Goal: Task Accomplishment & Management: Manage account settings

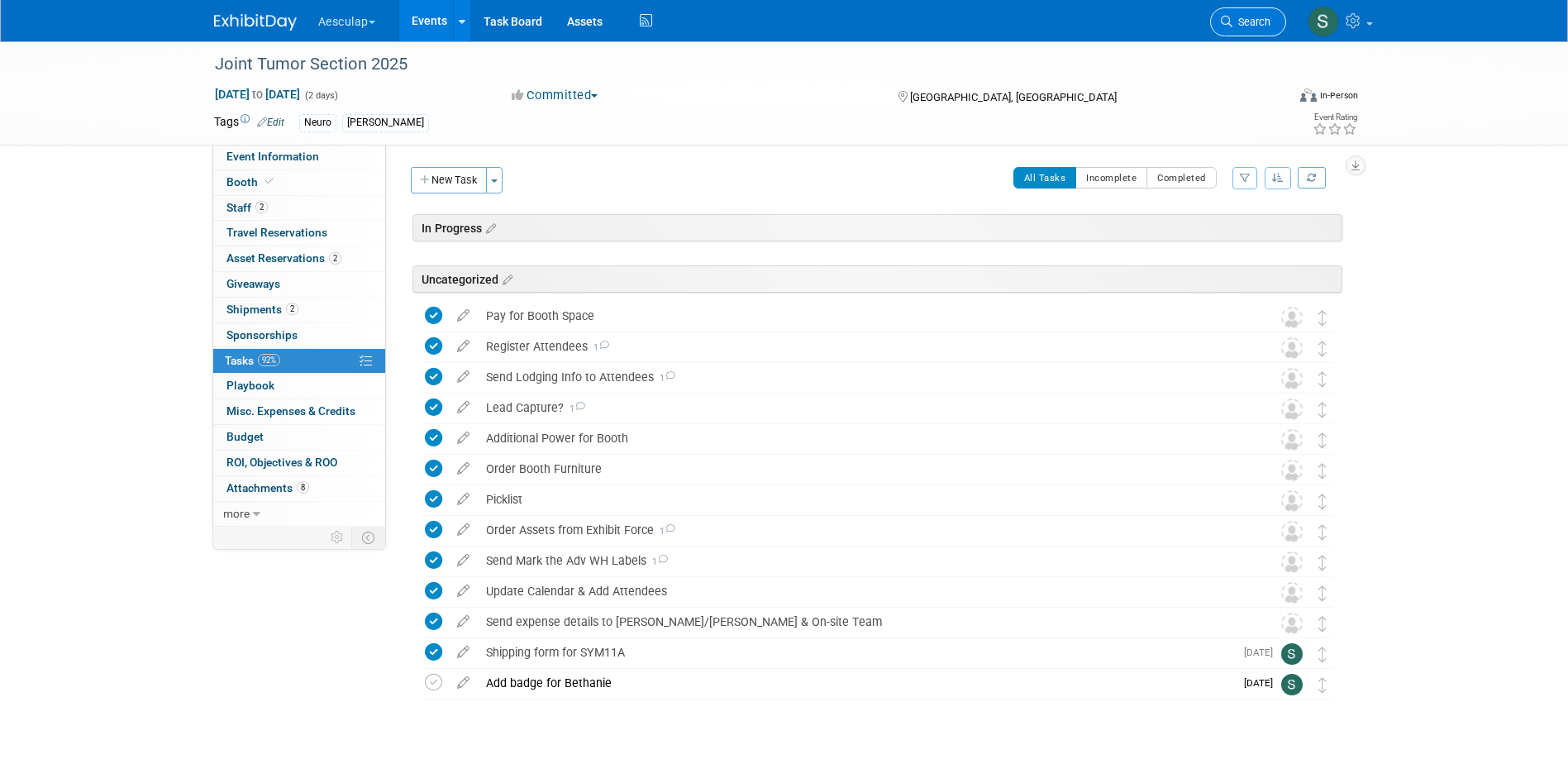
click at [1233, 28] on link "Search" at bounding box center [1249, 21] width 76 height 29
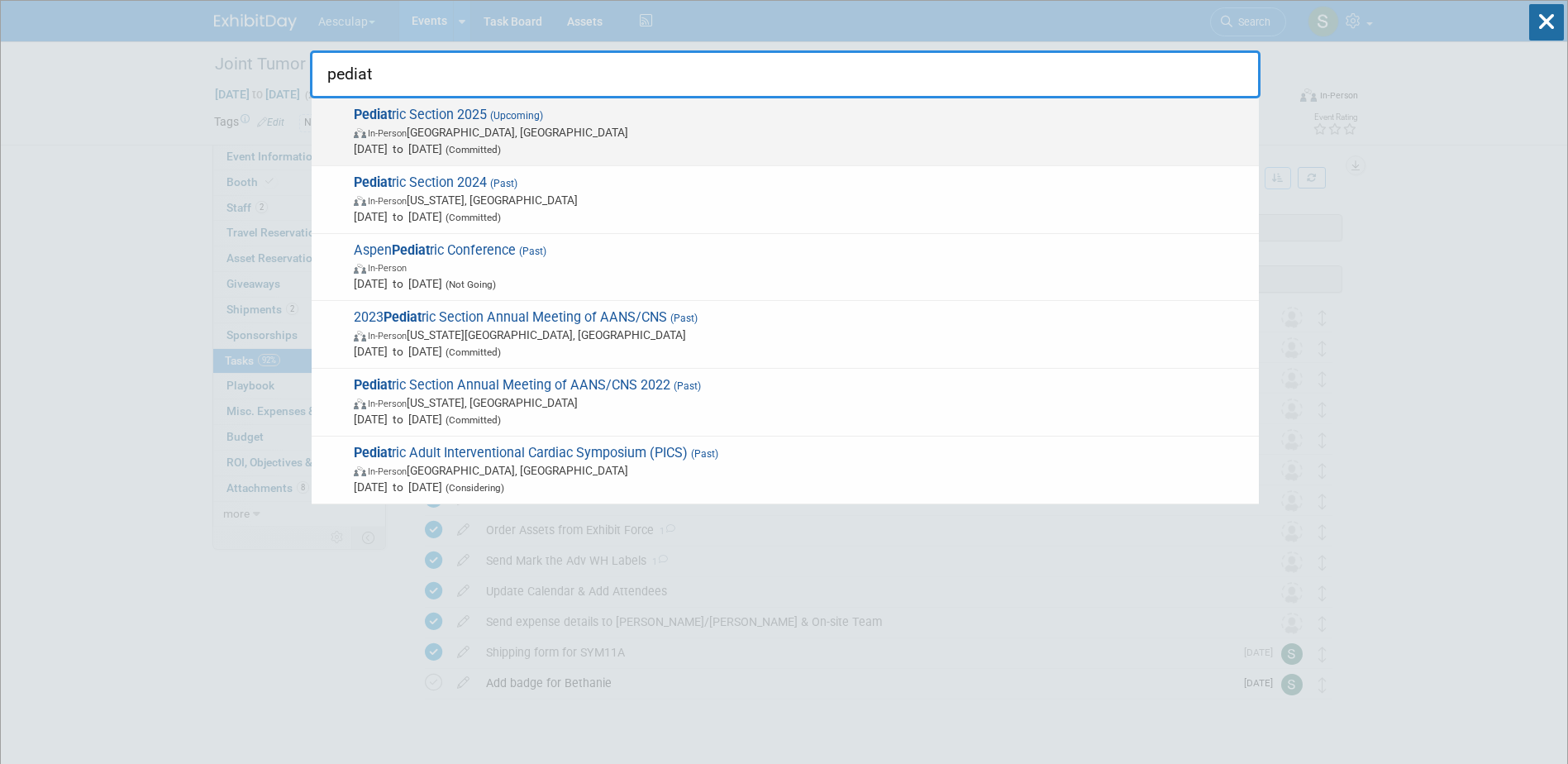
type input "pediat"
click at [420, 113] on span "Pediat ric Section 2025 (Upcoming) In-Person Memphis, TN Dec 4, 2025 to Dec 7, …" at bounding box center [799, 132] width 902 height 50
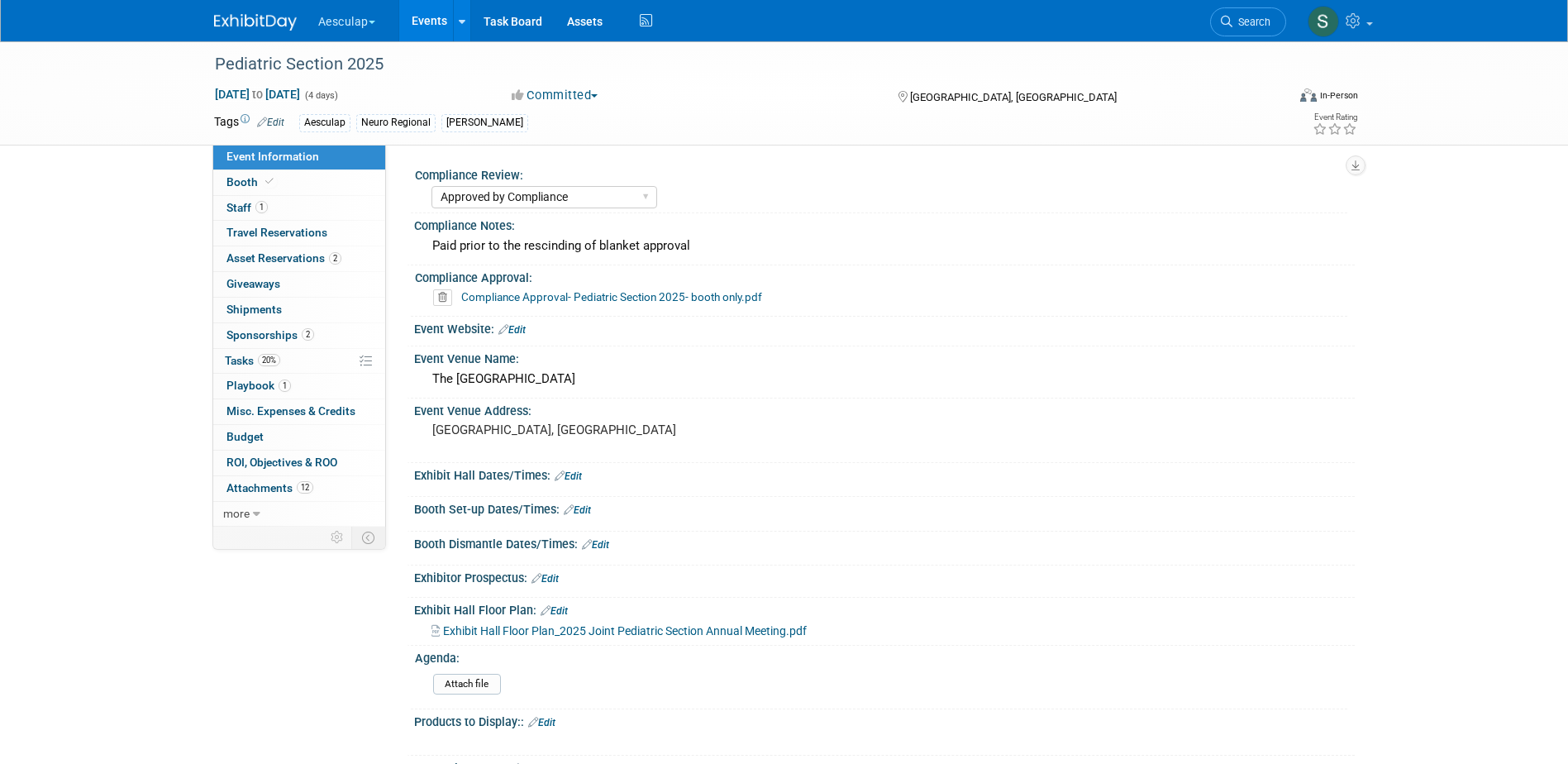
select select "Approved by Compliance"
select select "Neuro"
click at [270, 156] on span "Event Information" at bounding box center [273, 156] width 93 height 13
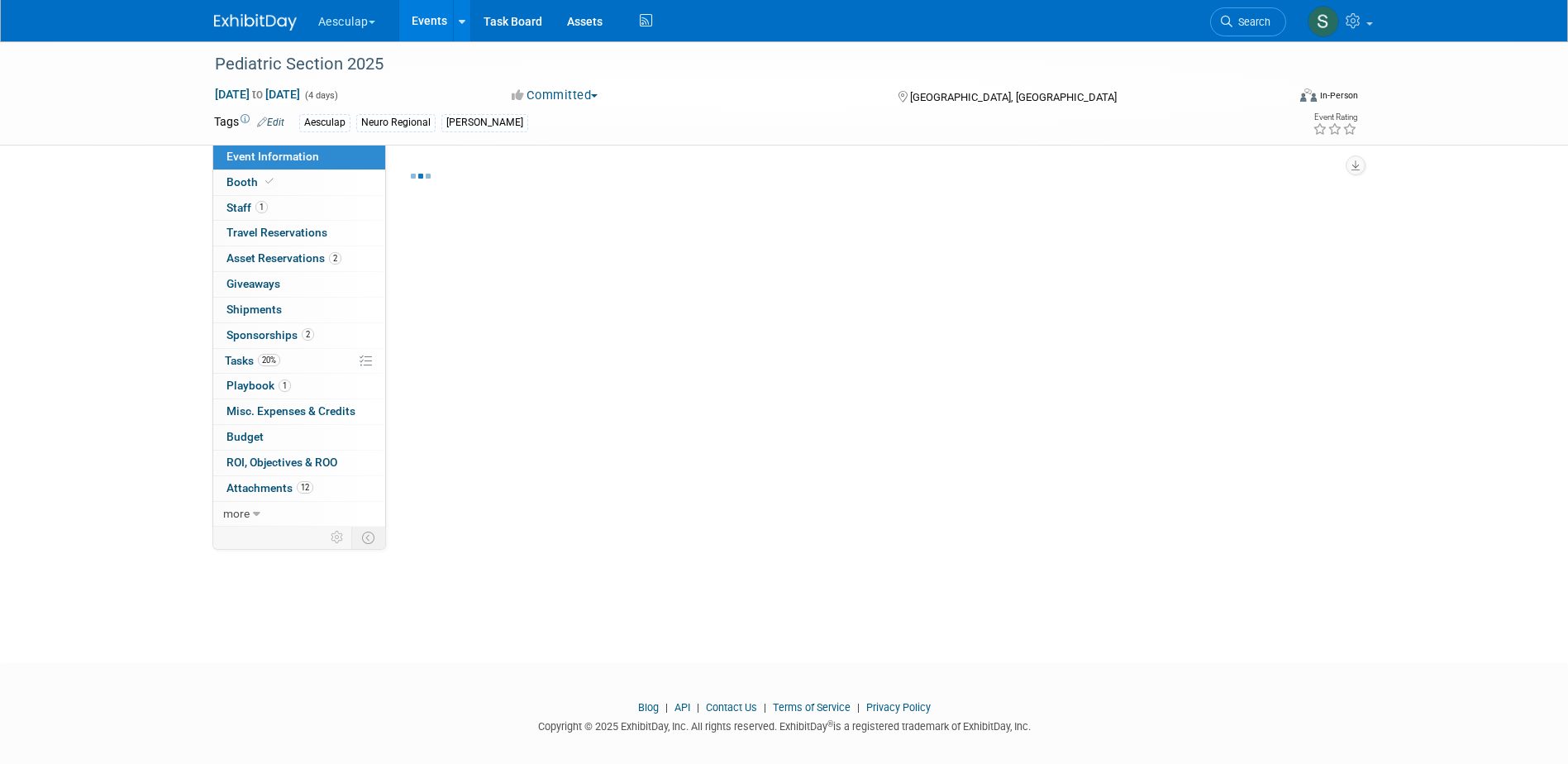
select select "Approved by Compliance"
select select "Neuro"
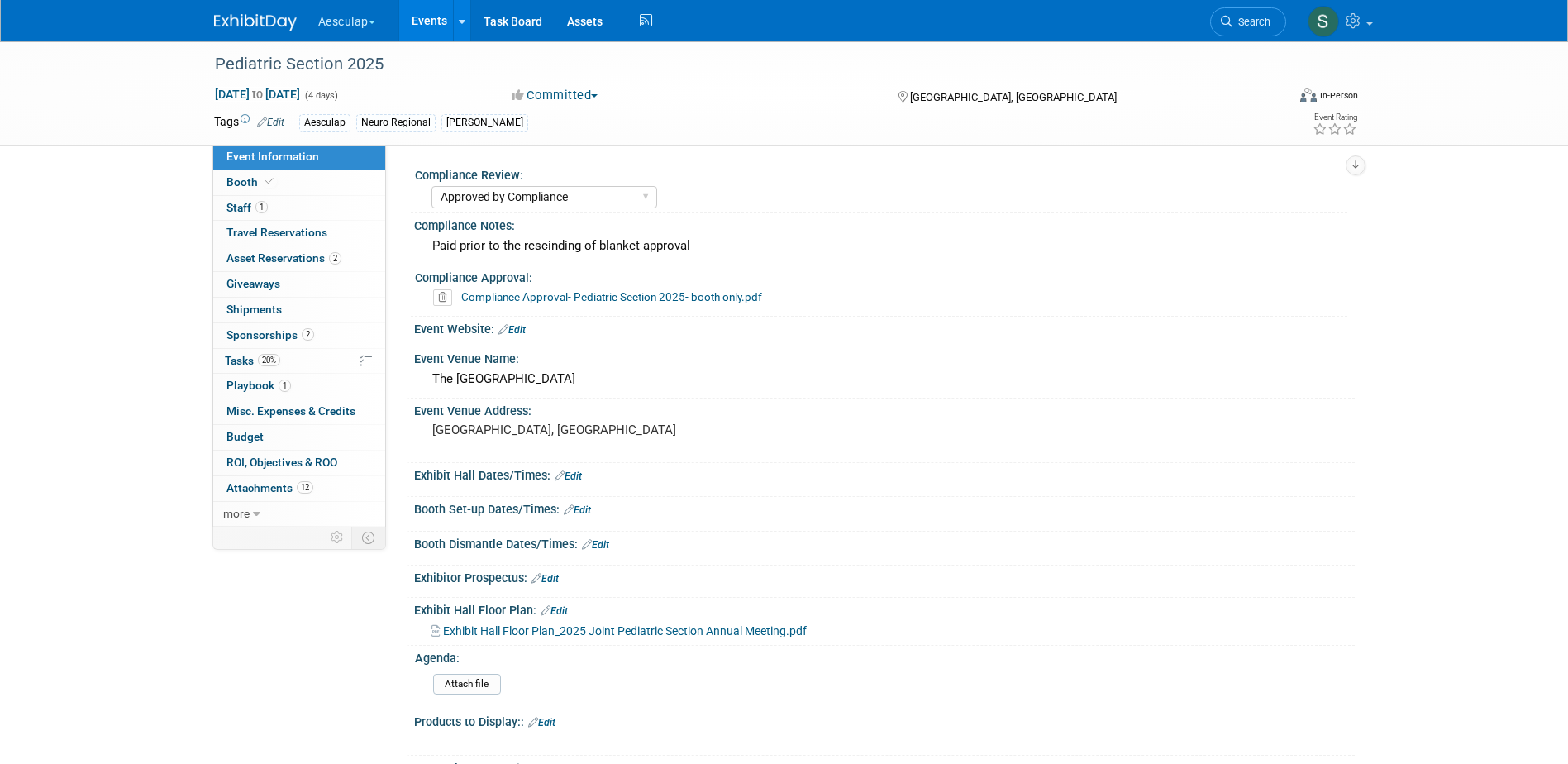
click at [557, 581] on link "Edit" at bounding box center [545, 578] width 27 height 12
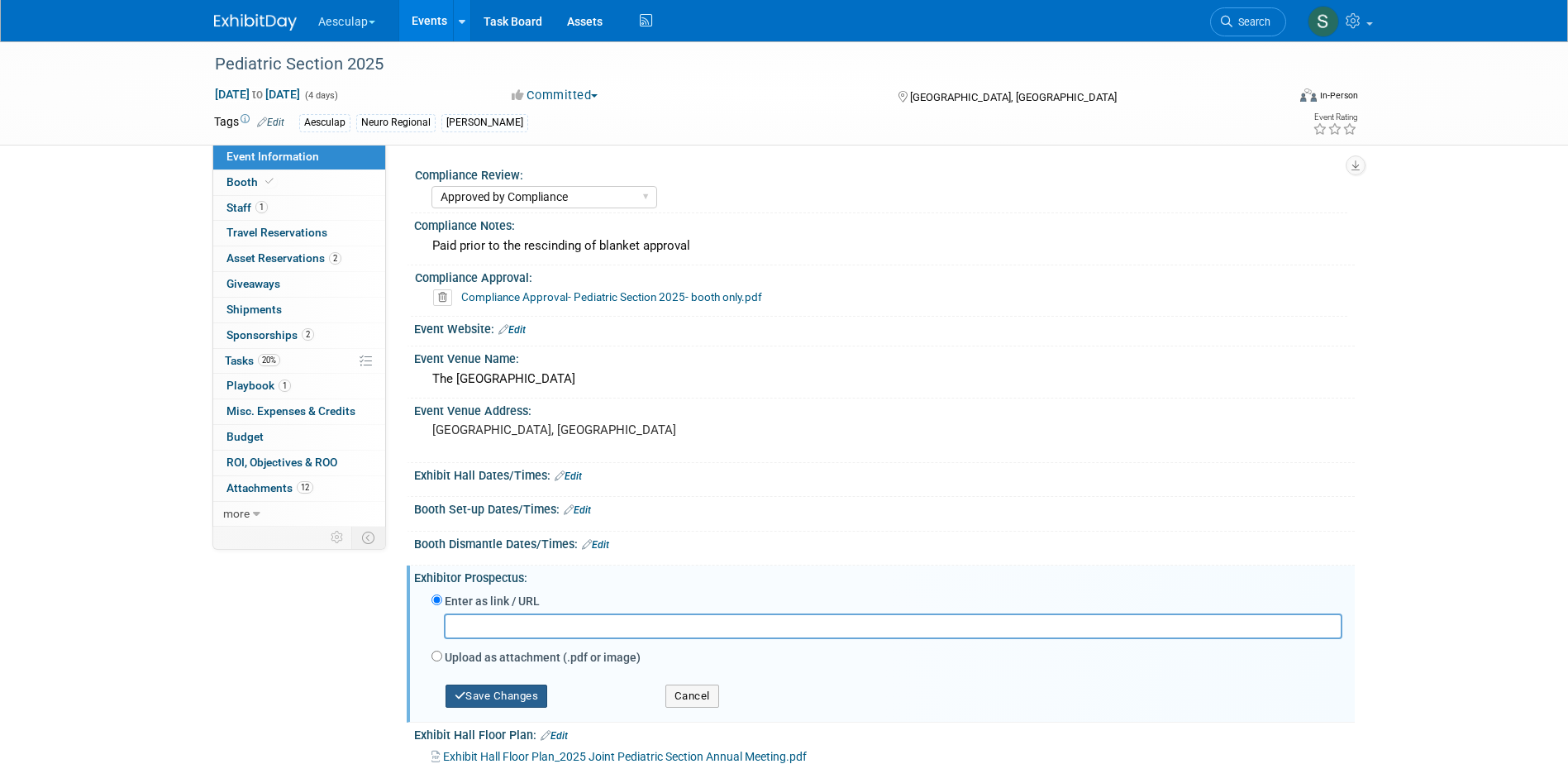
drag, startPoint x: 504, startPoint y: 661, endPoint x: 503, endPoint y: 679, distance: 18.0
click at [503, 661] on label "Upload as attachment (.pdf or image)" at bounding box center [542, 657] width 196 height 17
click at [442, 661] on input "Upload as attachment (.pdf or image)" at bounding box center [437, 656] width 11 height 11
radio input "true"
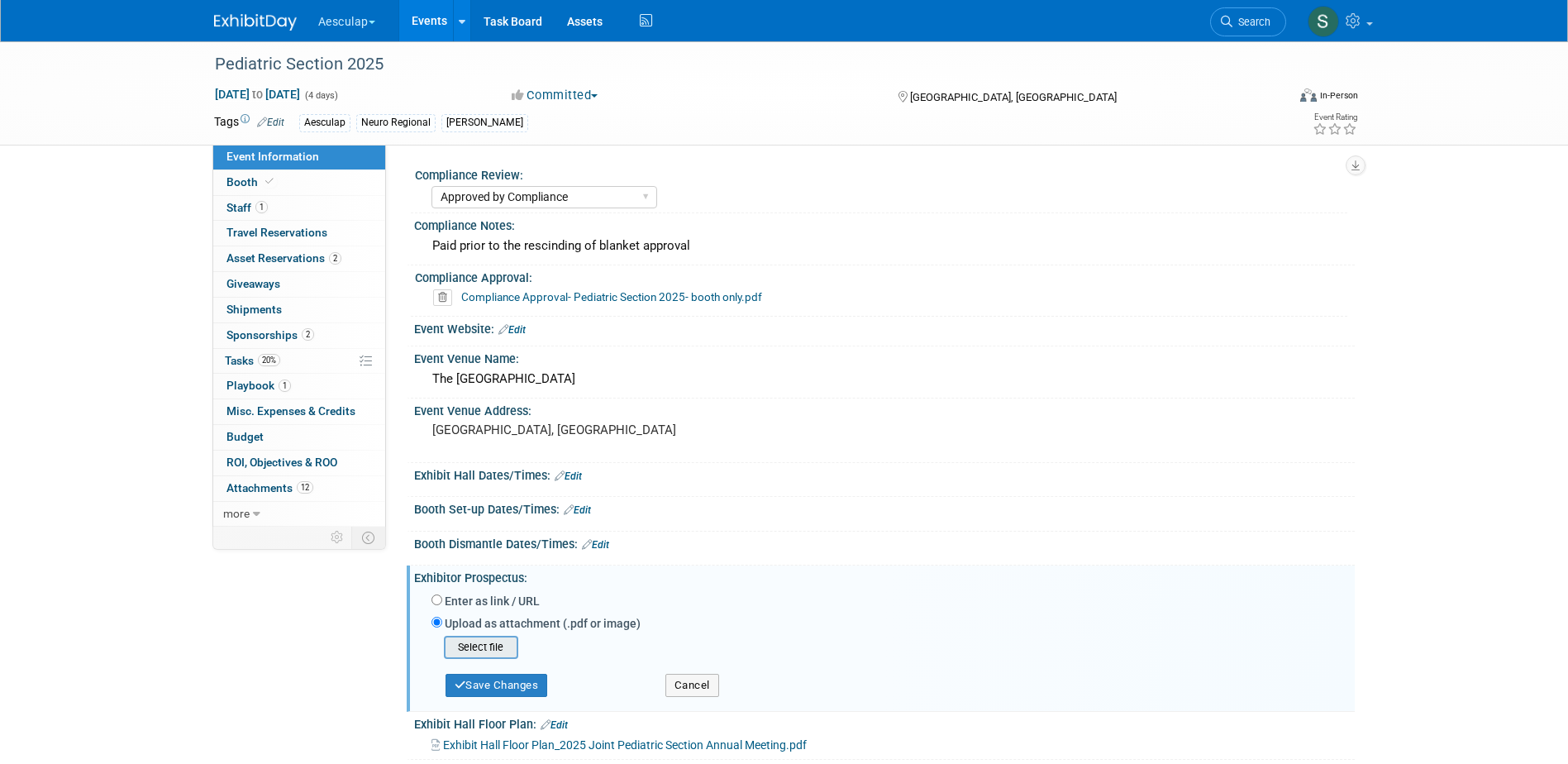
click at [484, 644] on input "file" at bounding box center [419, 647] width 196 height 19
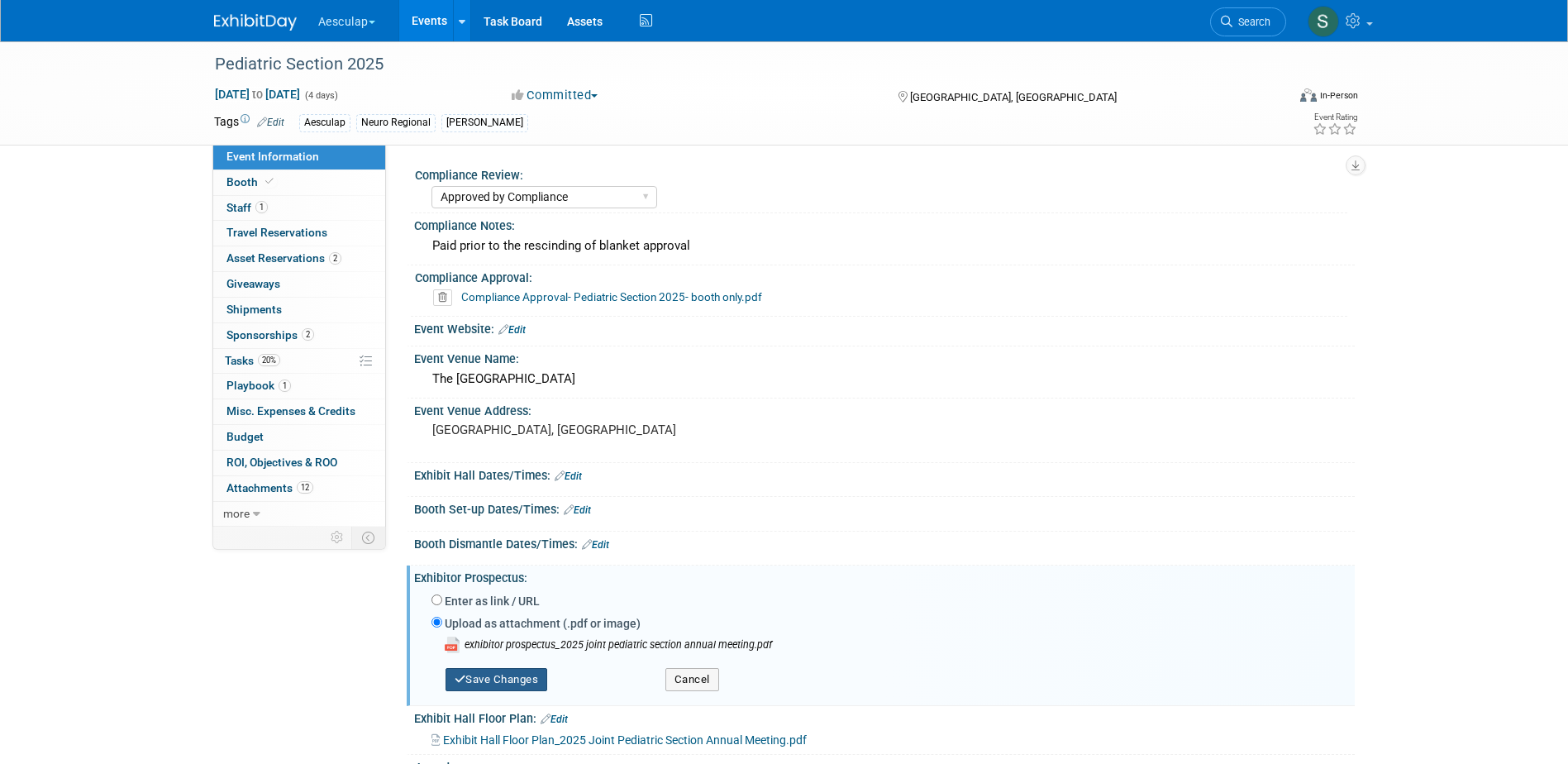
click at [521, 672] on button "Save Changes" at bounding box center [497, 680] width 103 height 23
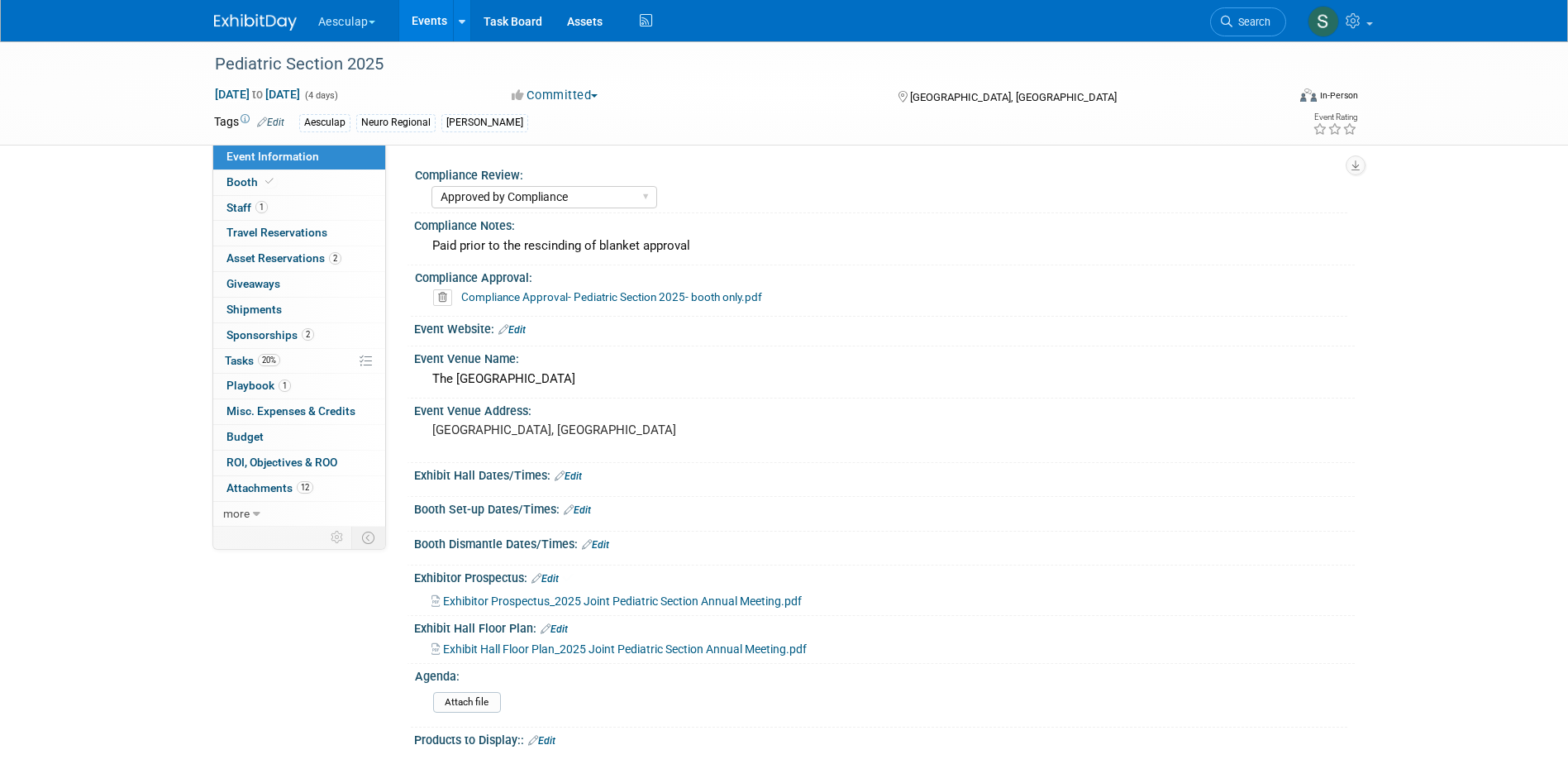
click at [510, 647] on span "Exhibit Hall Floor Plan_2025 Joint Pediatric Section Annual Meeting.pdf" at bounding box center [625, 649] width 364 height 13
click at [561, 647] on span "Exhibit Hall Floor Plan_2025 Joint Pediatric Section Annual Meeting.pdf" at bounding box center [625, 649] width 364 height 13
click at [1010, 508] on div "Booth Set-up Dates/Times: Edit" at bounding box center [884, 507] width 941 height 21
click at [557, 378] on div "The [GEOGRAPHIC_DATA]" at bounding box center [884, 379] width 916 height 26
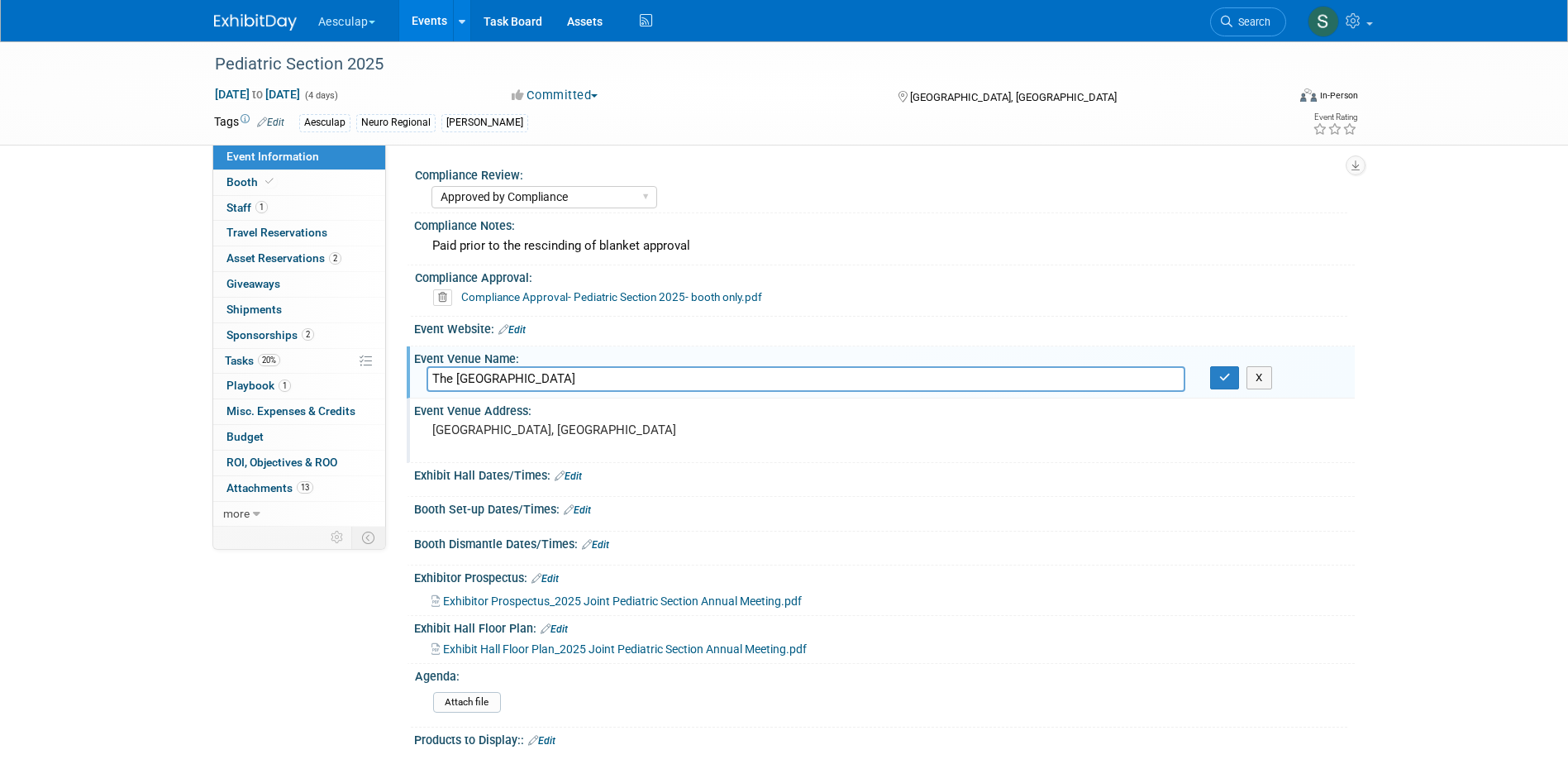
click at [540, 430] on pre "[GEOGRAPHIC_DATA], [GEOGRAPHIC_DATA]" at bounding box center [611, 429] width 356 height 15
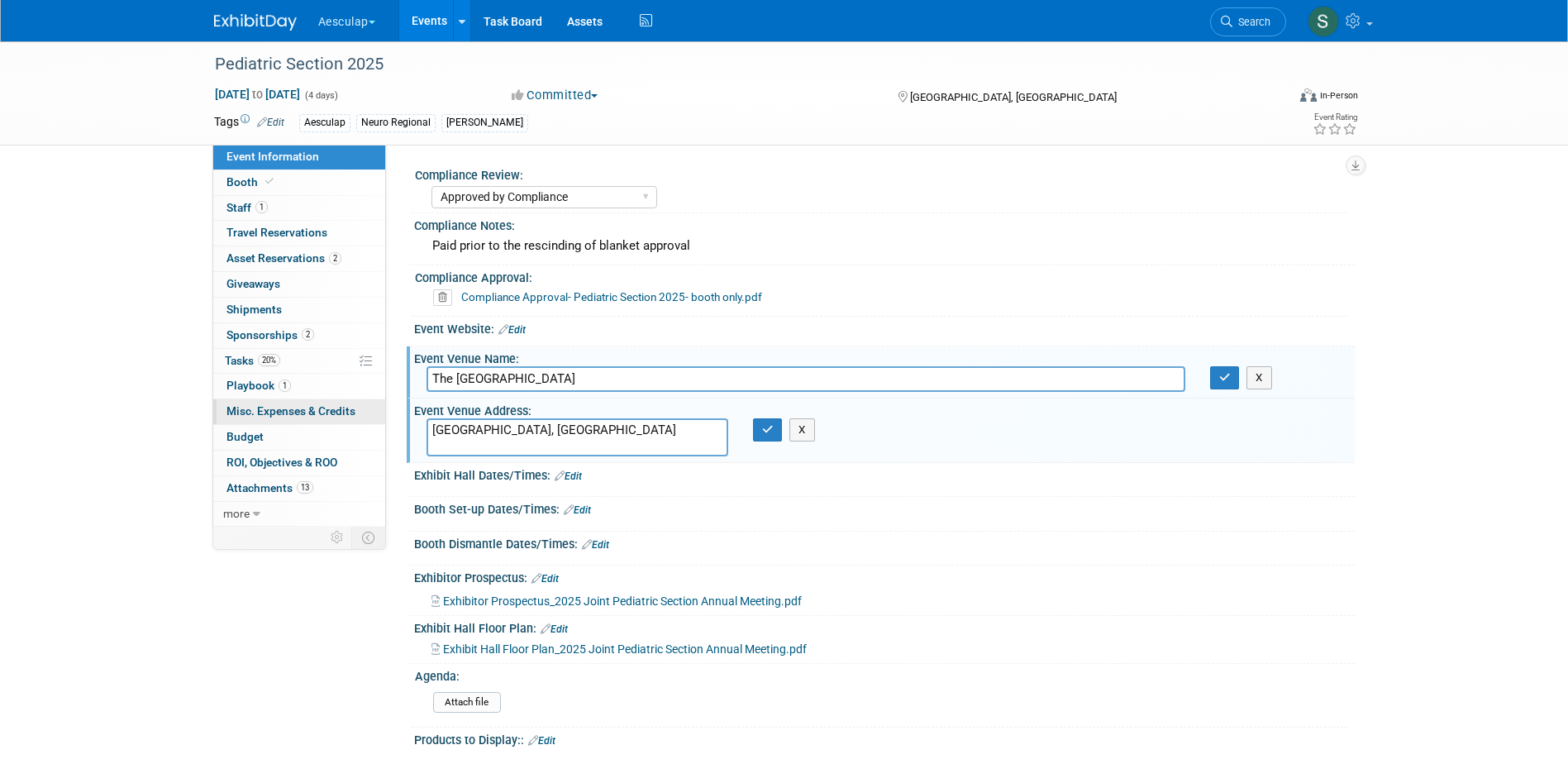
drag, startPoint x: 519, startPoint y: 434, endPoint x: 339, endPoint y: 417, distance: 180.8
click at [339, 417] on div "Event Information Event Info Booth Booth 1 Staff 1 Staff 0 Travel Reservations …" at bounding box center [784, 551] width 1165 height 1018
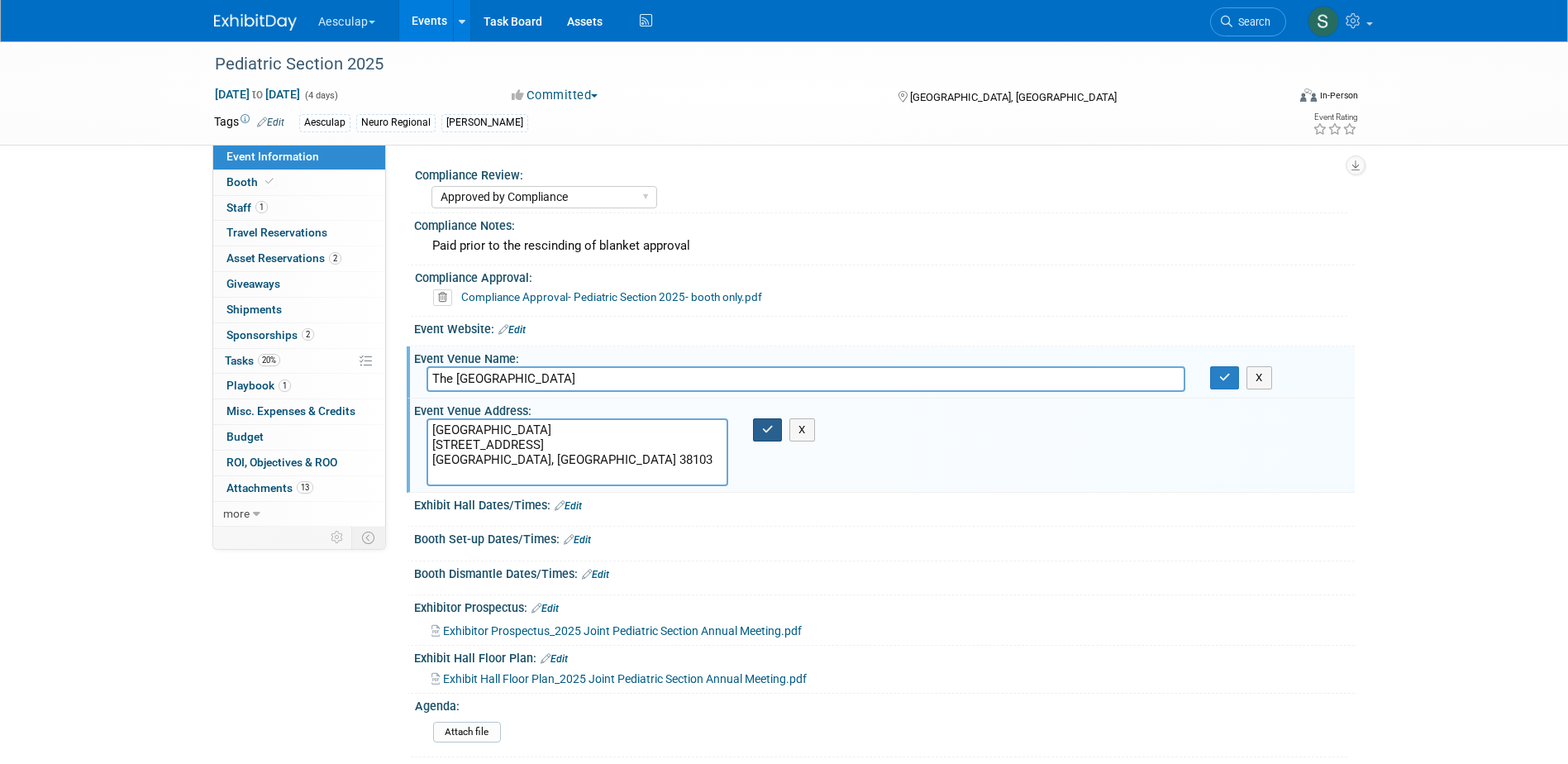
type textarea "[GEOGRAPHIC_DATA] [STREET_ADDRESS] [GEOGRAPHIC_DATA], [GEOGRAPHIC_DATA] 38103"
click at [765, 431] on icon "button" at bounding box center [767, 429] width 12 height 11
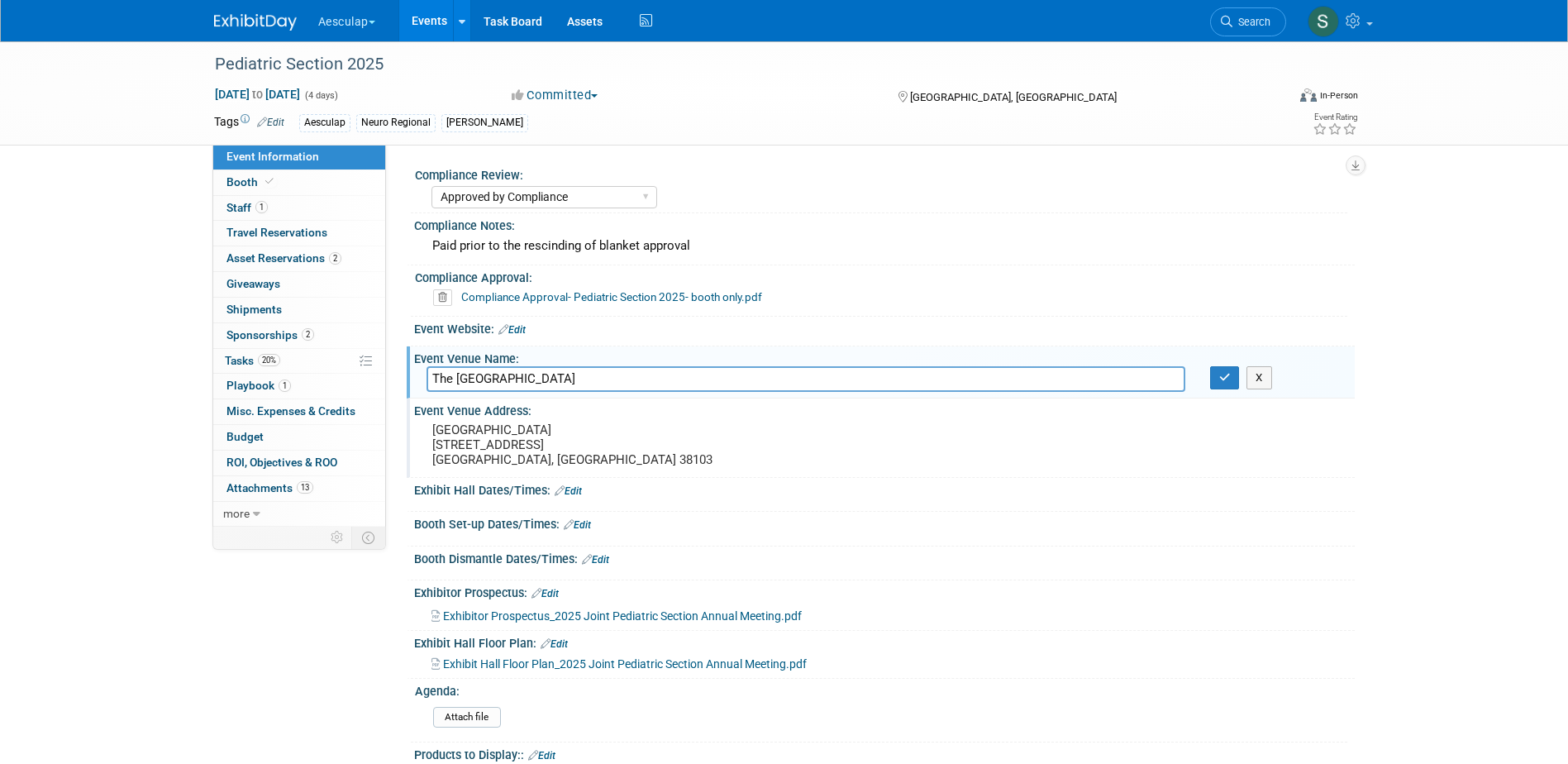
click at [579, 387] on input "The [GEOGRAPHIC_DATA]" at bounding box center [806, 379] width 759 height 26
type input "The [GEOGRAPHIC_DATA]- [US_STATE][GEOGRAPHIC_DATA]"
click at [1215, 376] on button "button" at bounding box center [1226, 378] width 30 height 23
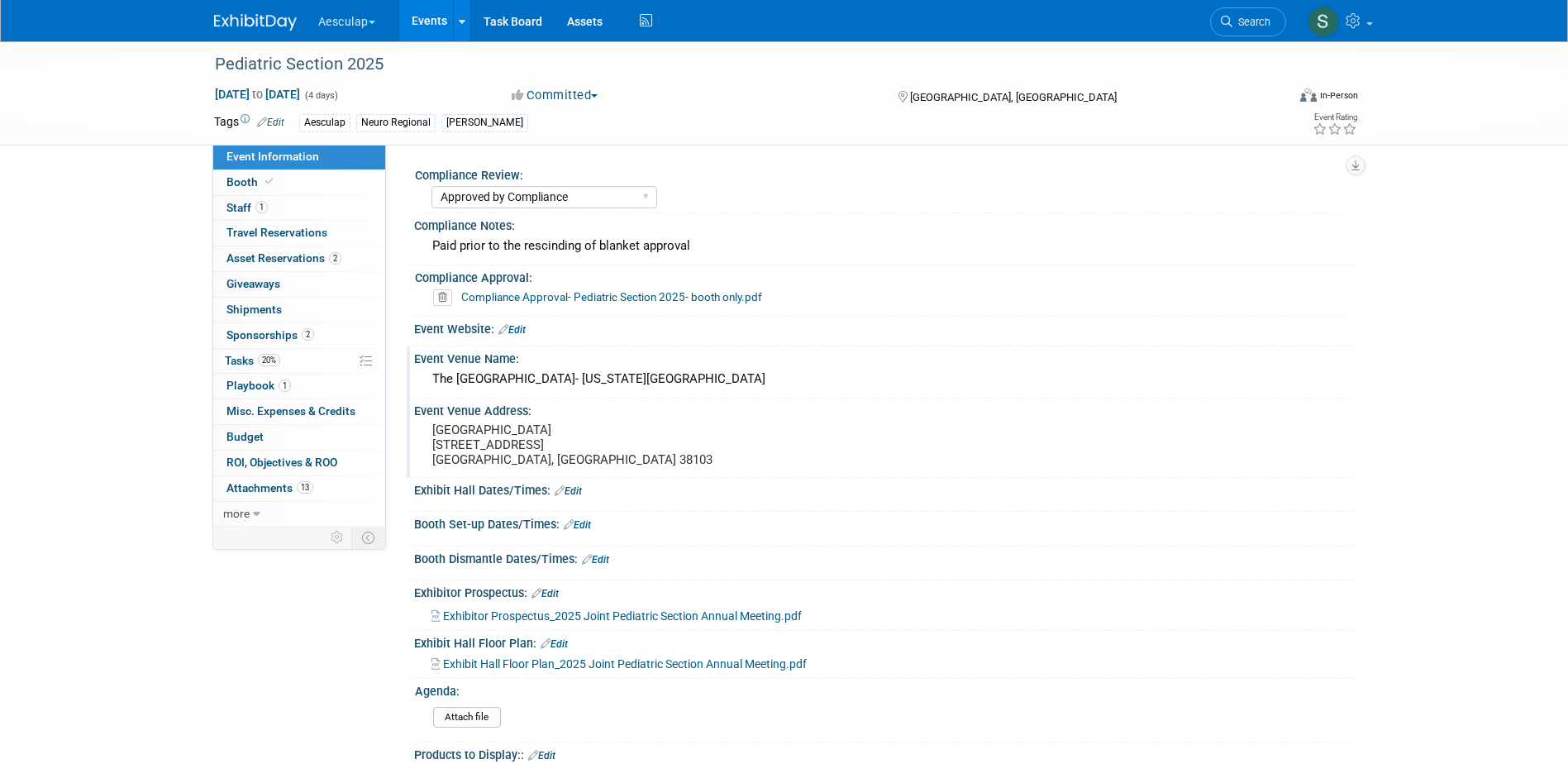
click at [566, 489] on link "Edit" at bounding box center [568, 490] width 27 height 12
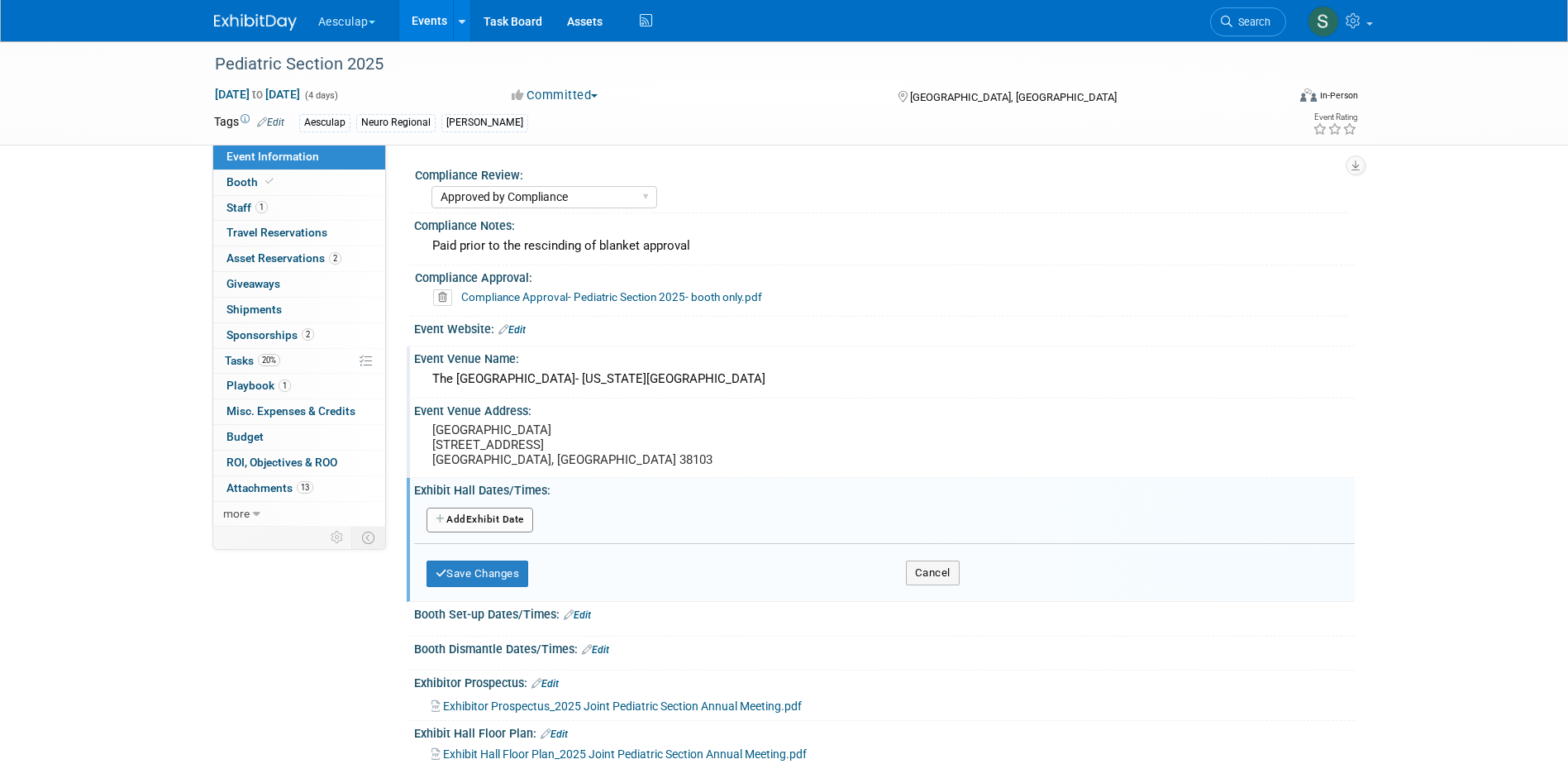
click at [480, 523] on button "Add Another Exhibit Date" at bounding box center [480, 521] width 107 height 25
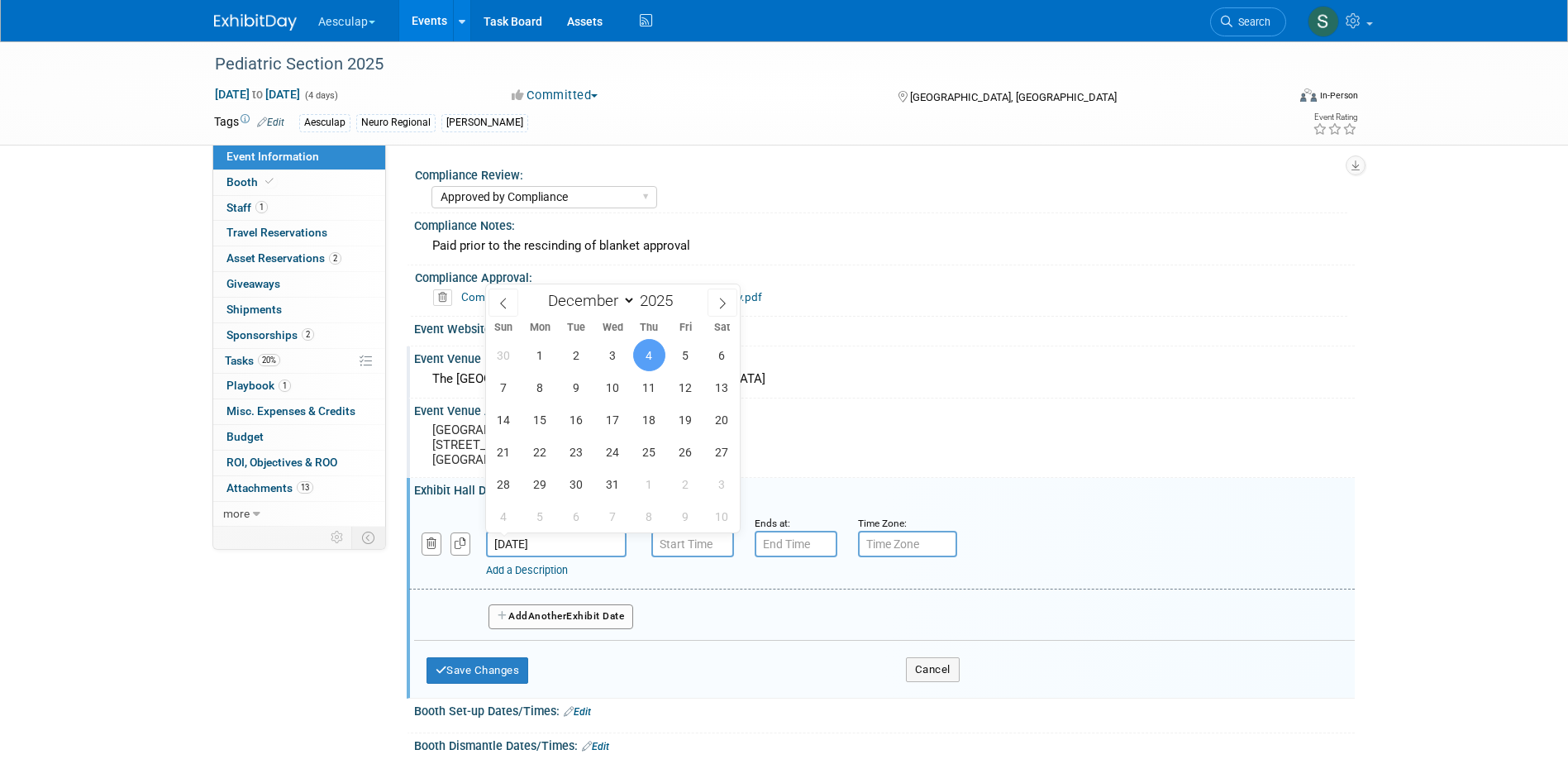
drag, startPoint x: 591, startPoint y: 543, endPoint x: 584, endPoint y: 547, distance: 8.1
click at [588, 544] on input "[DATE]" at bounding box center [556, 544] width 141 height 27
click at [691, 347] on span "5" at bounding box center [686, 355] width 32 height 32
type input "[DATE]"
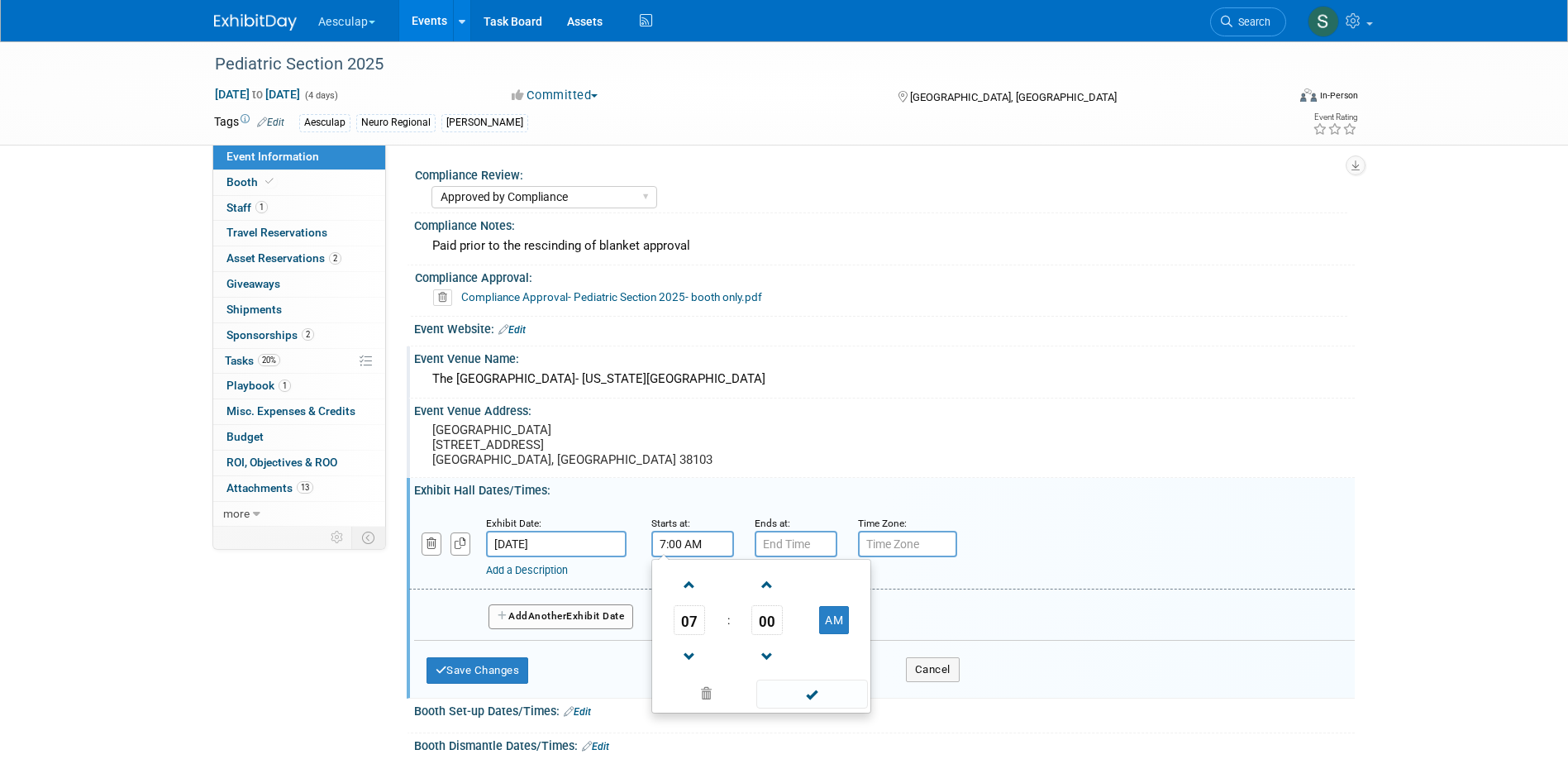
click at [687, 541] on input "7:00 AM" at bounding box center [692, 544] width 82 height 27
click at [680, 609] on span "07" at bounding box center [688, 621] width 31 height 30
click at [734, 684] on td "09" at bounding box center [735, 675] width 53 height 44
click at [759, 620] on span "00" at bounding box center [766, 621] width 31 height 30
click at [796, 637] on td "30" at bounding box center [788, 630] width 53 height 44
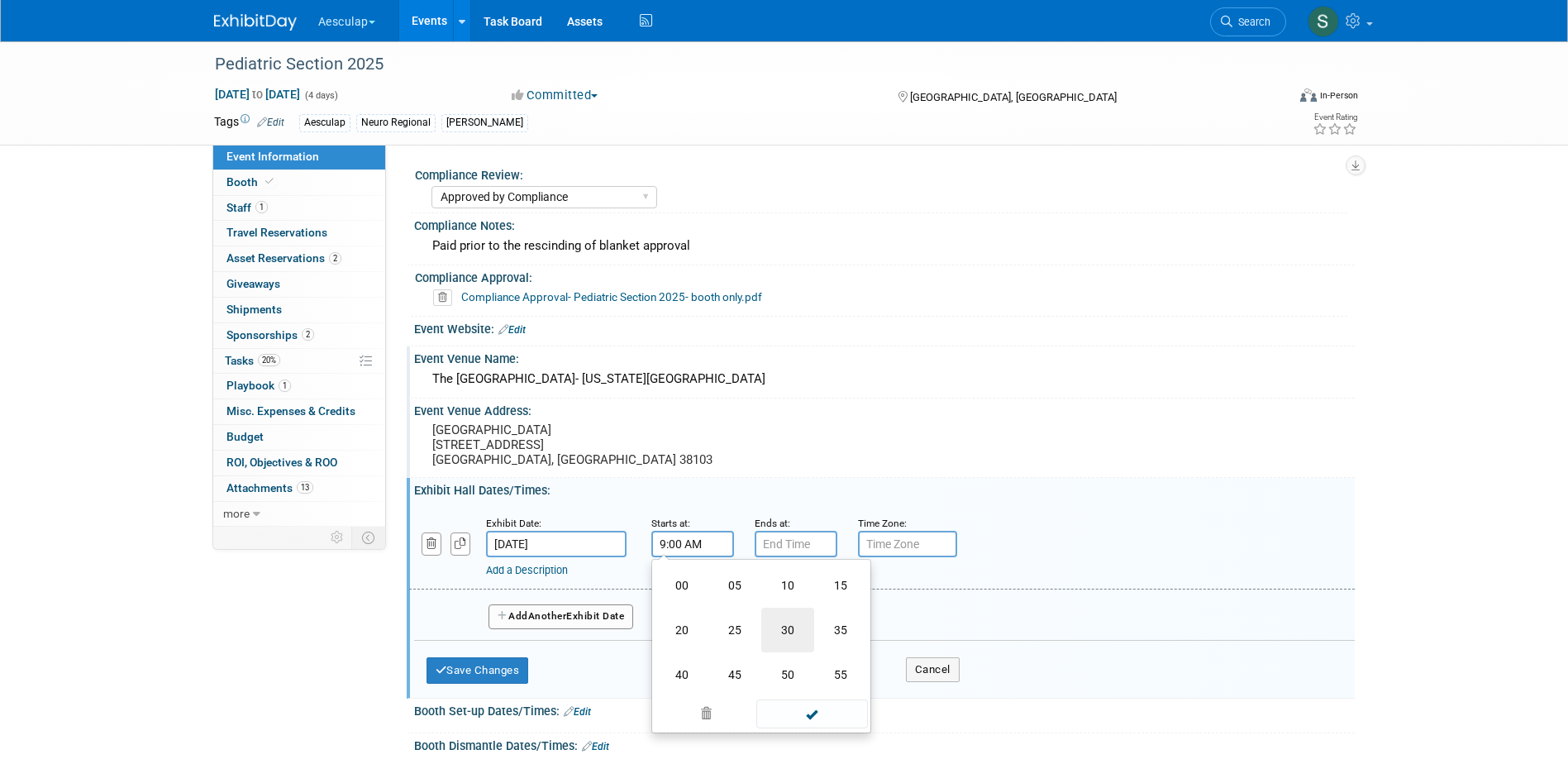
type input "9:30 AM"
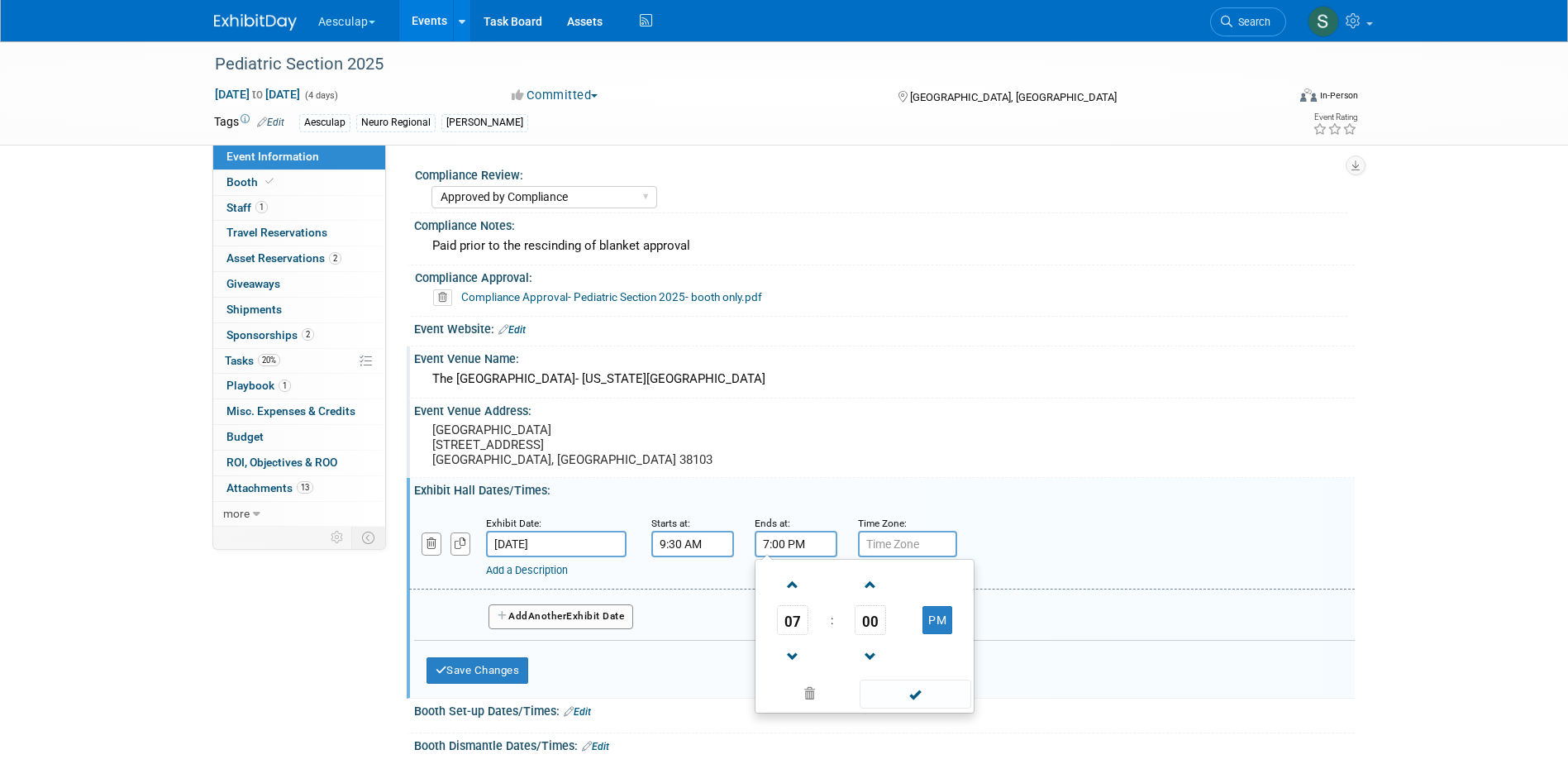
click at [796, 547] on input "7:00 PM" at bounding box center [796, 544] width 82 height 27
click at [888, 621] on td "00" at bounding box center [871, 621] width 69 height 30
click at [871, 623] on span "00" at bounding box center [870, 621] width 31 height 30
drag, startPoint x: 942, startPoint y: 588, endPoint x: 942, endPoint y: 598, distance: 10.0
click at [942, 588] on td "15" at bounding box center [944, 585] width 53 height 44
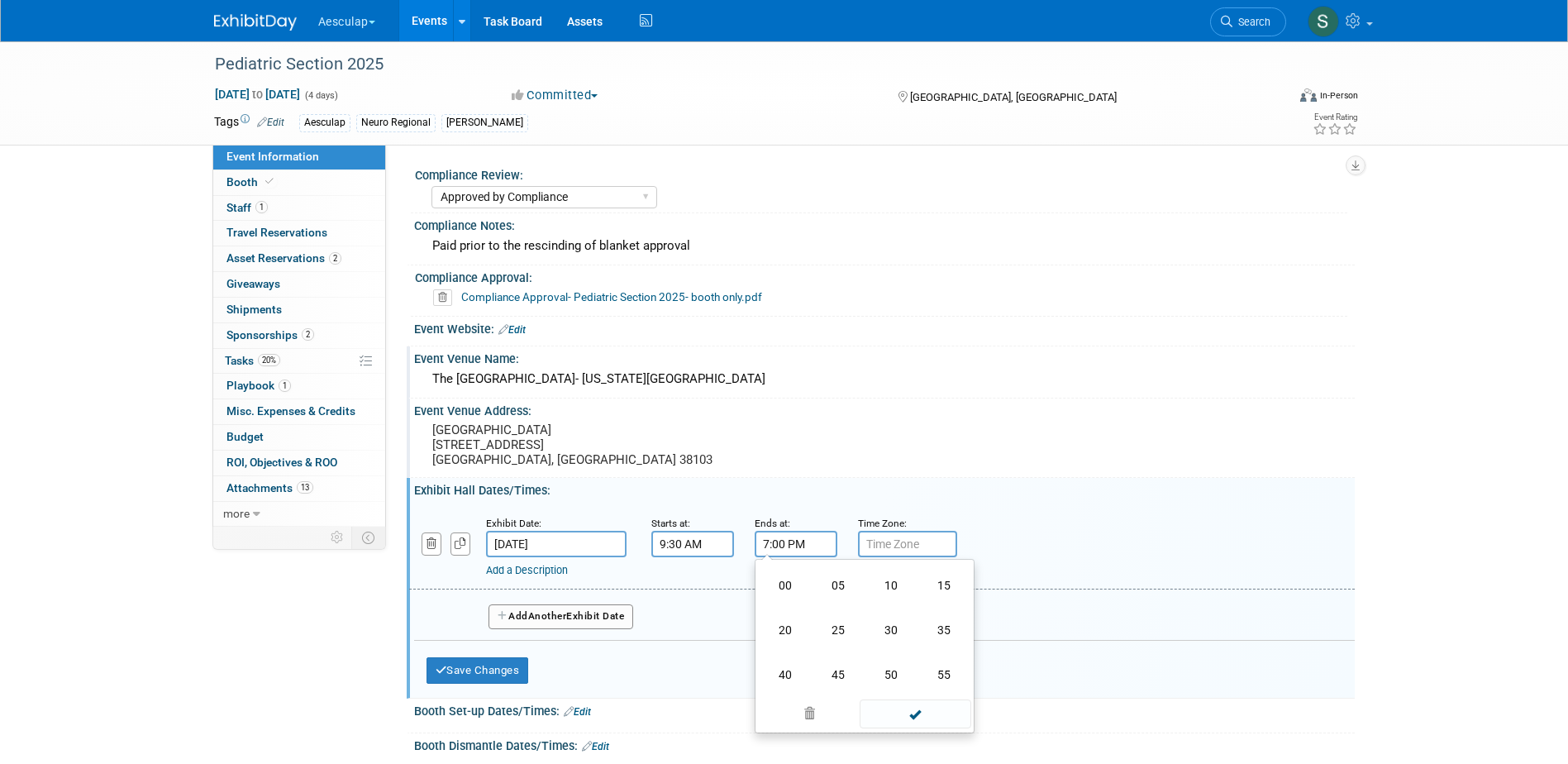
type input "7:15 PM"
drag, startPoint x: 927, startPoint y: 689, endPoint x: 884, endPoint y: 691, distance: 43.0
click at [926, 690] on span at bounding box center [916, 694] width 111 height 29
click at [567, 614] on span "Another" at bounding box center [548, 615] width 39 height 12
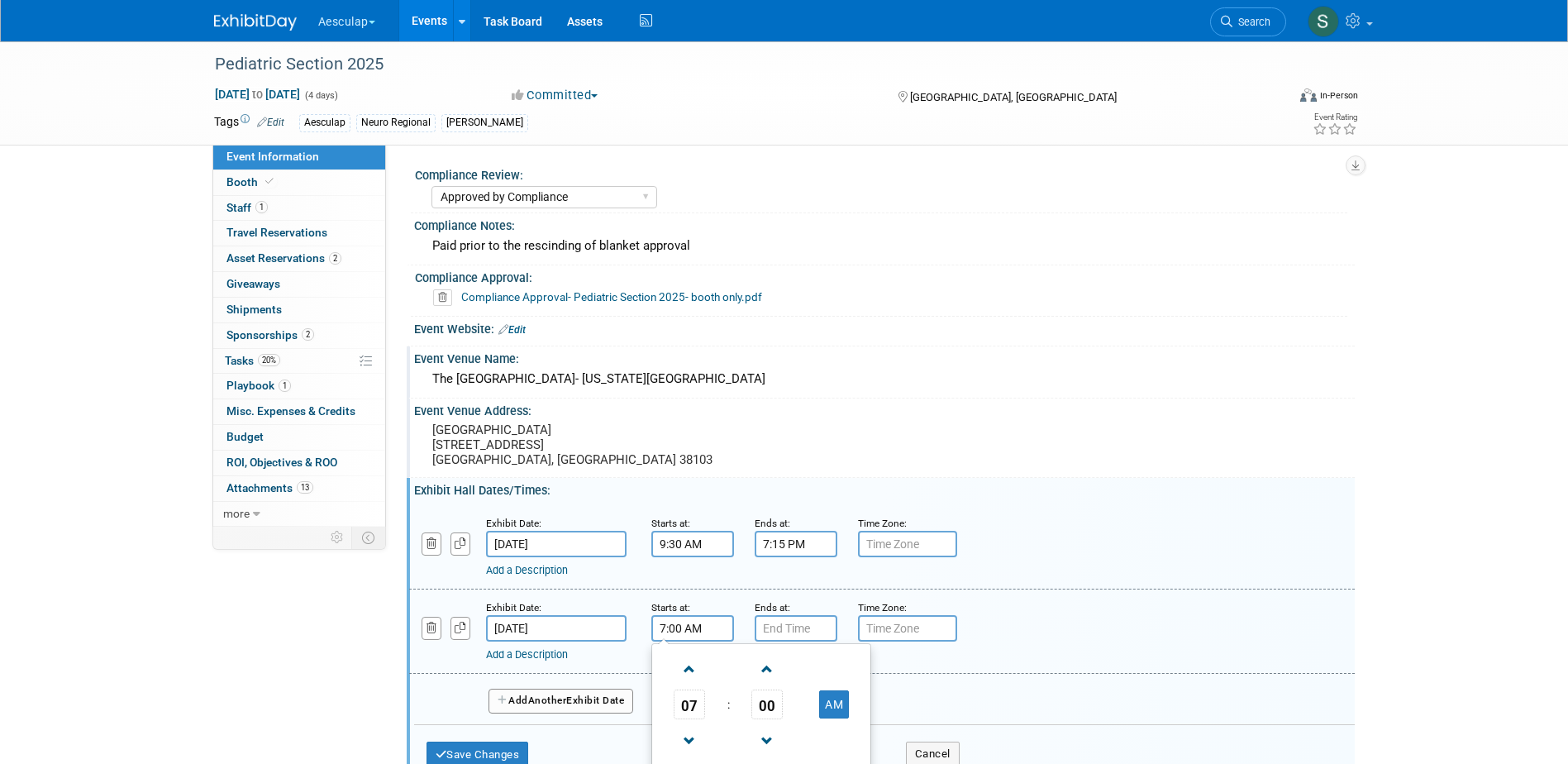
click at [721, 628] on input "7:00 AM" at bounding box center [692, 629] width 82 height 27
click at [687, 709] on span "07" at bounding box center [688, 705] width 31 height 30
click at [728, 760] on td "09" at bounding box center [735, 759] width 53 height 44
click at [768, 711] on span "00" at bounding box center [766, 705] width 31 height 30
click at [740, 757] on td "45" at bounding box center [735, 759] width 53 height 44
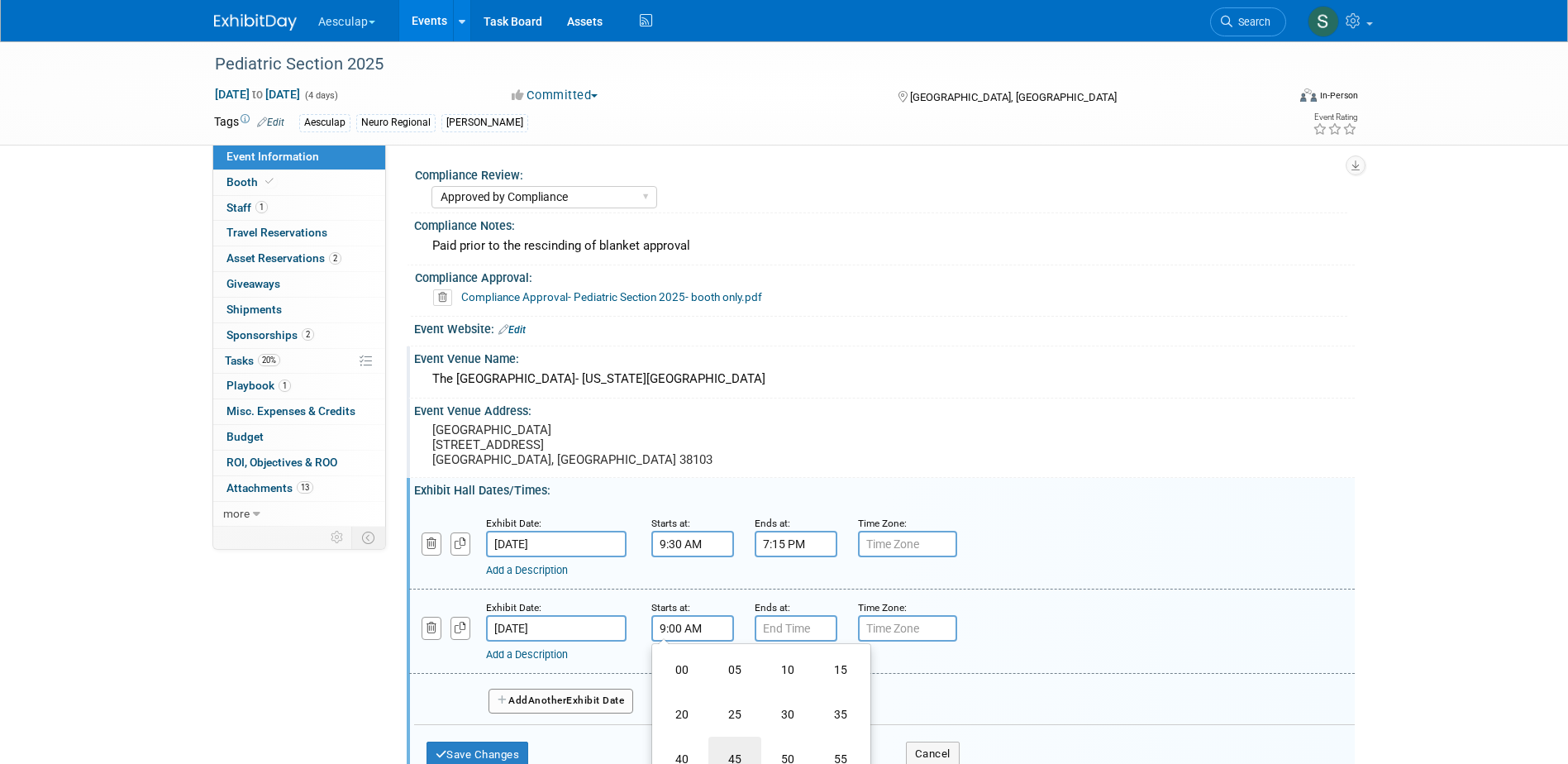
type input "9:45 AM"
click at [796, 626] on input "7:00 PM" at bounding box center [796, 629] width 82 height 27
click at [796, 706] on span "07" at bounding box center [792, 705] width 31 height 30
click at [837, 674] on td "01" at bounding box center [838, 669] width 53 height 44
drag, startPoint x: 864, startPoint y: 697, endPoint x: 867, endPoint y: 713, distance: 16.3
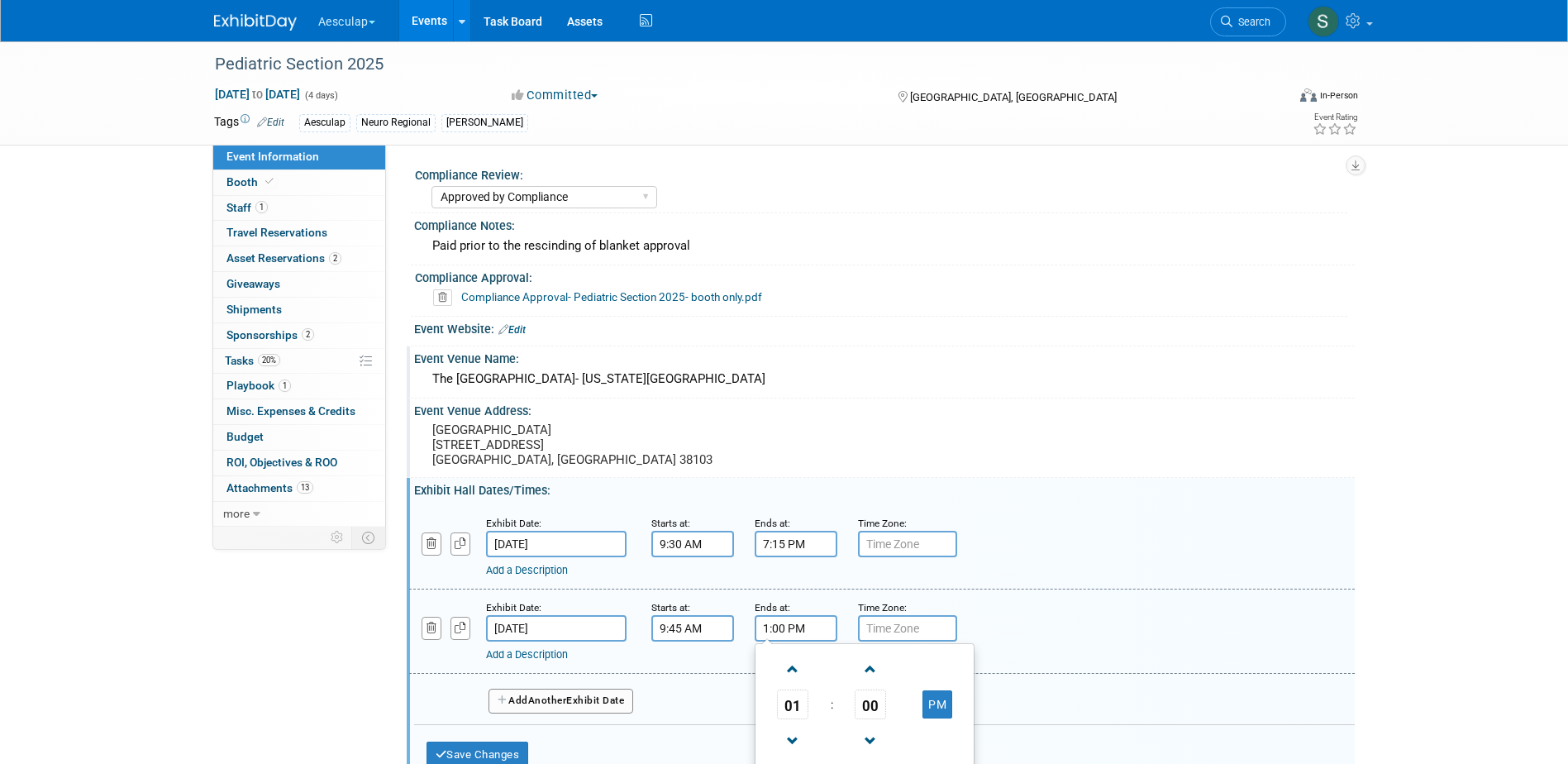
click at [865, 699] on span "00" at bounding box center [870, 705] width 31 height 30
click at [934, 666] on td "15" at bounding box center [944, 669] width 53 height 44
type input "1:15 PM"
click at [512, 746] on button "Save Changes" at bounding box center [478, 755] width 103 height 27
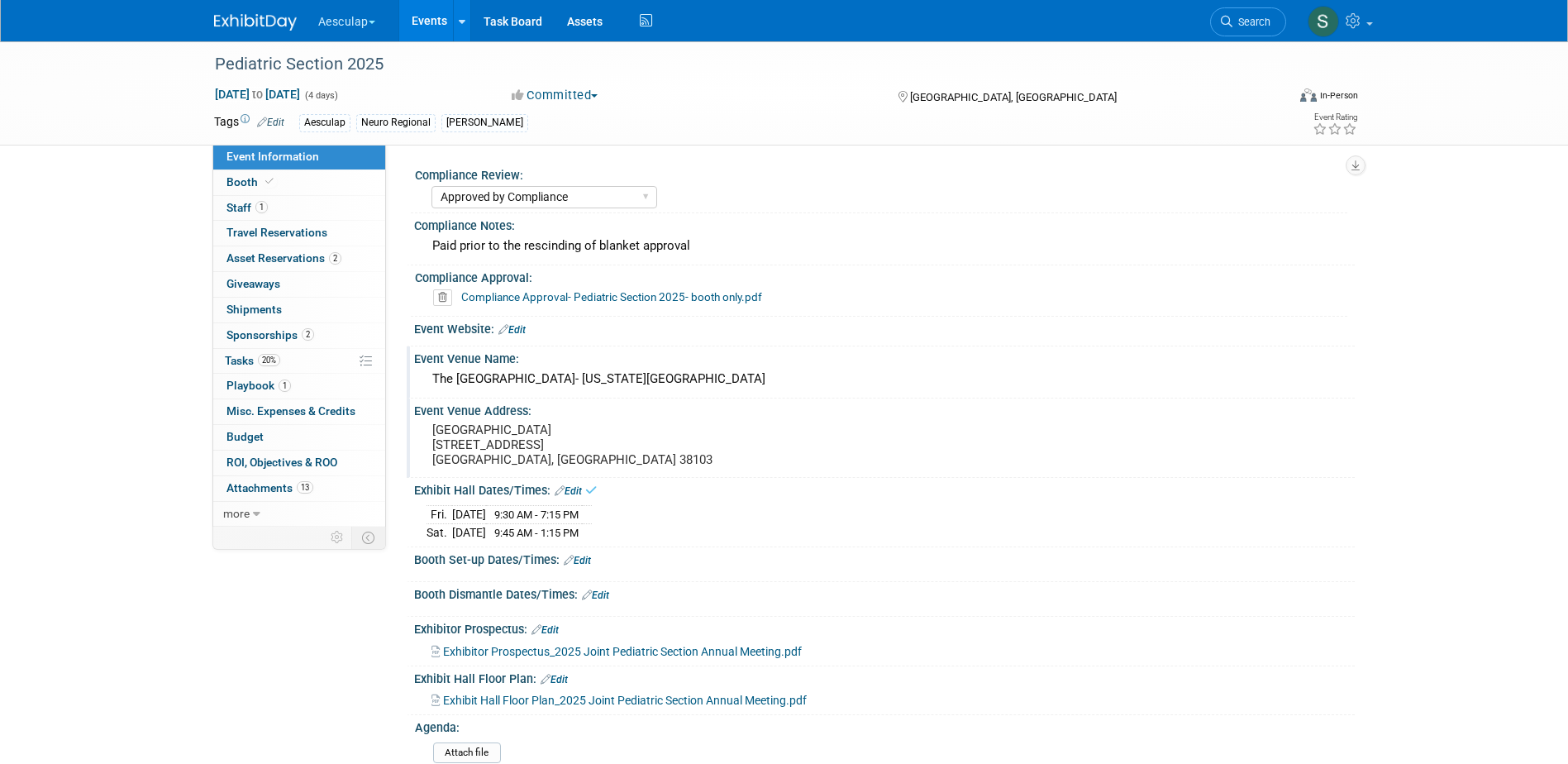
drag, startPoint x: 585, startPoint y: 563, endPoint x: 585, endPoint y: 580, distance: 17.0
click at [585, 564] on link "Edit" at bounding box center [577, 560] width 27 height 12
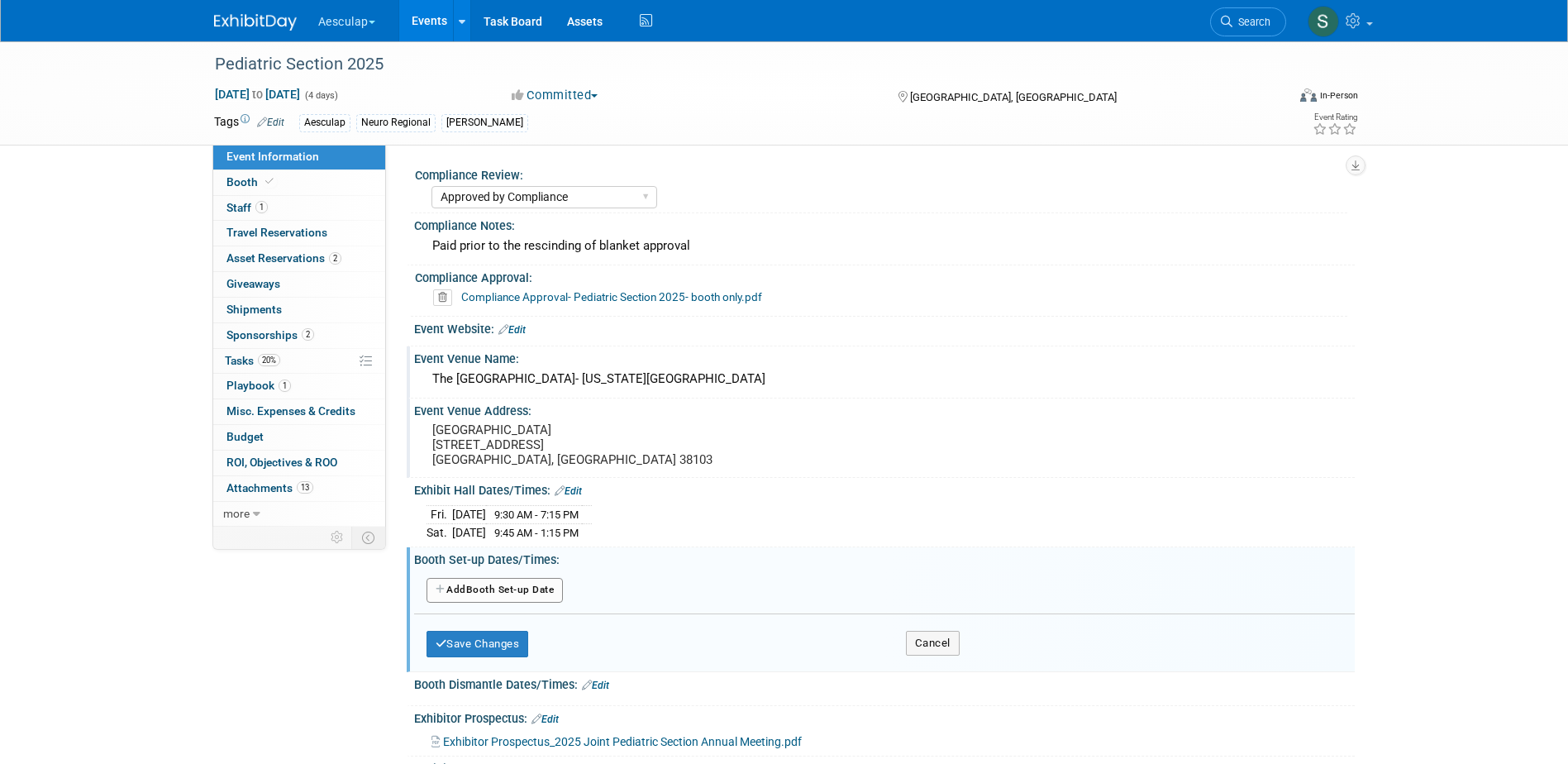
click at [495, 592] on button "Add Another Booth Set-up Date" at bounding box center [495, 590] width 137 height 25
select select "11"
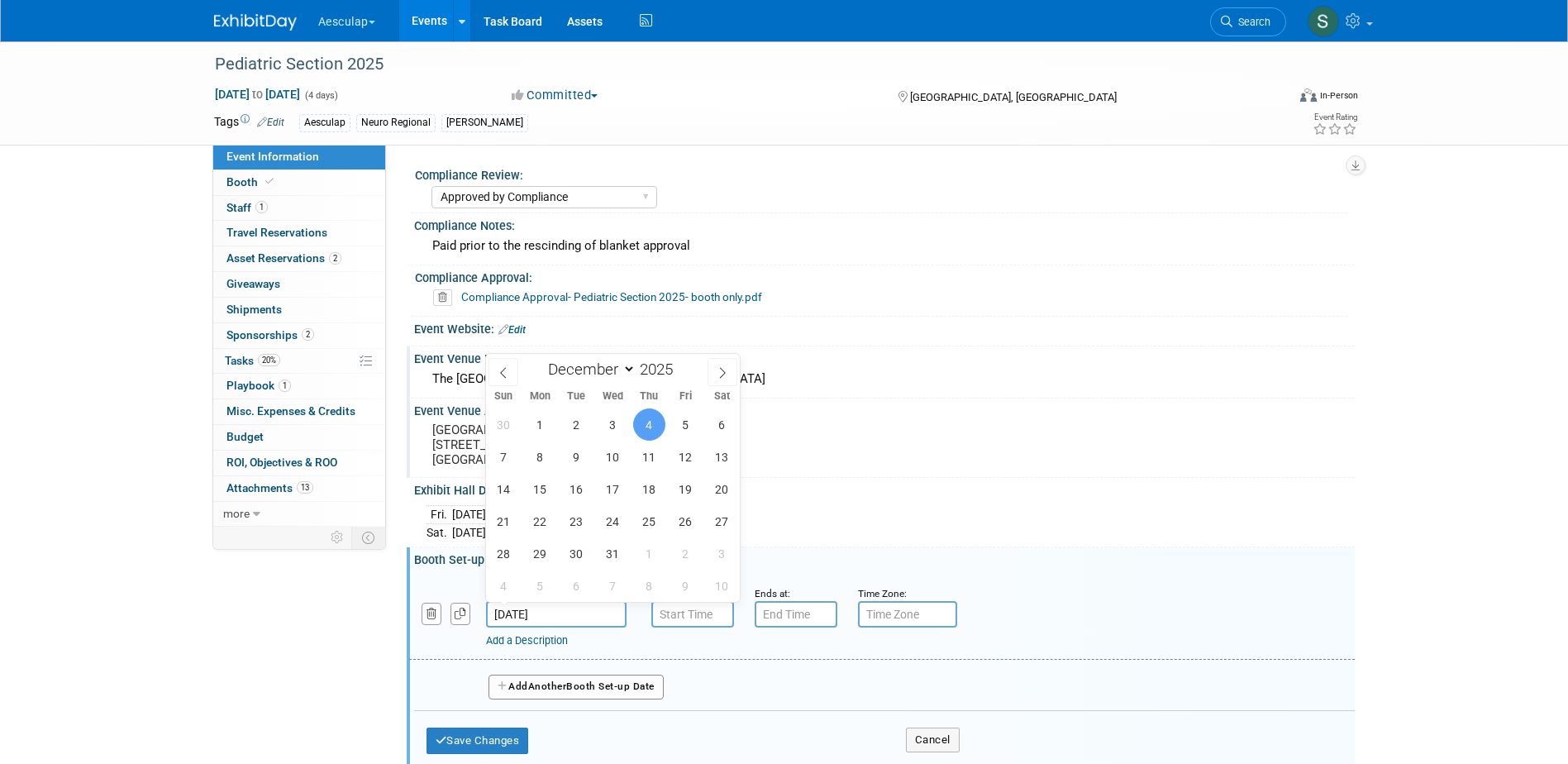
click at [583, 621] on input "[DATE]" at bounding box center [556, 614] width 141 height 27
click at [624, 433] on span "3" at bounding box center [612, 424] width 32 height 32
type input "[DATE]"
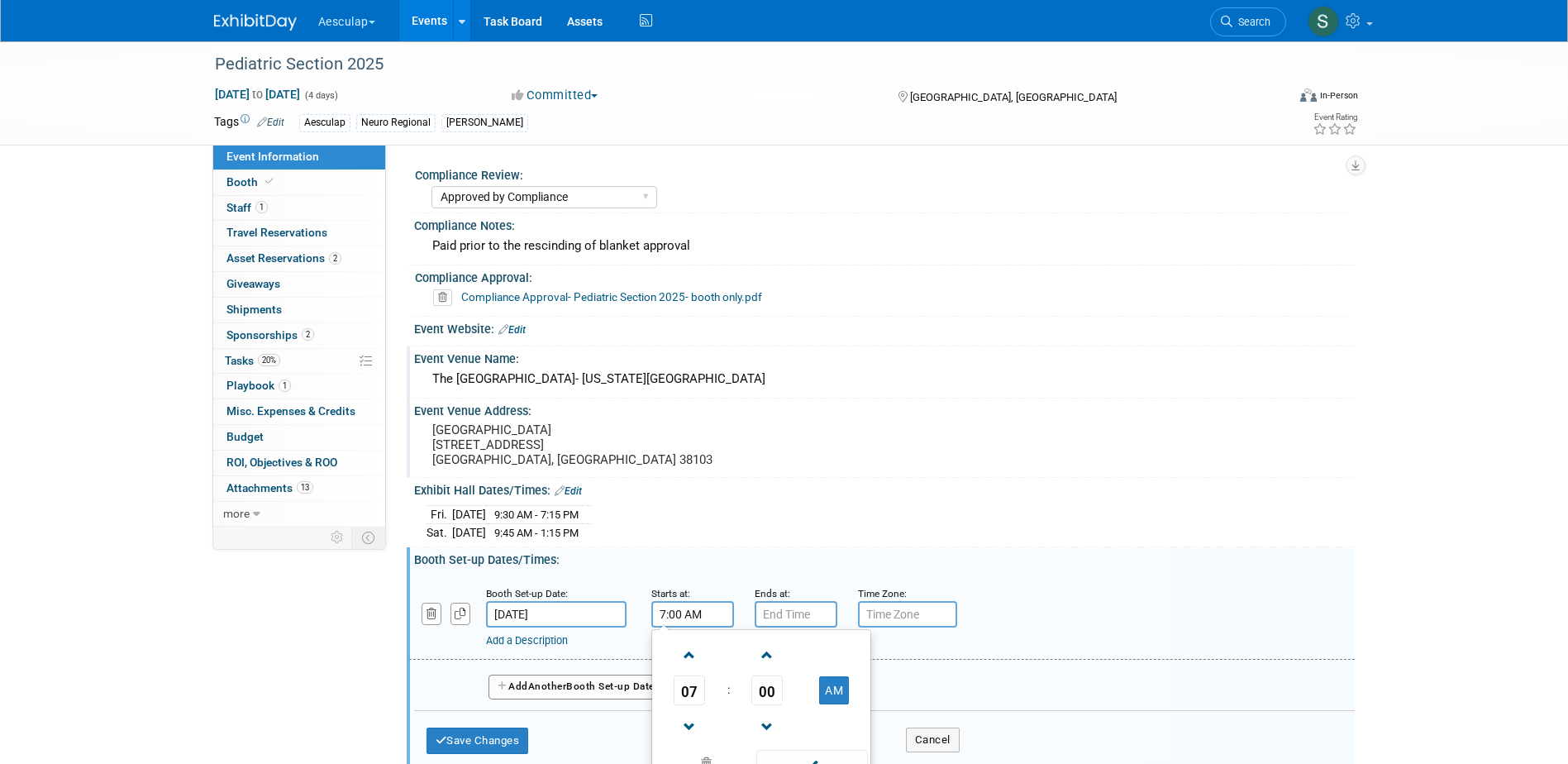
click at [692, 606] on input "7:00 AM" at bounding box center [692, 614] width 82 height 27
click at [681, 698] on span "07" at bounding box center [688, 691] width 31 height 30
click at [682, 656] on td "12" at bounding box center [682, 656] width 53 height 44
click at [826, 688] on button "AM" at bounding box center [834, 691] width 30 height 28
type input "12:00 PM"
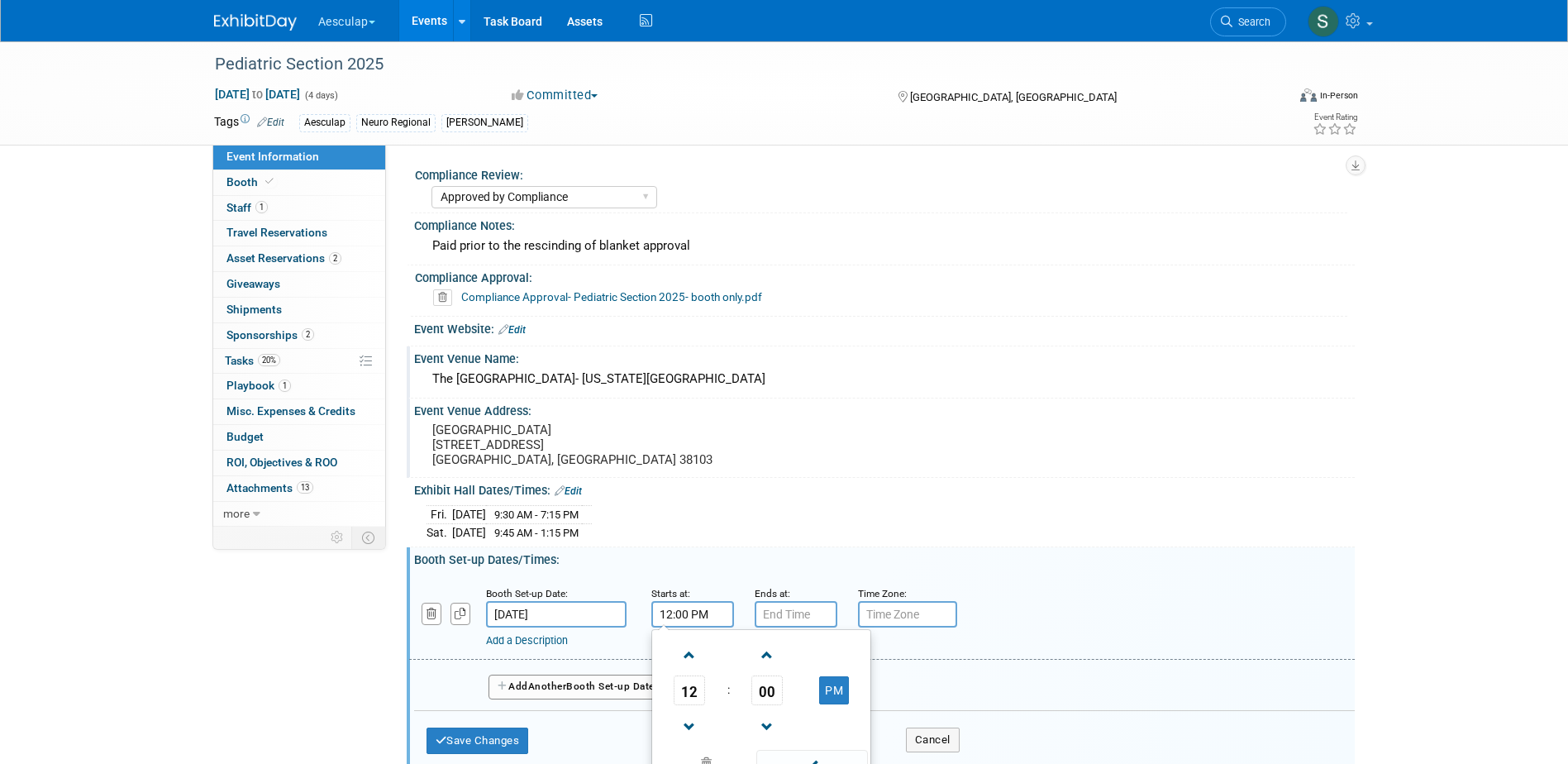
click at [567, 681] on span "Another" at bounding box center [548, 686] width 39 height 12
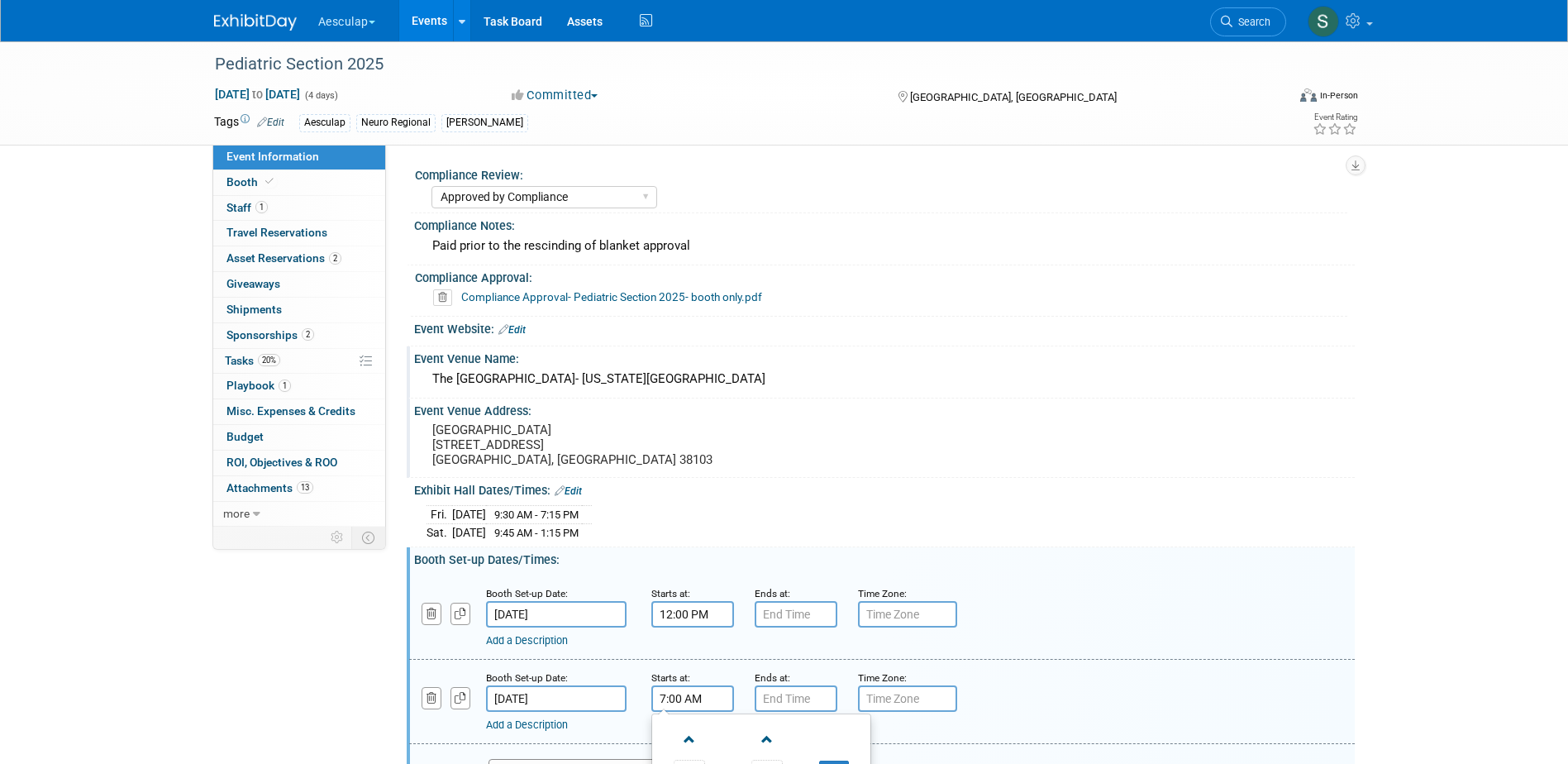
click at [696, 704] on input "7:00 AM" at bounding box center [692, 698] width 82 height 27
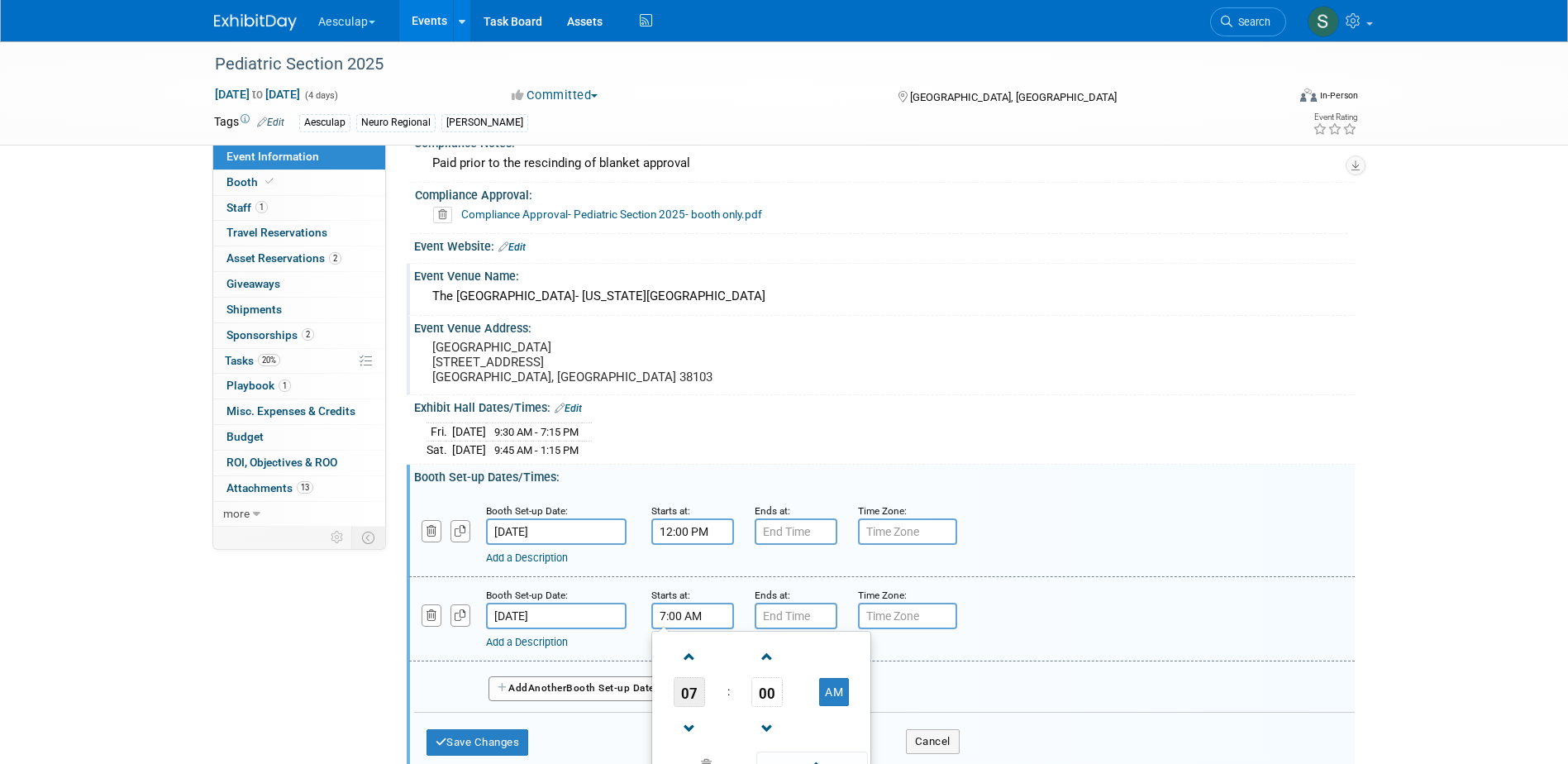
click at [688, 698] on span "07" at bounding box center [688, 692] width 31 height 30
drag, startPoint x: 681, startPoint y: 741, endPoint x: 719, endPoint y: 723, distance: 42.0
click at [685, 741] on td "08" at bounding box center [682, 746] width 53 height 44
type input "8:00 AM"
drag, startPoint x: 496, startPoint y: 735, endPoint x: 509, endPoint y: 729, distance: 14.3
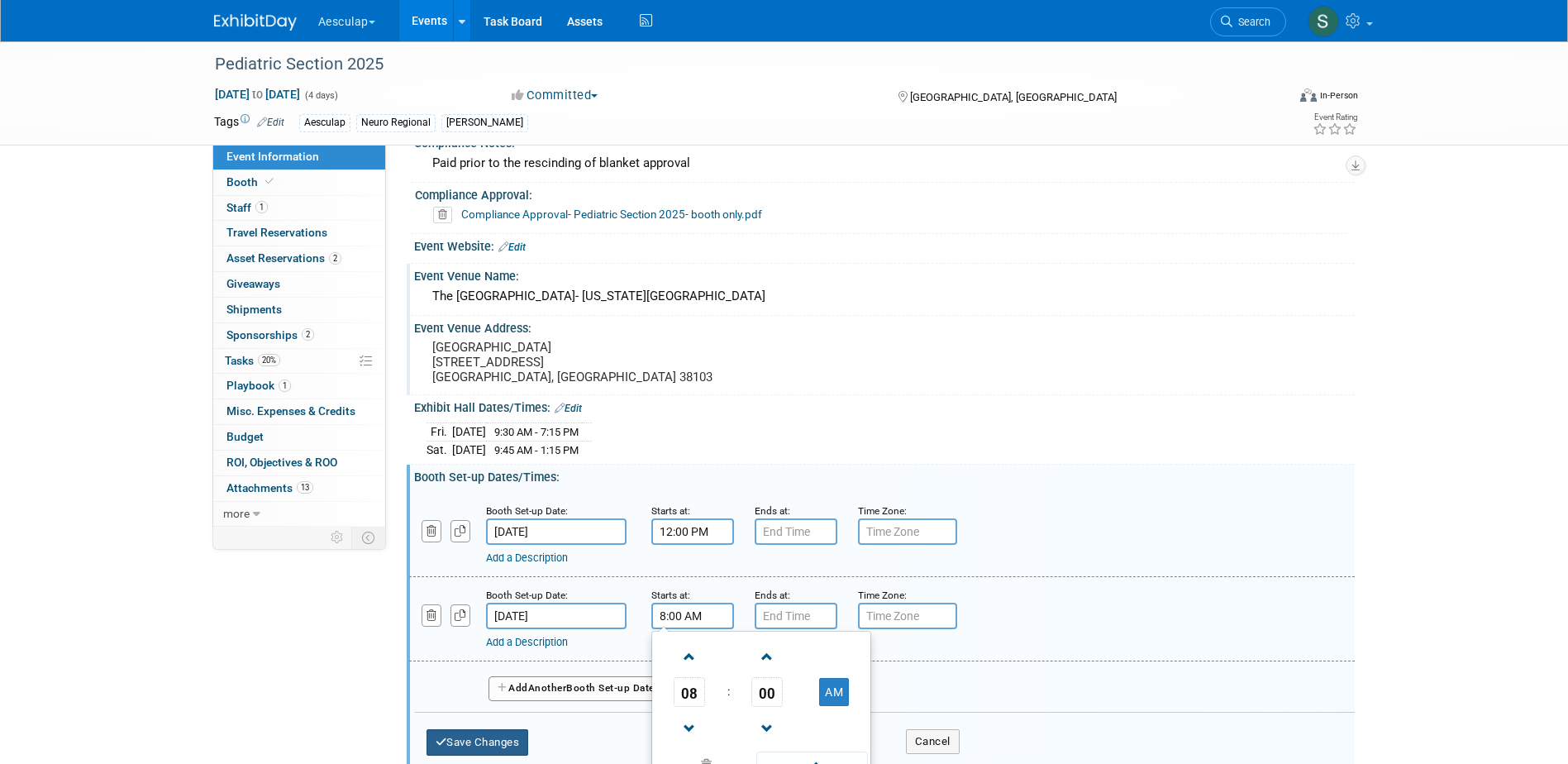
click at [505, 731] on button "Save Changes" at bounding box center [478, 743] width 103 height 27
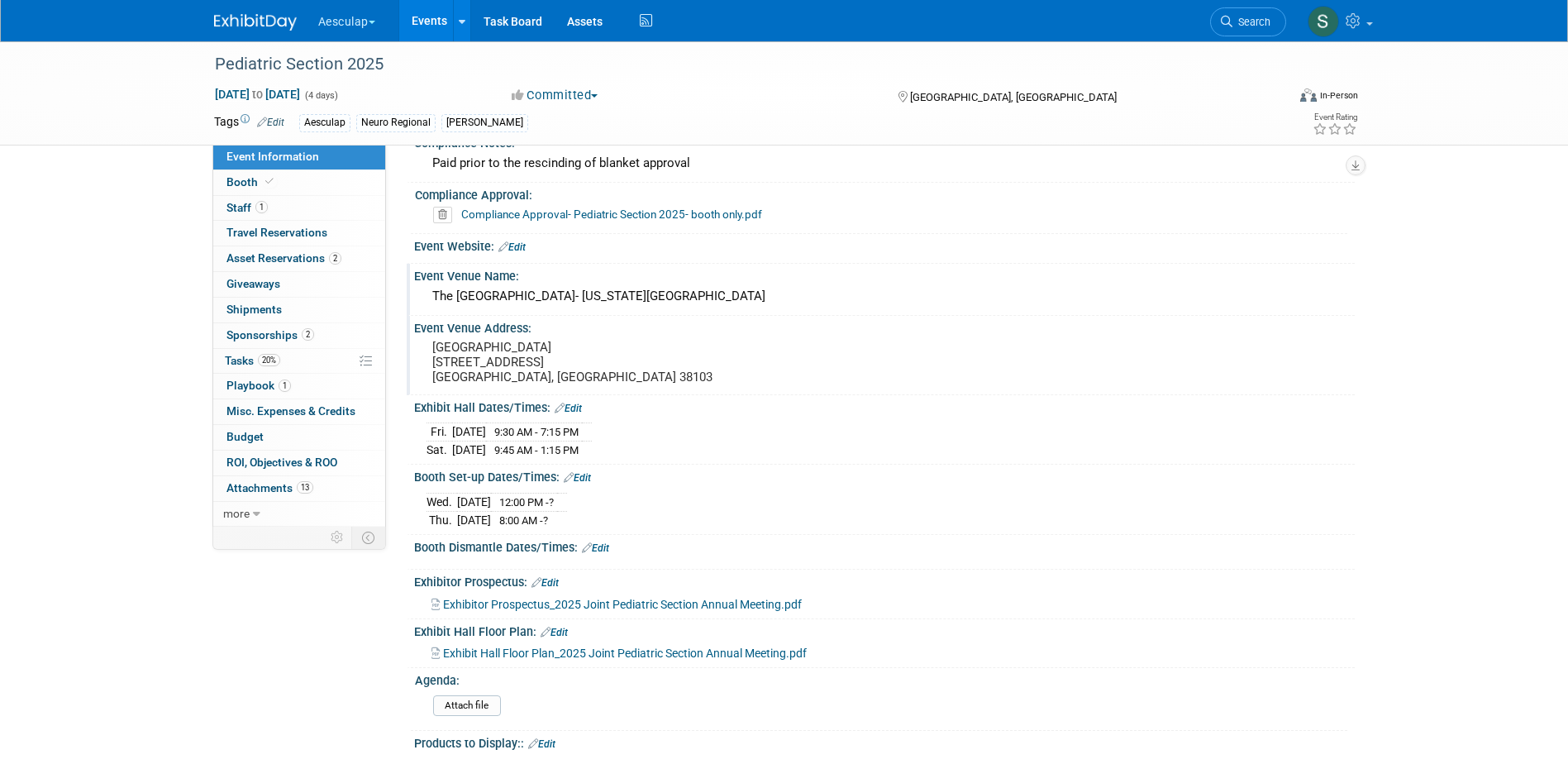
click at [609, 547] on link "Edit" at bounding box center [596, 548] width 27 height 12
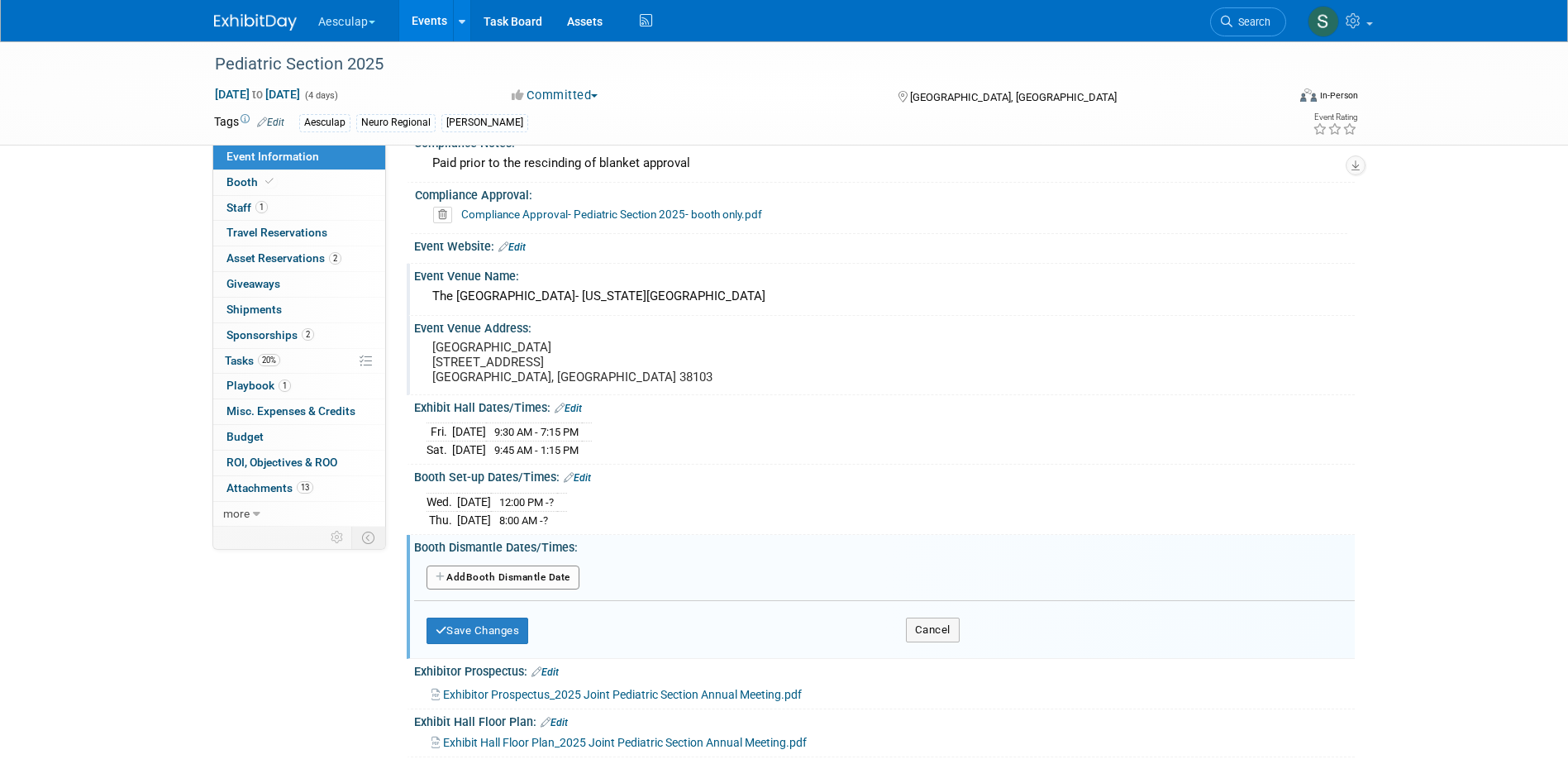
click at [492, 570] on button "Add Another Booth Dismantle Date" at bounding box center [503, 578] width 153 height 25
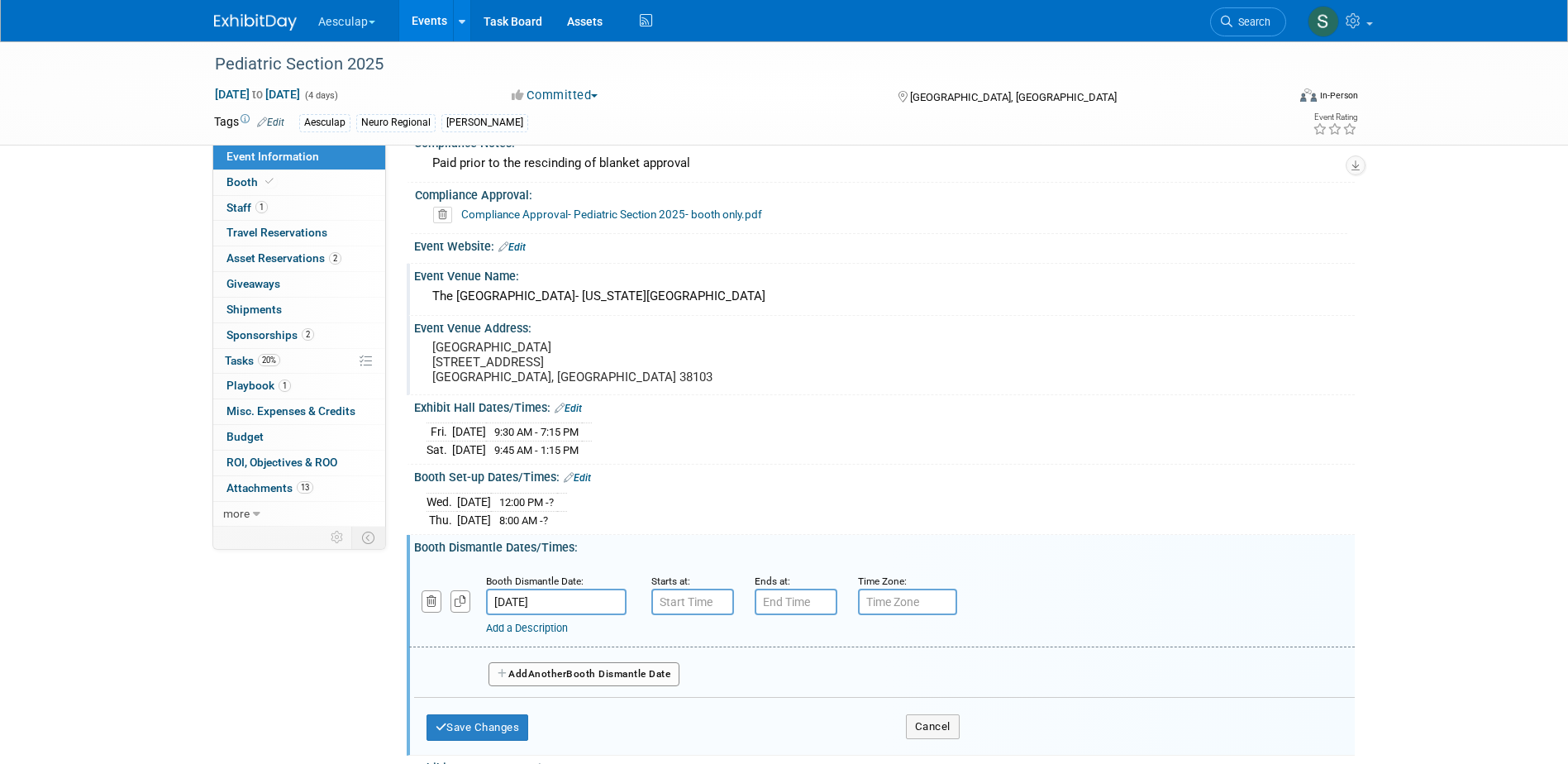
click at [570, 595] on input "[DATE]" at bounding box center [556, 602] width 141 height 27
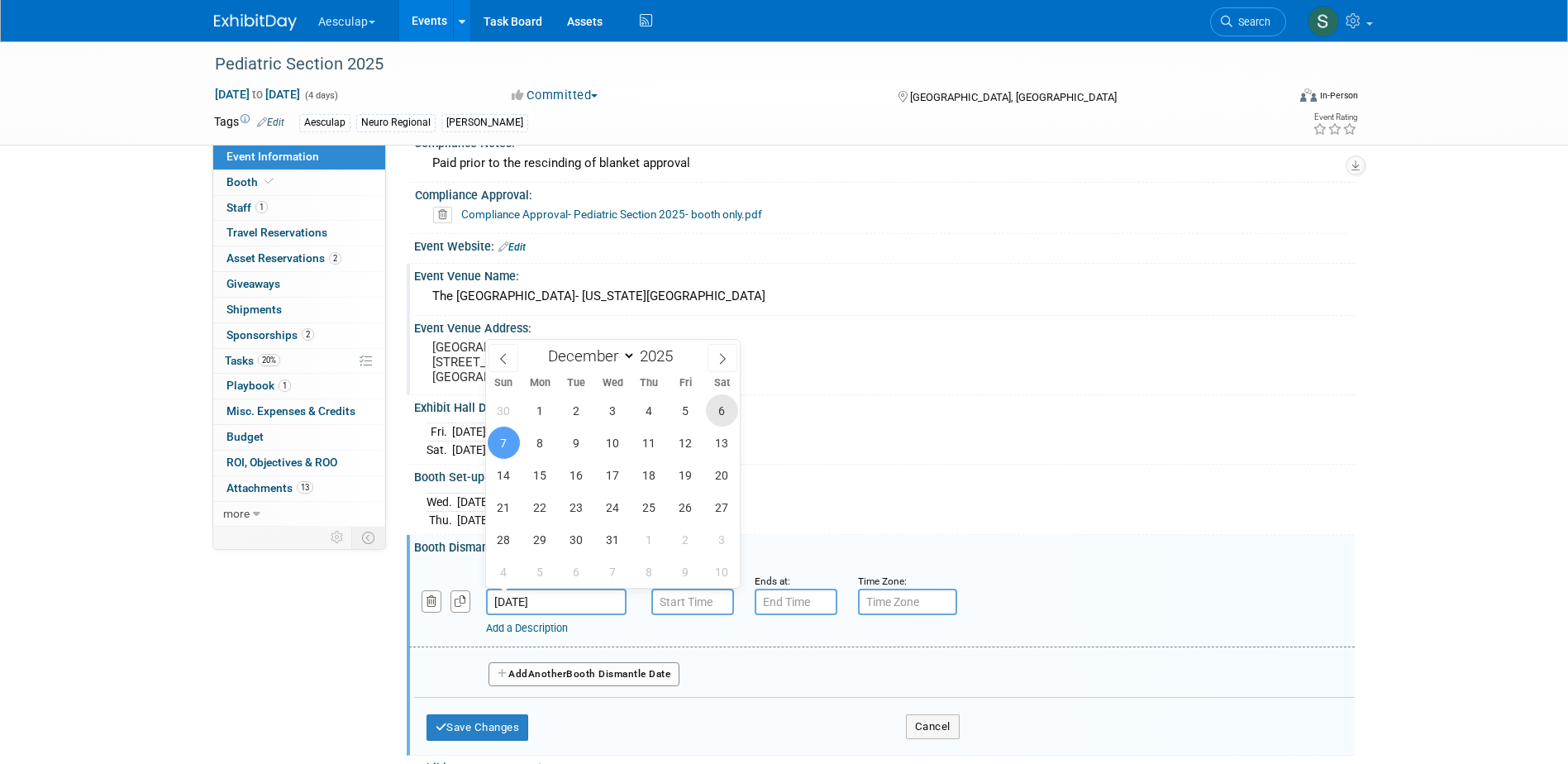
drag, startPoint x: 728, startPoint y: 419, endPoint x: 721, endPoint y: 439, distance: 21.2
click at [728, 422] on span "6" at bounding box center [722, 411] width 32 height 32
type input "[DATE]"
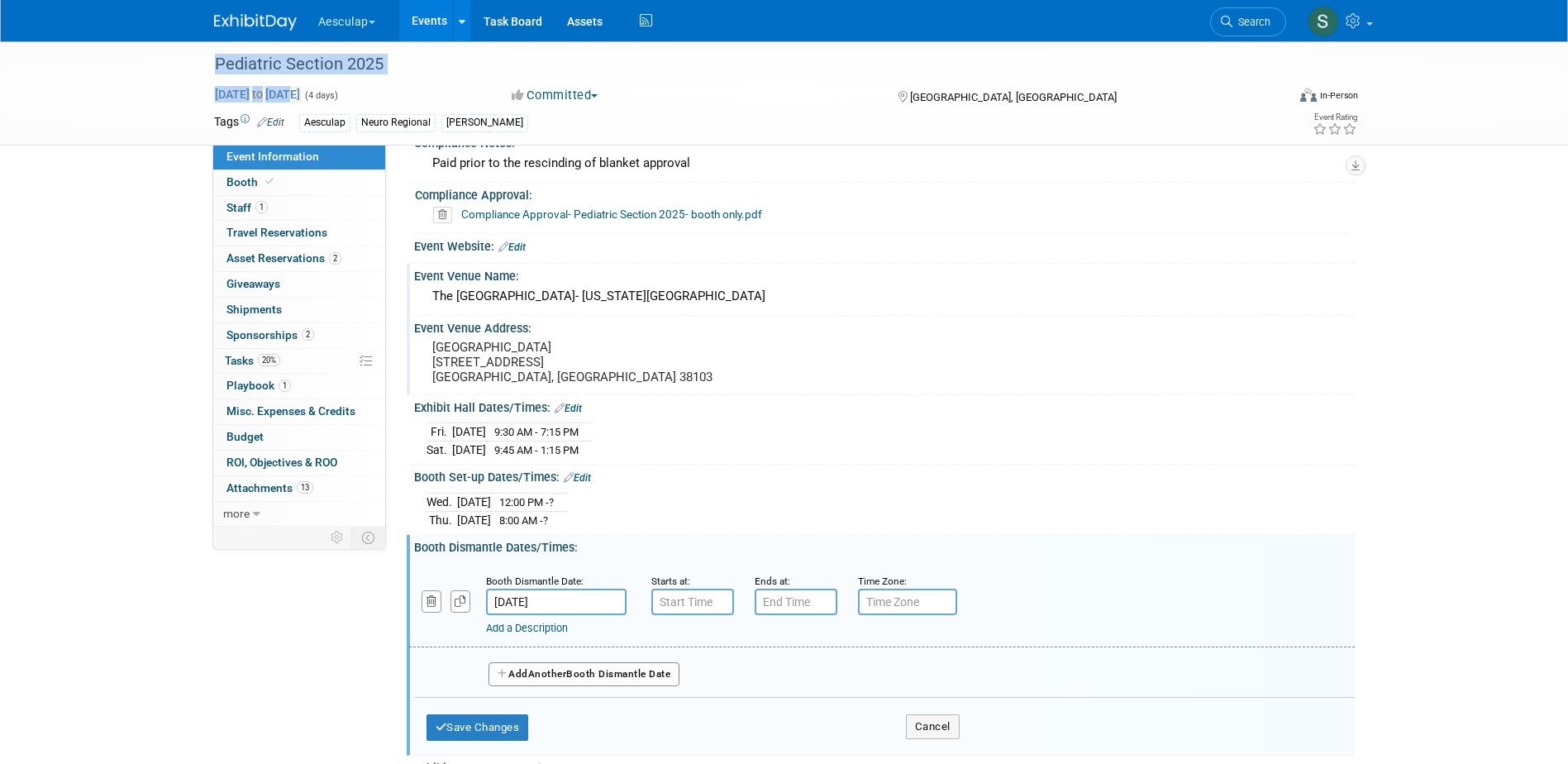
click at [315, 86] on div "Pediatric Section 2025 [DATE] to [DATE] (4 days) [DATE] to [DATE] Committed Com…" at bounding box center [784, 93] width 1165 height 104
drag, startPoint x: 315, startPoint y: 86, endPoint x: 428, endPoint y: 95, distance: 113.4
click at [428, 95] on div "[DATE] to [DATE] (4 days)" at bounding box center [348, 94] width 268 height 17
click at [687, 601] on input "7:00 AM" at bounding box center [692, 602] width 82 height 27
click at [685, 684] on span "07" at bounding box center [688, 678] width 31 height 30
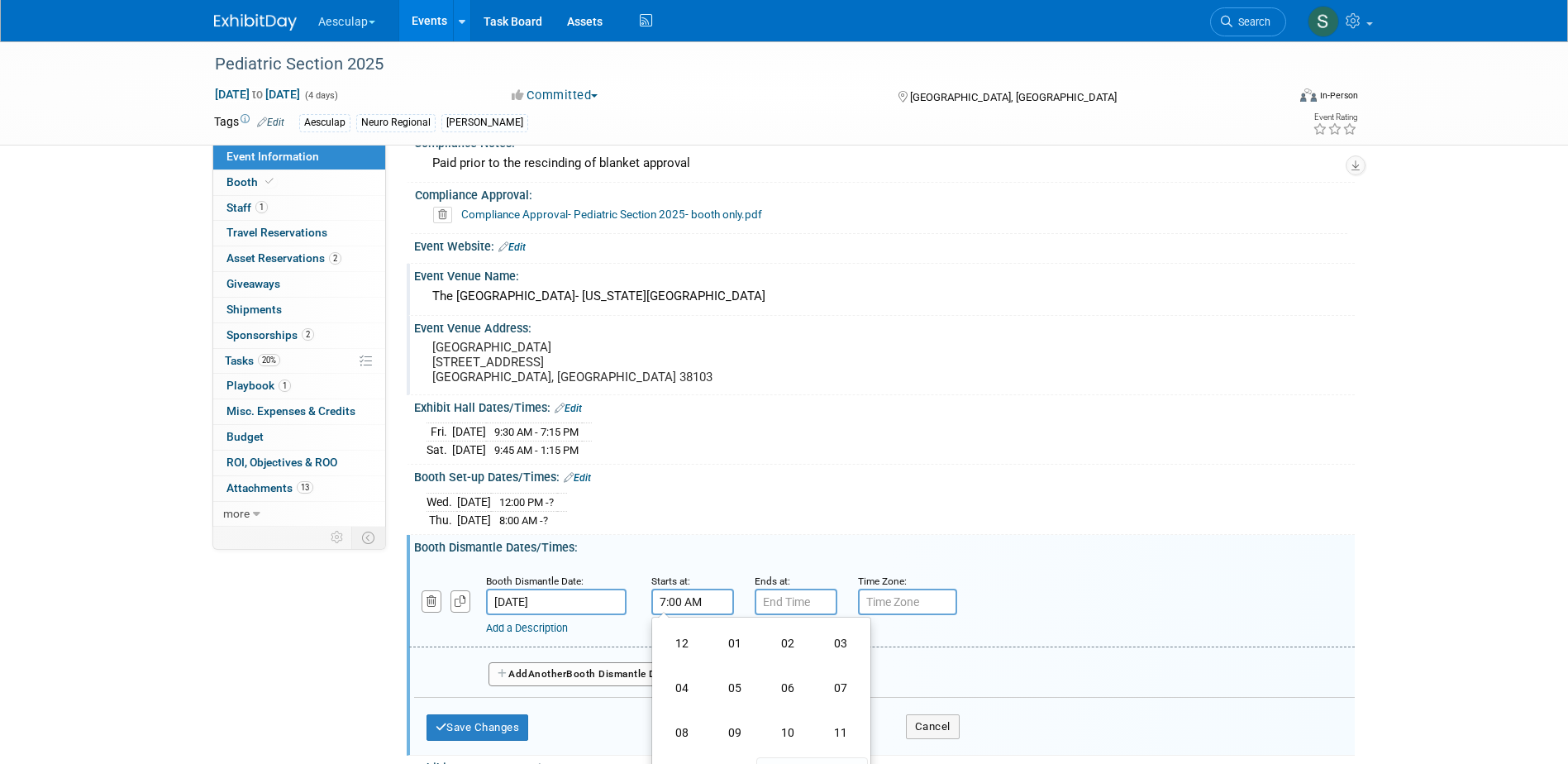
drag, startPoint x: 730, startPoint y: 634, endPoint x: 746, endPoint y: 662, distance: 32.2
click at [731, 637] on td "01" at bounding box center [735, 644] width 53 height 44
click at [780, 676] on span "00" at bounding box center [766, 678] width 31 height 30
click at [797, 691] on td "30" at bounding box center [788, 688] width 53 height 44
click at [839, 680] on button "AM" at bounding box center [834, 678] width 30 height 28
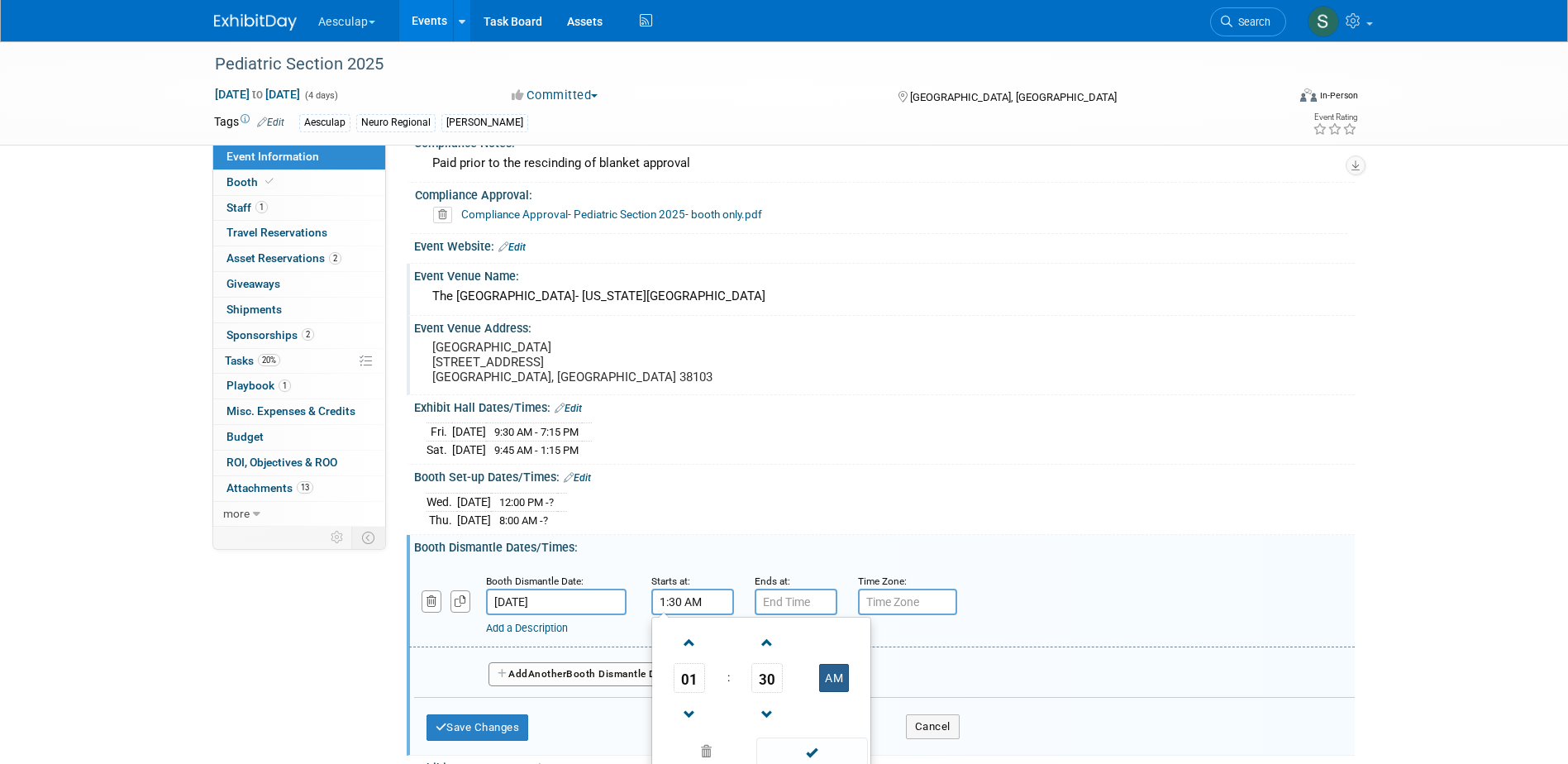
type input "1:30 PM"
type input "7:00 PM"
click at [794, 602] on input "7:00 PM" at bounding box center [796, 602] width 82 height 27
click at [889, 740] on span at bounding box center [916, 752] width 111 height 29
click at [498, 719] on button "Save Changes" at bounding box center [478, 728] width 103 height 27
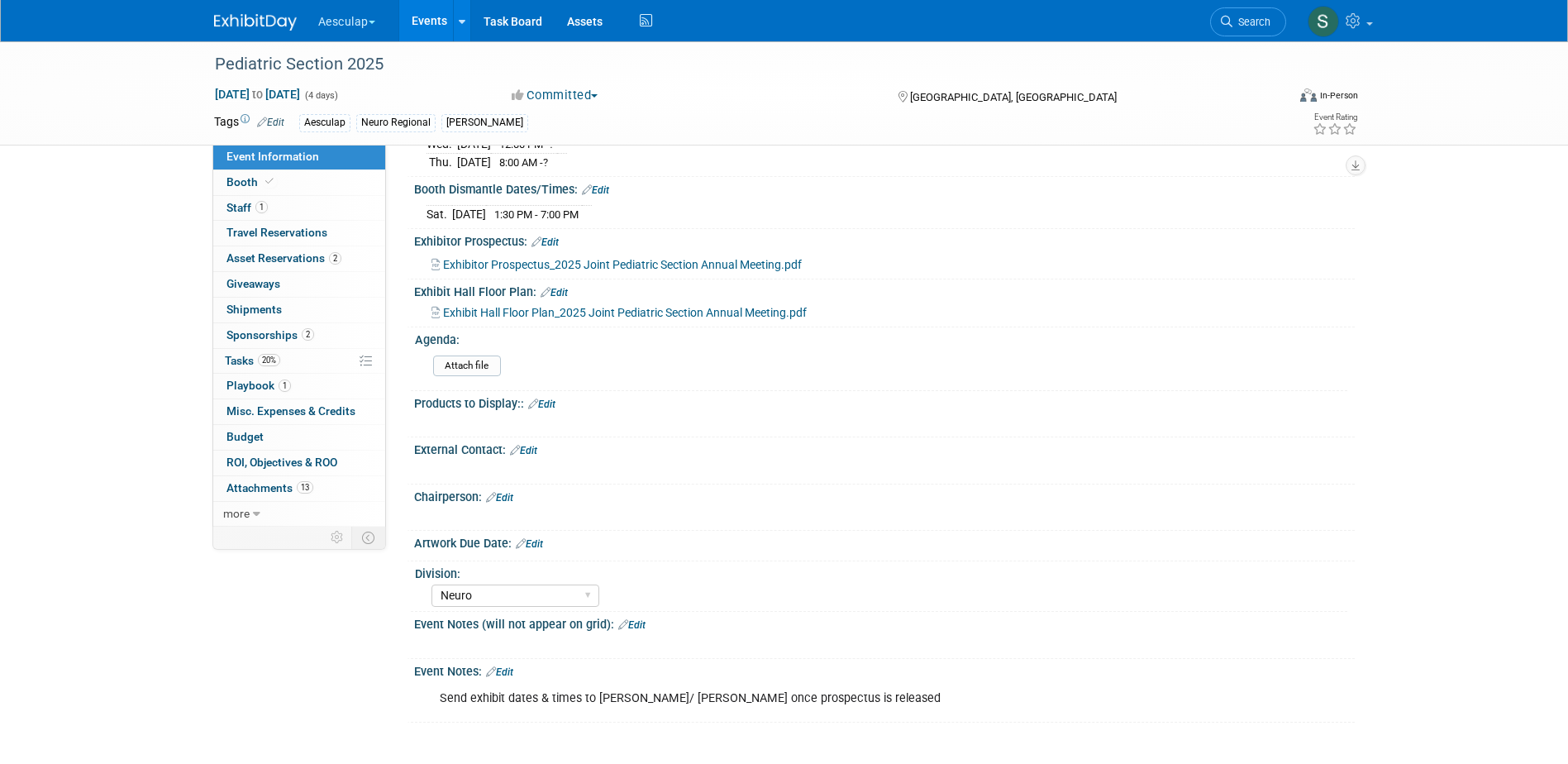
scroll to position [248, 0]
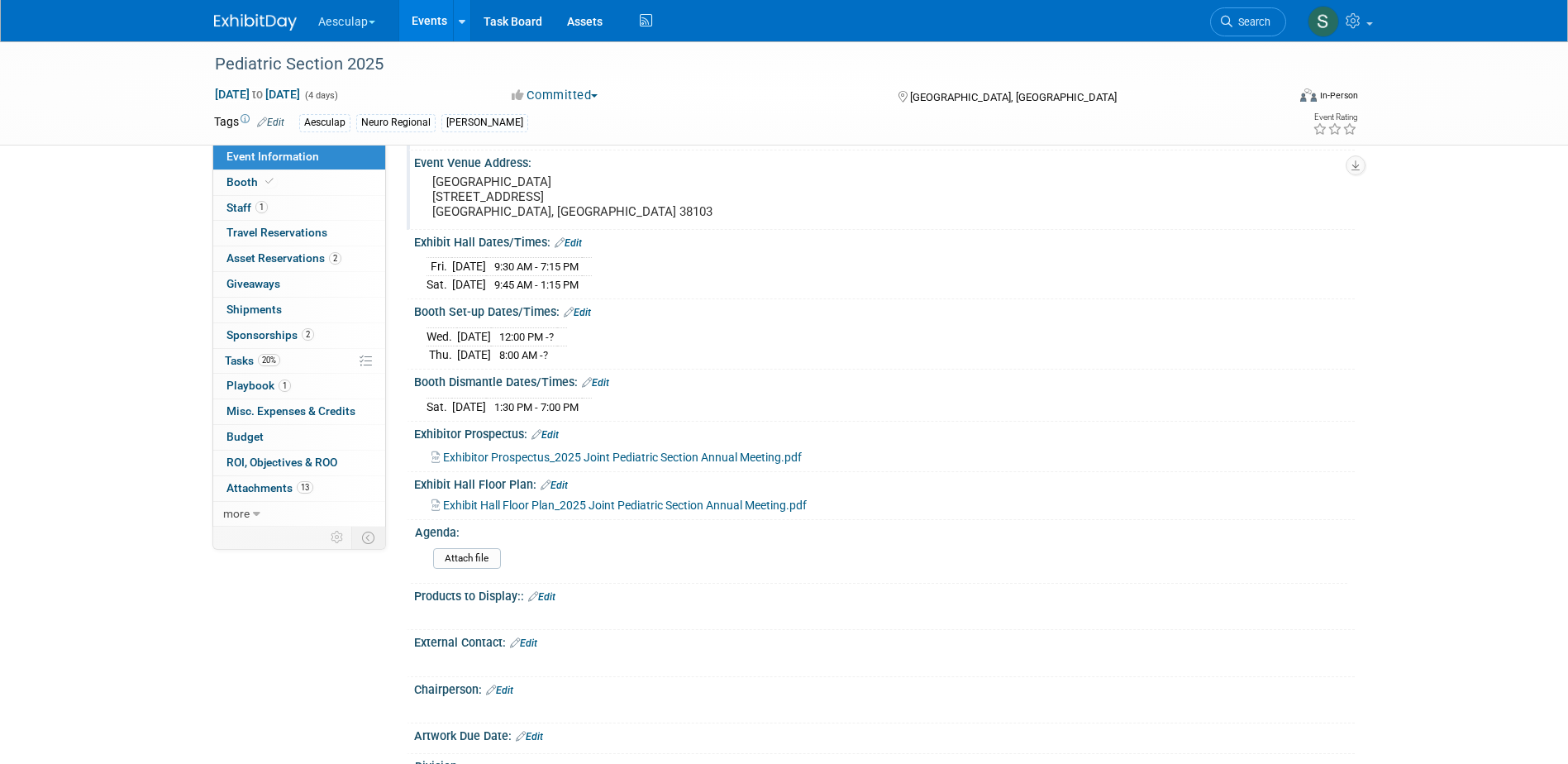
click at [527, 640] on link "Edit" at bounding box center [523, 643] width 27 height 12
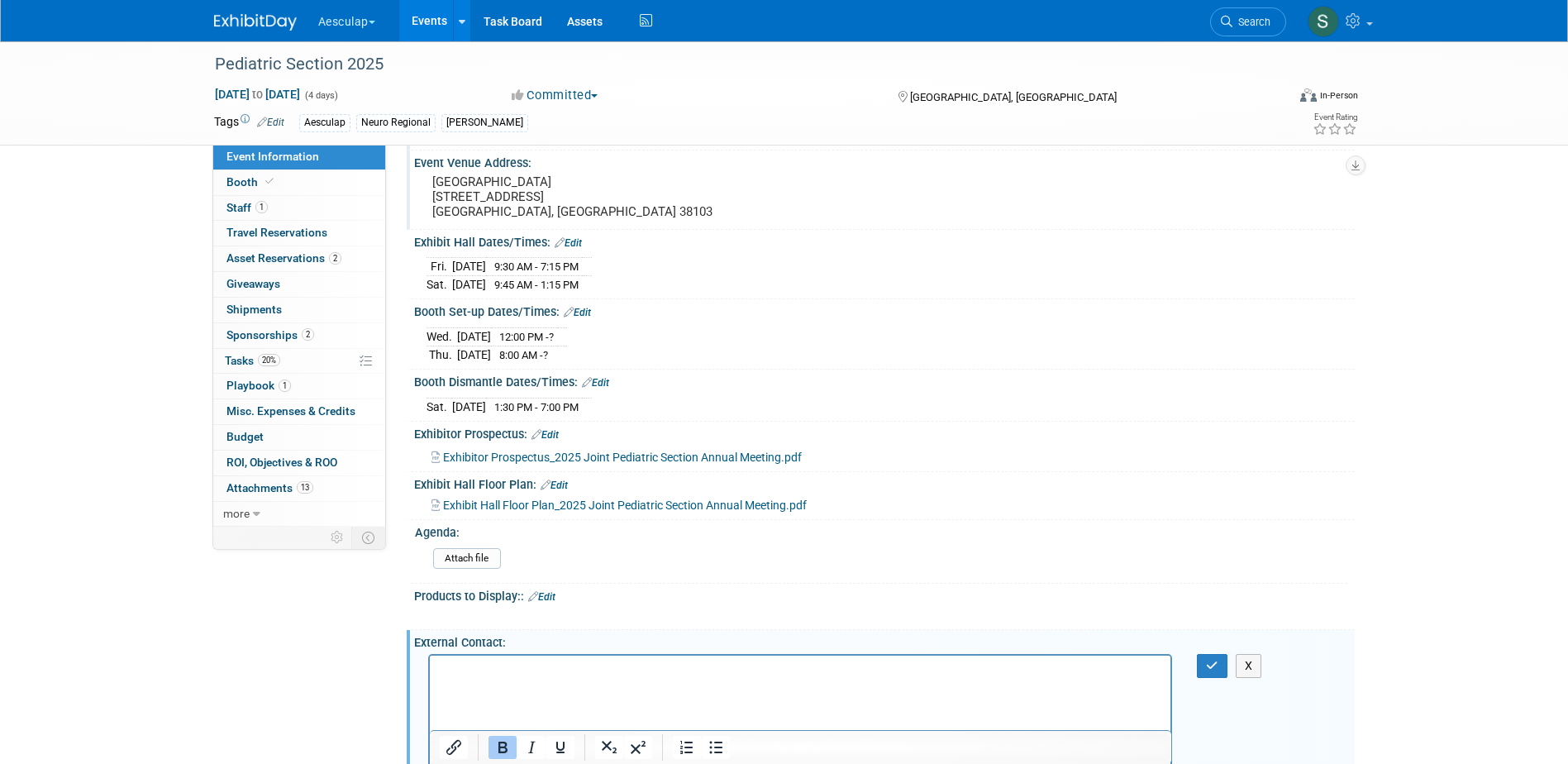
scroll to position [327, 0]
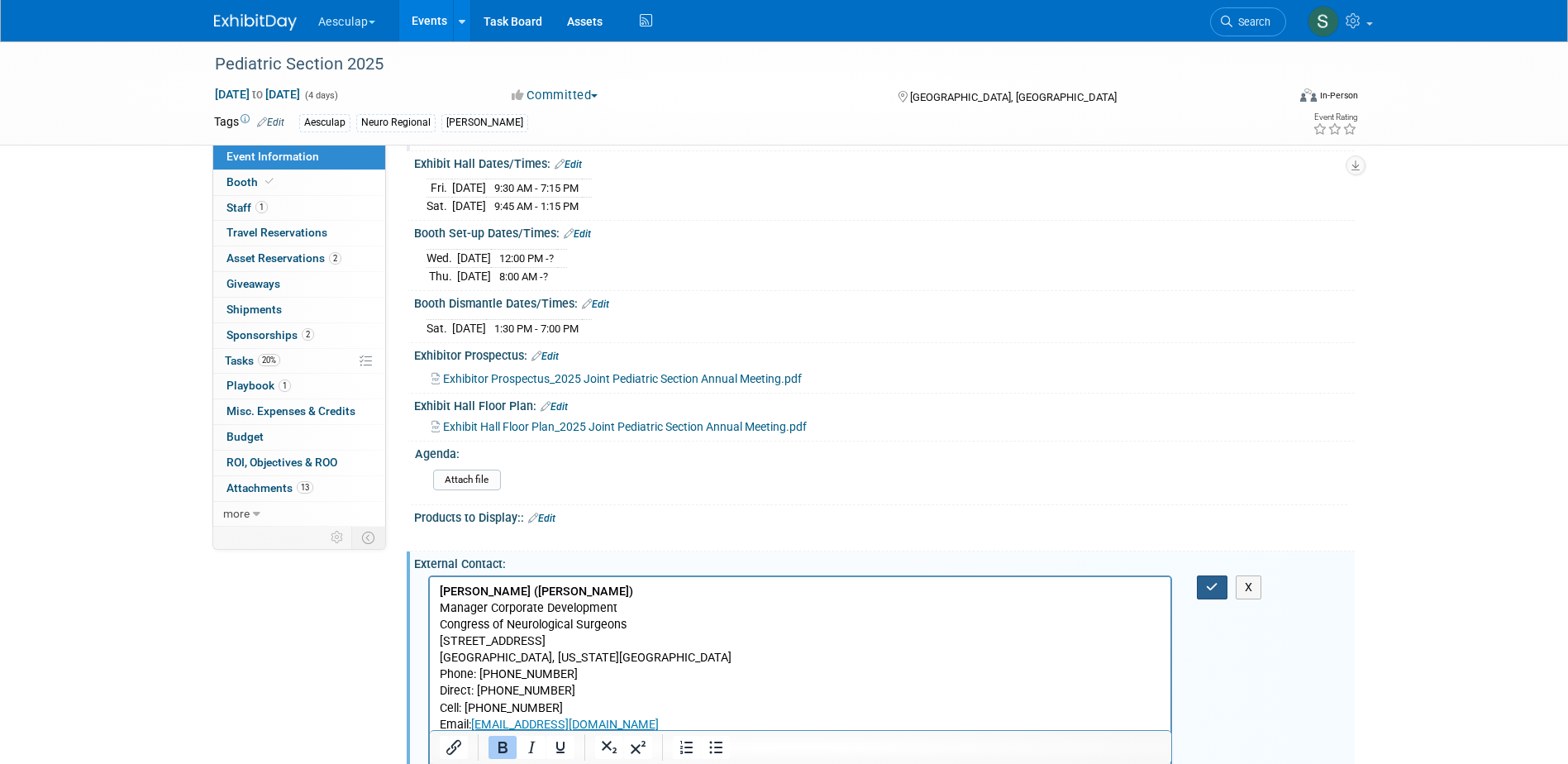
click at [1210, 580] on button "button" at bounding box center [1212, 587] width 31 height 24
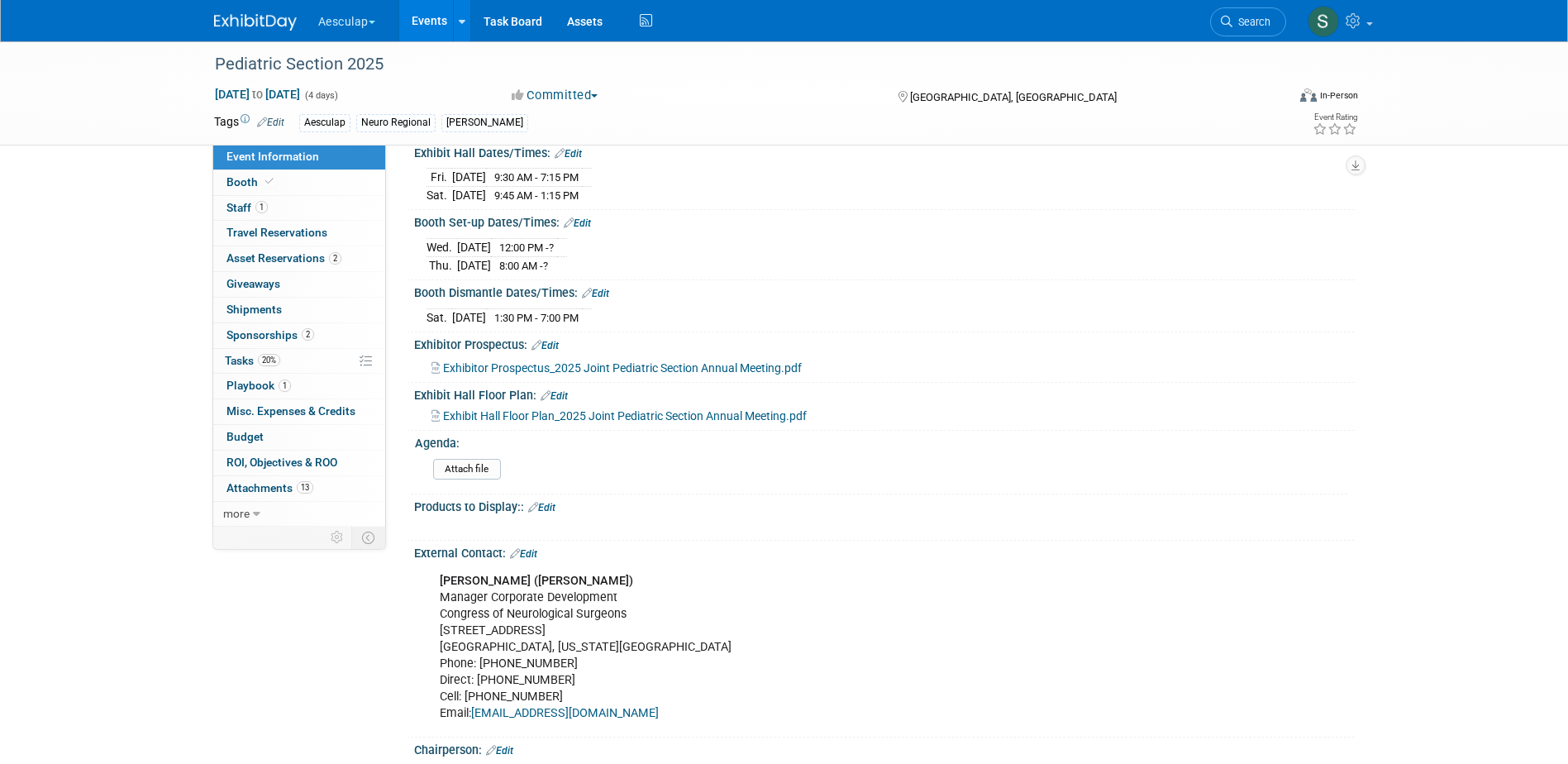
scroll to position [244, 0]
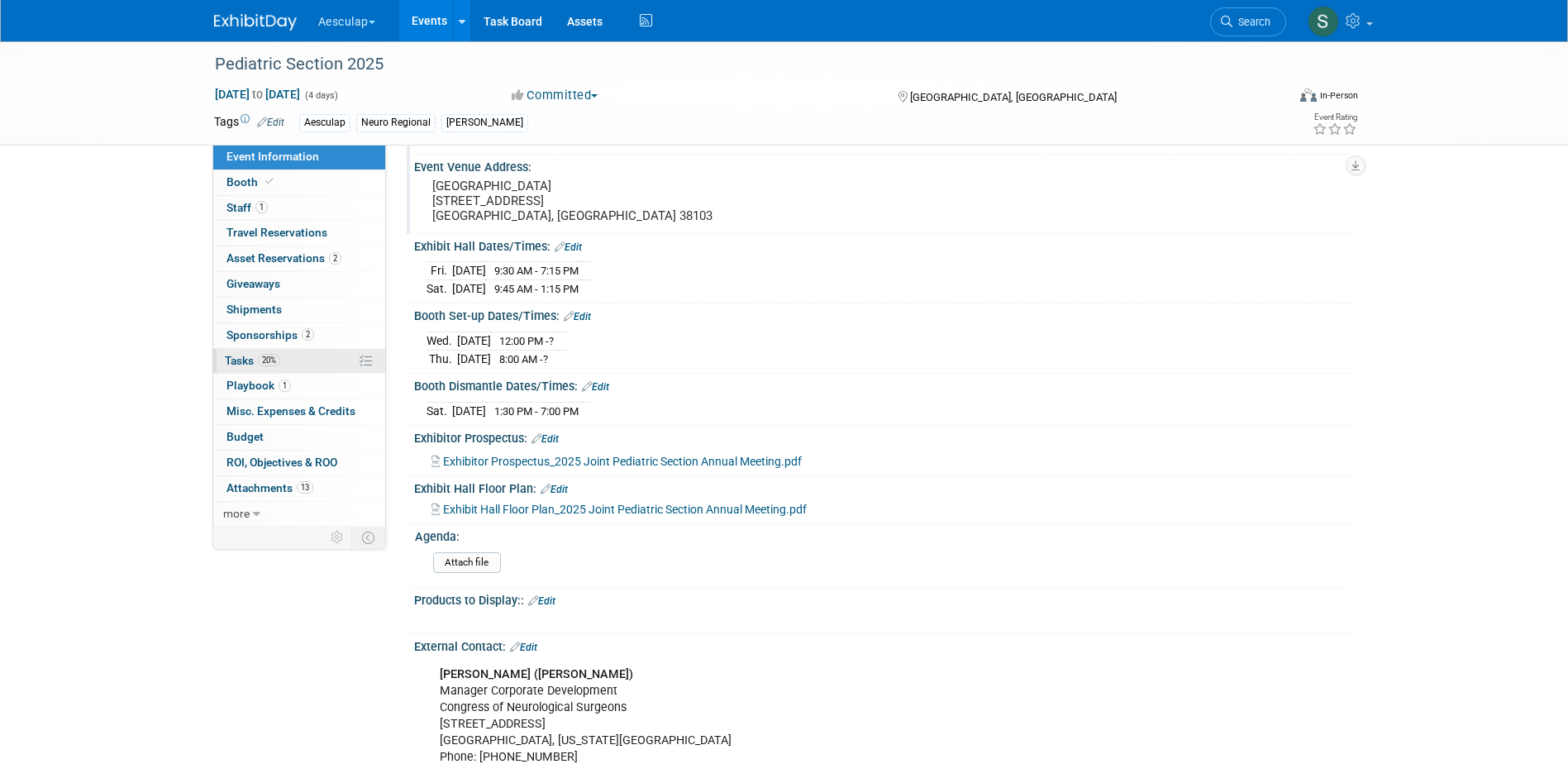
click at [236, 359] on span "Tasks 20%" at bounding box center [252, 360] width 56 height 13
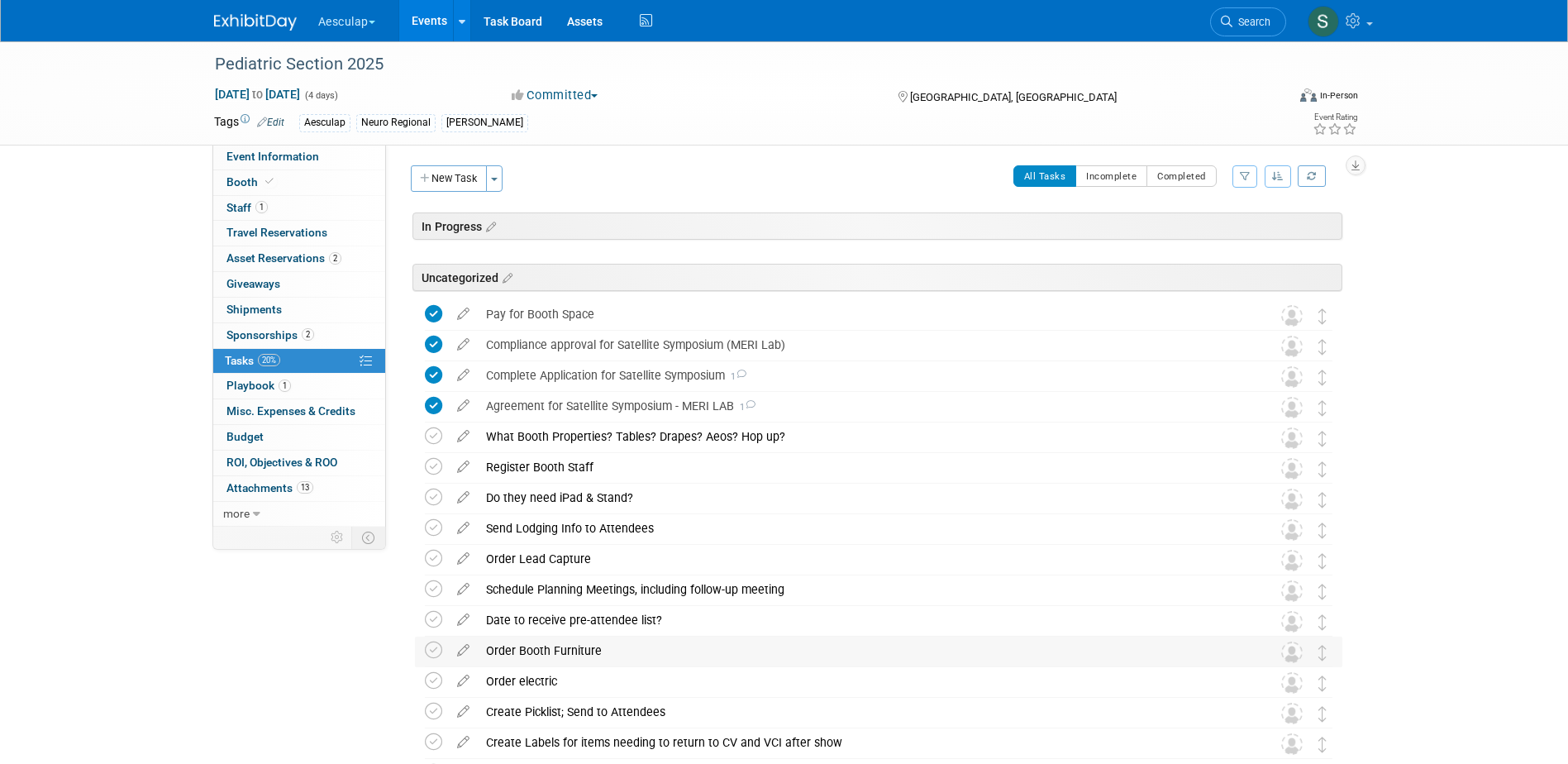
scroll to position [0, 0]
click at [251, 331] on span "Sponsorships 2" at bounding box center [270, 335] width 88 height 13
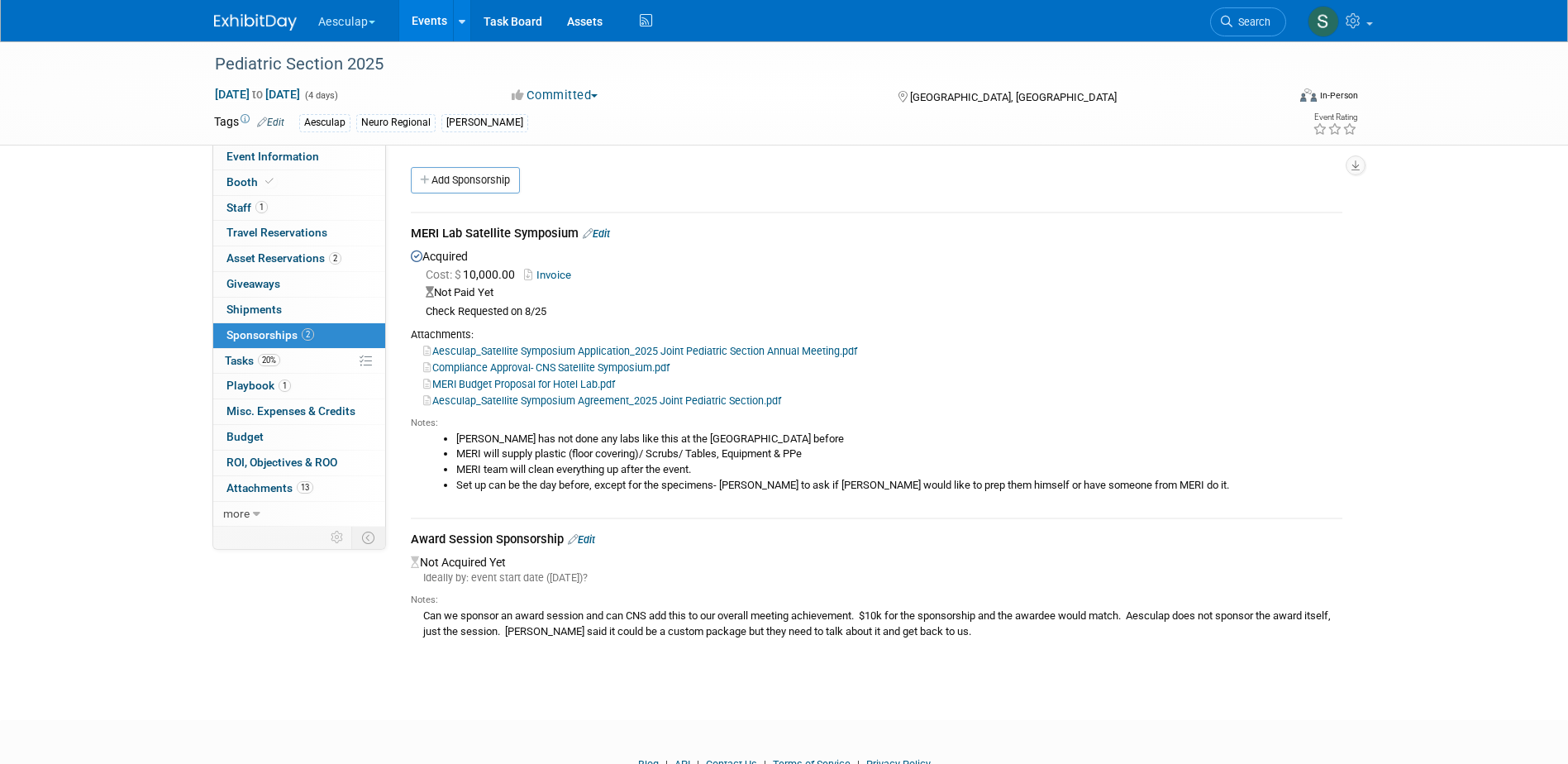
click at [578, 537] on icon at bounding box center [573, 539] width 10 height 11
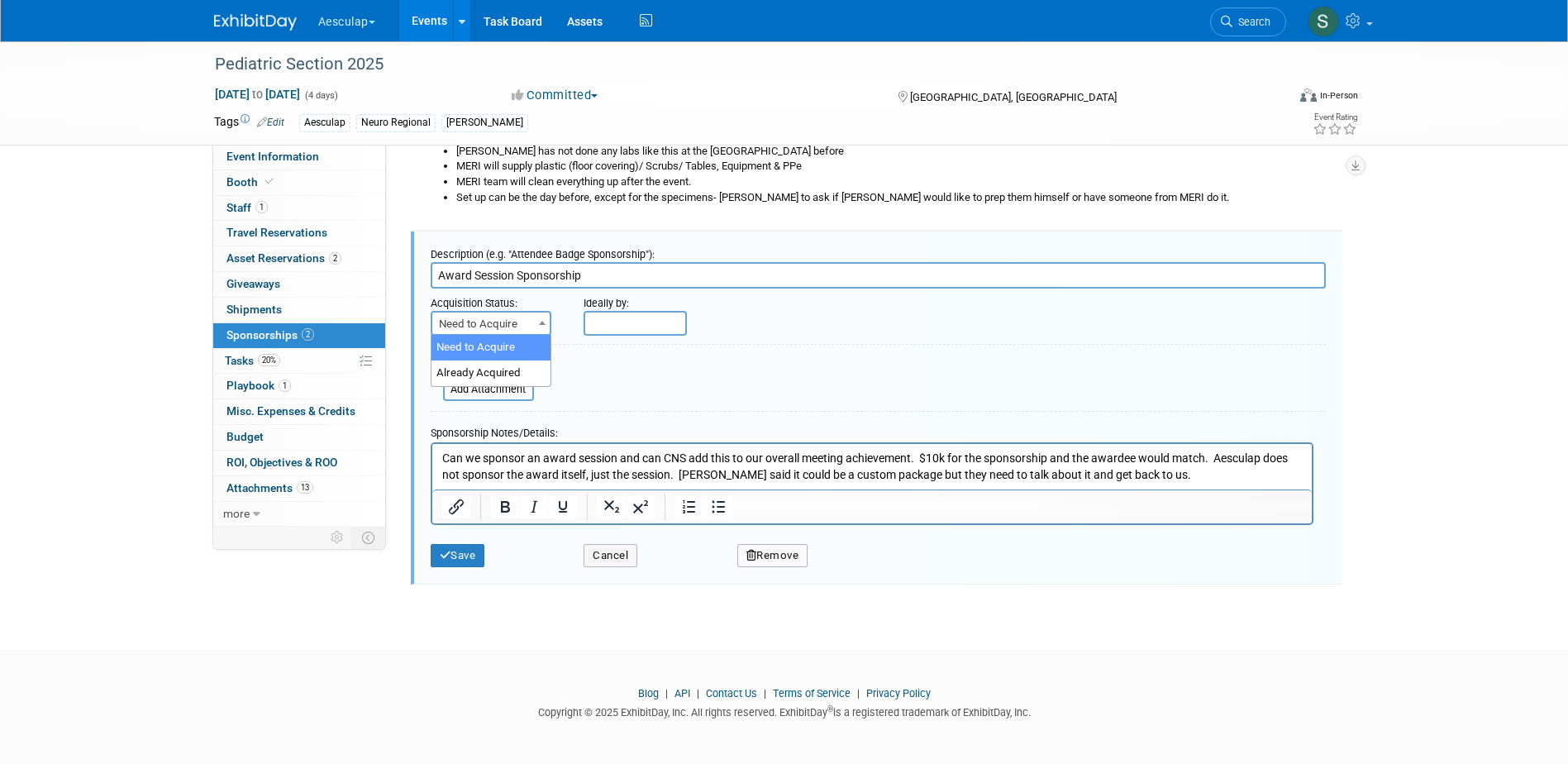
click at [508, 316] on span "Need to Acquire" at bounding box center [491, 324] width 118 height 23
click at [507, 315] on span "Need to Acquire" at bounding box center [491, 324] width 118 height 23
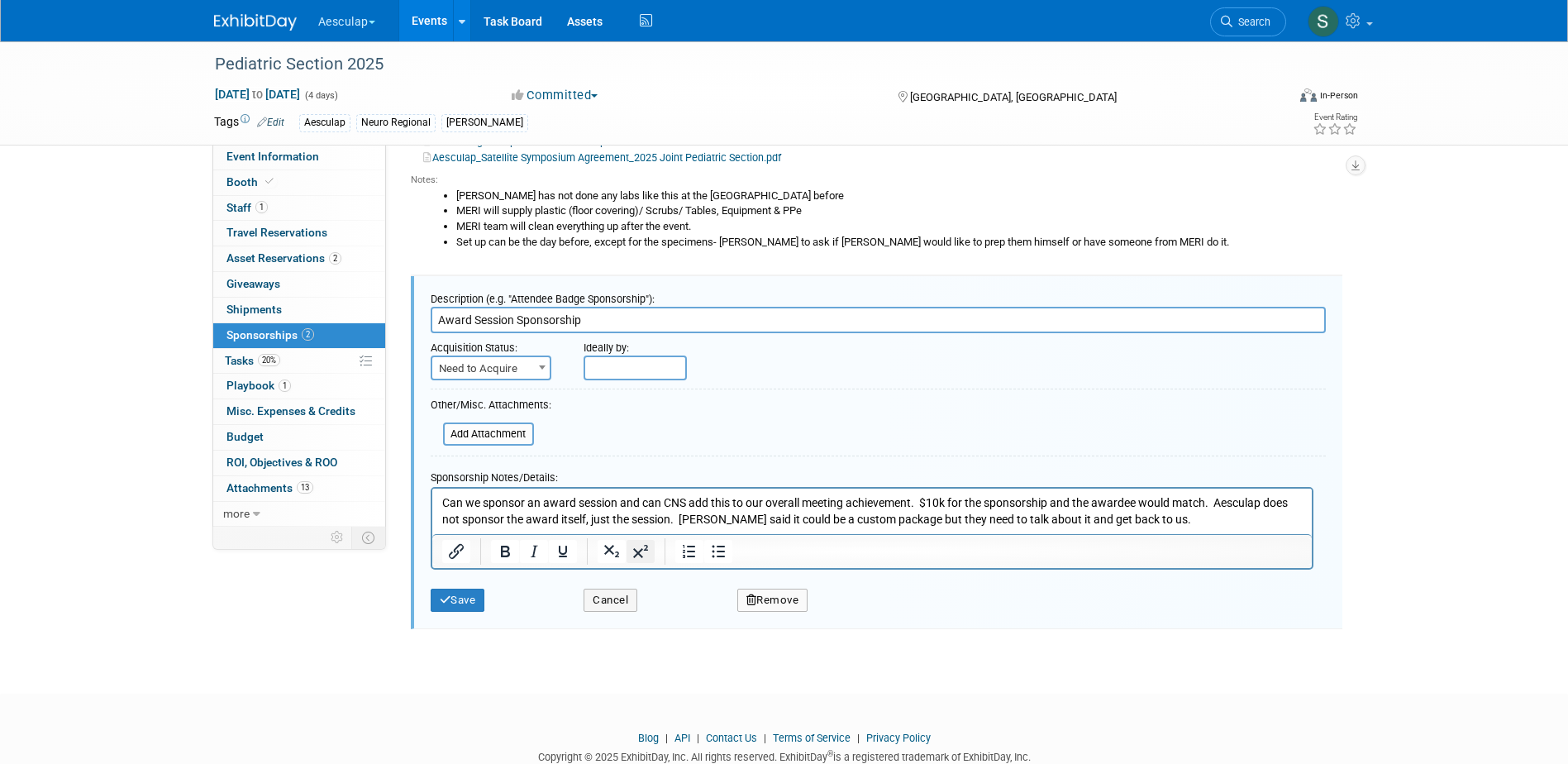
scroll to position [205, 0]
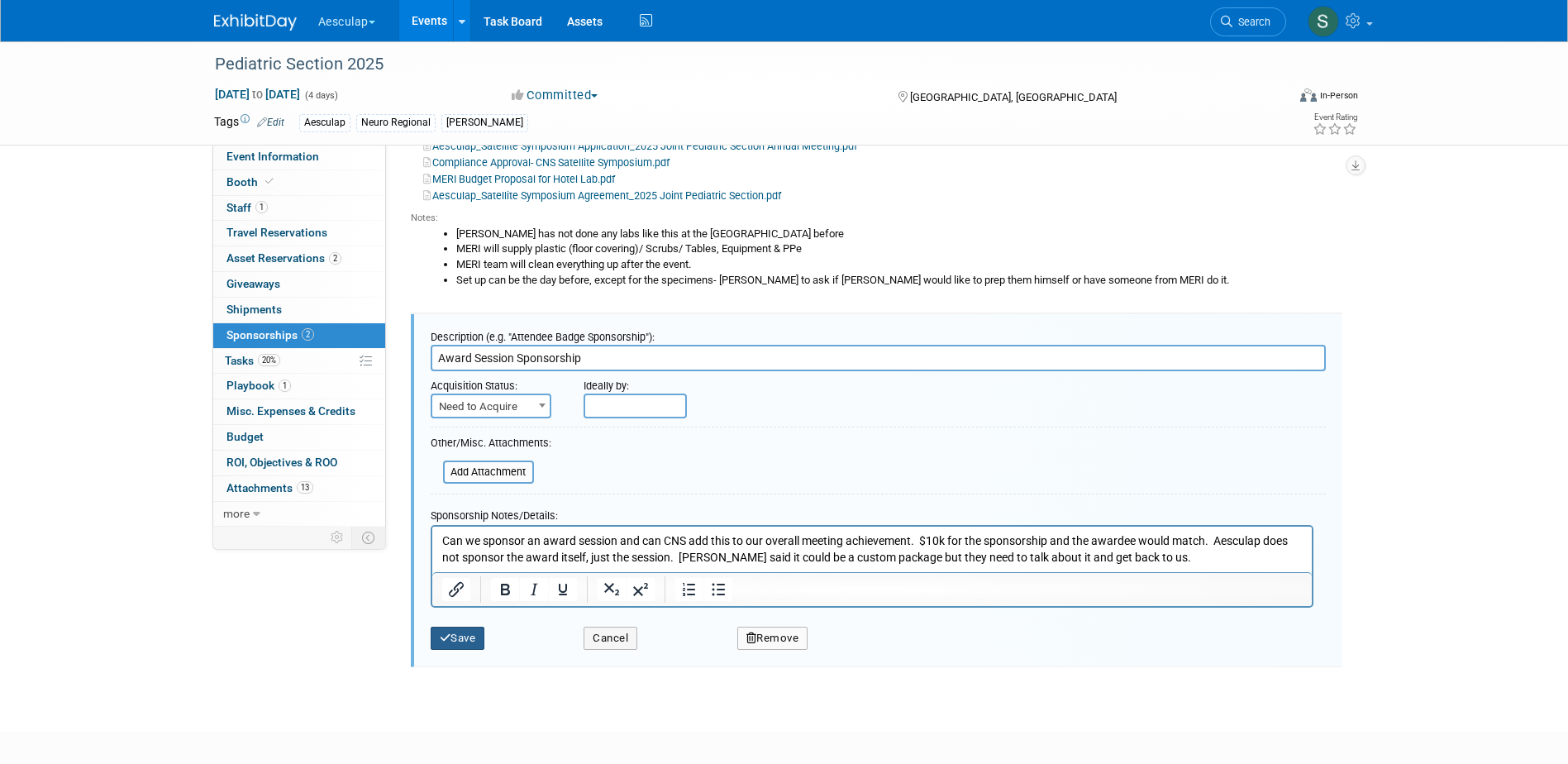
click at [473, 645] on button "Save" at bounding box center [458, 638] width 55 height 23
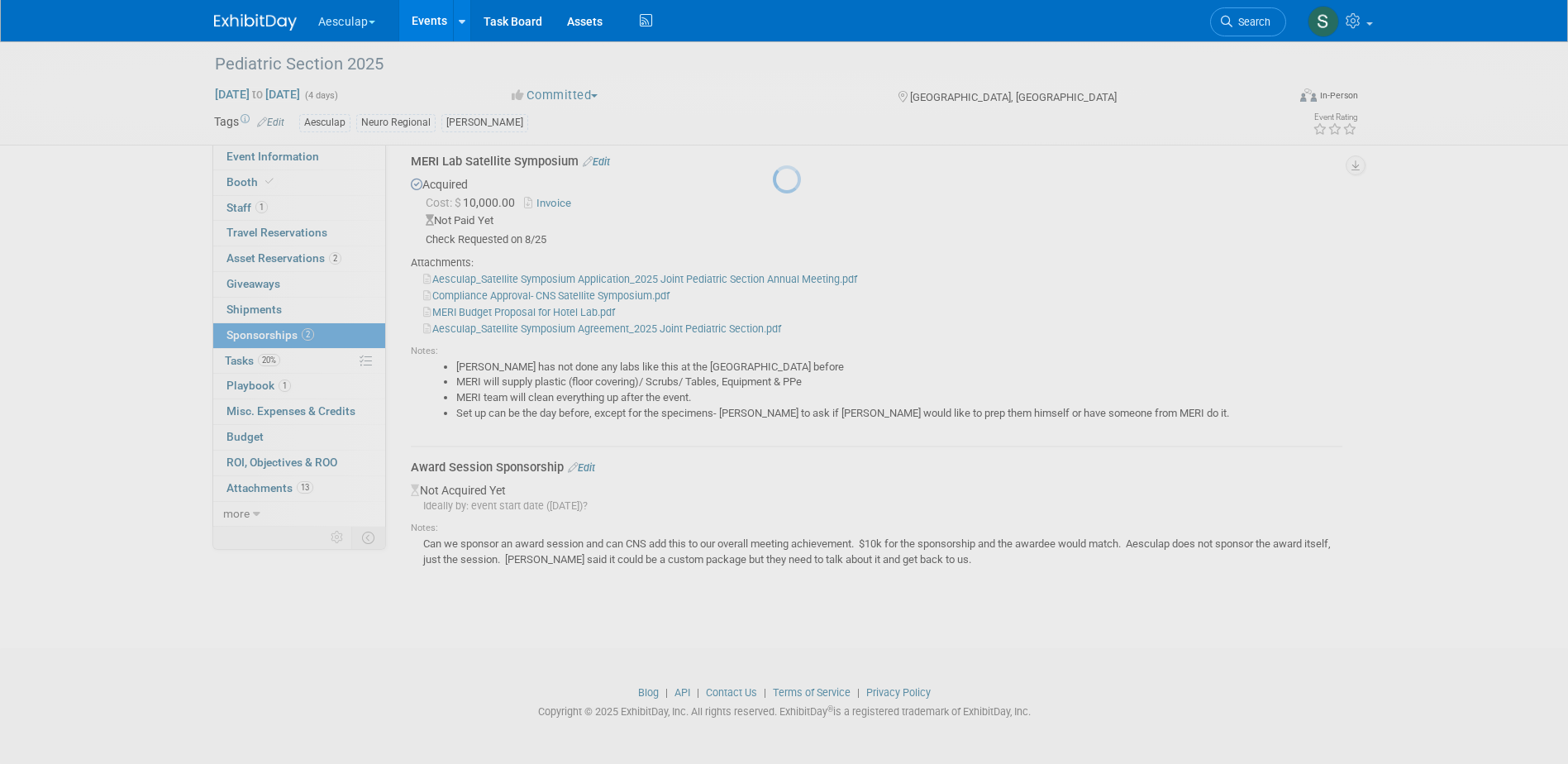
scroll to position [71, 0]
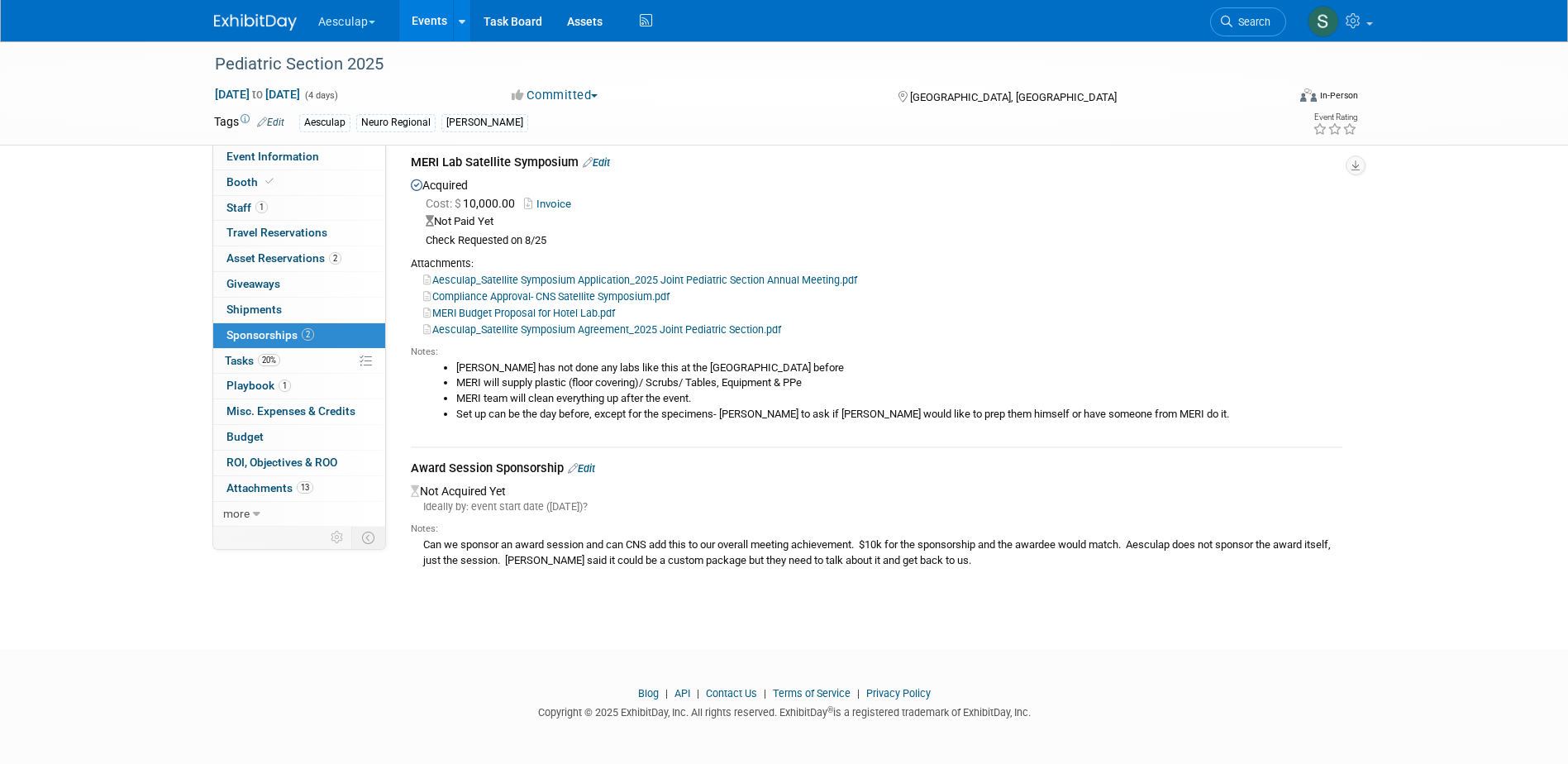
click at [591, 470] on link "Edit" at bounding box center [581, 468] width 27 height 12
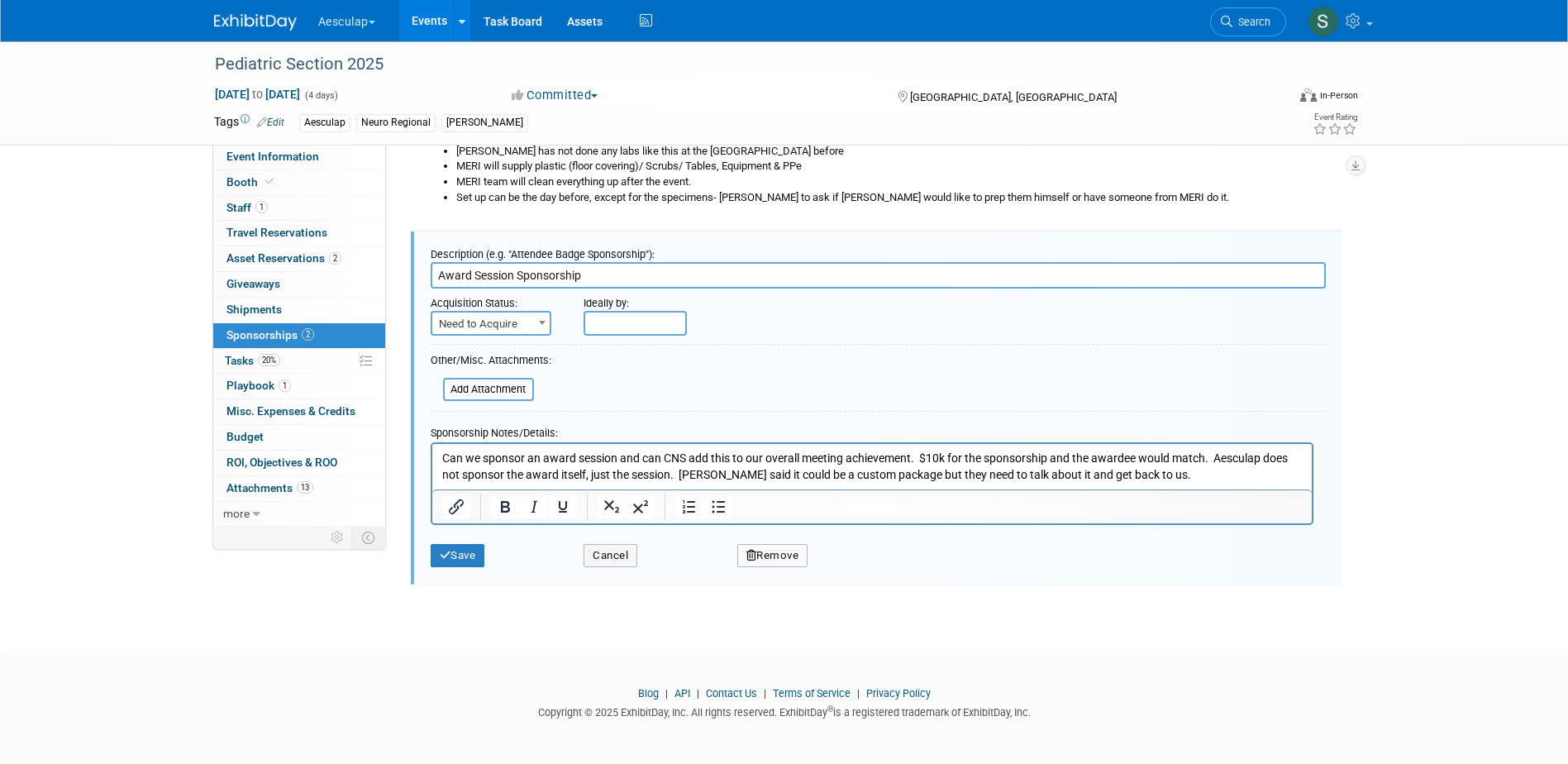
scroll to position [0, 0]
click at [1175, 482] on p "Can we sponsor an award session and can CNS add this to our overall meeting ach…" at bounding box center [872, 467] width 860 height 32
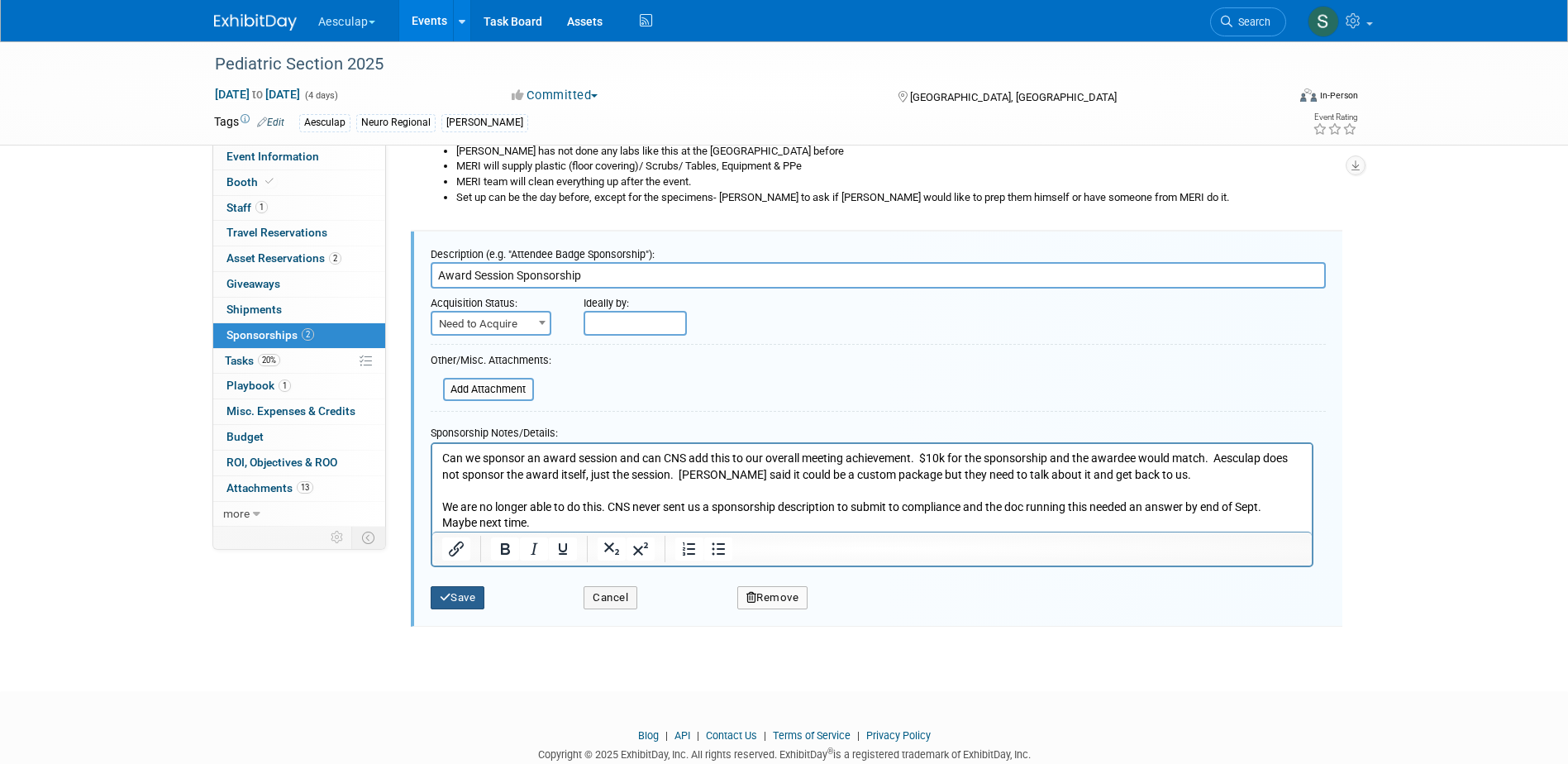
click at [441, 595] on icon "submit" at bounding box center [445, 598] width 12 height 11
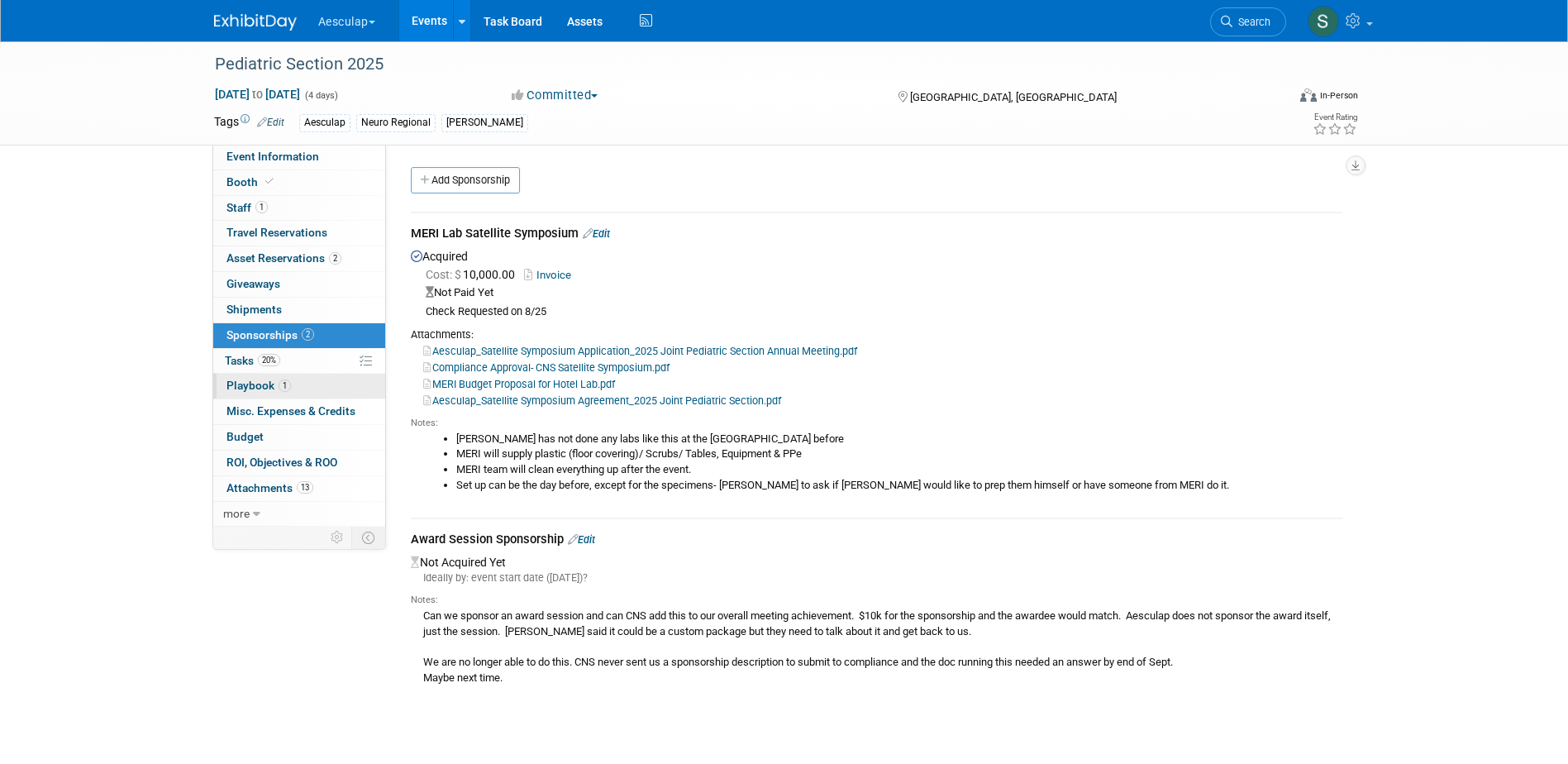
click at [233, 383] on span "Playbook 1" at bounding box center [258, 385] width 65 height 13
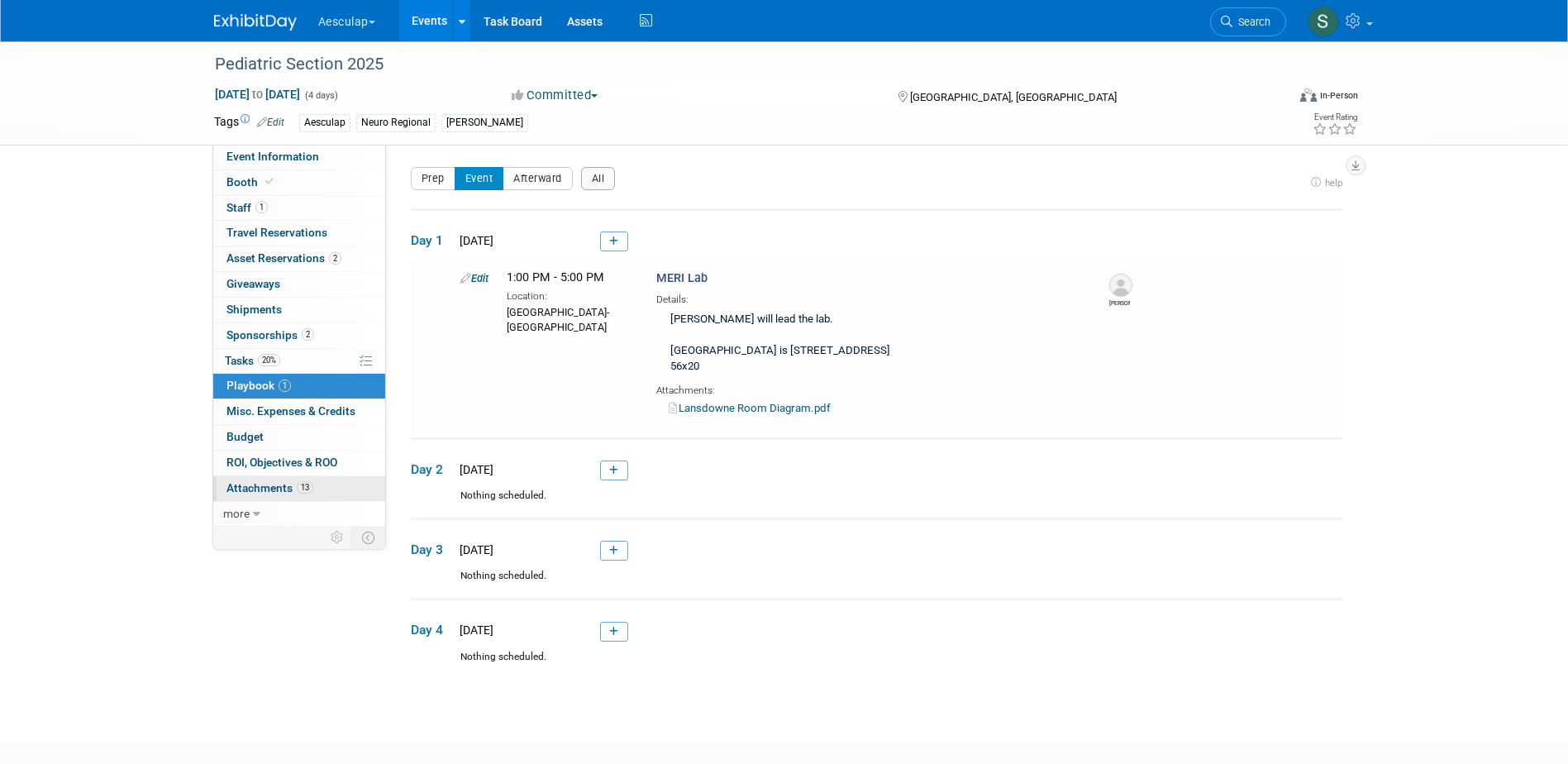
click at [250, 492] on span "Attachments 13" at bounding box center [270, 488] width 87 height 13
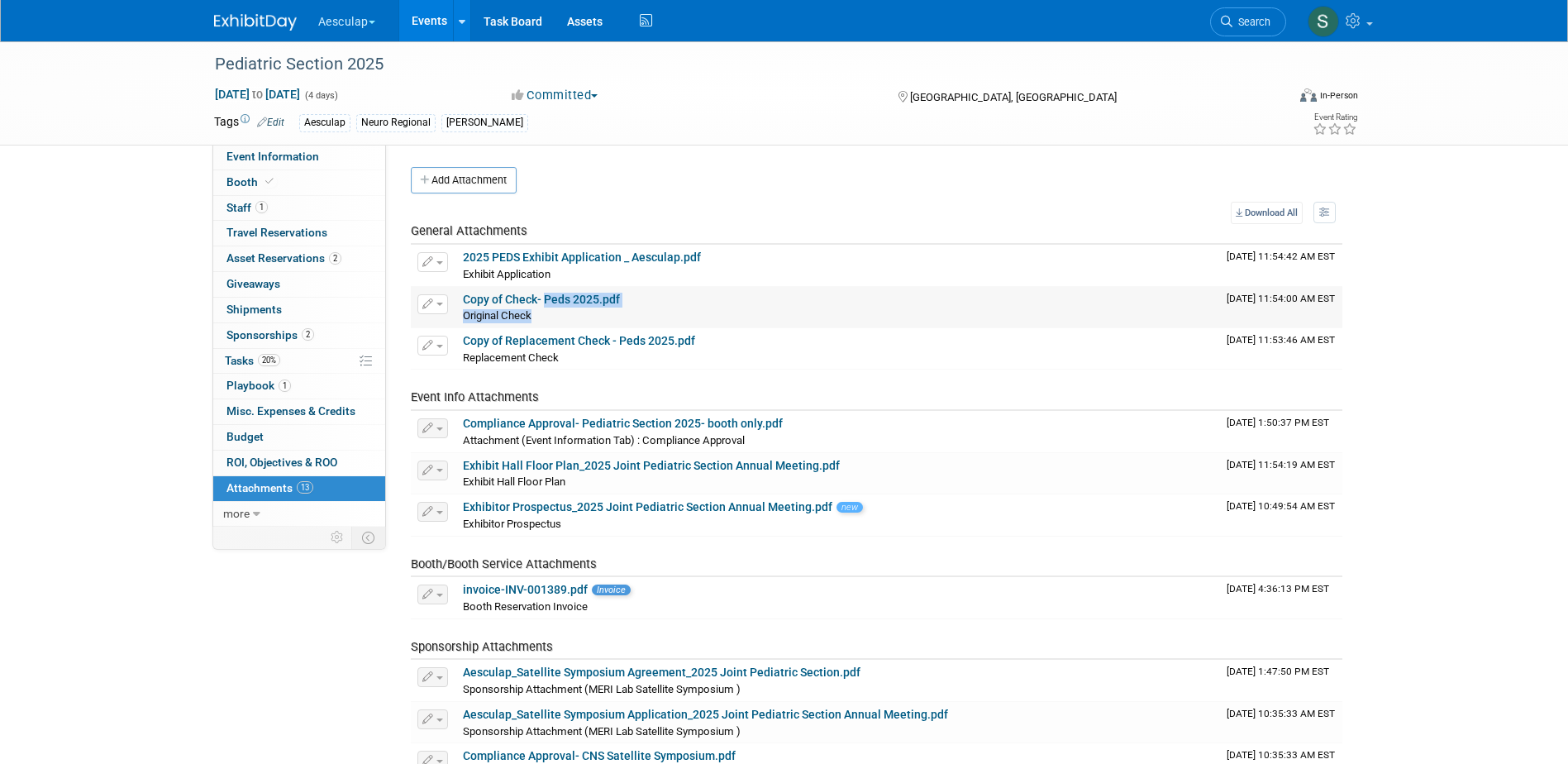
drag, startPoint x: 542, startPoint y: 317, endPoint x: 545, endPoint y: 293, distance: 24.2
click at [545, 293] on td "Copy of Check- Peds 2025.pdf Original Check Original Check X" at bounding box center [838, 307] width 764 height 42
drag, startPoint x: 545, startPoint y: 293, endPoint x: 648, endPoint y: 409, distance: 155.1
click at [648, 409] on td "Event Info Attachments" at bounding box center [815, 390] width 810 height 42
click at [233, 383] on span "Playbook 1" at bounding box center [258, 385] width 65 height 13
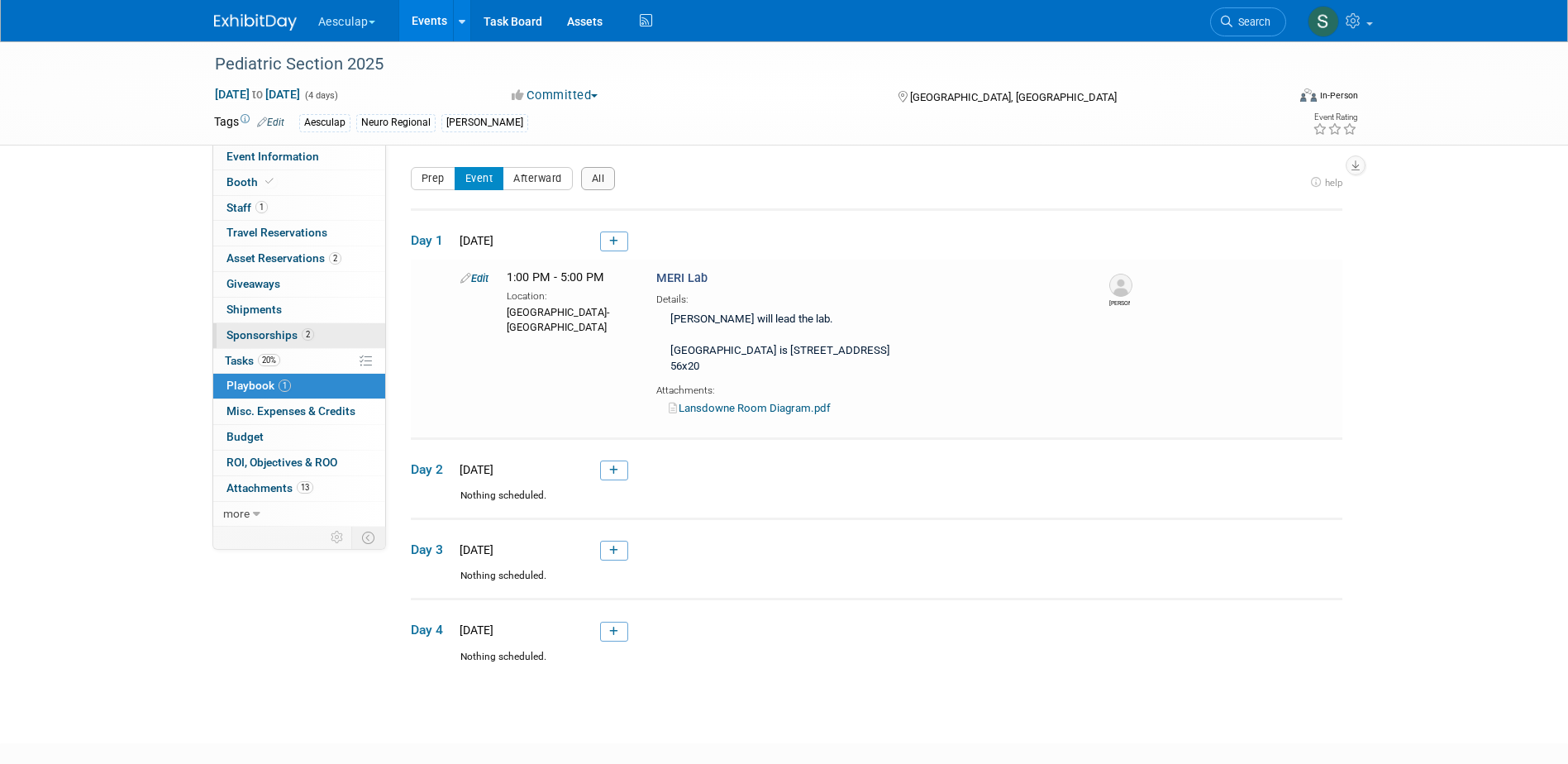
click at [239, 334] on span "Sponsorships 2" at bounding box center [270, 335] width 88 height 13
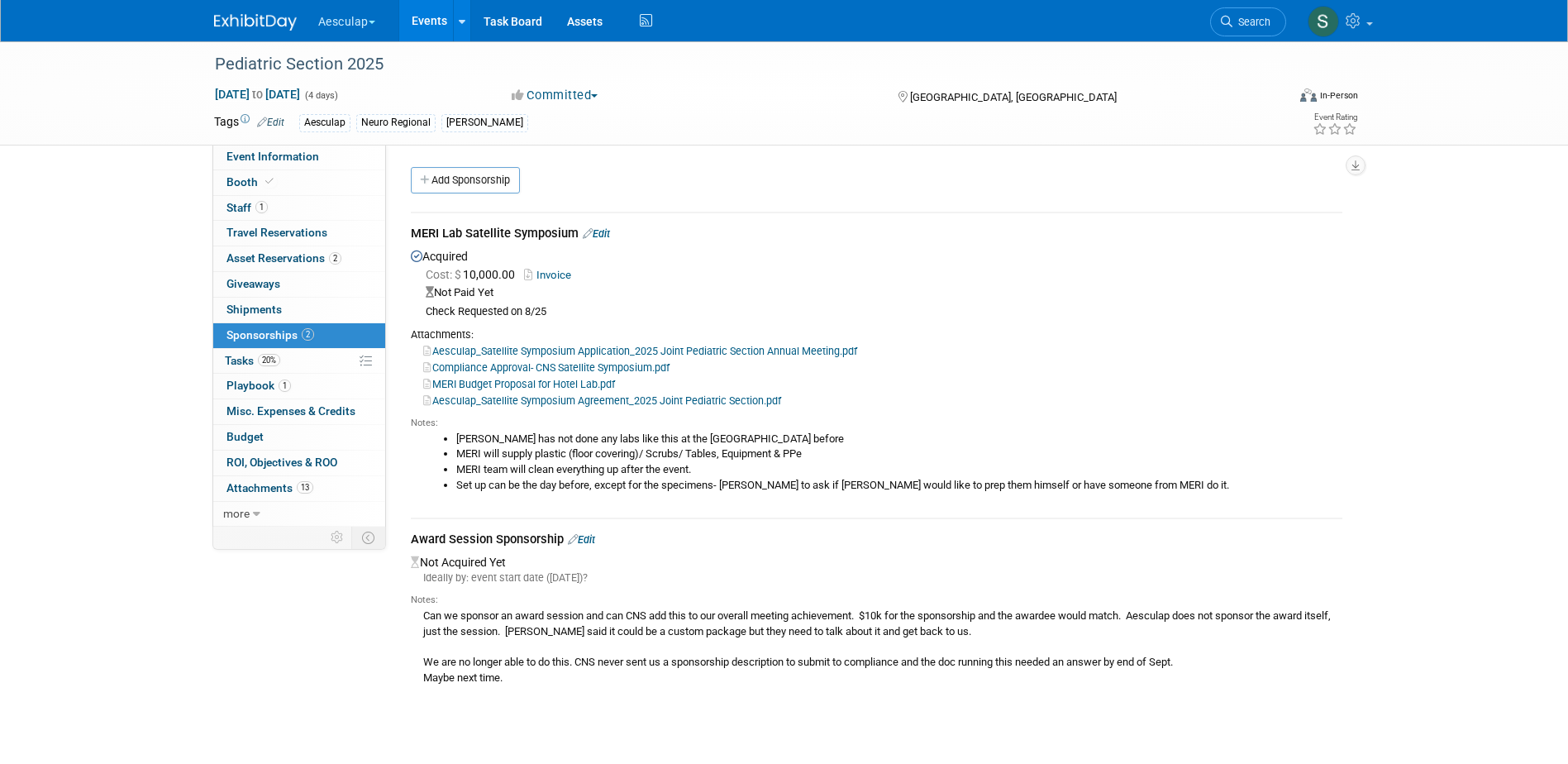
click at [602, 228] on link "Edit" at bounding box center [596, 234] width 27 height 12
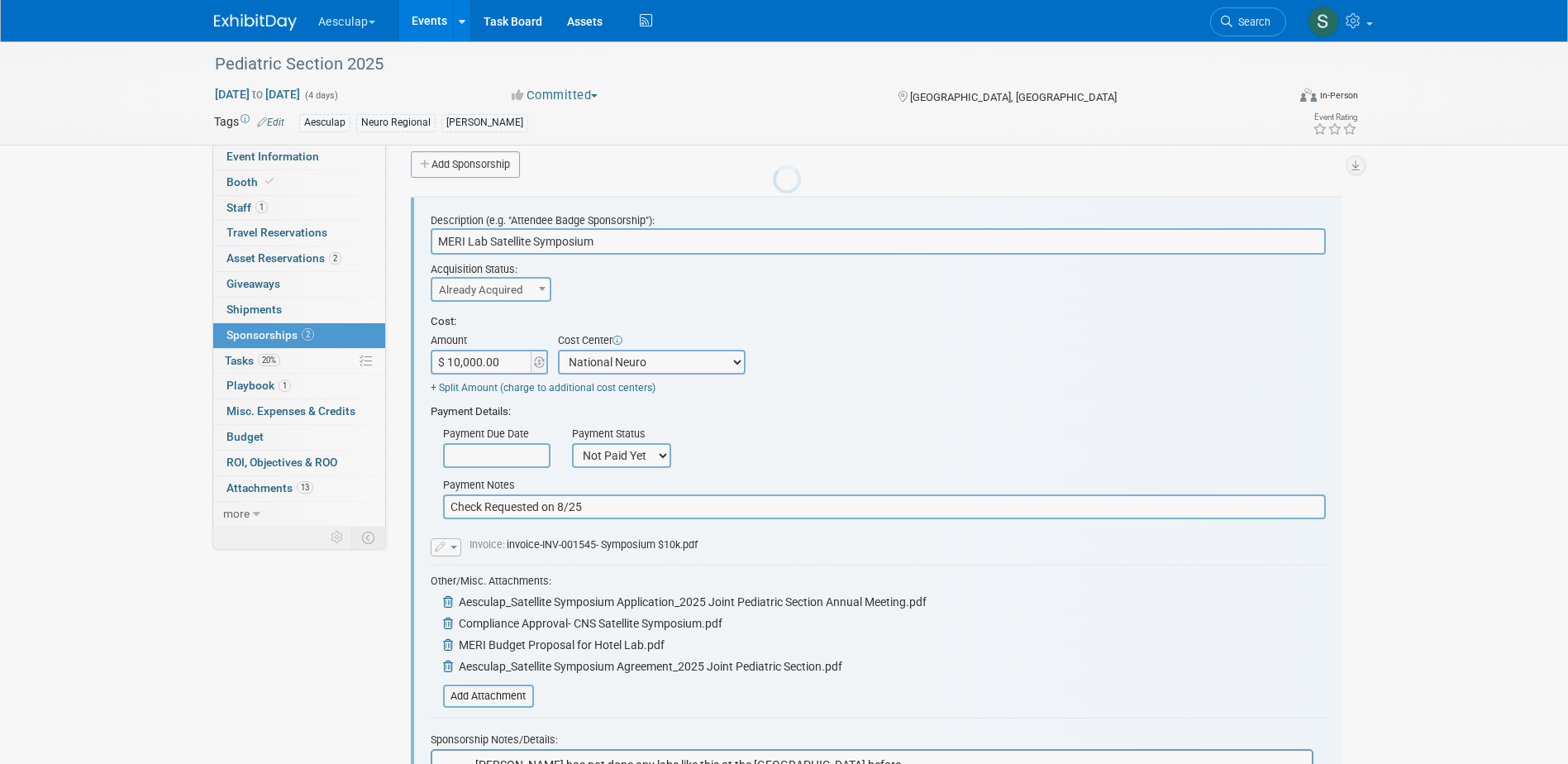
scroll to position [25, 0]
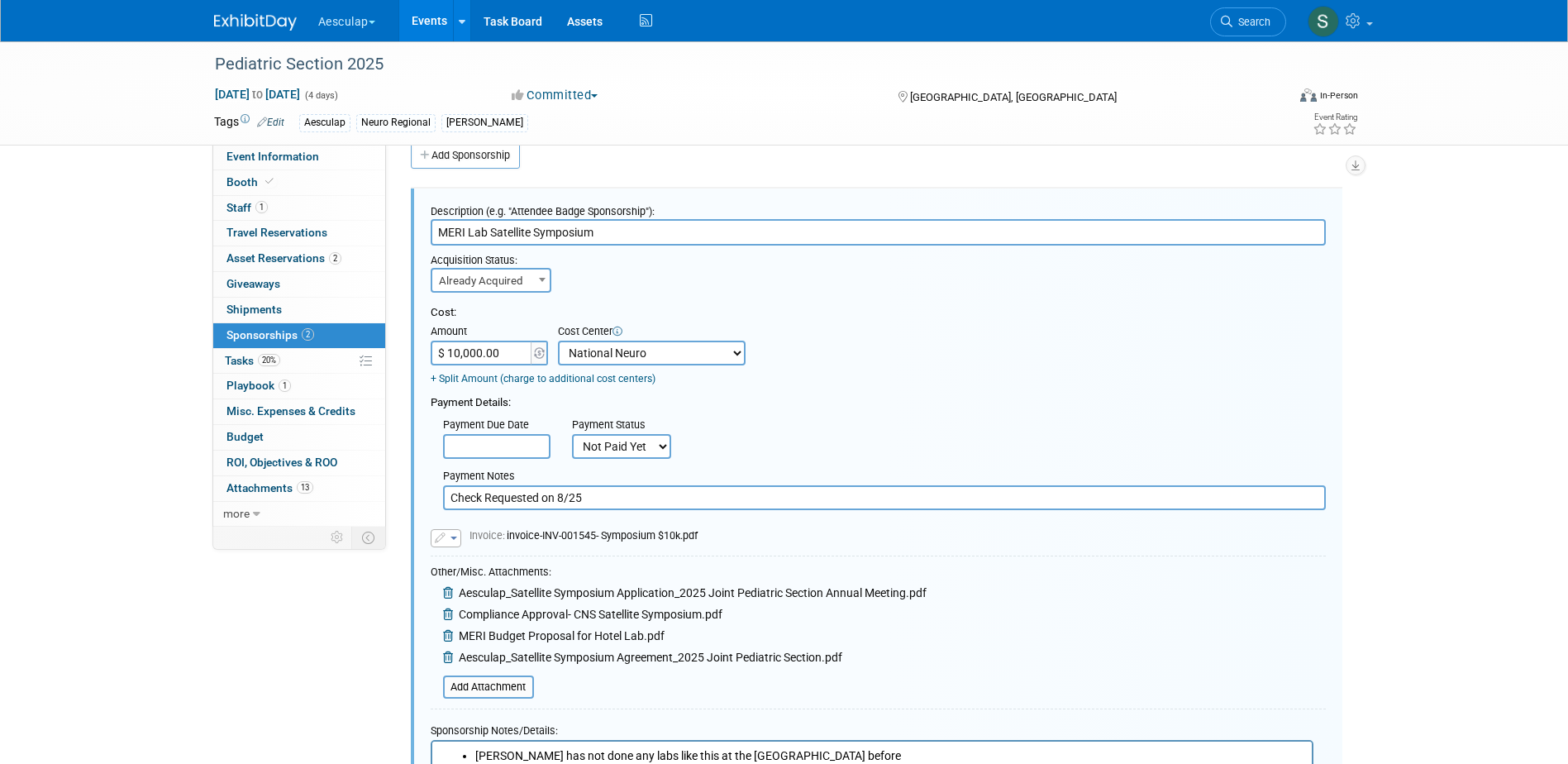
click at [628, 447] on select "Not Paid Yet Partially Paid Paid in Full" at bounding box center [621, 446] width 99 height 25
select select "1"
click at [572, 435] on select "Not Paid Yet Partially Paid Paid in Full" at bounding box center [621, 446] width 99 height 25
click at [634, 498] on input "Check Requested on 8/25" at bounding box center [885, 498] width 883 height 25
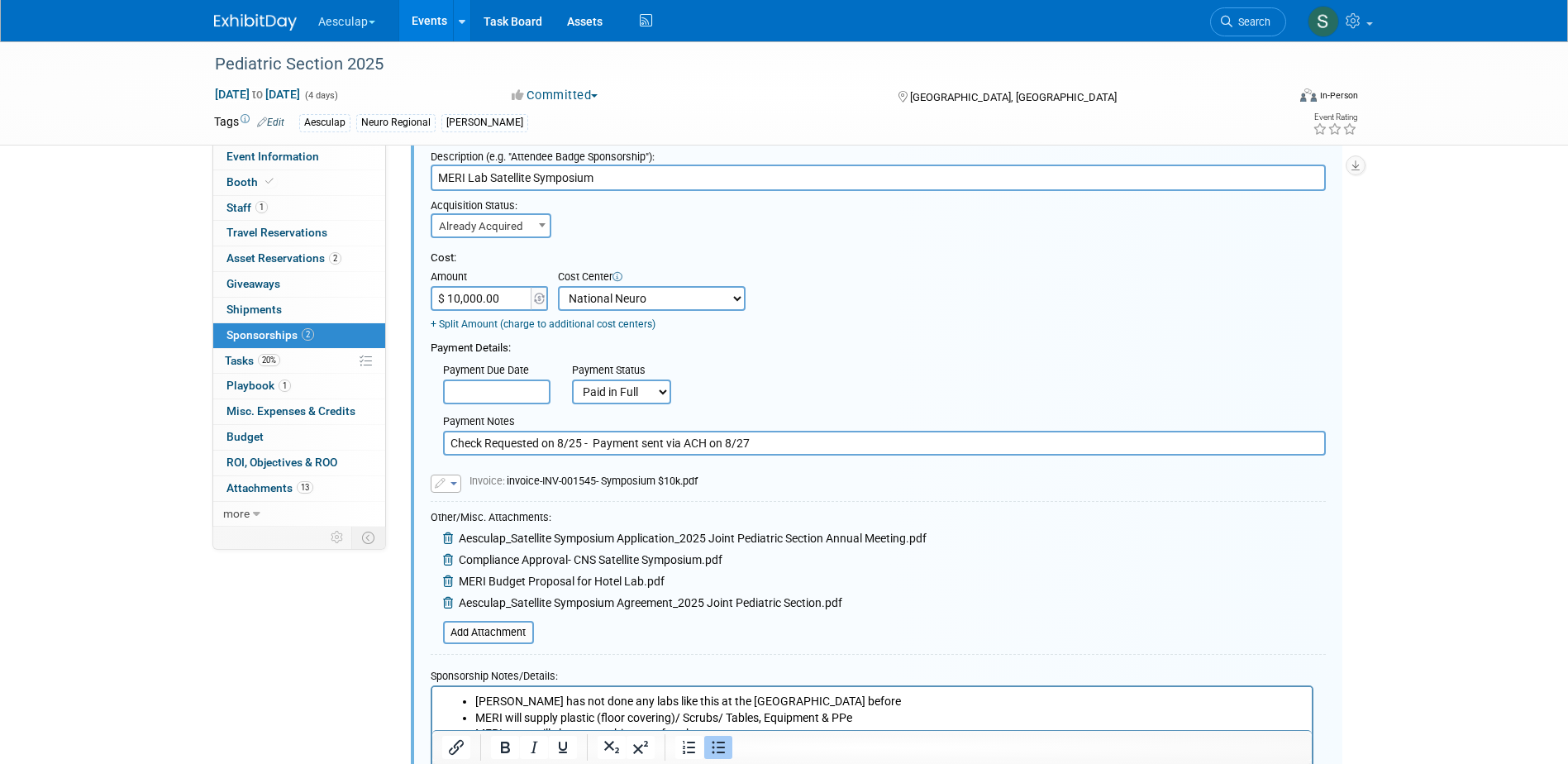
scroll to position [107, 0]
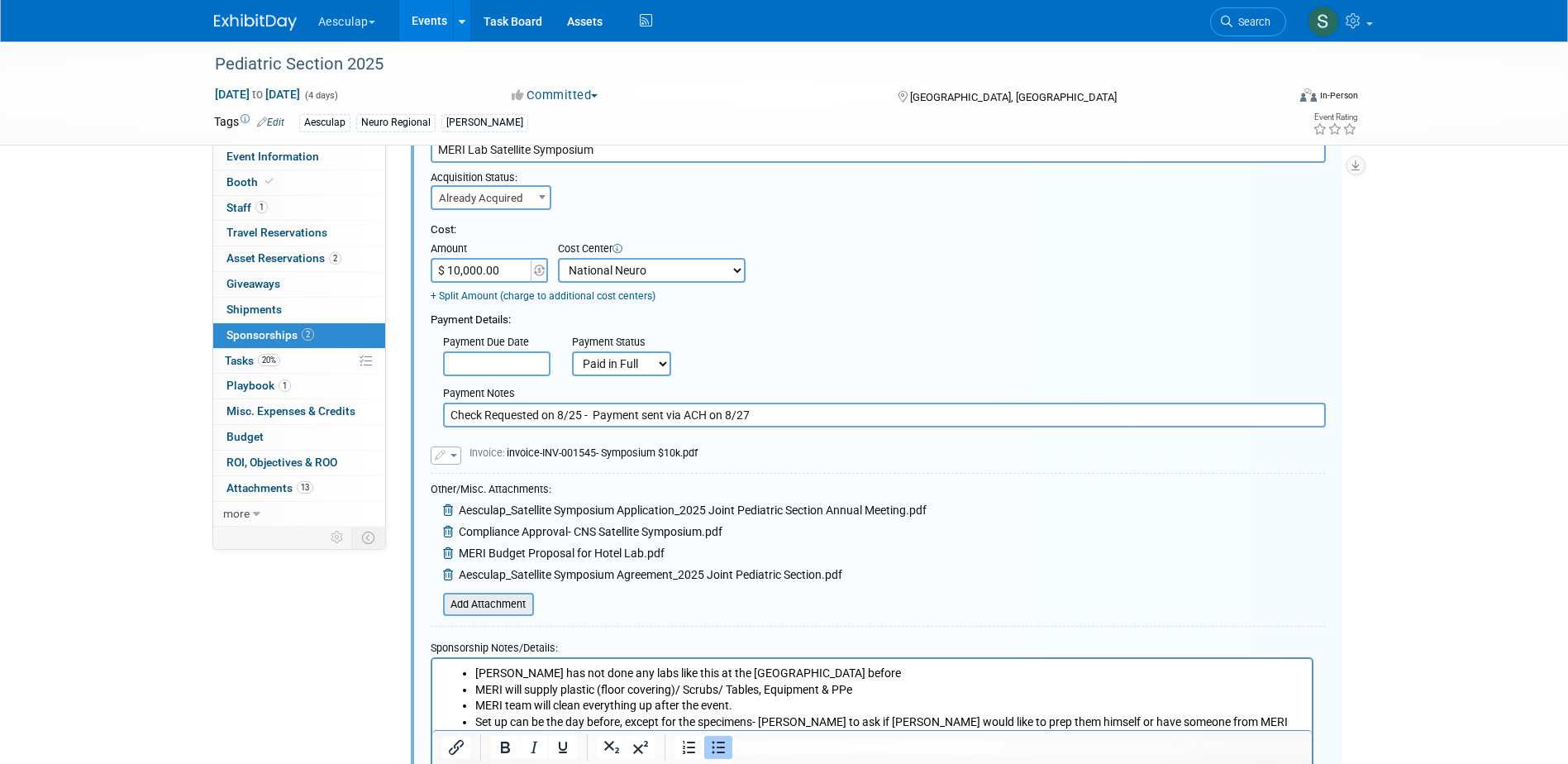
type input "Check Requested on 8/25 - Payment sent via ACH on 8/27"
click at [472, 599] on input "file" at bounding box center [434, 605] width 196 height 19
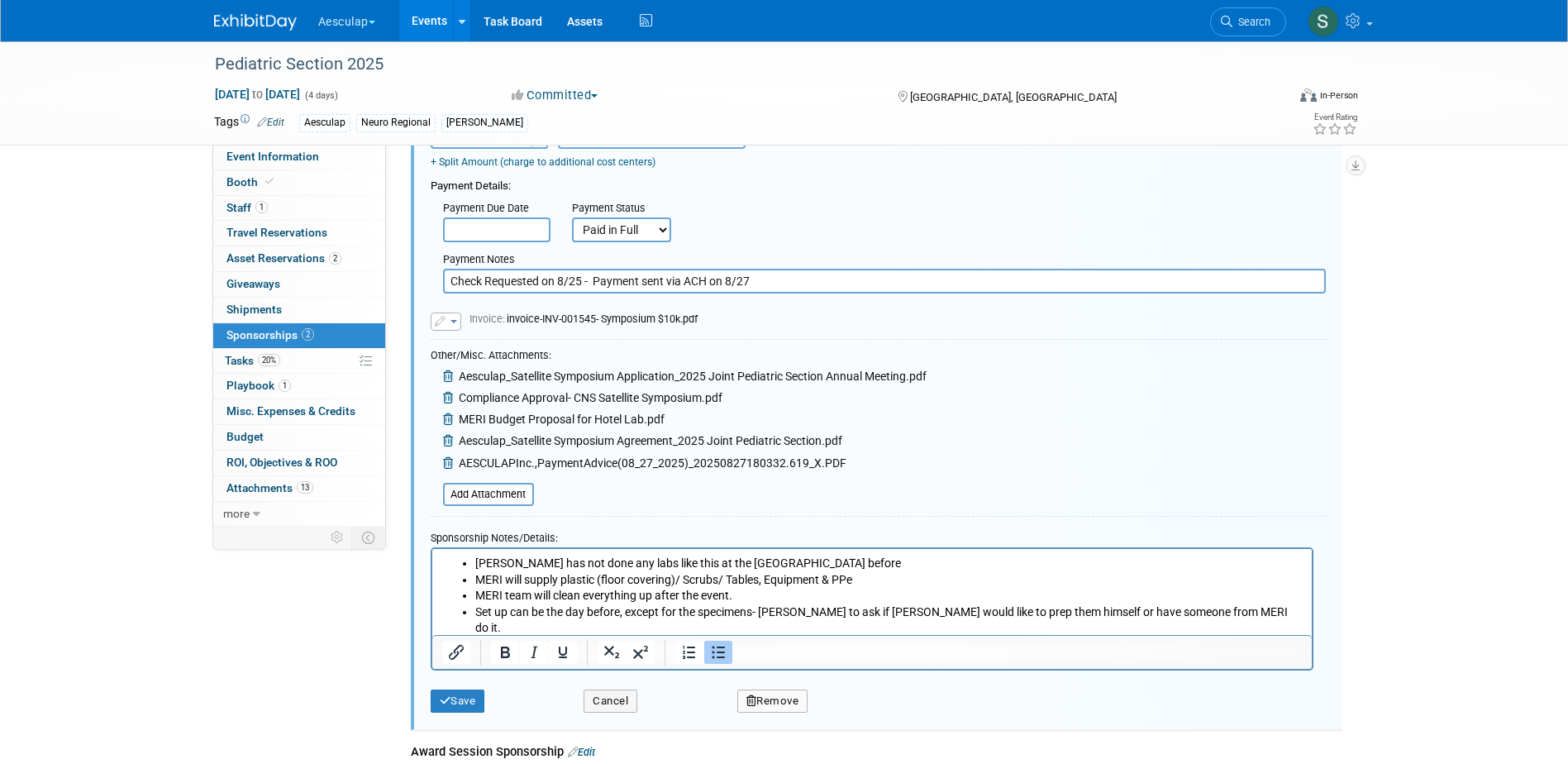
scroll to position [273, 0]
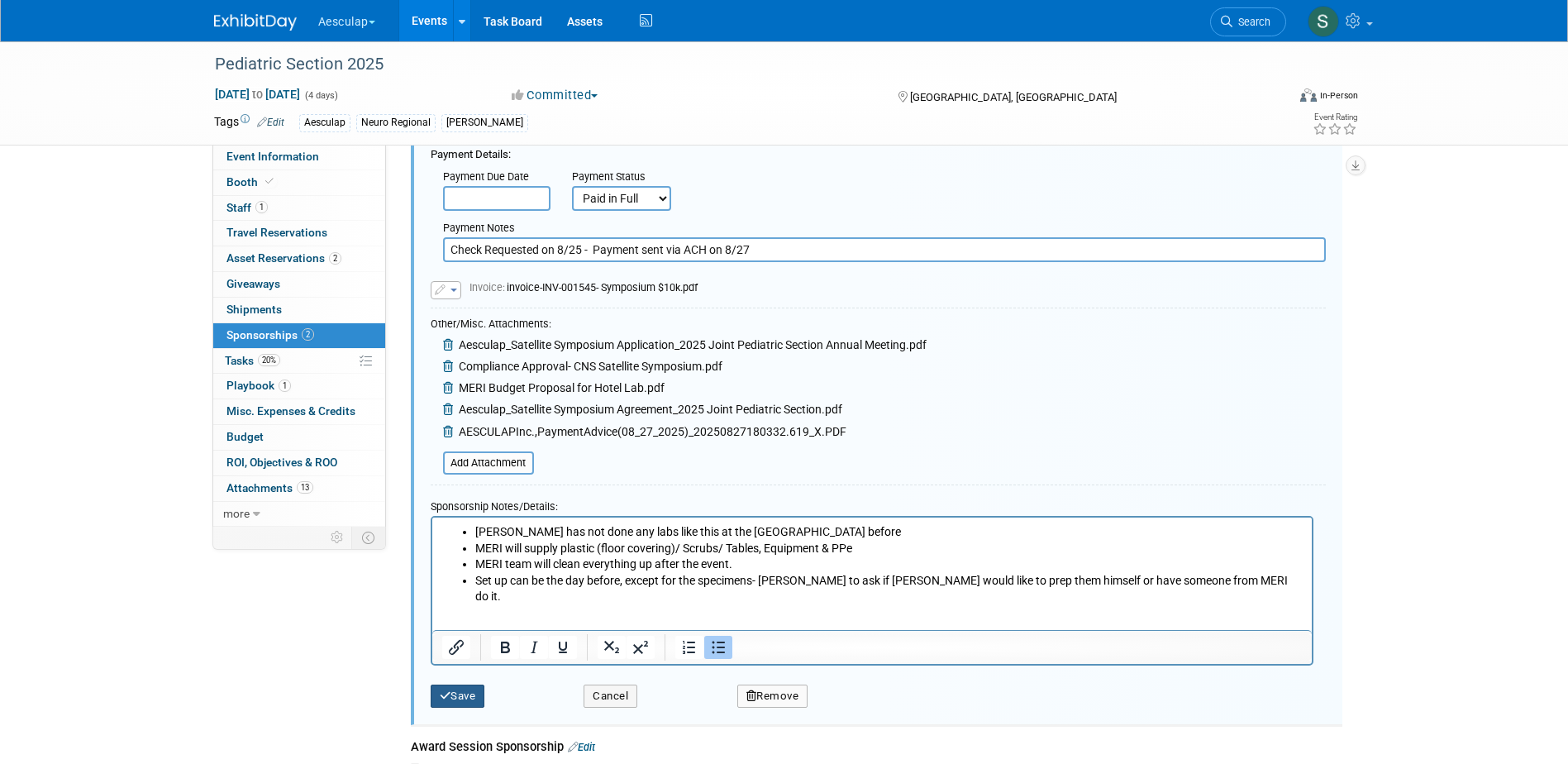
click at [463, 704] on button "Save" at bounding box center [458, 696] width 55 height 23
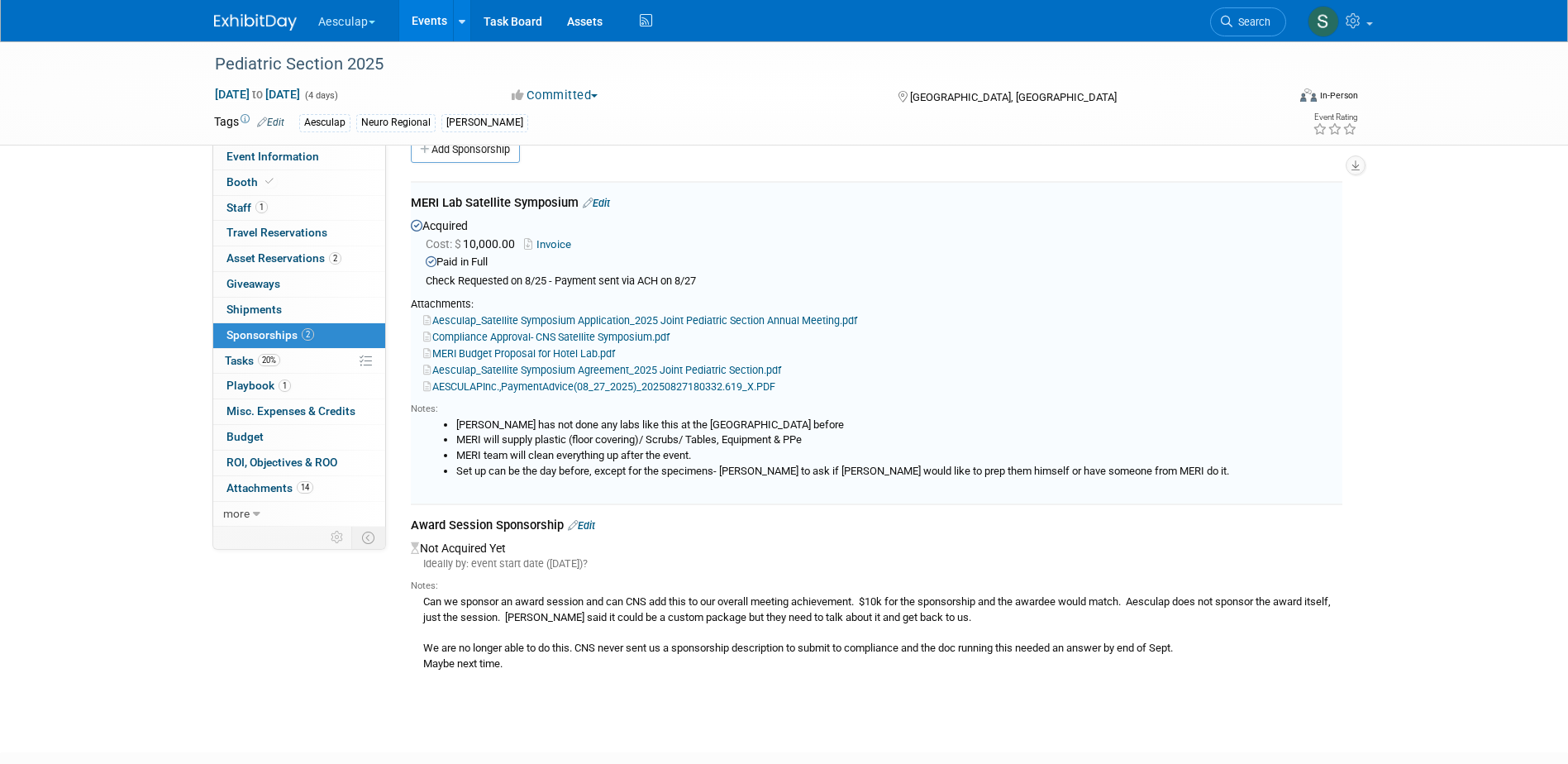
scroll to position [25, 0]
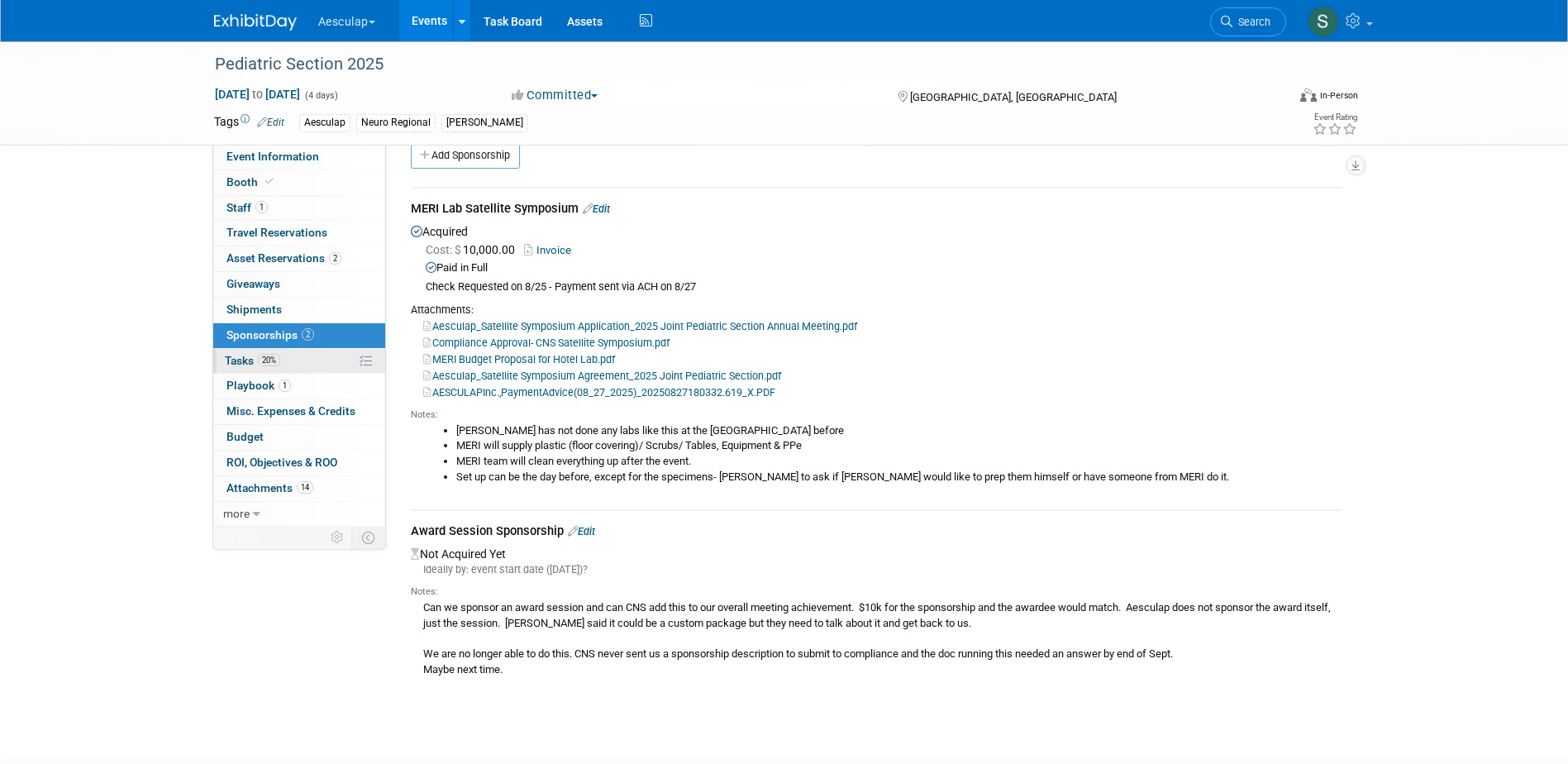
click at [234, 357] on span "Tasks 20%" at bounding box center [252, 360] width 56 height 13
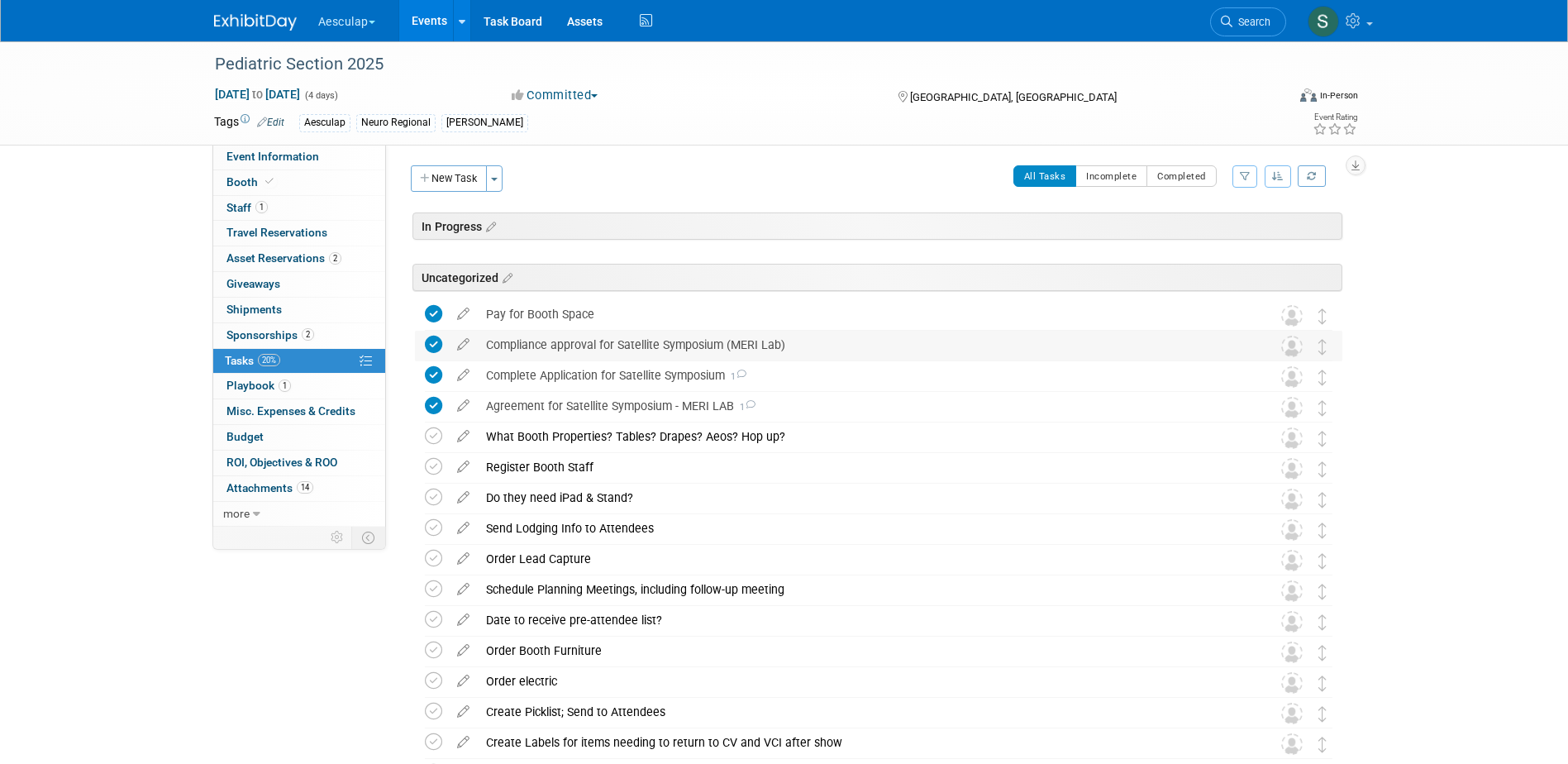
scroll to position [0, 0]
click at [448, 188] on button "New Task" at bounding box center [449, 181] width 76 height 27
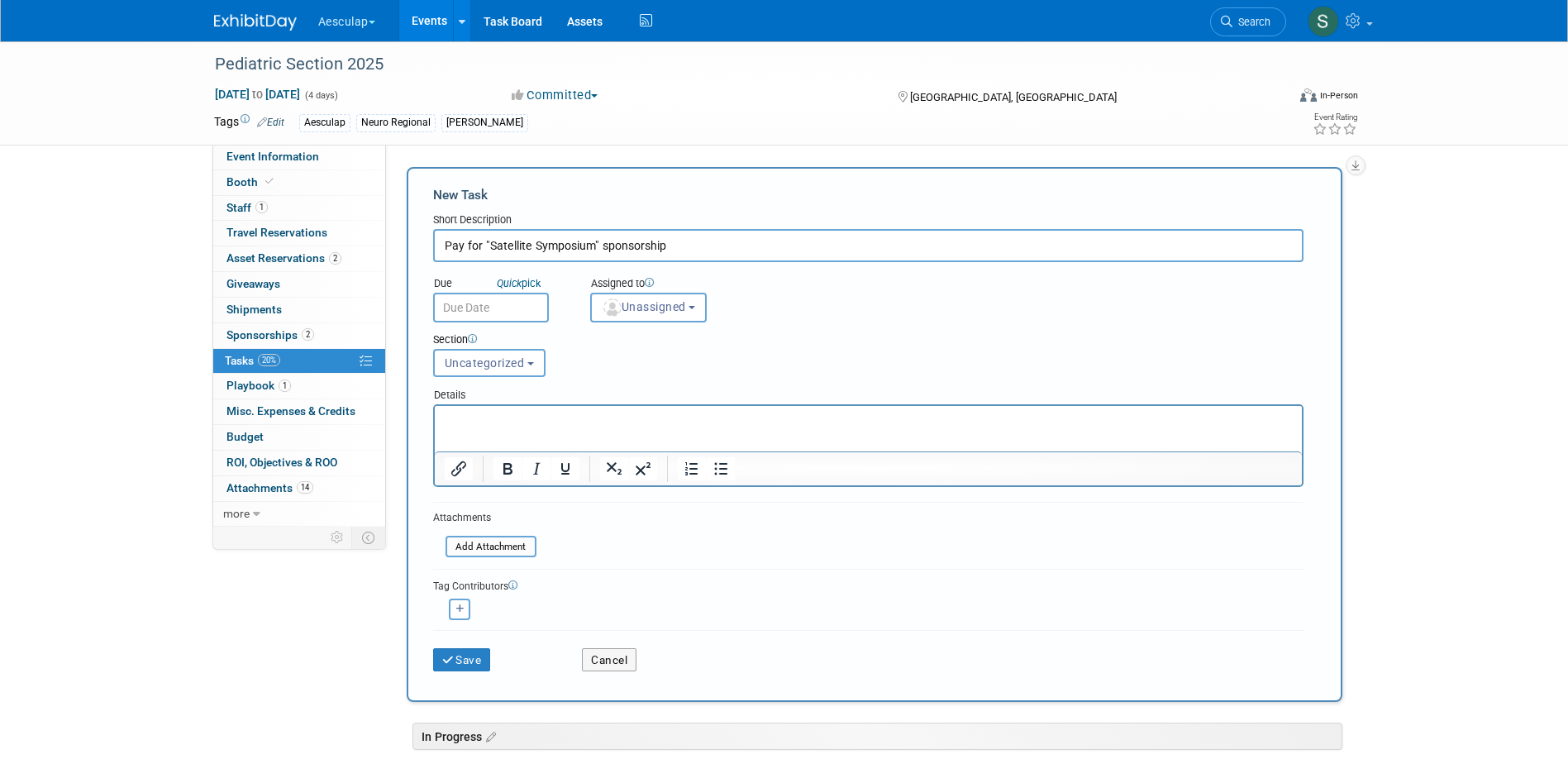
type input "Pay for "Satellite Symposium" sponsorship"
click at [519, 429] on html at bounding box center [867, 418] width 867 height 23
click at [657, 312] on span "Unassigned" at bounding box center [643, 306] width 84 height 13
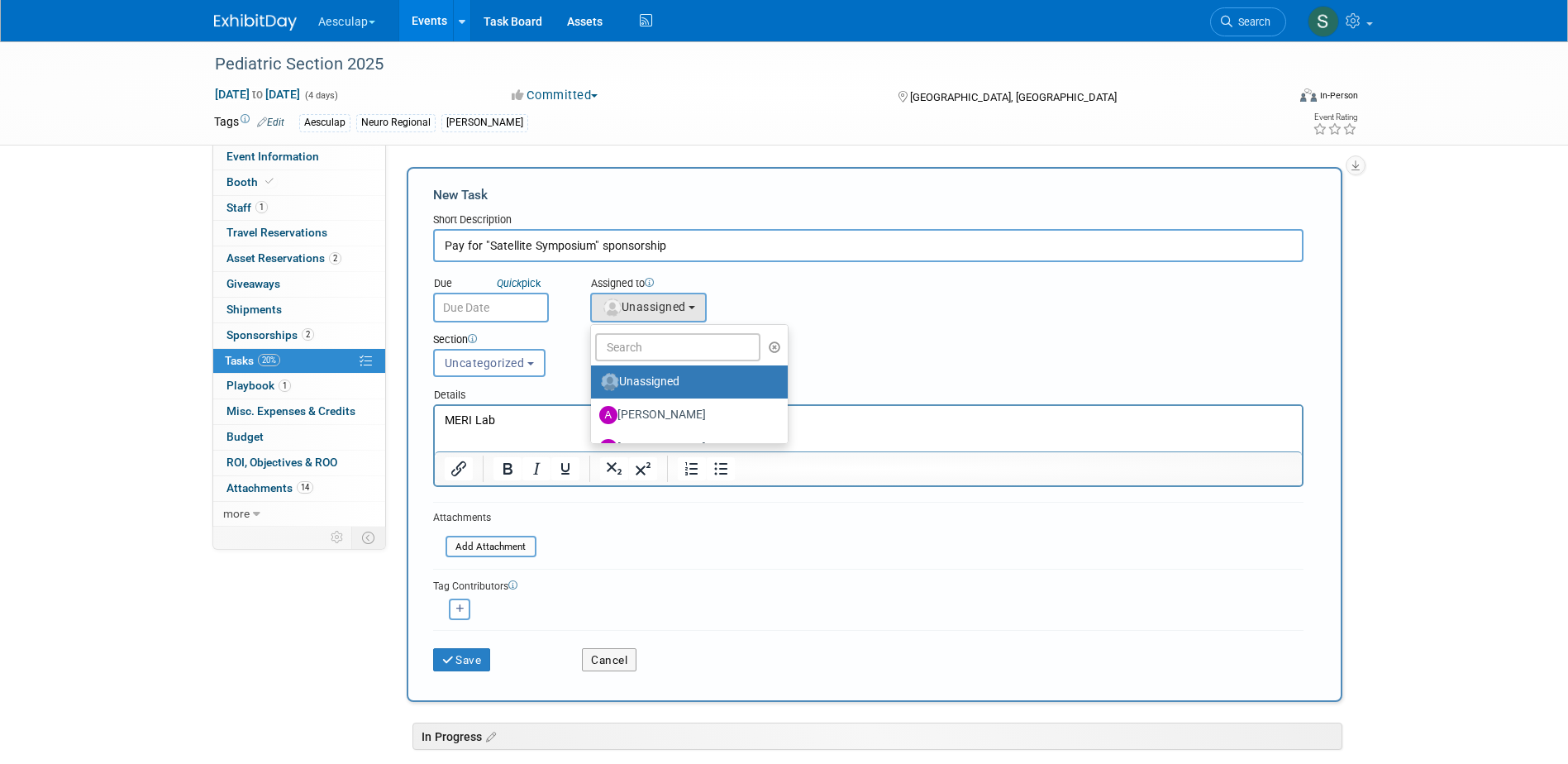
click at [524, 421] on p "MERI Lab" at bounding box center [868, 421] width 848 height 17
drag, startPoint x: 550, startPoint y: 461, endPoint x: 545, endPoint y: 382, distance: 79.2
click at [550, 459] on div at bounding box center [536, 469] width 107 height 27
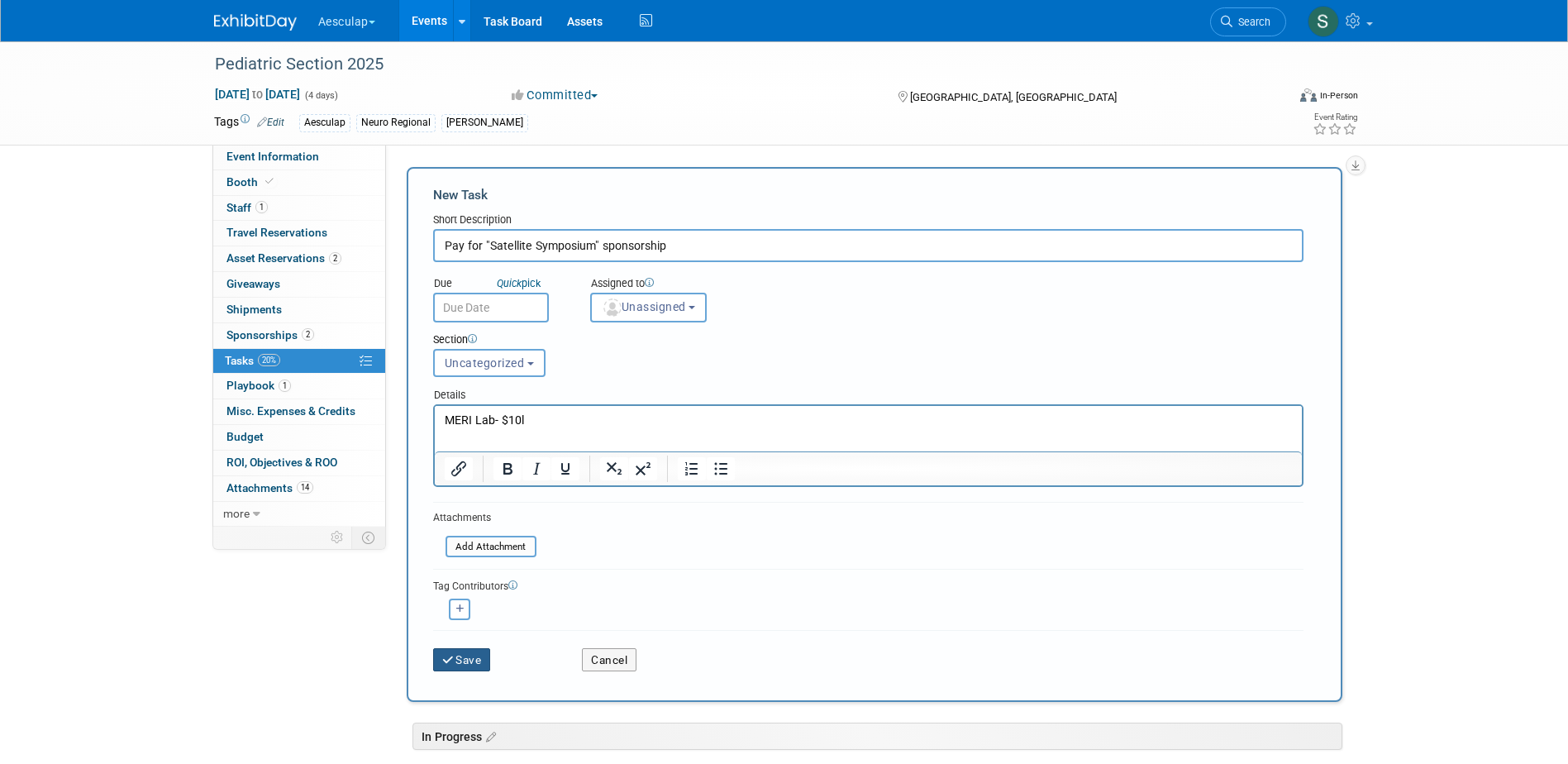
click at [460, 652] on button "Save" at bounding box center [461, 660] width 58 height 23
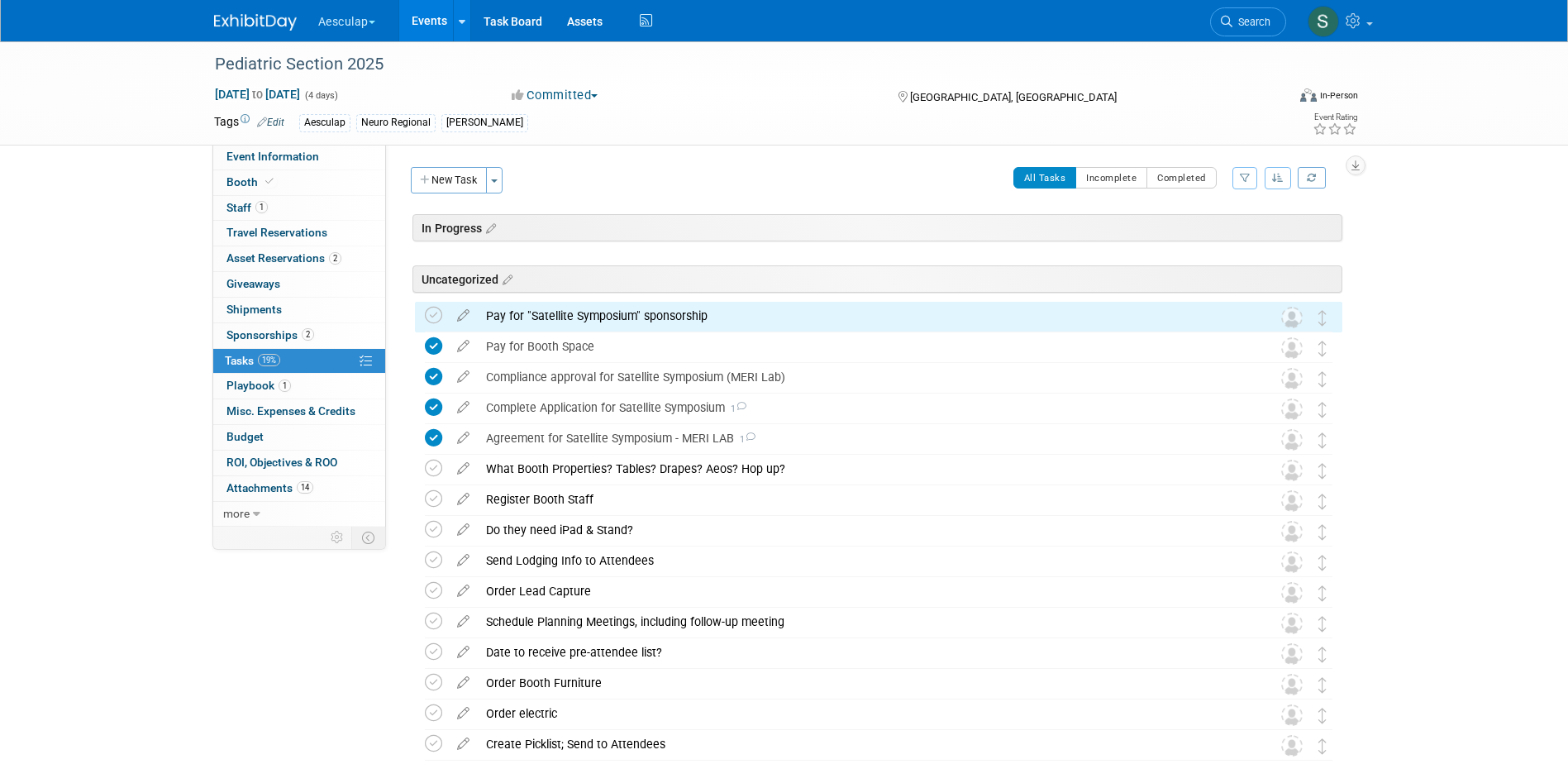
click at [591, 320] on div "Pay for "Satellite Symposium" sponsorship" at bounding box center [863, 316] width 771 height 28
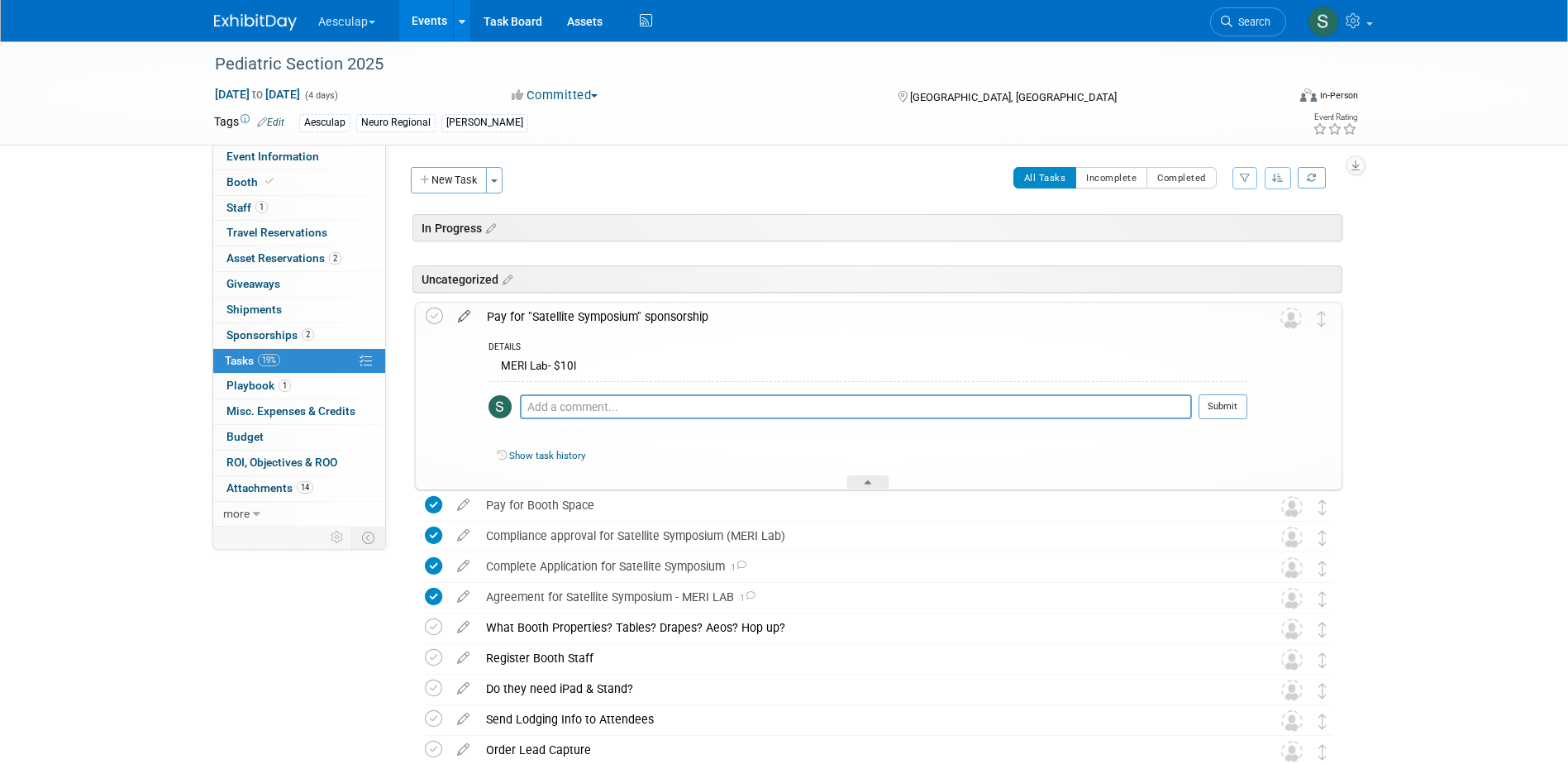
click at [462, 314] on icon at bounding box center [464, 313] width 29 height 20
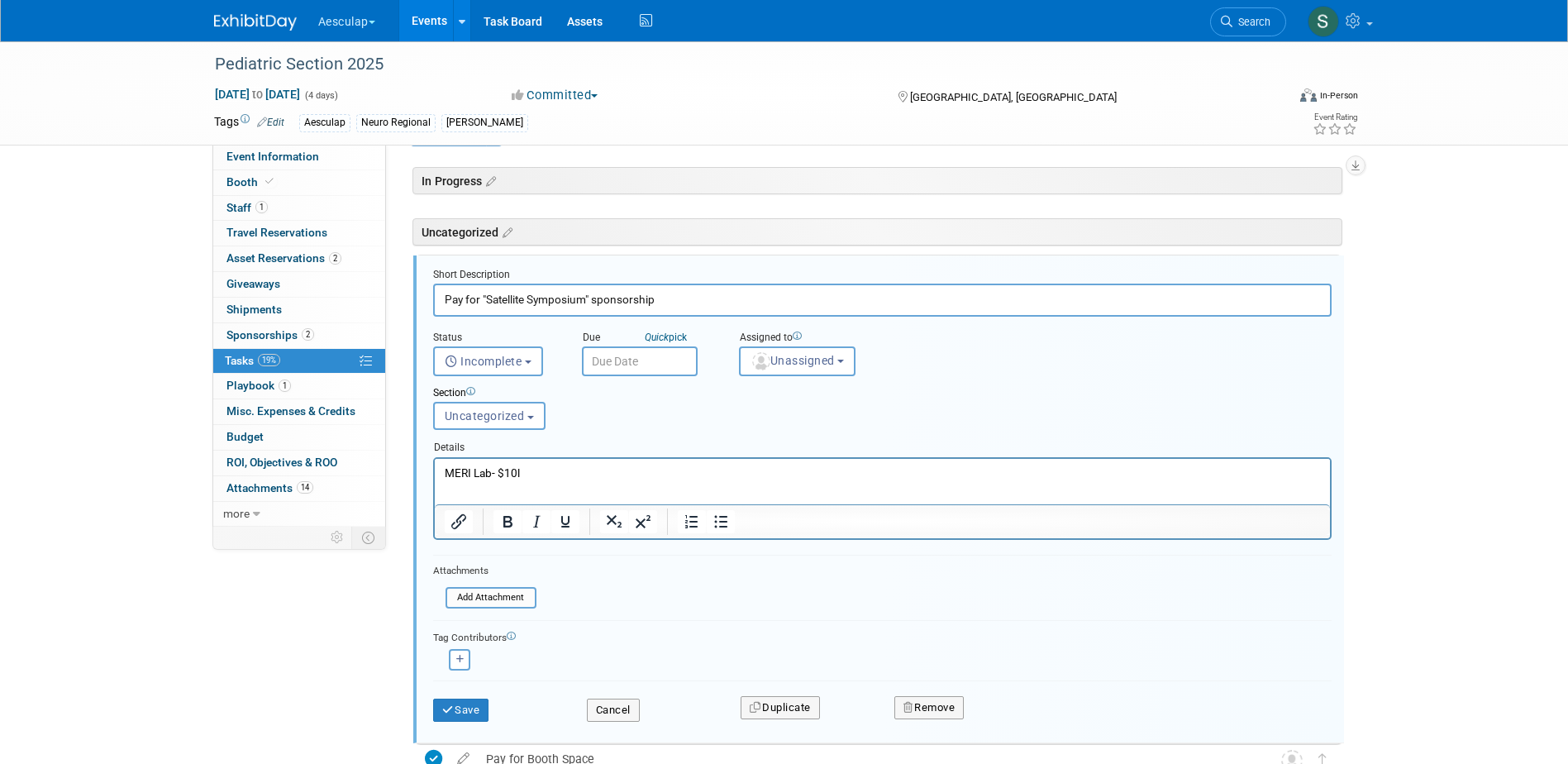
scroll to position [60, 0]
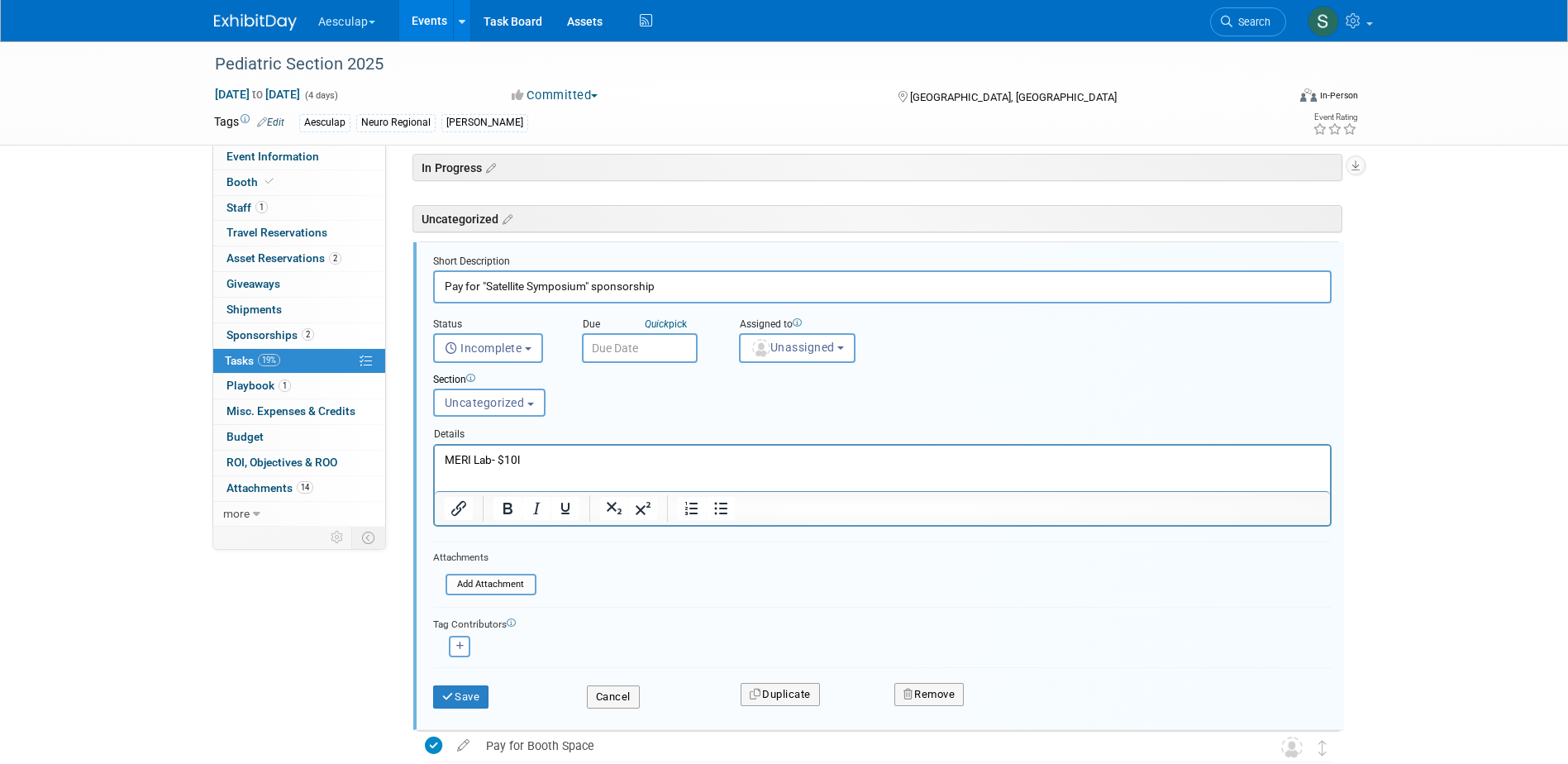
click at [547, 447] on html "MERI Lab- $10l" at bounding box center [881, 456] width 895 height 22
click at [450, 692] on icon "submit" at bounding box center [449, 697] width 13 height 11
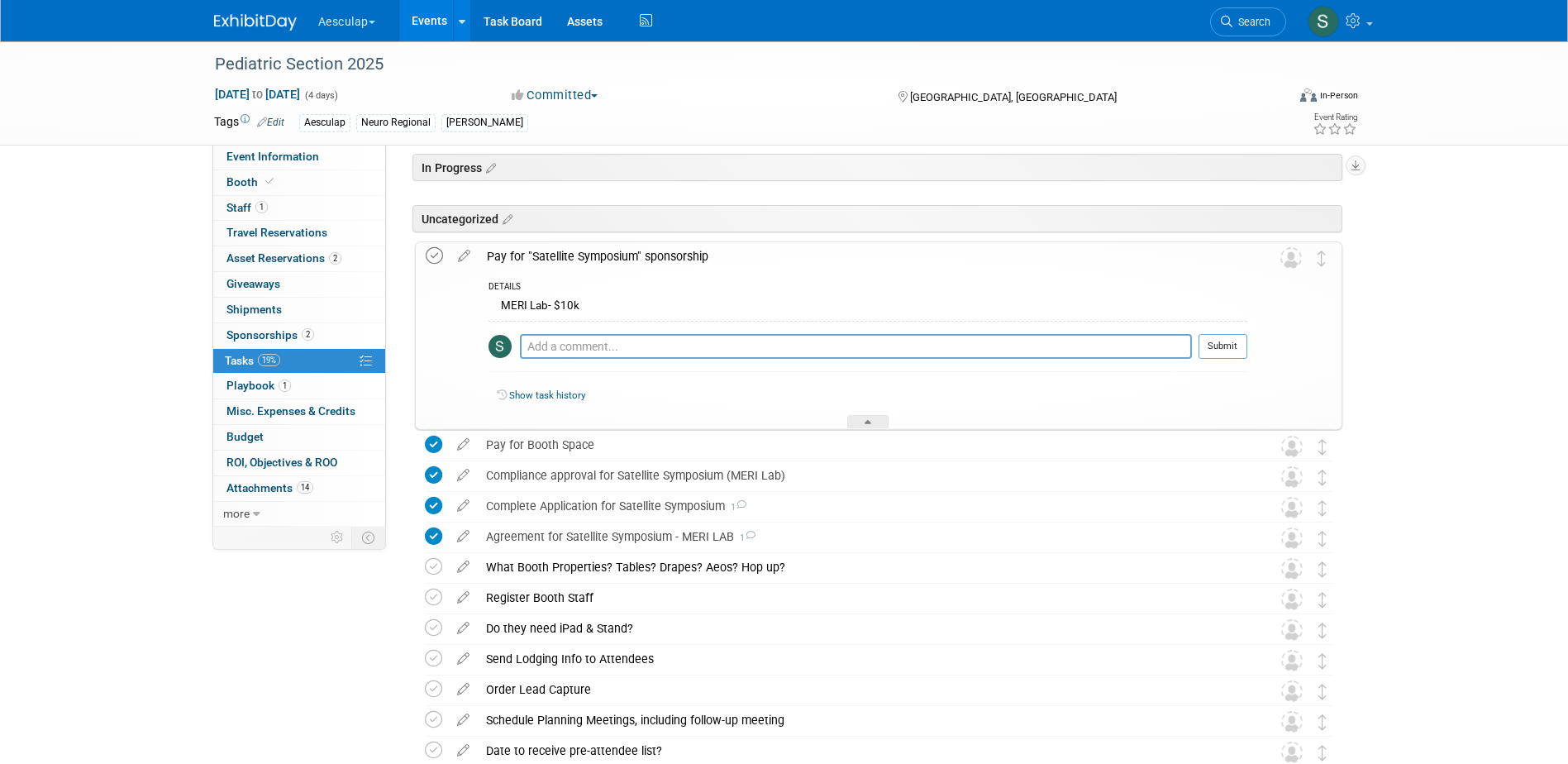
click at [431, 252] on icon at bounding box center [434, 256] width 18 height 18
click at [629, 350] on textarea at bounding box center [856, 346] width 672 height 25
type textarea "Paid via ACH on 8/27"
click at [1220, 350] on button "Submit" at bounding box center [1223, 346] width 49 height 25
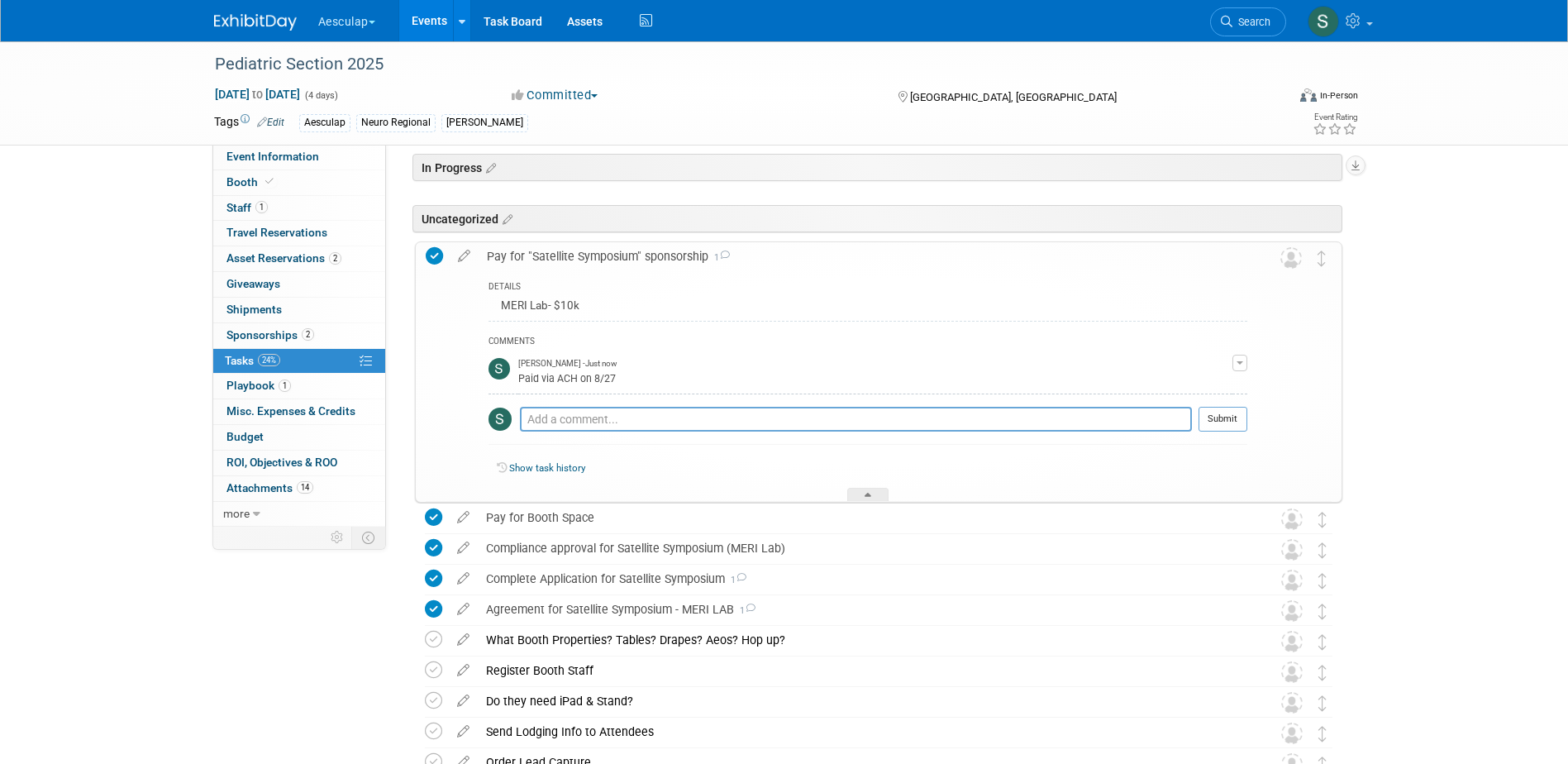
click at [629, 256] on div "Pay for "Satellite Symposium" sponsorship 1" at bounding box center [863, 257] width 769 height 28
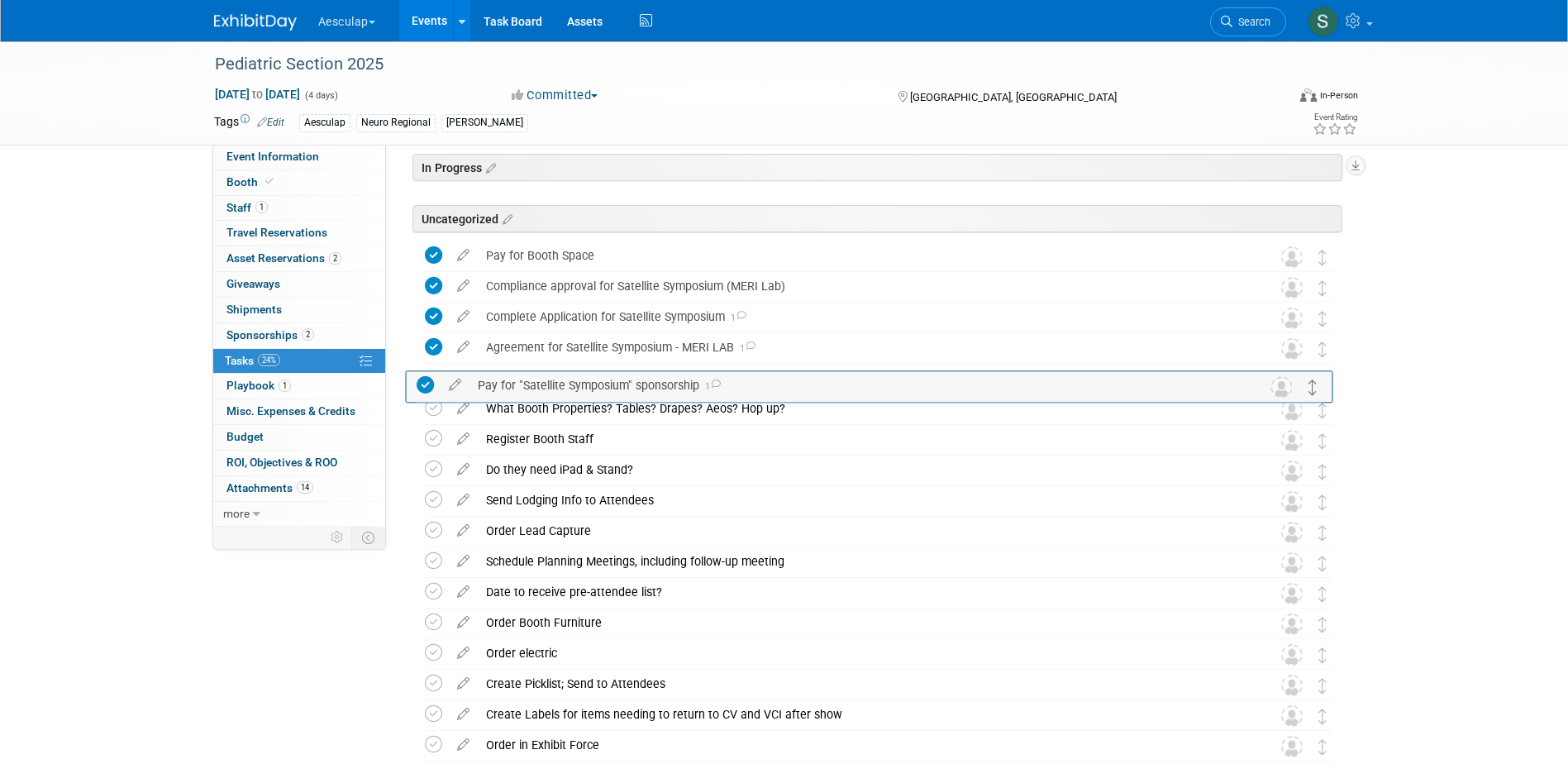
drag, startPoint x: 1322, startPoint y: 257, endPoint x: 1312, endPoint y: 371, distance: 114.4
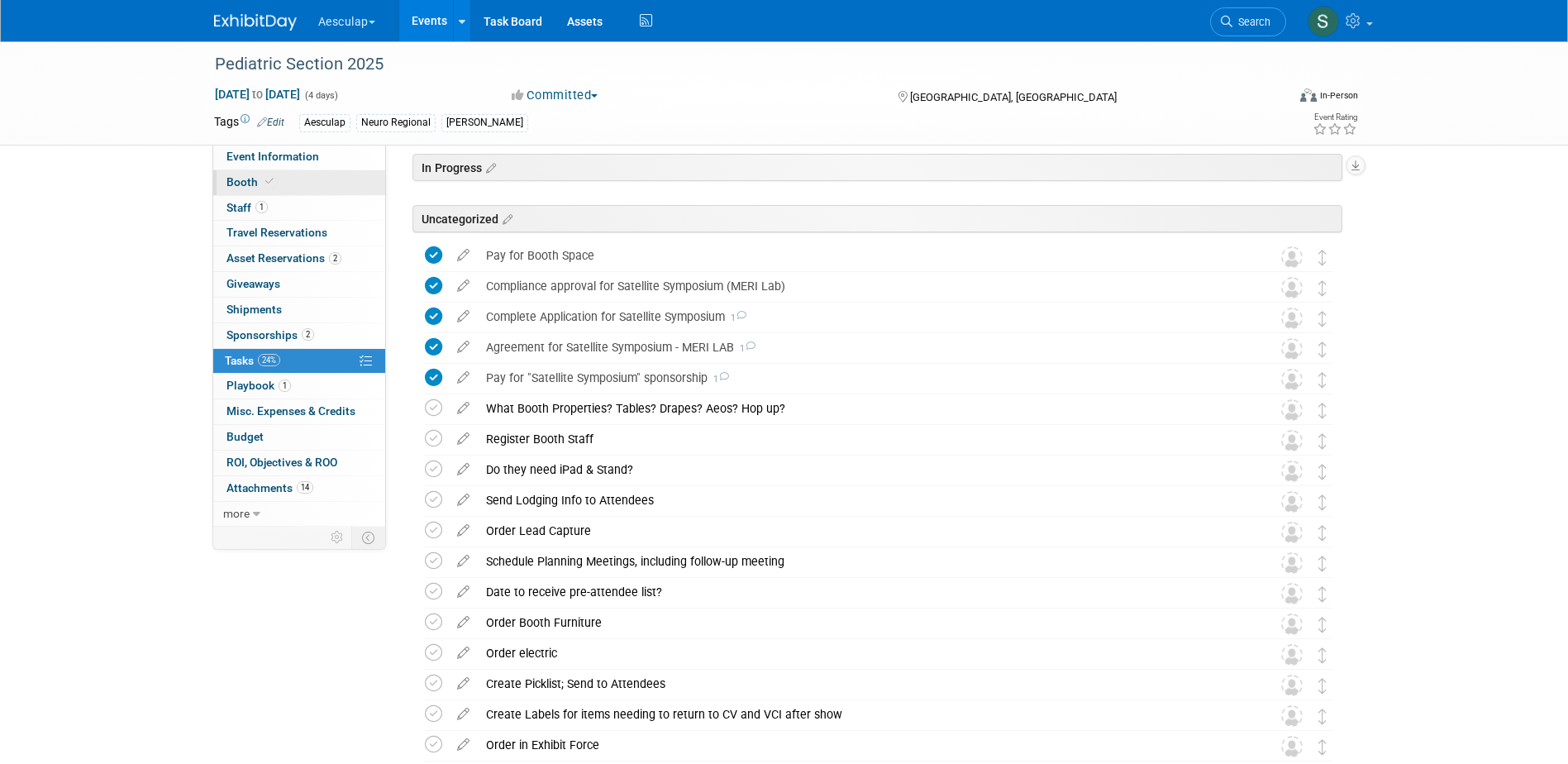
click at [224, 179] on link "Booth" at bounding box center [299, 182] width 172 height 25
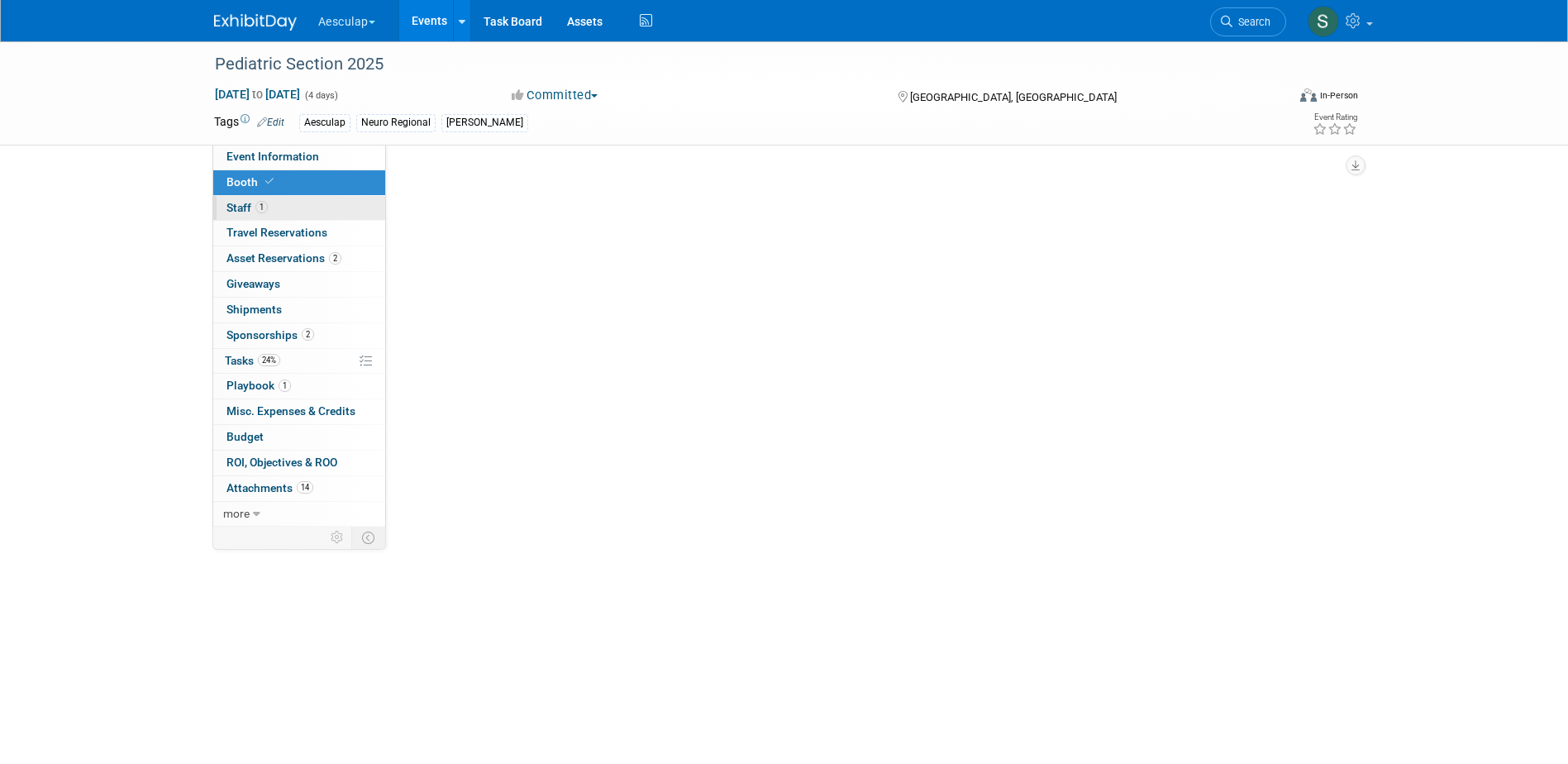
scroll to position [0, 0]
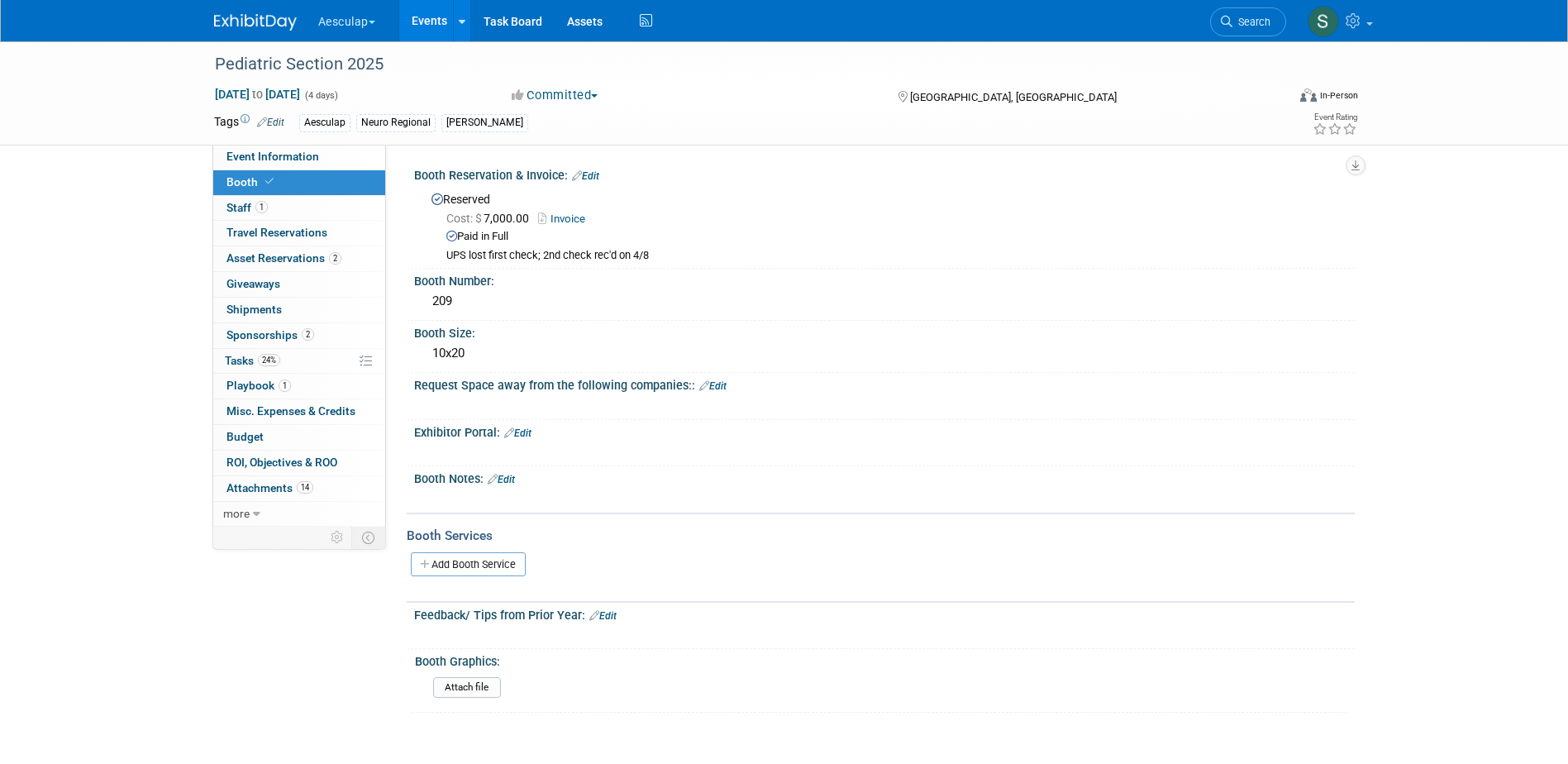
click at [226, 336] on link "2 Sponsorships 2" at bounding box center [299, 336] width 172 height 25
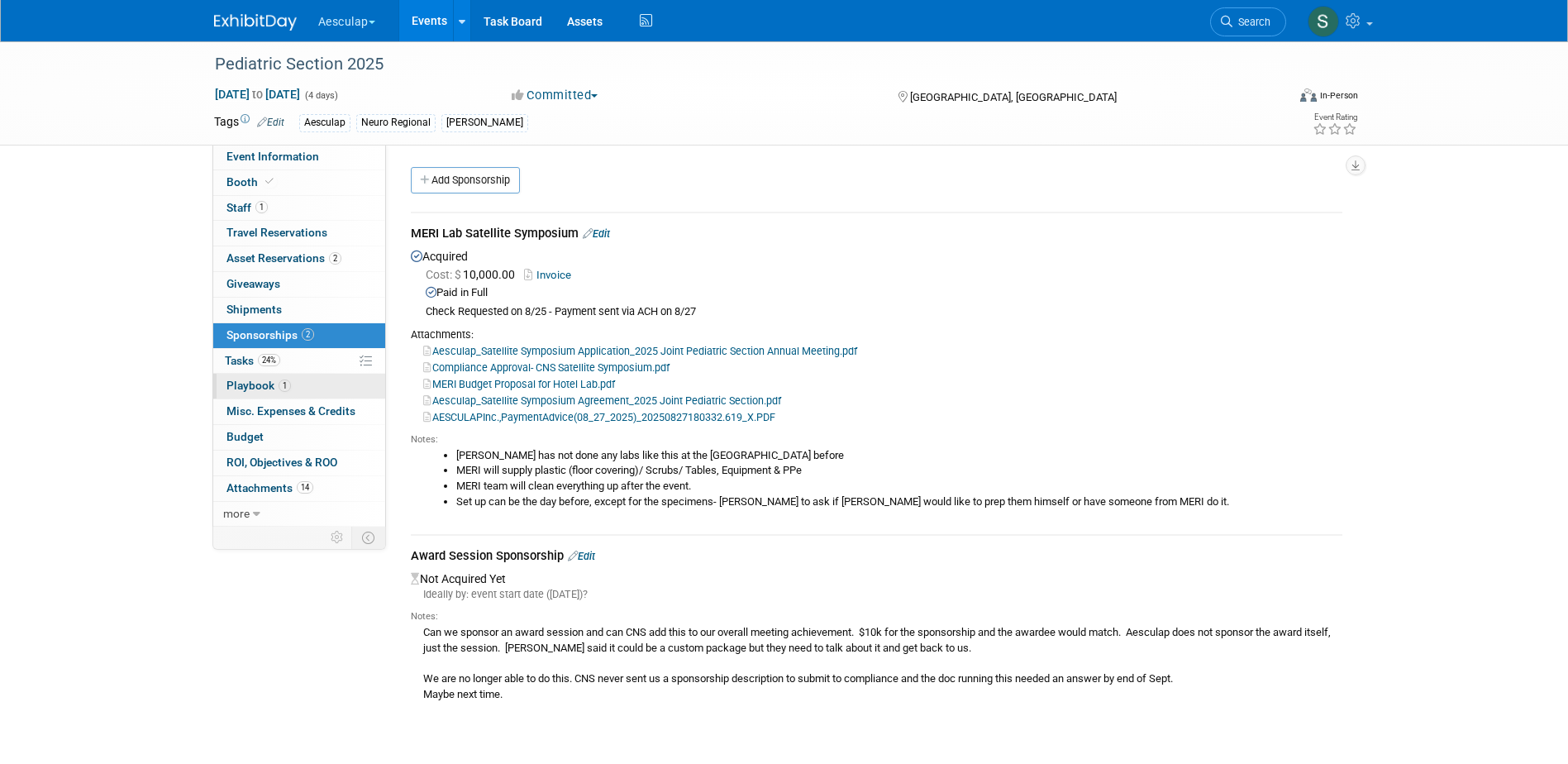
click at [221, 392] on link "1 Playbook 1" at bounding box center [299, 386] width 172 height 25
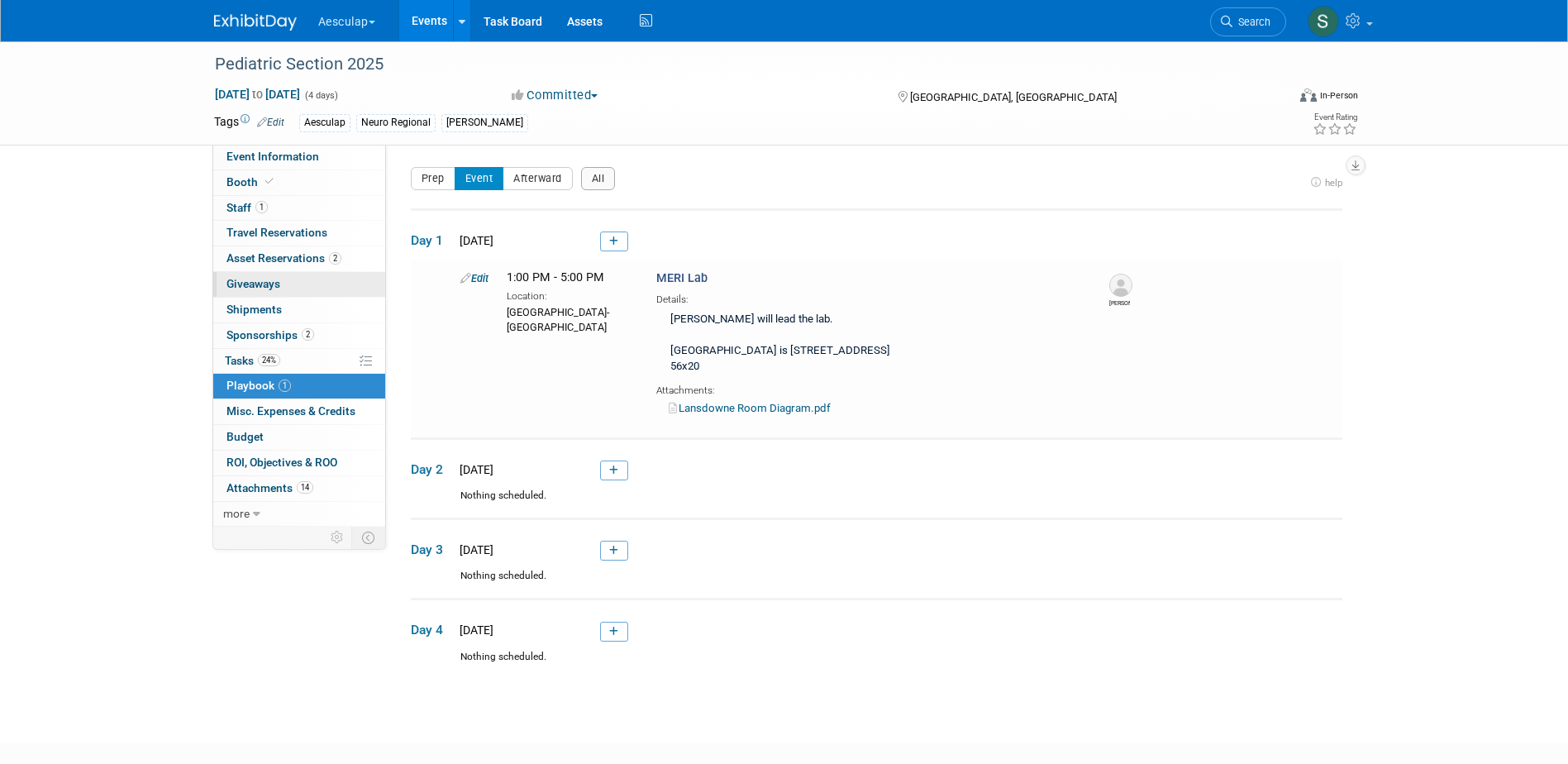
click at [244, 282] on span "Giveaways 0" at bounding box center [253, 283] width 54 height 13
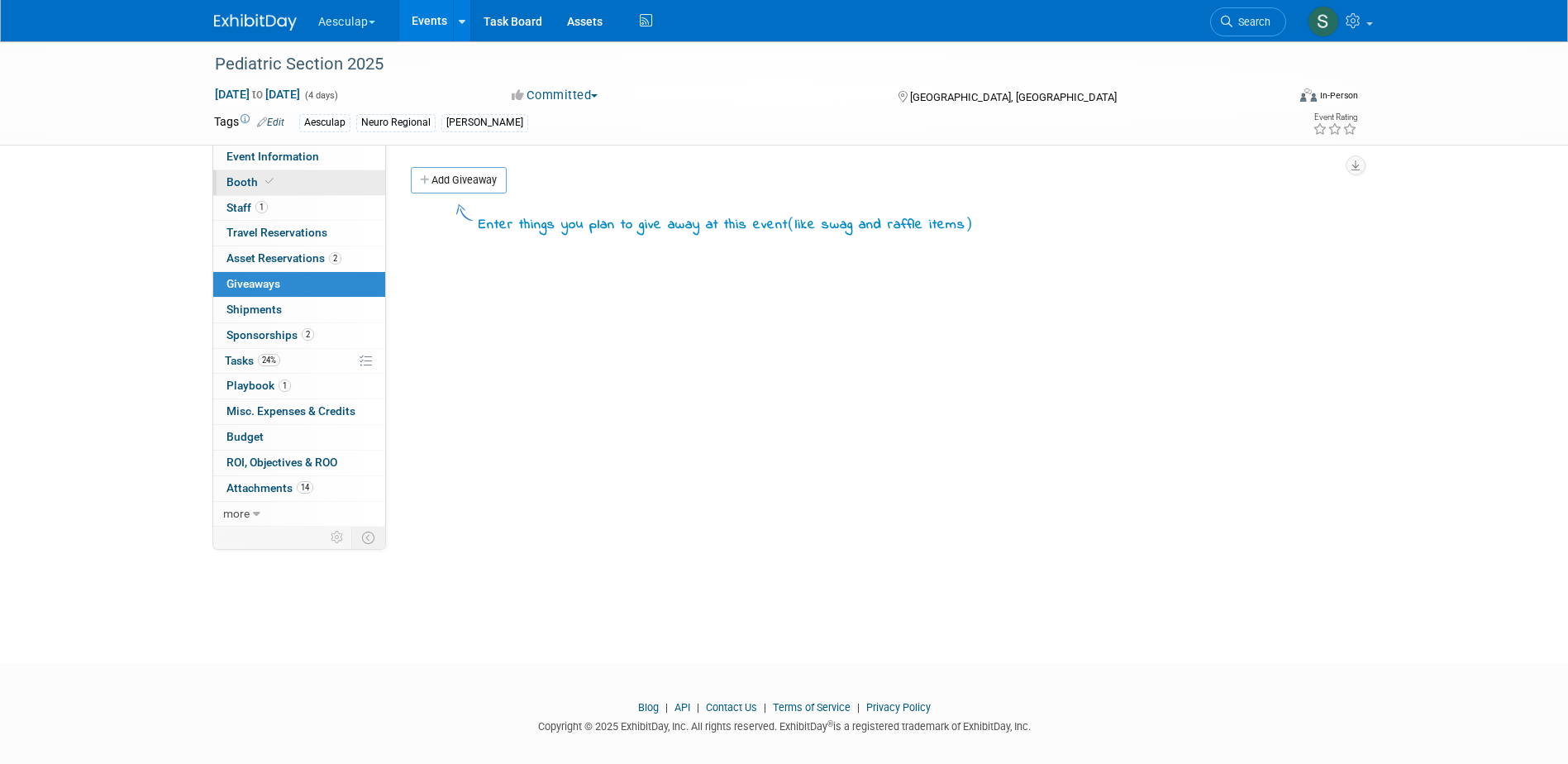
click at [231, 189] on link "Booth" at bounding box center [299, 182] width 172 height 25
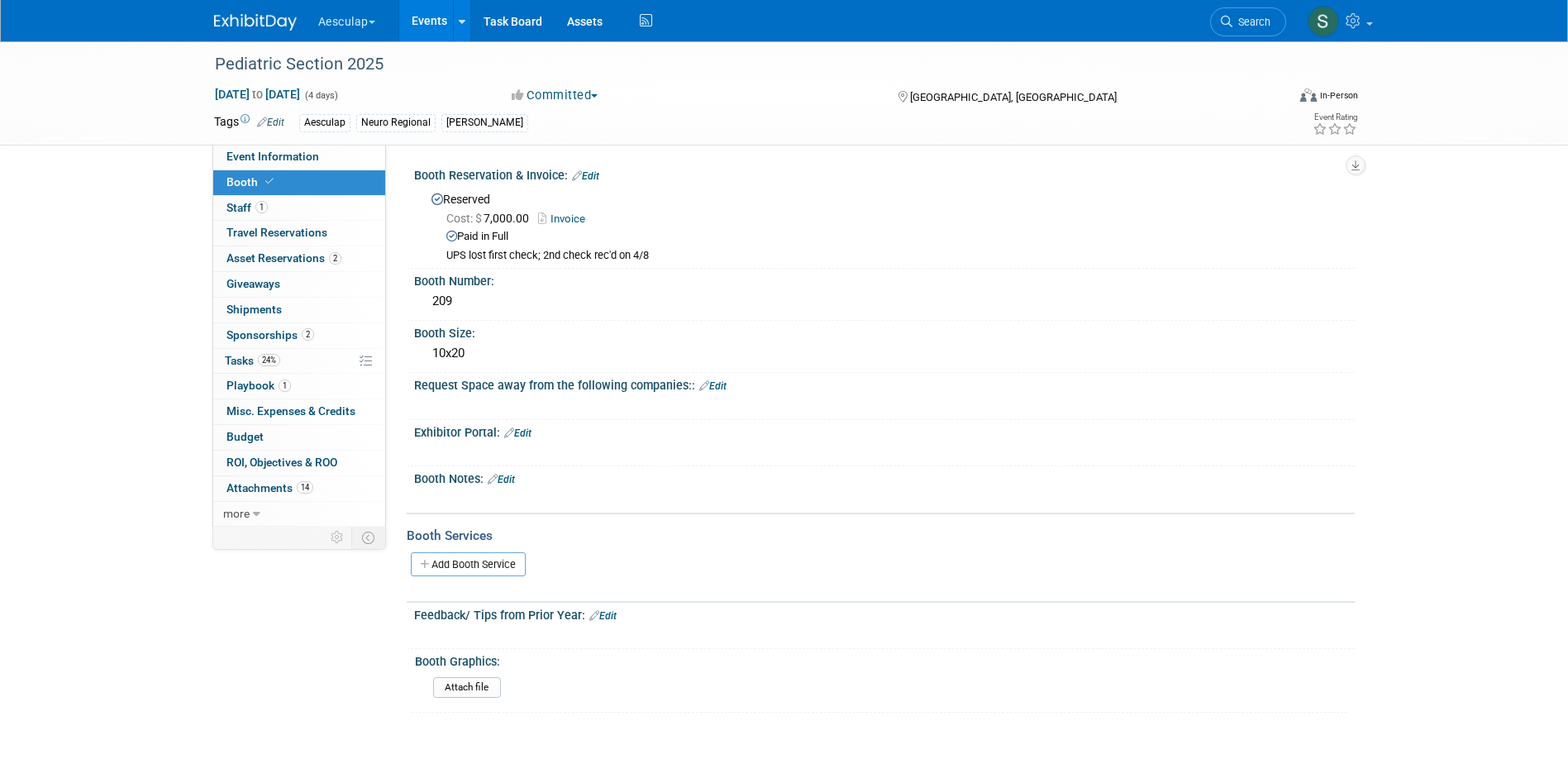
click at [532, 434] on link "Edit" at bounding box center [518, 433] width 27 height 12
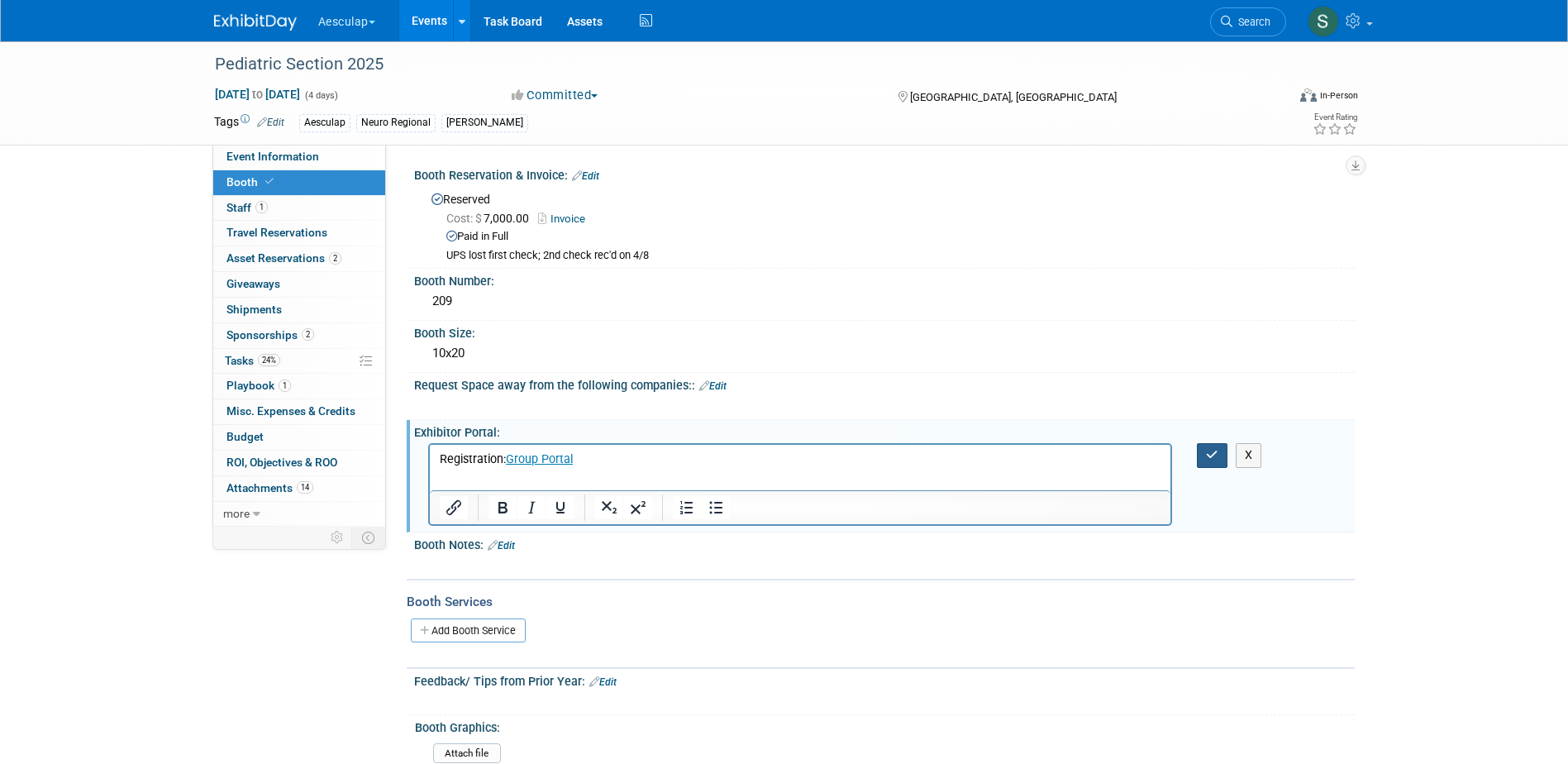
click at [1224, 450] on button "button" at bounding box center [1212, 455] width 31 height 24
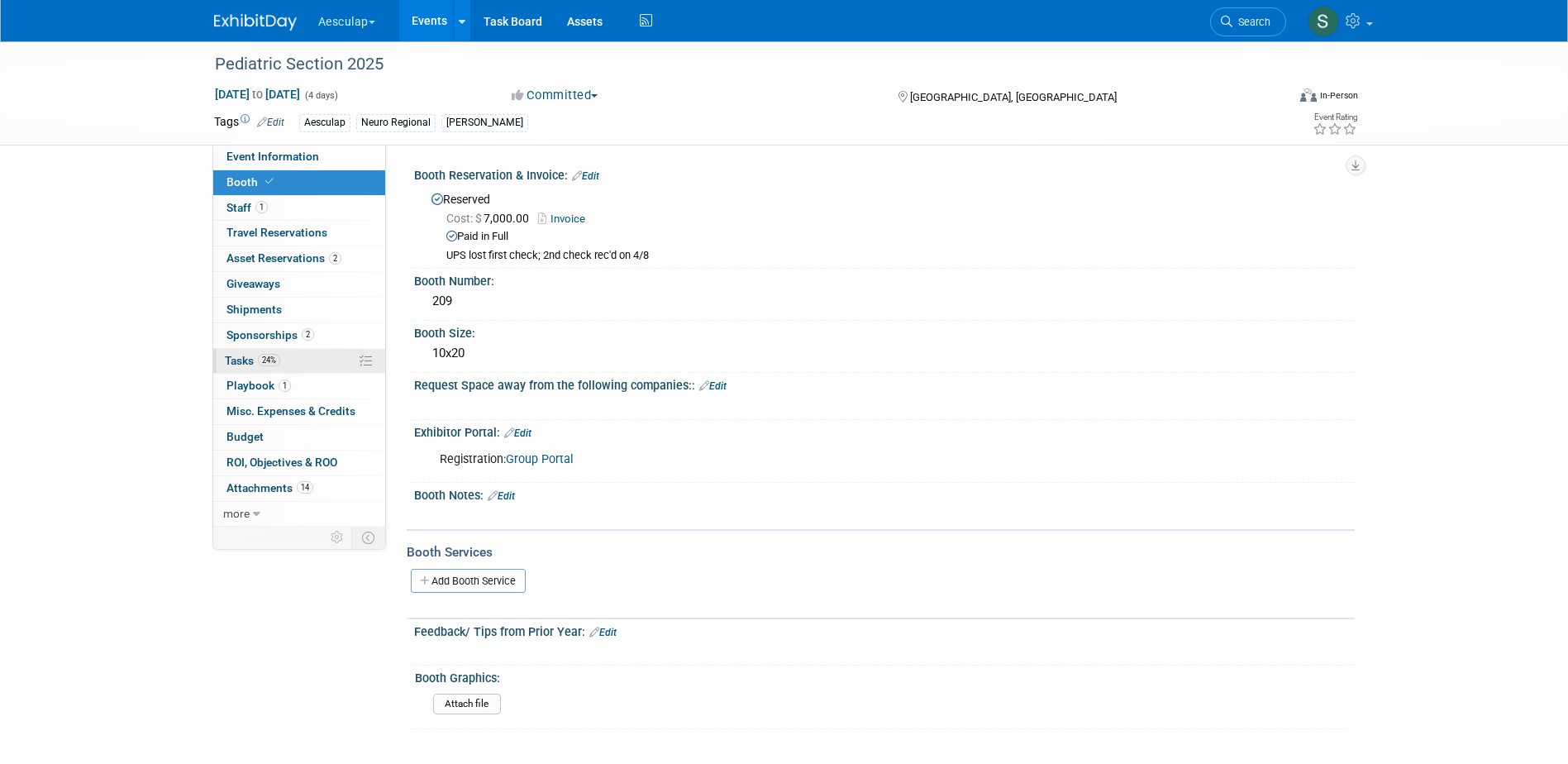
click at [245, 361] on span "Tasks 24%" at bounding box center [252, 360] width 56 height 13
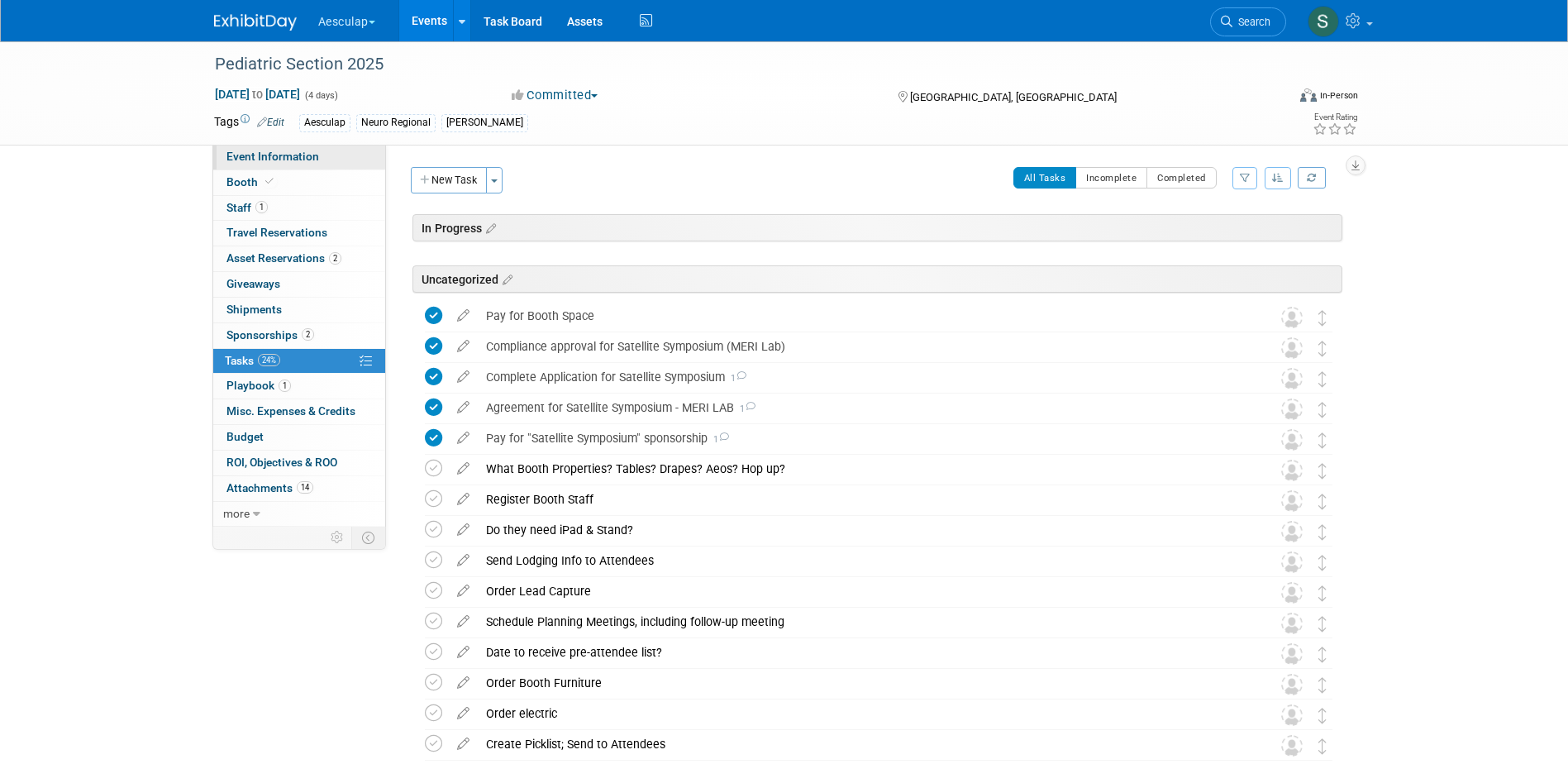
click at [247, 156] on span "Event Information" at bounding box center [273, 156] width 93 height 13
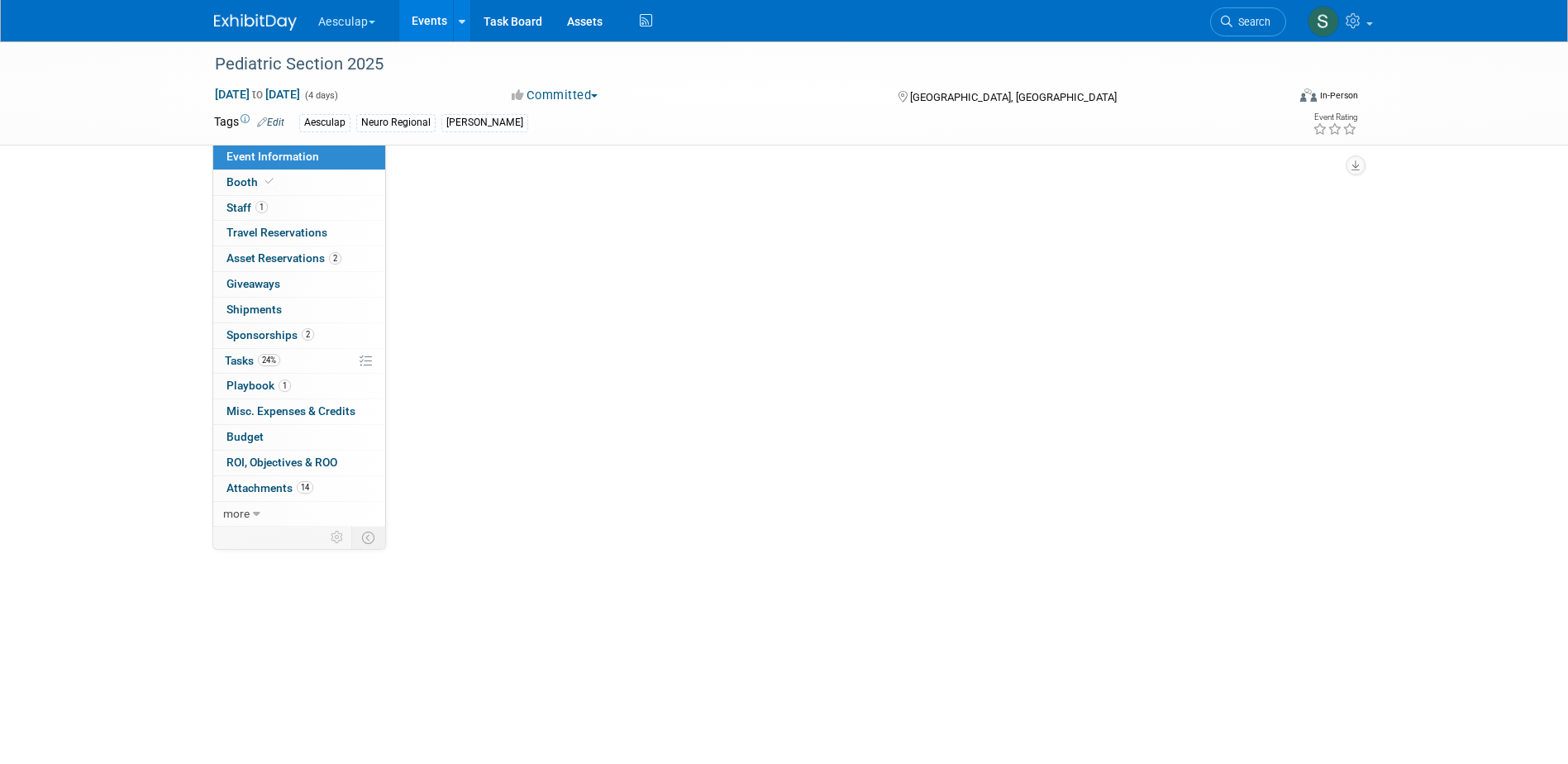
select select "Approved by Compliance"
select select "Neuro"
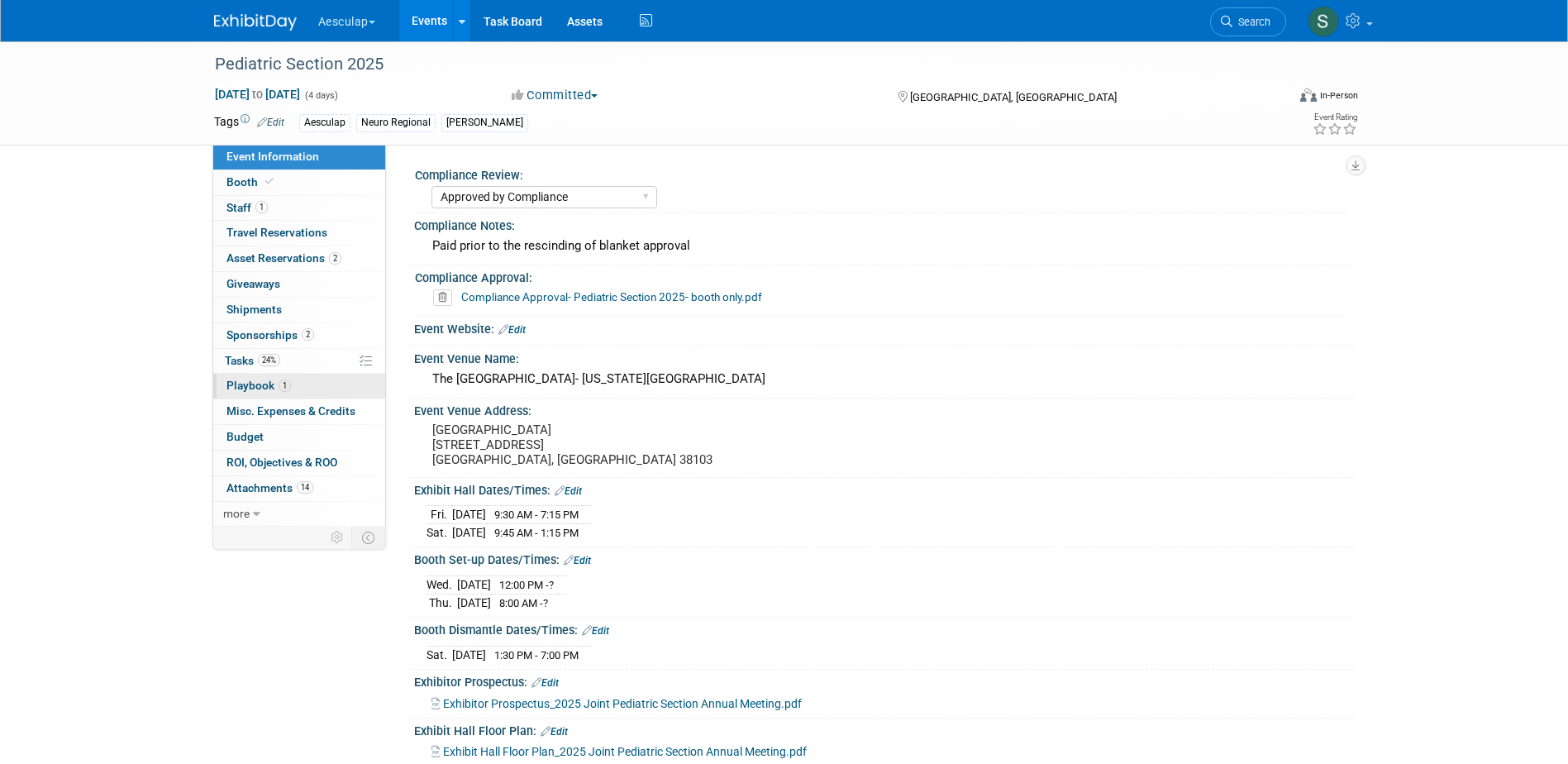
click at [244, 382] on span "Playbook 1" at bounding box center [258, 385] width 65 height 13
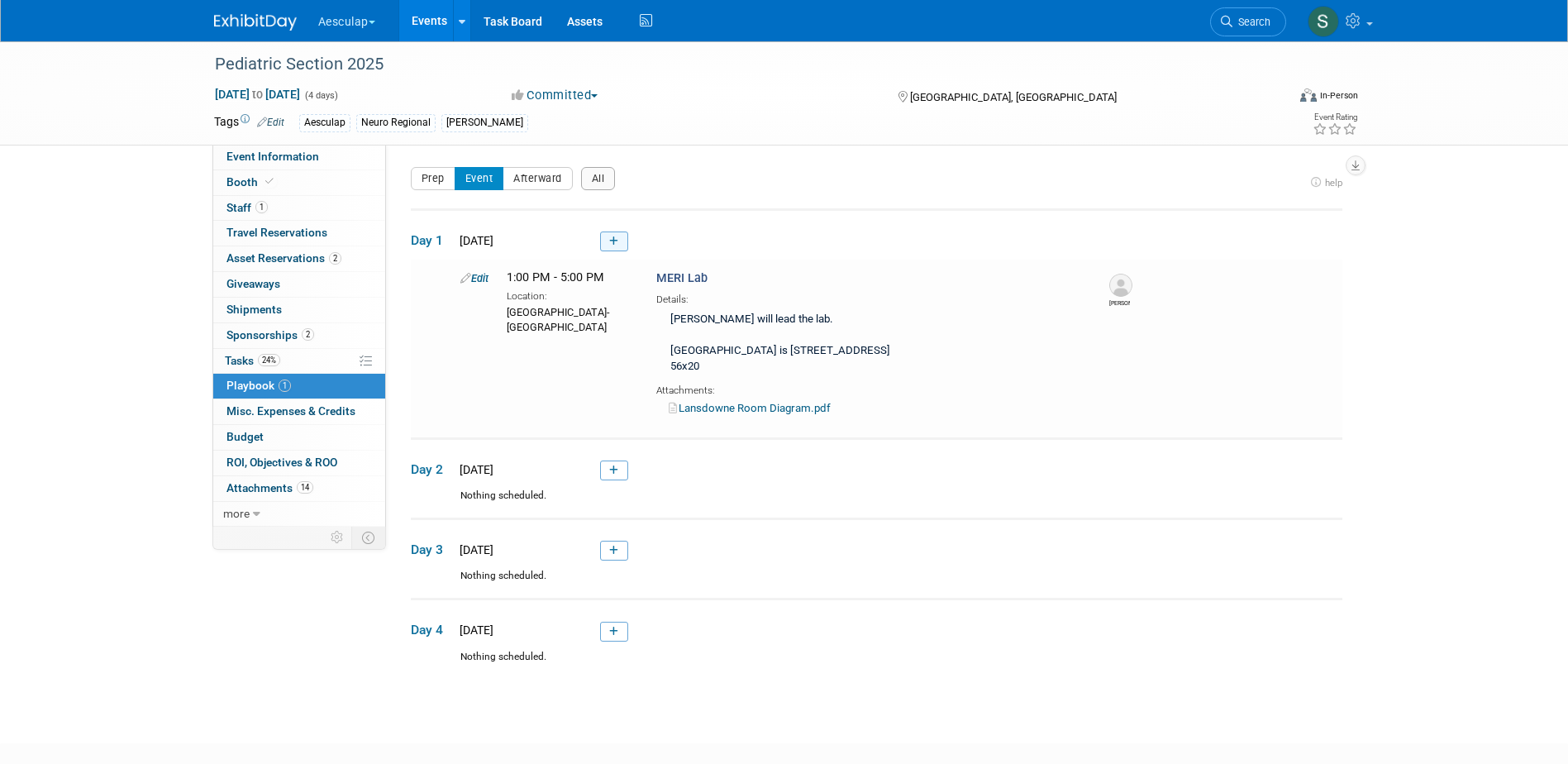
click at [623, 238] on link at bounding box center [614, 242] width 28 height 19
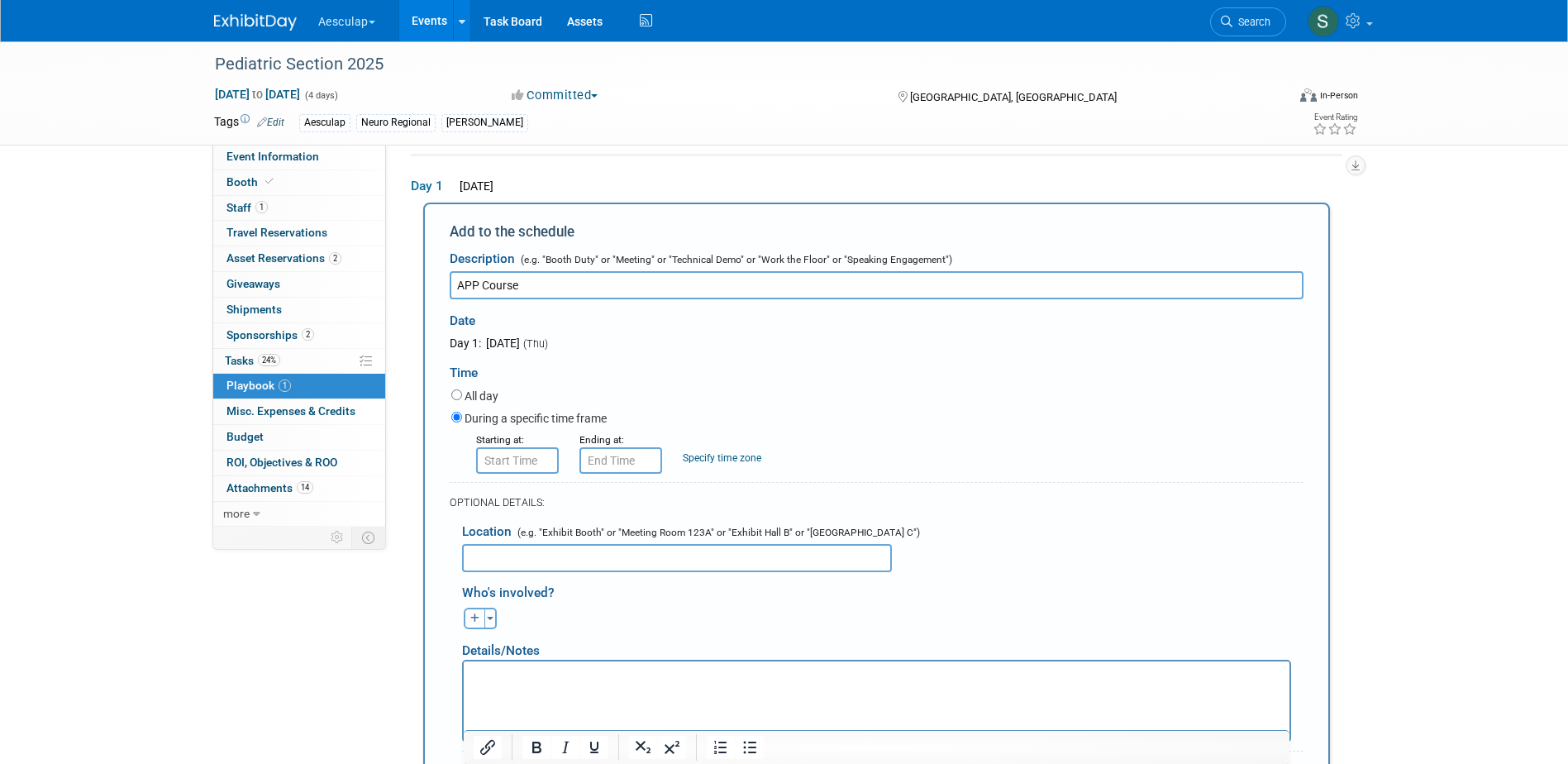
type input "APP Course"
click at [512, 451] on input "8:00 AM" at bounding box center [517, 460] width 82 height 27
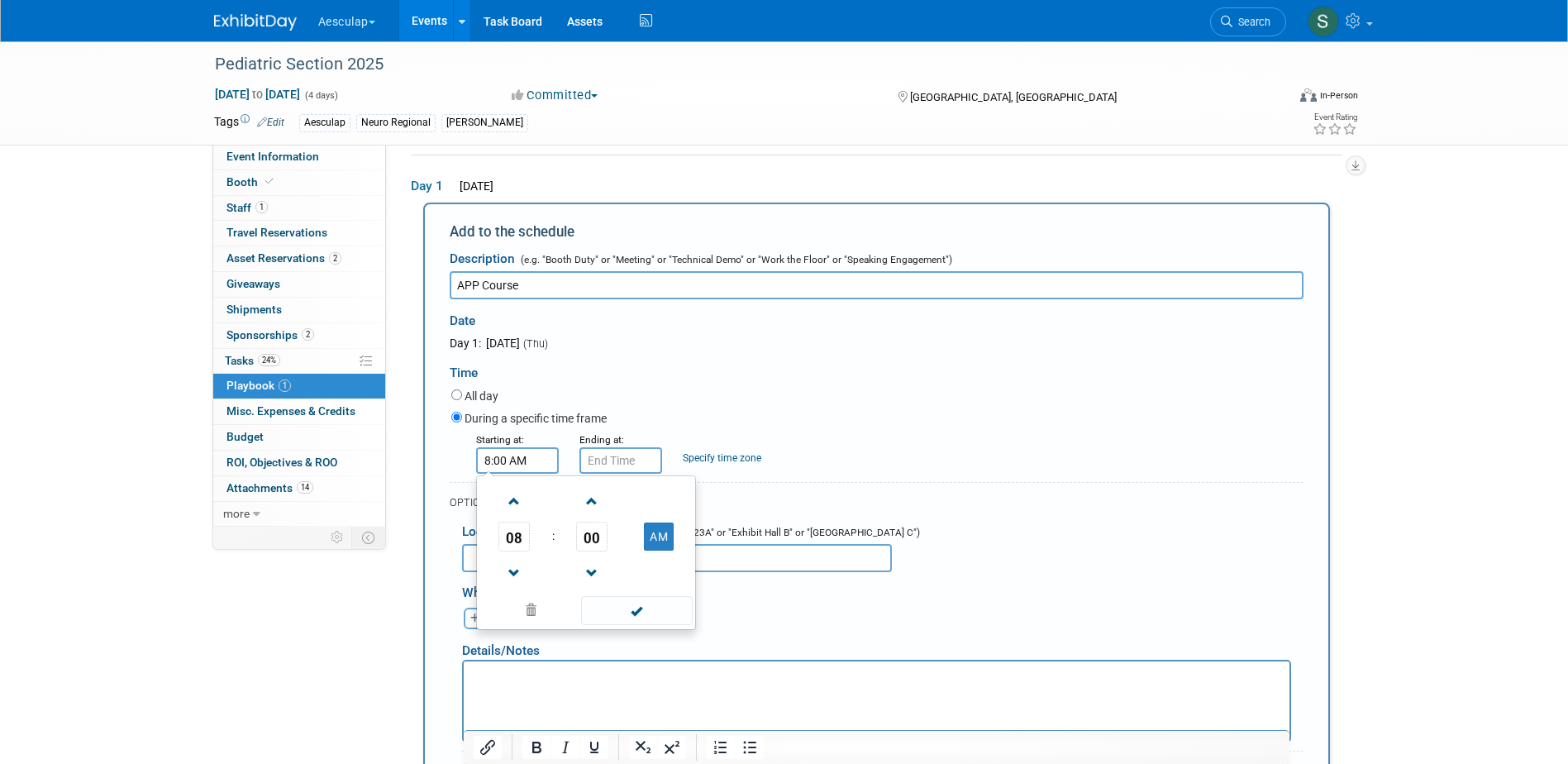
click at [511, 546] on span "08" at bounding box center [513, 536] width 31 height 30
click at [654, 544] on td "07" at bounding box center [665, 546] width 53 height 44
click at [601, 546] on span "00" at bounding box center [591, 536] width 31 height 30
drag, startPoint x: 611, startPoint y: 545, endPoint x: 619, endPoint y: 551, distance: 10.0
click at [612, 547] on td "30" at bounding box center [612, 546] width 53 height 44
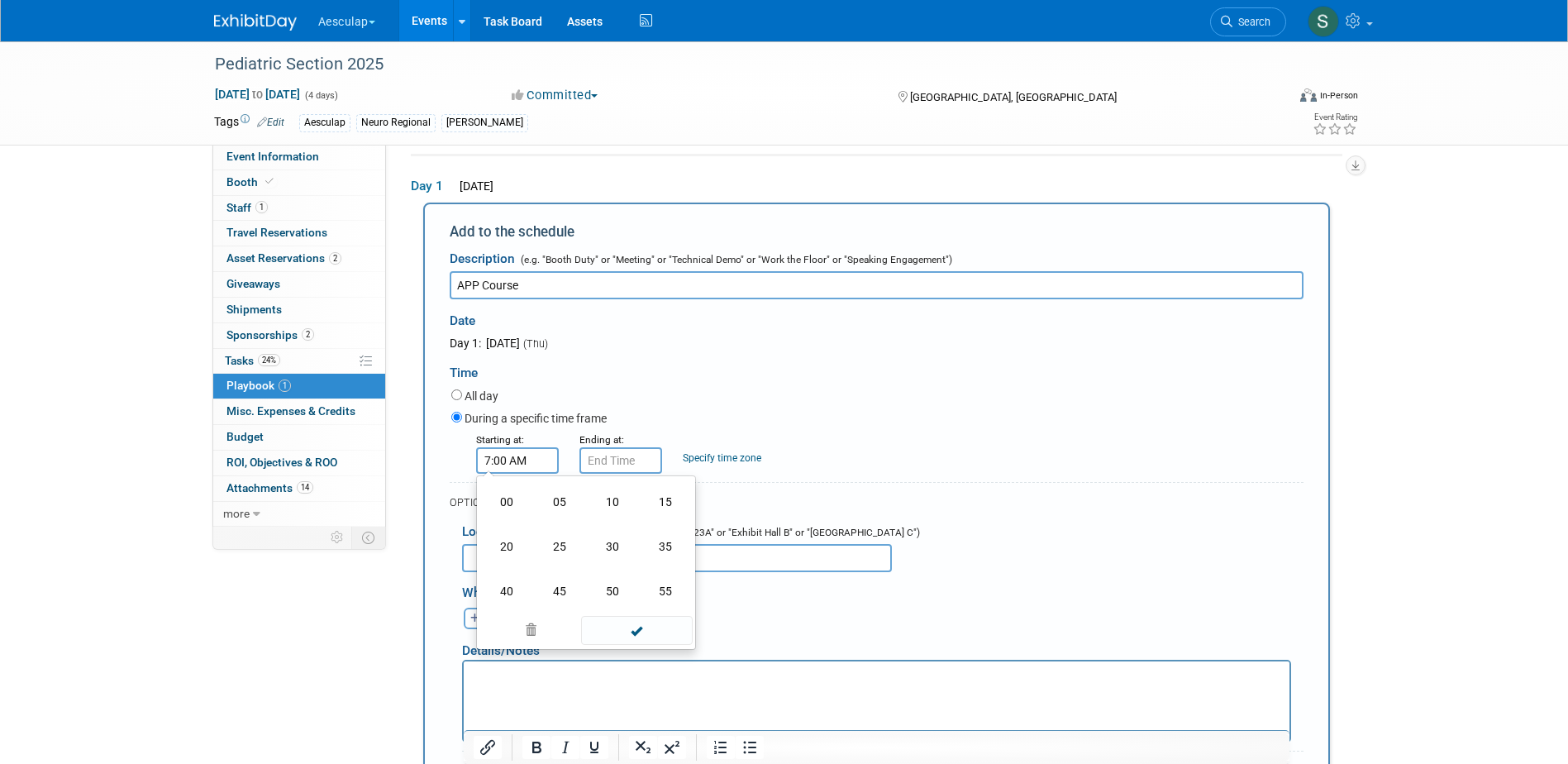
type input "7:30 AM"
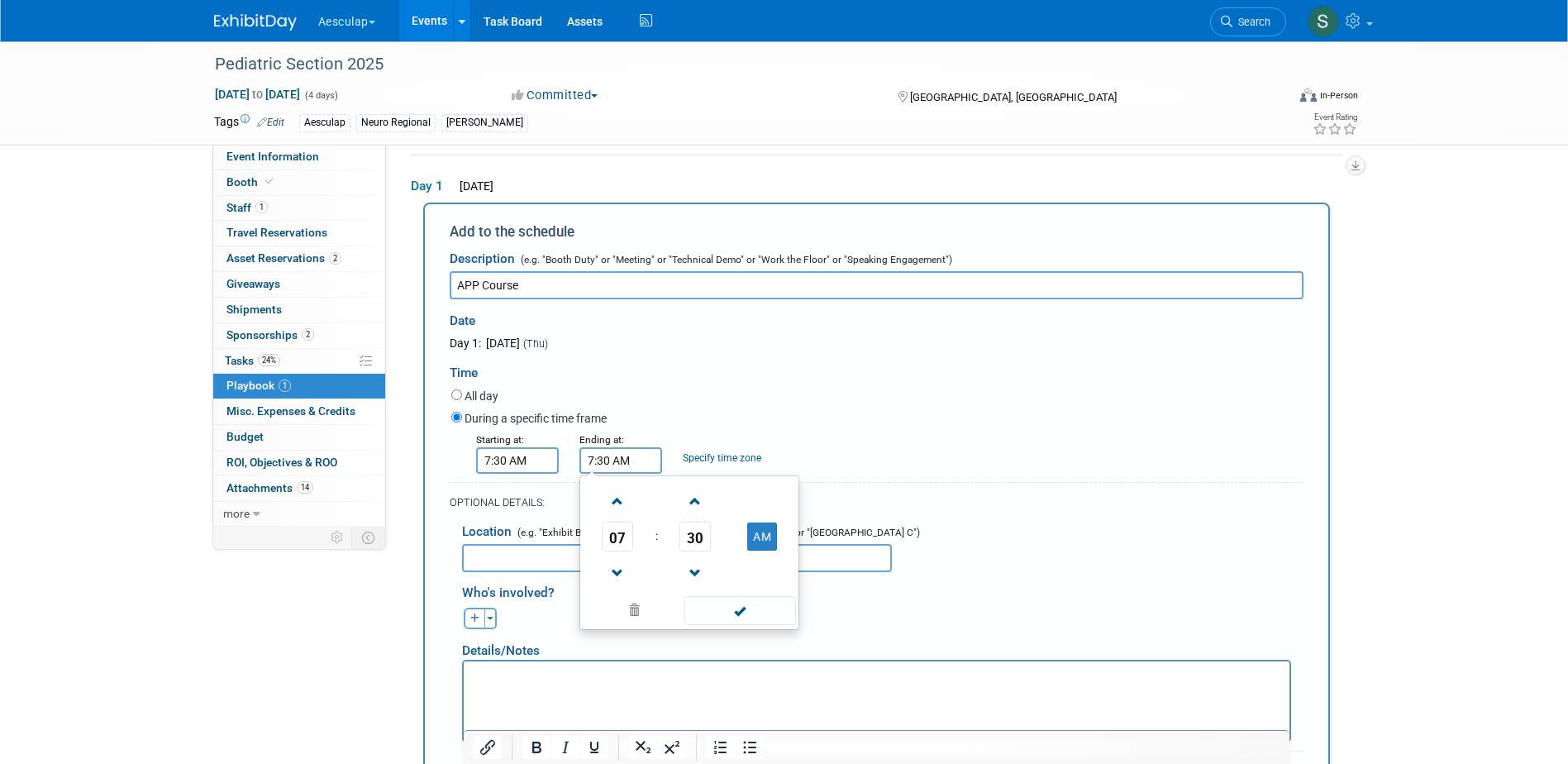
click at [614, 467] on input "7:30 AM" at bounding box center [620, 460] width 82 height 27
drag, startPoint x: 616, startPoint y: 527, endPoint x: 621, endPoint y: 548, distance: 21.6
click at [616, 529] on span "07" at bounding box center [617, 536] width 31 height 30
drag, startPoint x: 620, startPoint y: 544, endPoint x: 656, endPoint y: 554, distance: 37.4
click at [635, 549] on tr "04 05 06 07" at bounding box center [689, 546] width 211 height 44
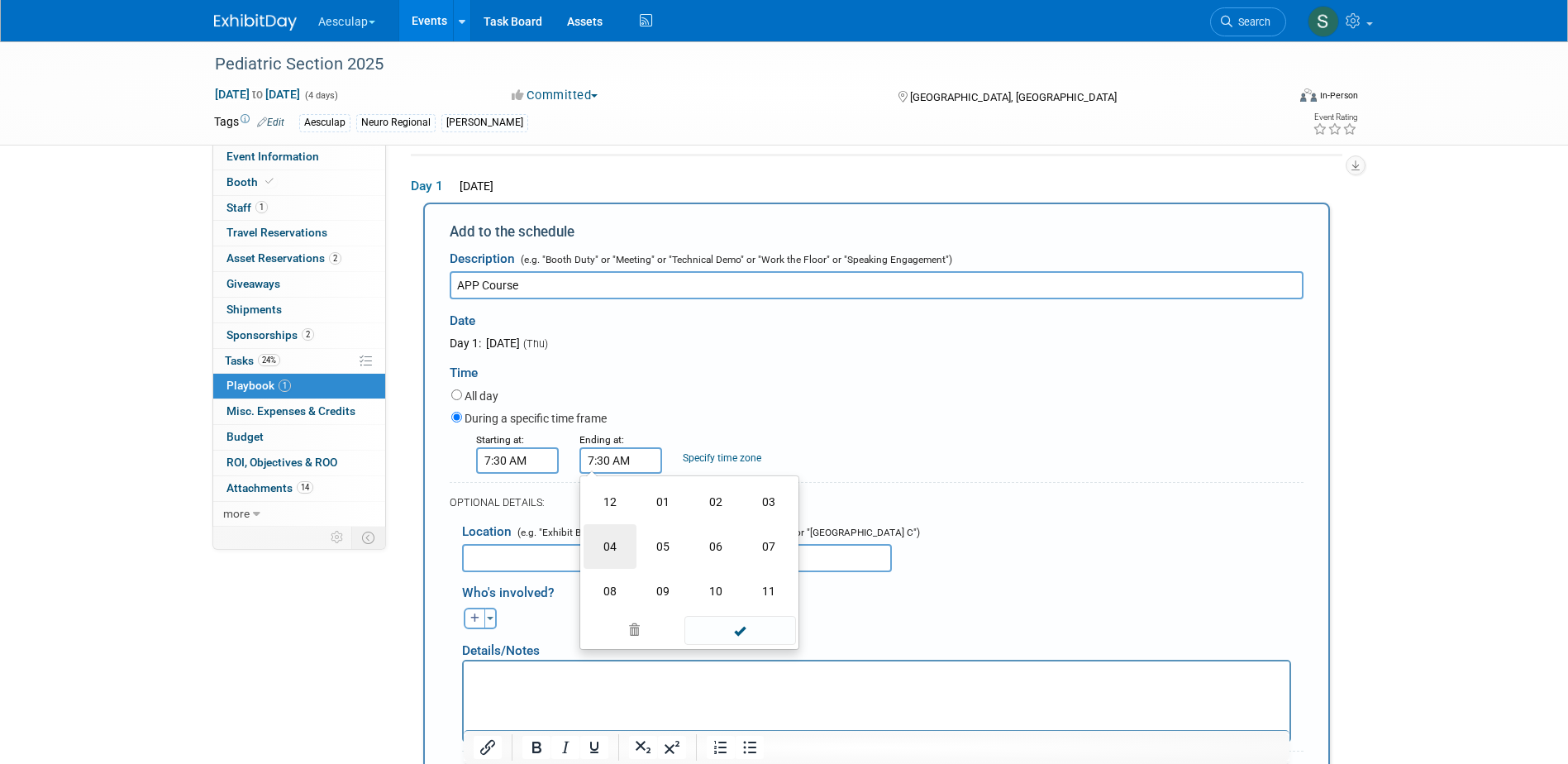
click at [622, 551] on td "04" at bounding box center [611, 546] width 53 height 44
click at [762, 543] on button "AM" at bounding box center [762, 536] width 30 height 28
drag, startPoint x: 676, startPoint y: 533, endPoint x: 692, endPoint y: 540, distance: 17.5
click at [679, 535] on td "30" at bounding box center [696, 536] width 69 height 30
click at [692, 540] on span "30" at bounding box center [695, 536] width 31 height 30
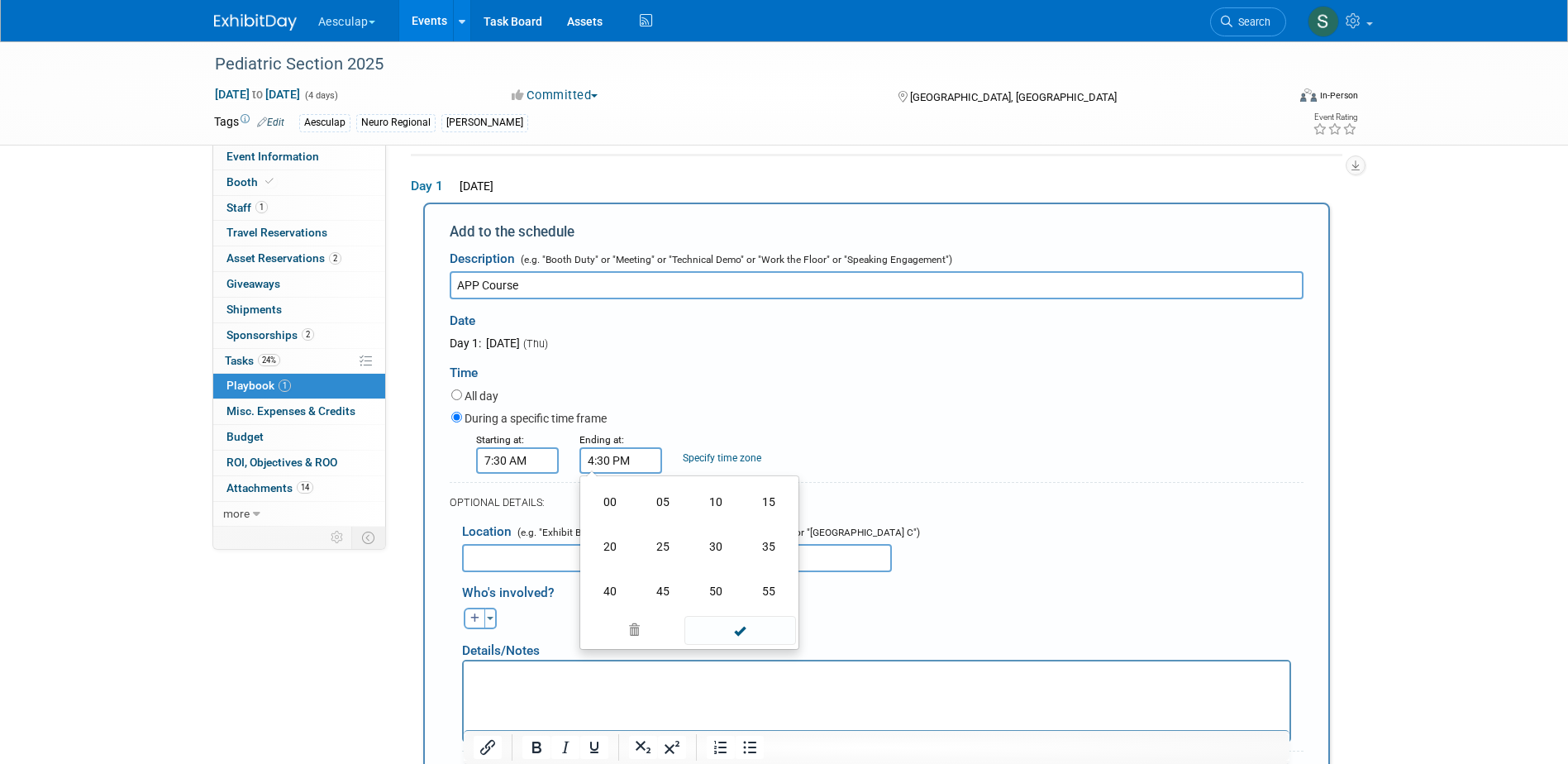
drag, startPoint x: 619, startPoint y: 505, endPoint x: 671, endPoint y: 549, distance: 68.1
click at [626, 512] on td "00" at bounding box center [611, 502] width 53 height 44
type input "4:00 PM"
click at [739, 621] on span at bounding box center [740, 611] width 111 height 29
click at [498, 624] on div "Toggle Dropdown Select Anyone Tag a user or a resource Quick" at bounding box center [480, 619] width 62 height 21
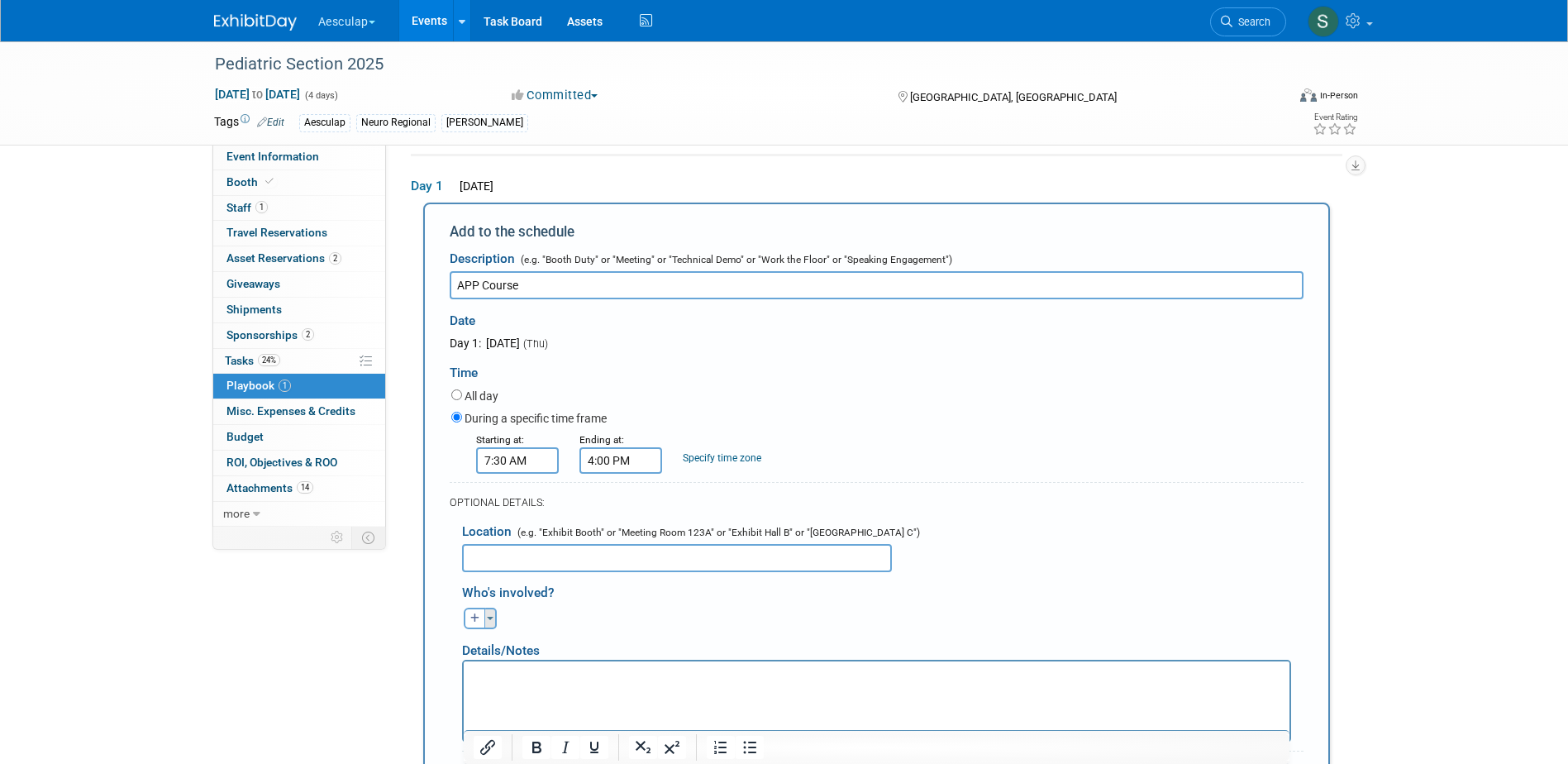
click at [488, 624] on button "Toggle Dropdown" at bounding box center [490, 619] width 12 height 21
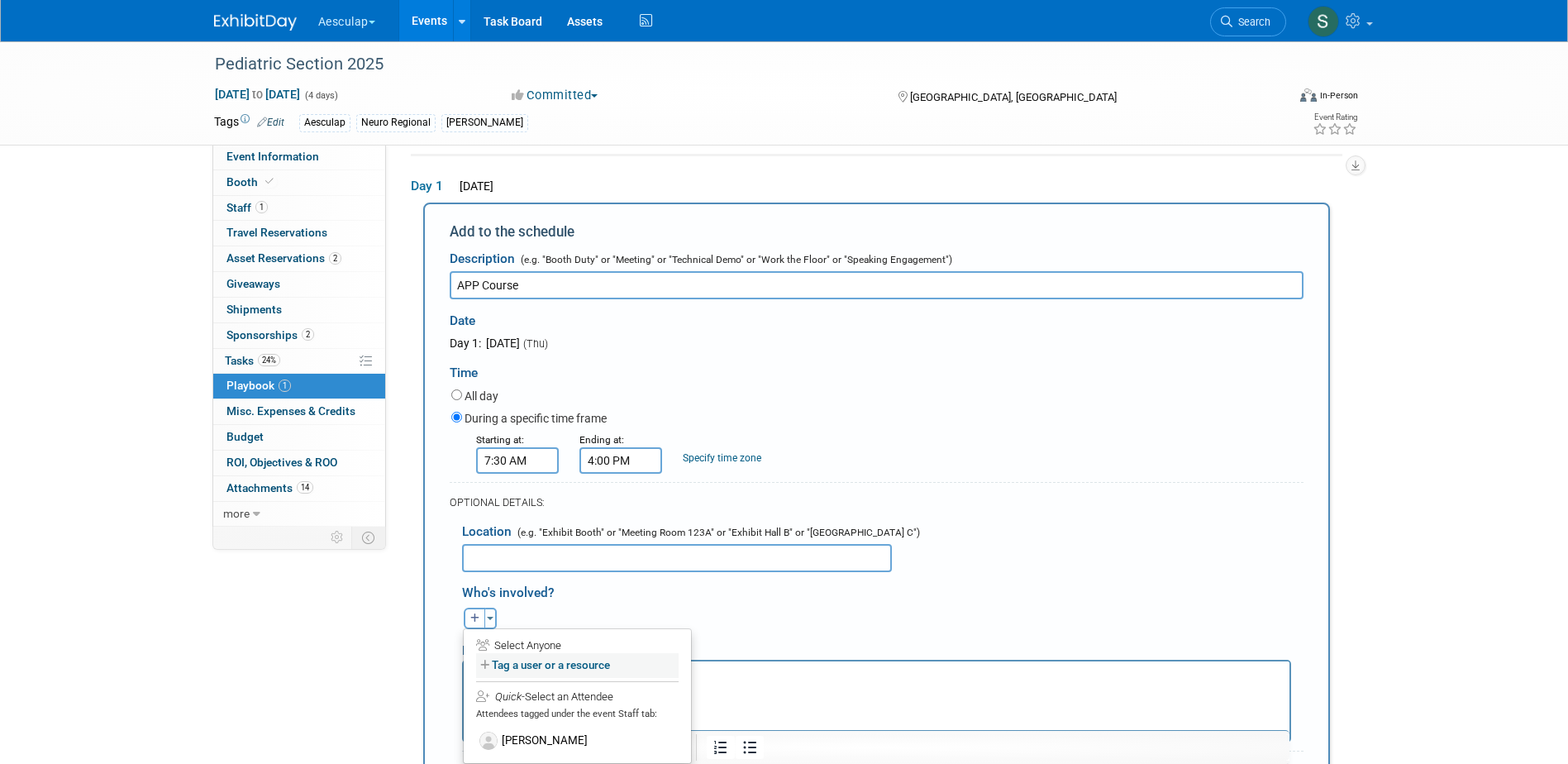
click at [508, 660] on label "Tag a user or a resource" at bounding box center [577, 665] width 203 height 24
select select
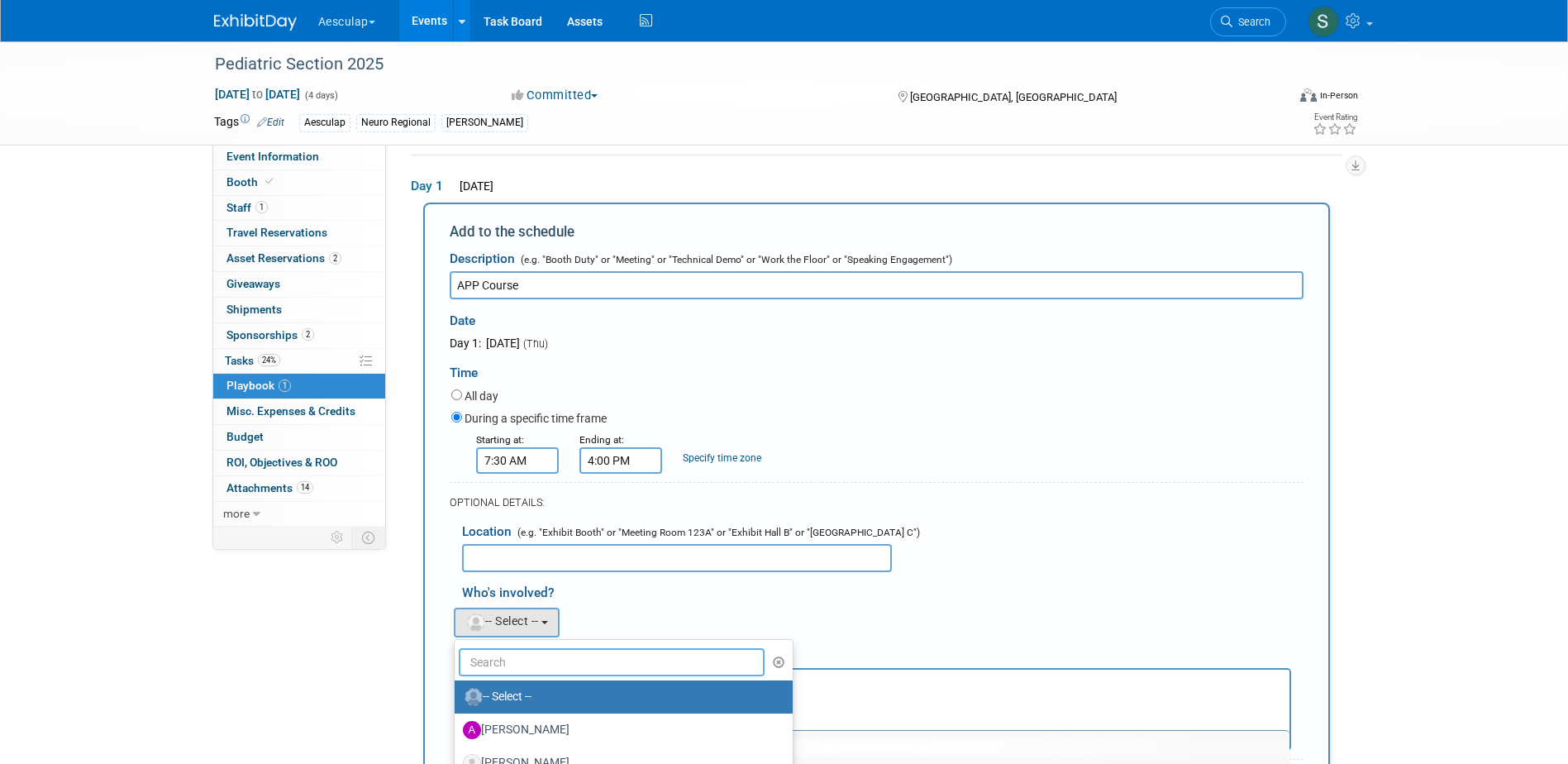
click at [521, 660] on input "text" at bounding box center [611, 662] width 307 height 28
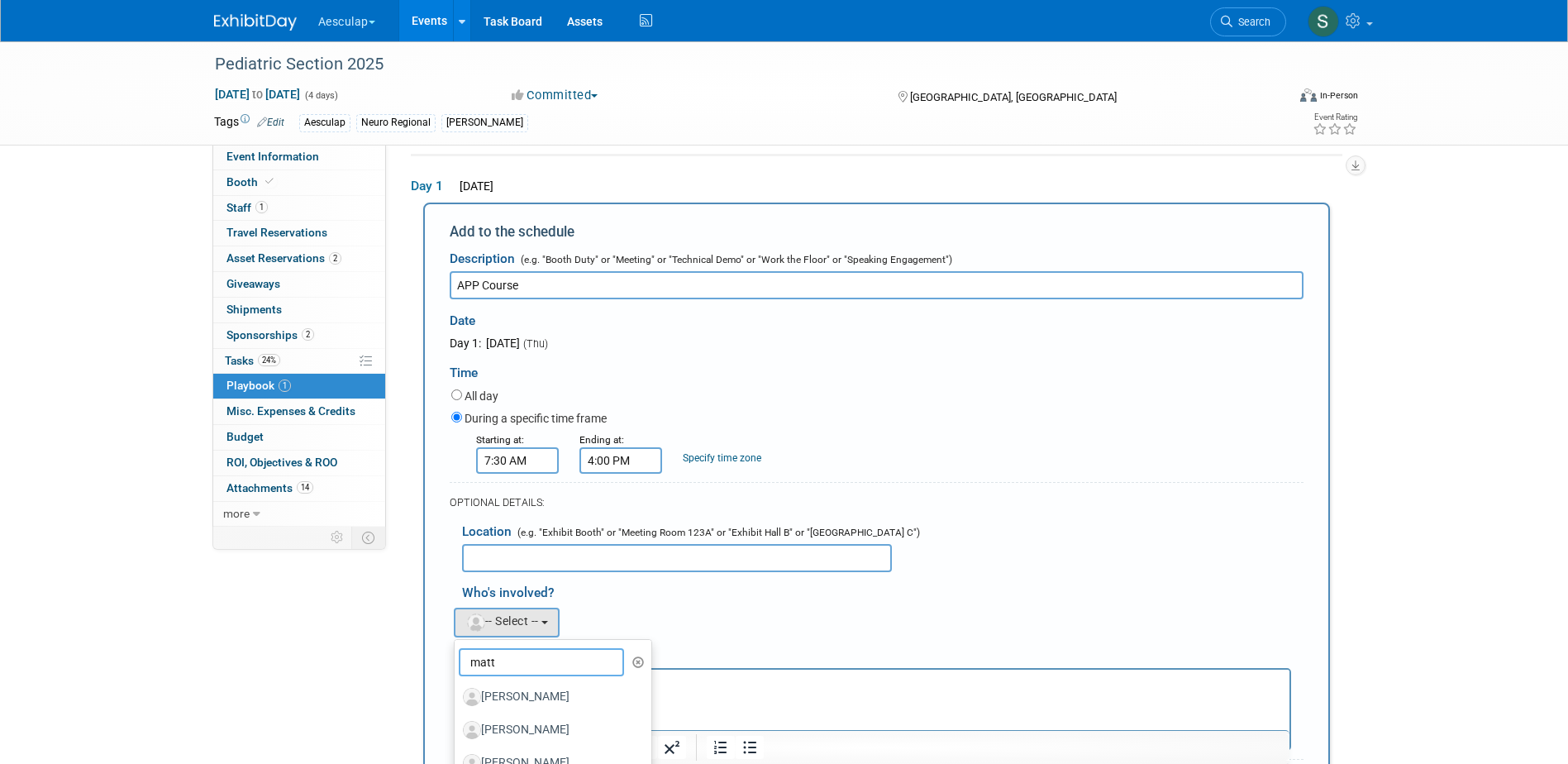
scroll to position [30, 0]
type input "matt"
click at [531, 724] on label "[PERSON_NAME]" at bounding box center [549, 734] width 173 height 27
click at [457, 726] on input "[PERSON_NAME]" at bounding box center [451, 731] width 11 height 11
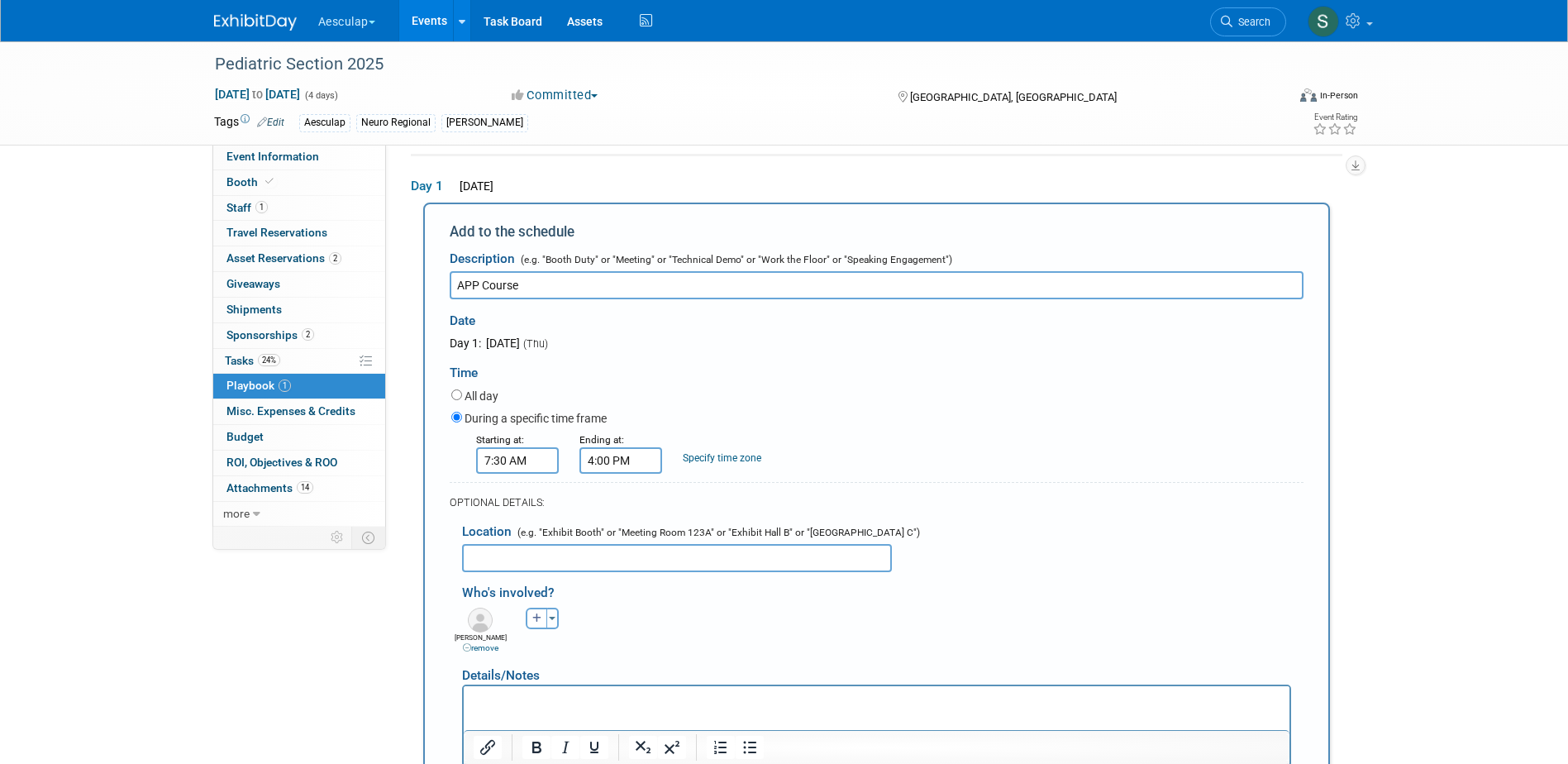
click at [554, 565] on input "text" at bounding box center [677, 559] width 430 height 28
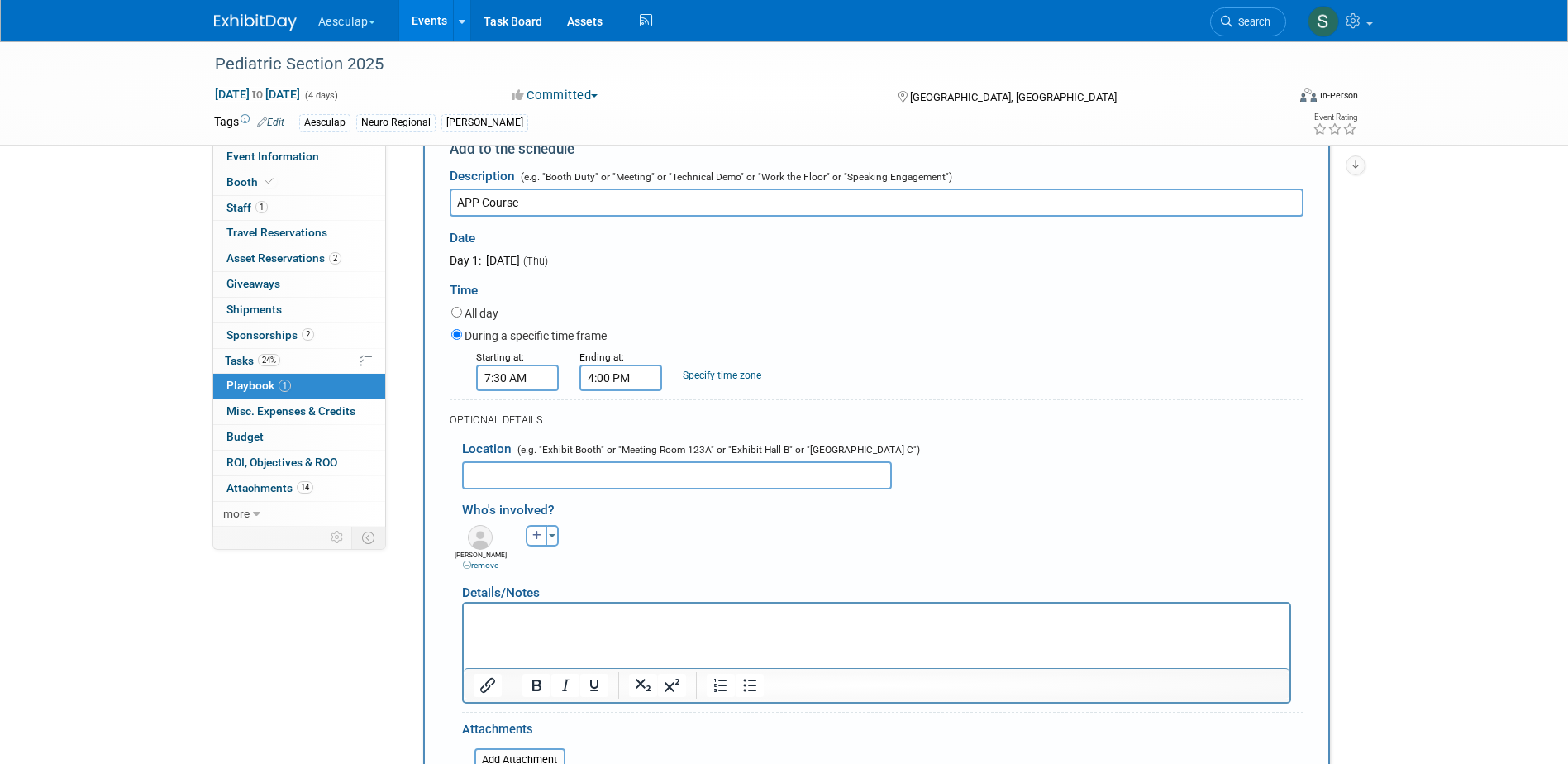
click at [513, 626] on html at bounding box center [875, 614] width 826 height 23
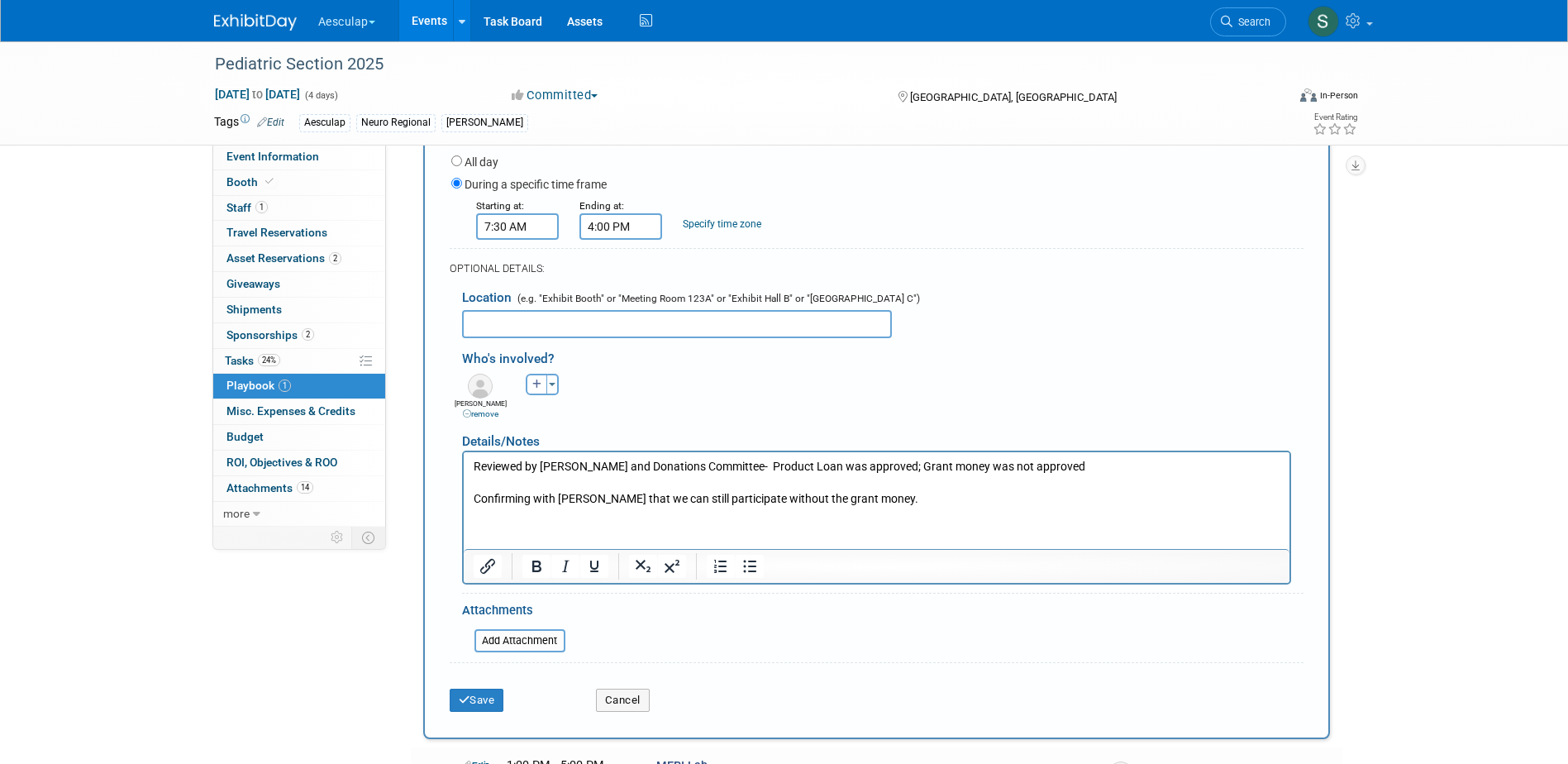
scroll to position [303, 0]
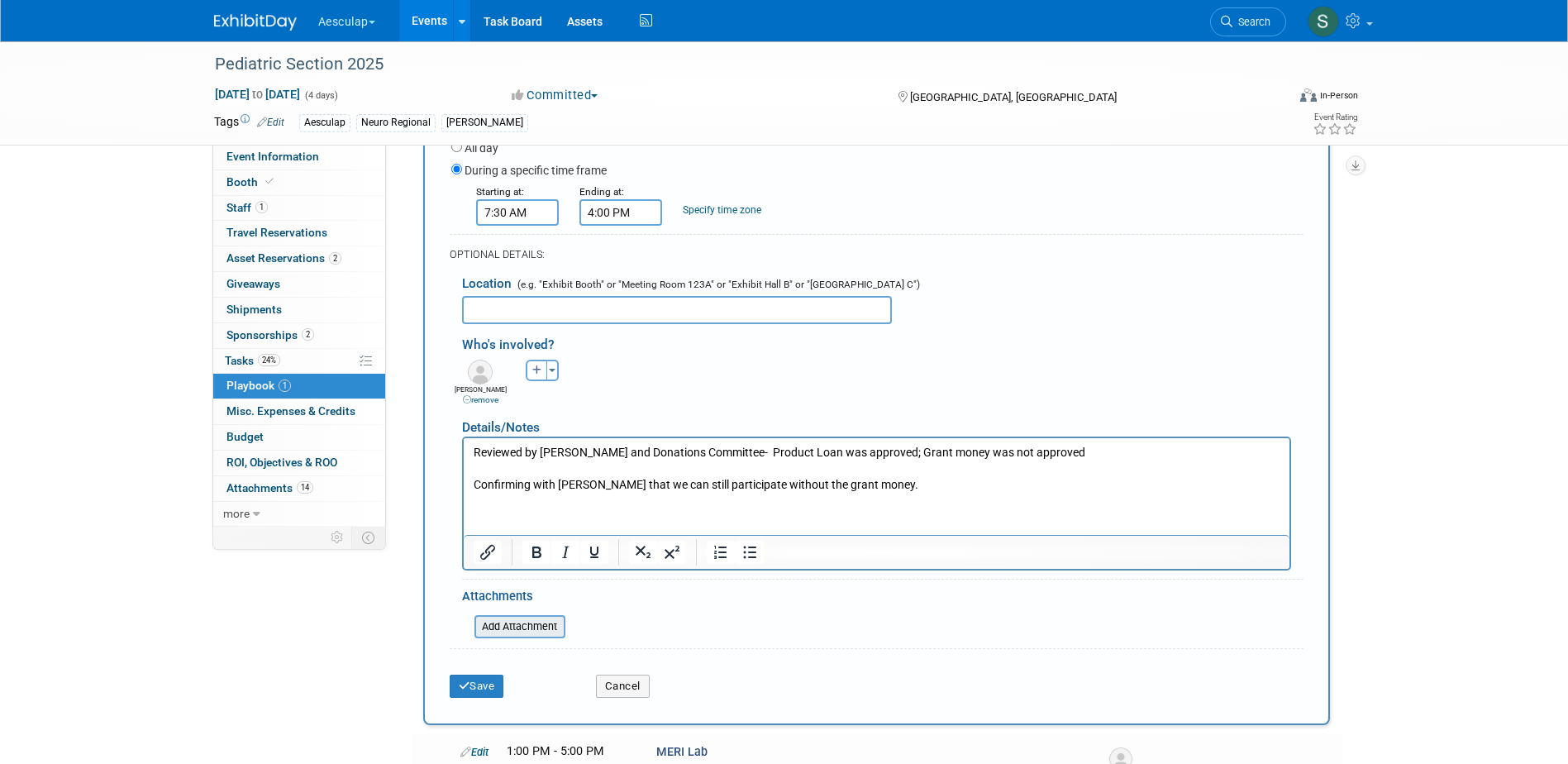
click at [517, 633] on input "file" at bounding box center [465, 627] width 196 height 19
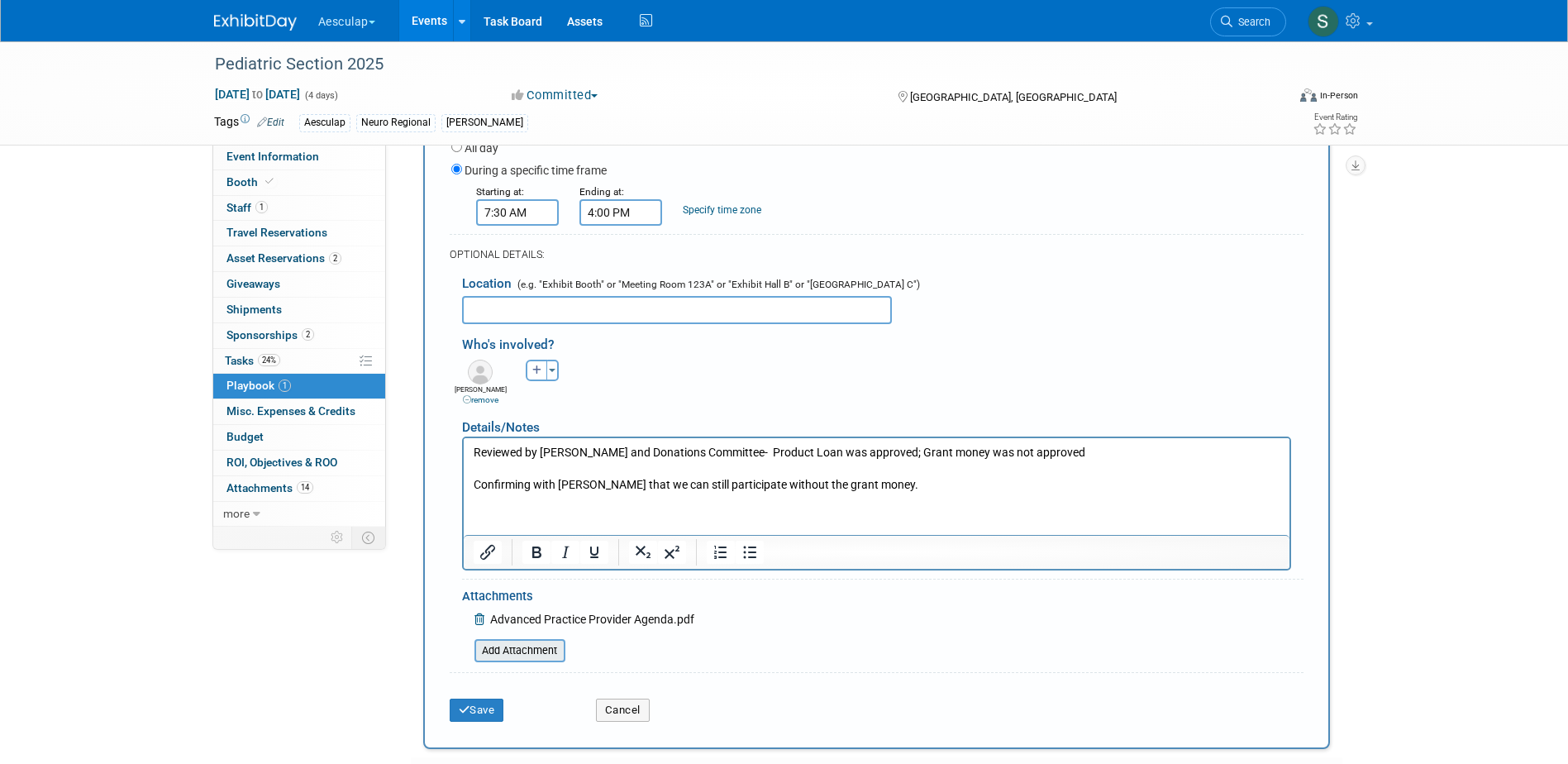
click at [511, 660] on input "file" at bounding box center [465, 651] width 196 height 19
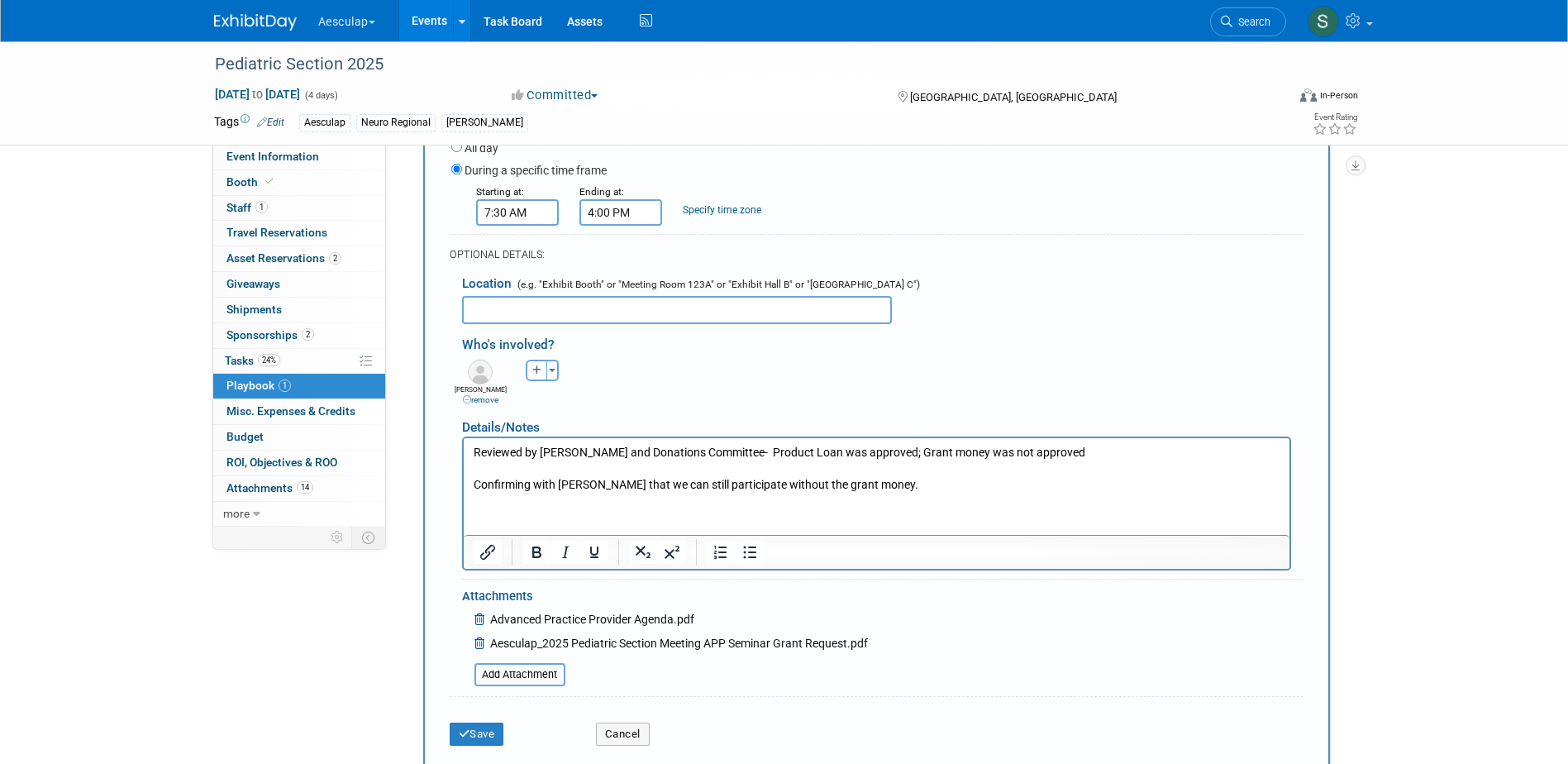
click at [535, 310] on input "text" at bounding box center [677, 310] width 430 height 28
type input "TBD"
click at [486, 734] on button "Save" at bounding box center [477, 734] width 55 height 23
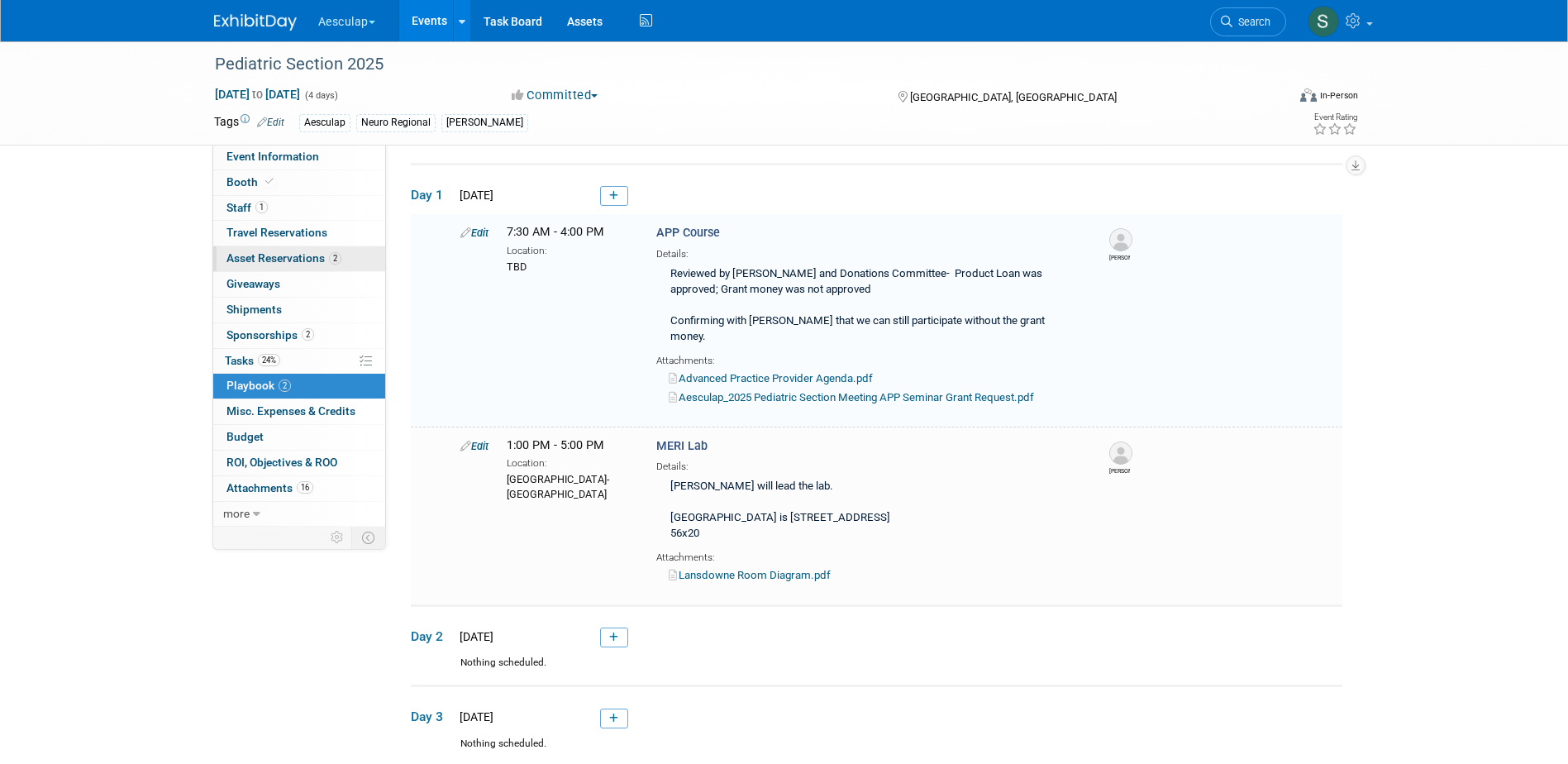
scroll to position [53, 0]
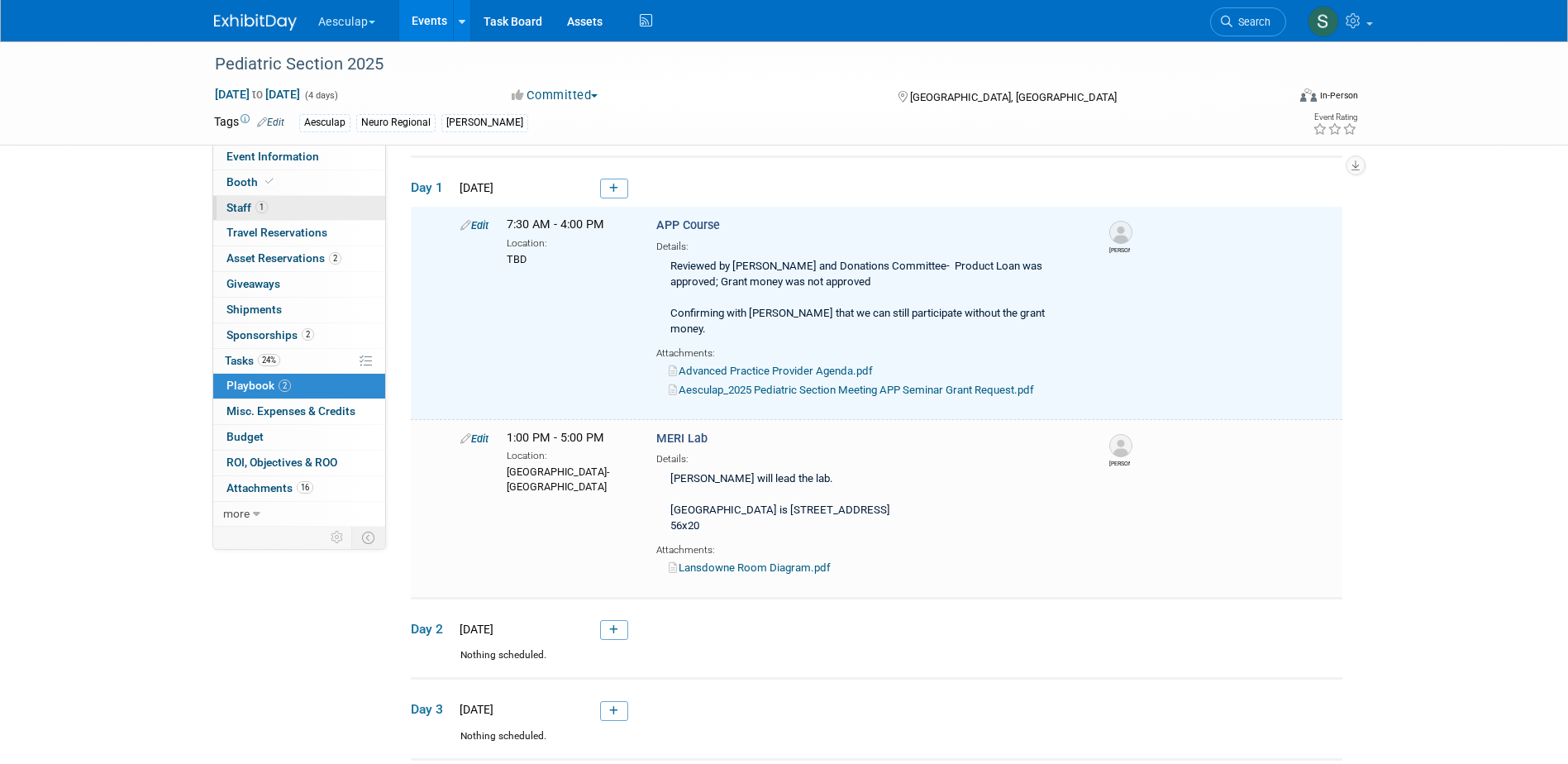
click at [241, 212] on span "Staff 1" at bounding box center [247, 207] width 42 height 13
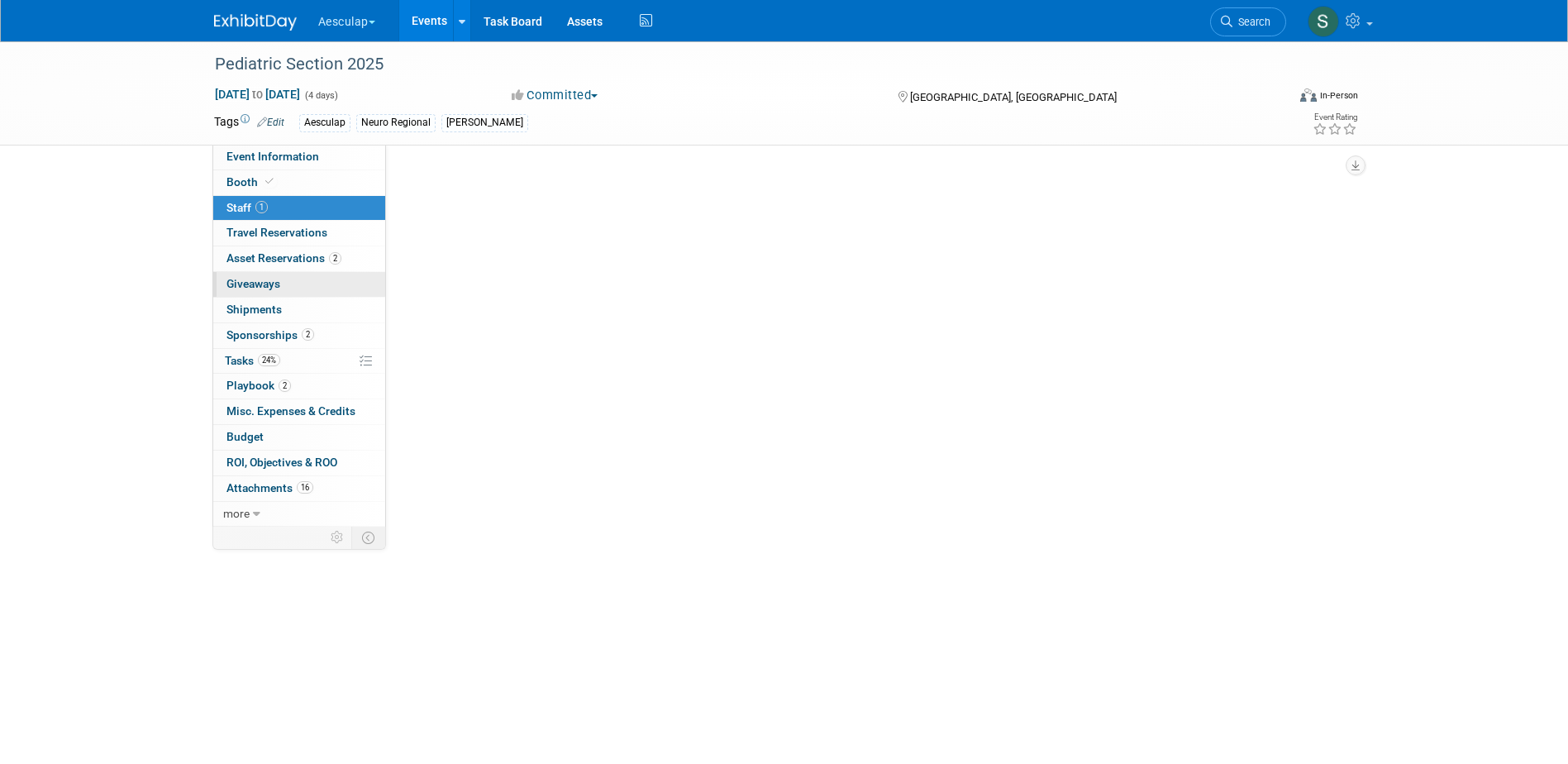
scroll to position [0, 0]
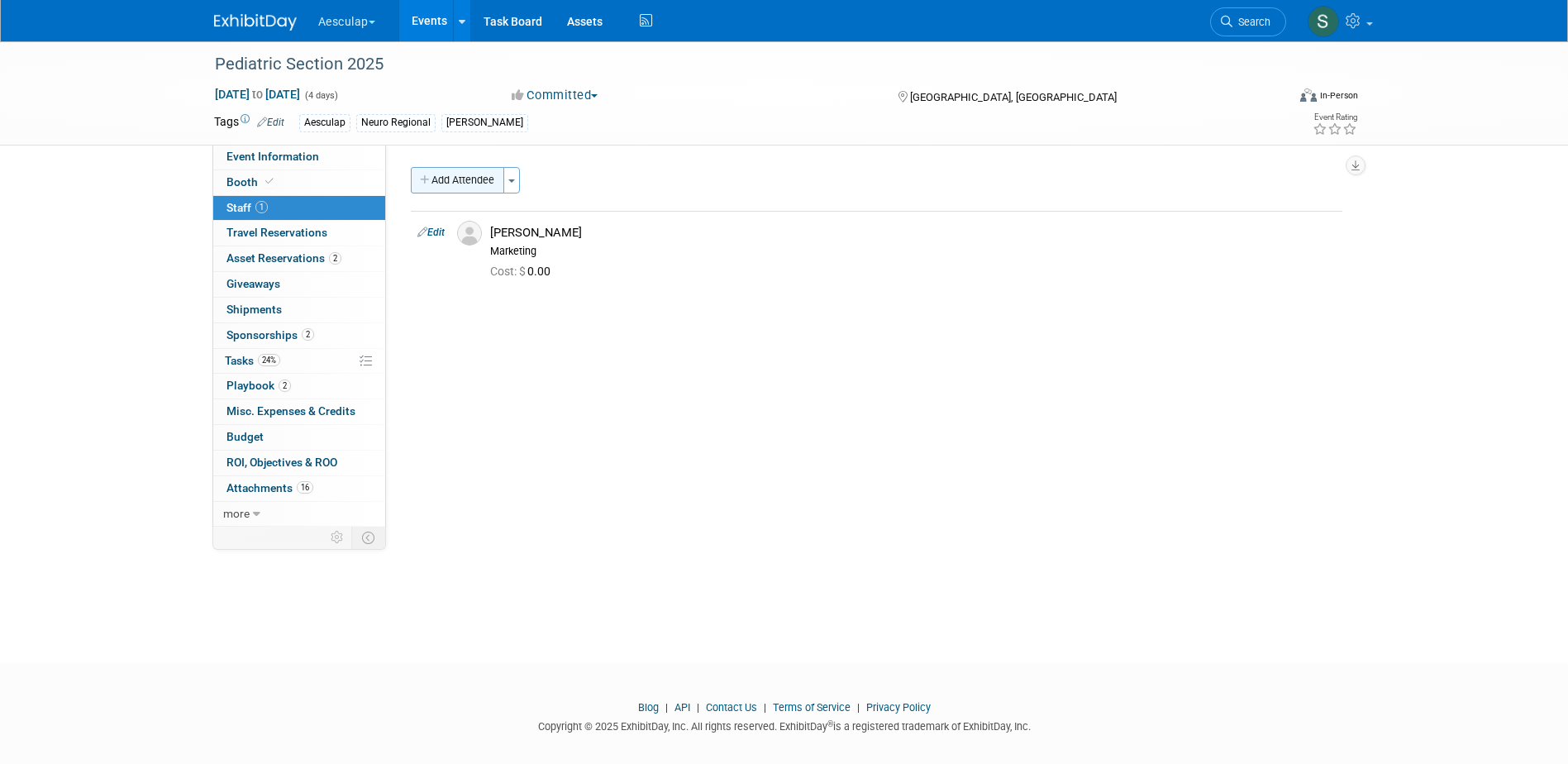
click at [468, 180] on button "Add Attendee" at bounding box center [457, 181] width 94 height 27
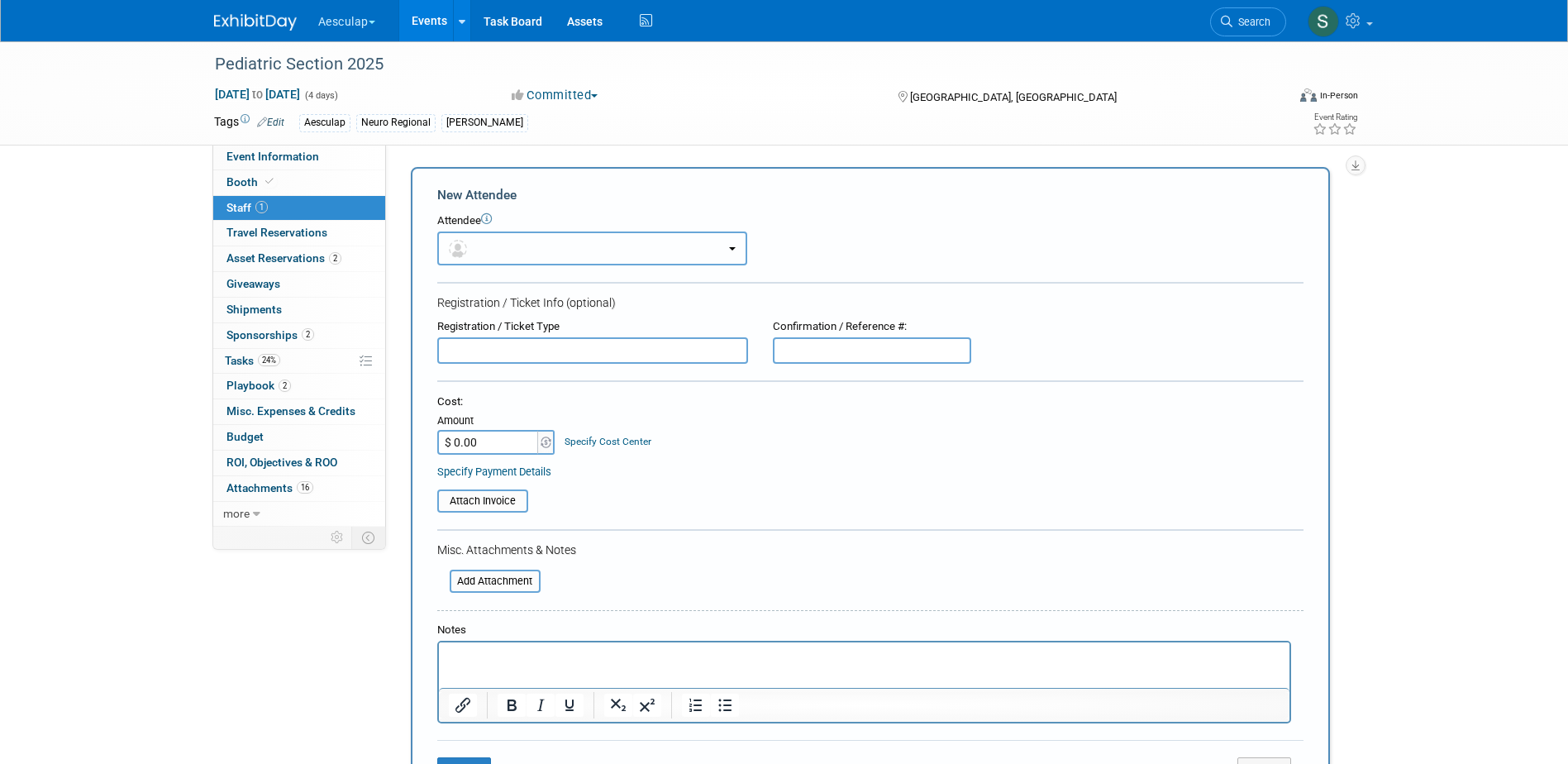
click at [508, 258] on button "button" at bounding box center [592, 249] width 310 height 34
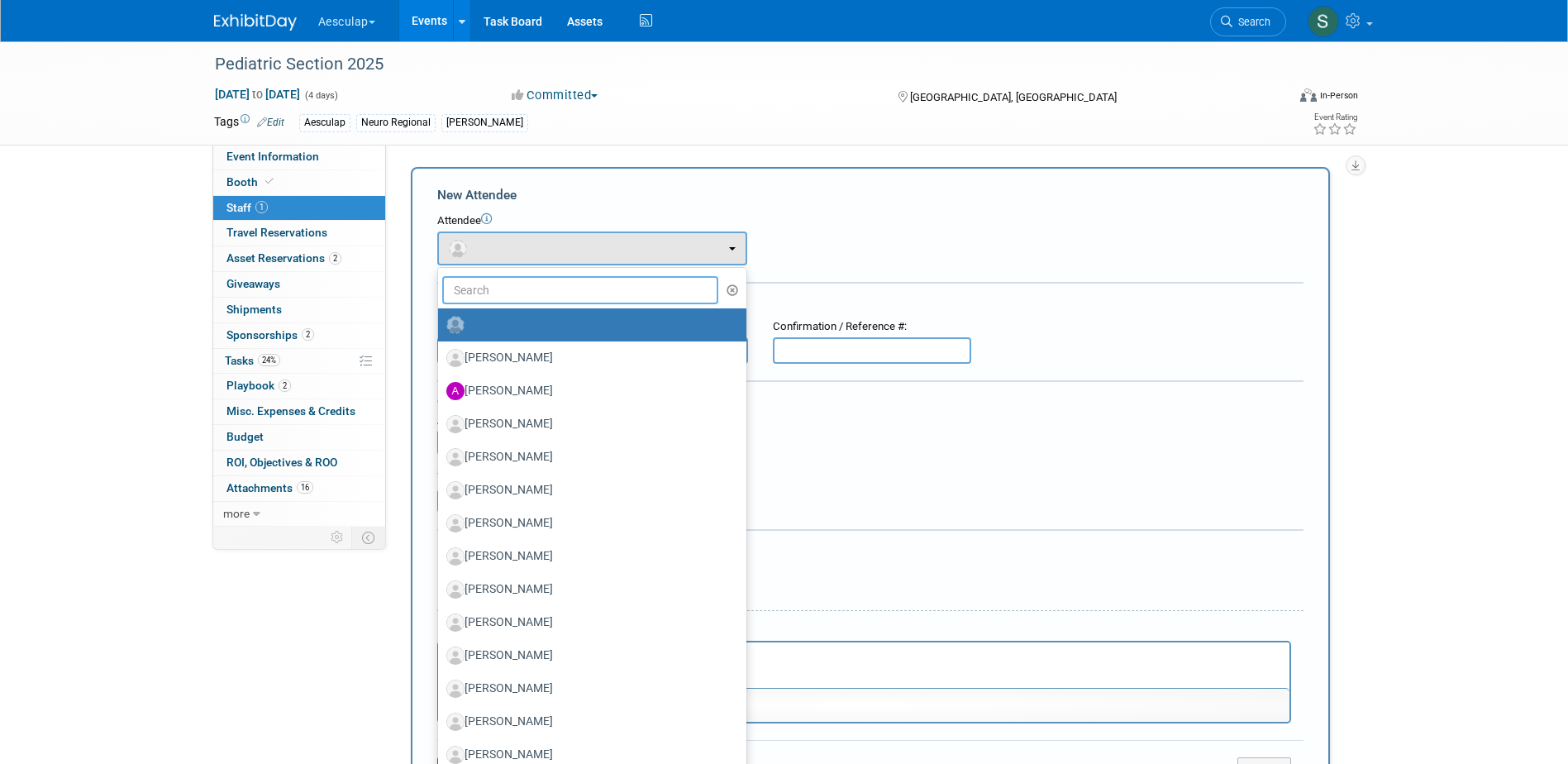
click at [516, 298] on input "text" at bounding box center [580, 290] width 277 height 28
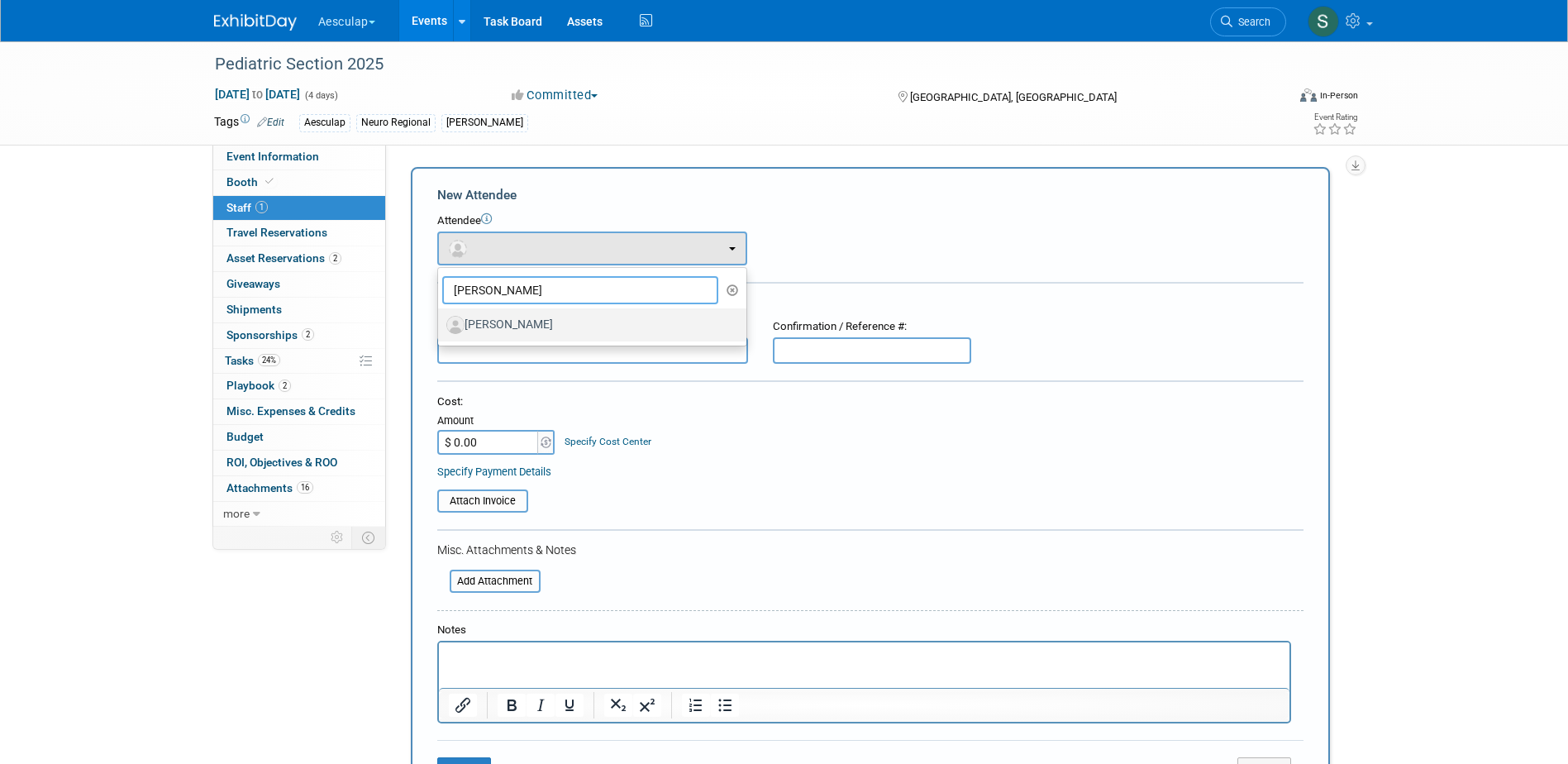
type input "[PERSON_NAME]"
click at [534, 335] on label "[PERSON_NAME]" at bounding box center [588, 325] width 283 height 27
click at [441, 328] on input "[PERSON_NAME]" at bounding box center [435, 323] width 11 height 11
select select "df236b78-26eb-468f-8788-4b92db367197"
select select "1000"
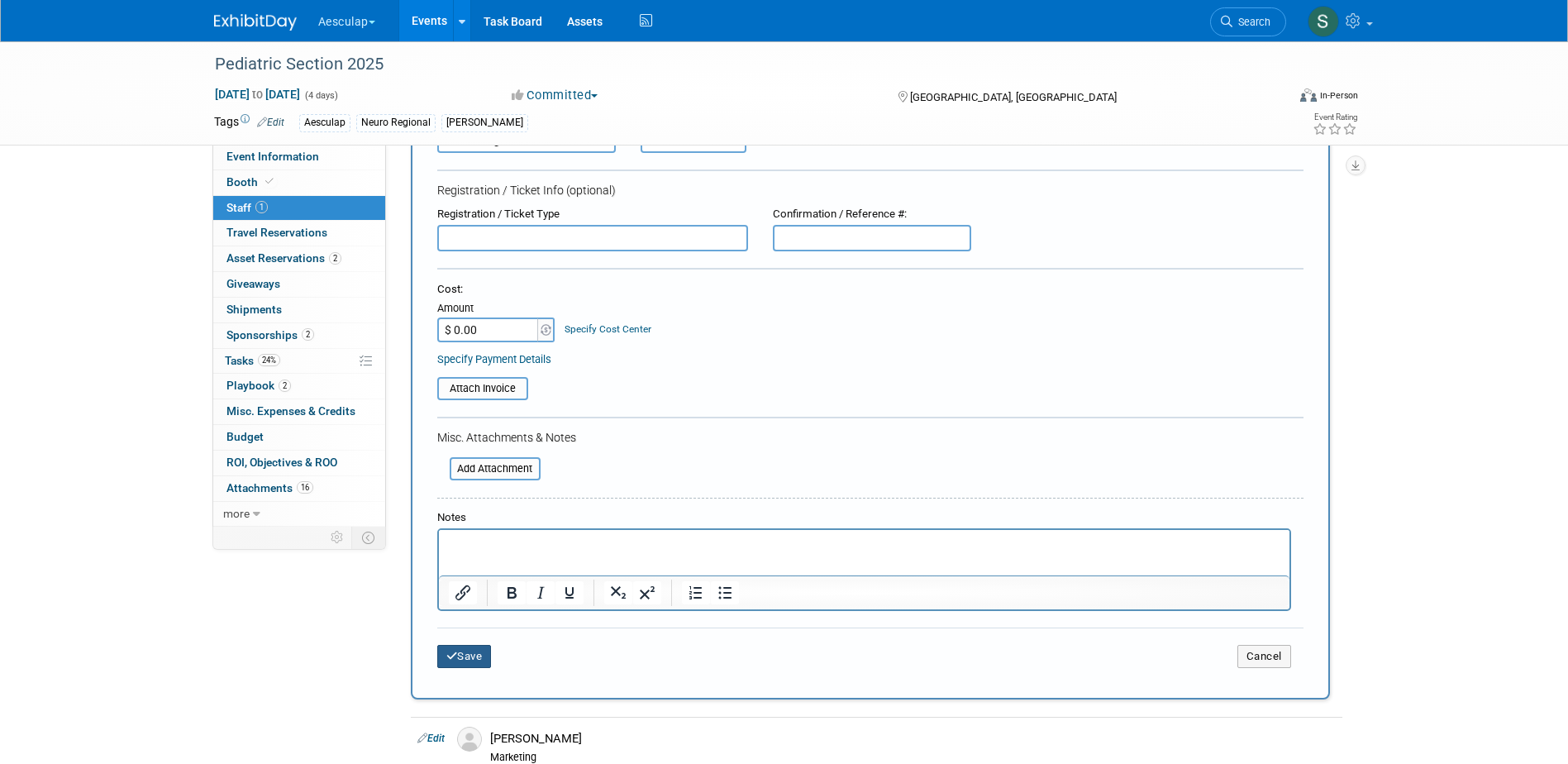
click at [477, 661] on button "Save" at bounding box center [465, 657] width 55 height 23
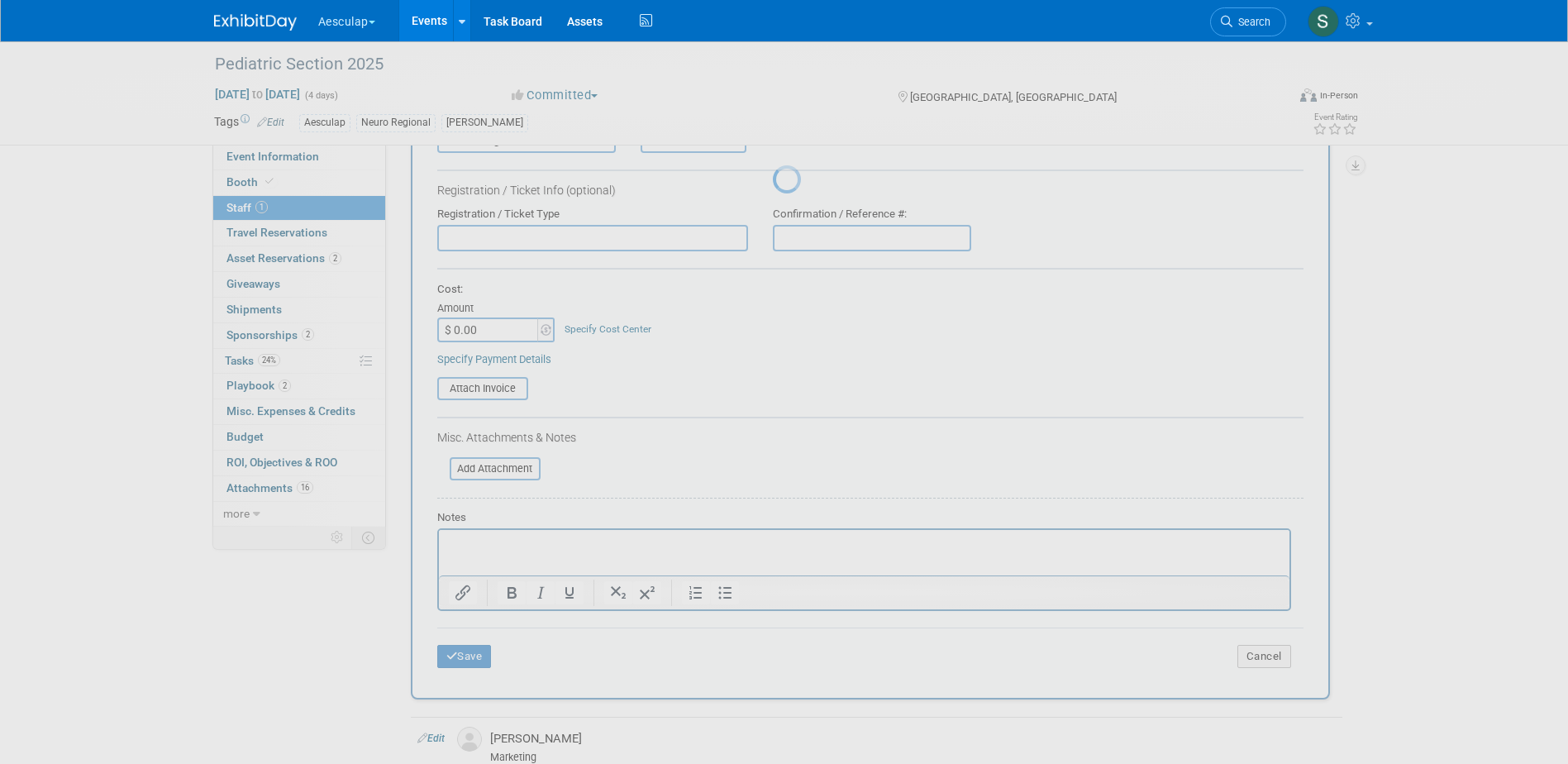
scroll to position [15, 0]
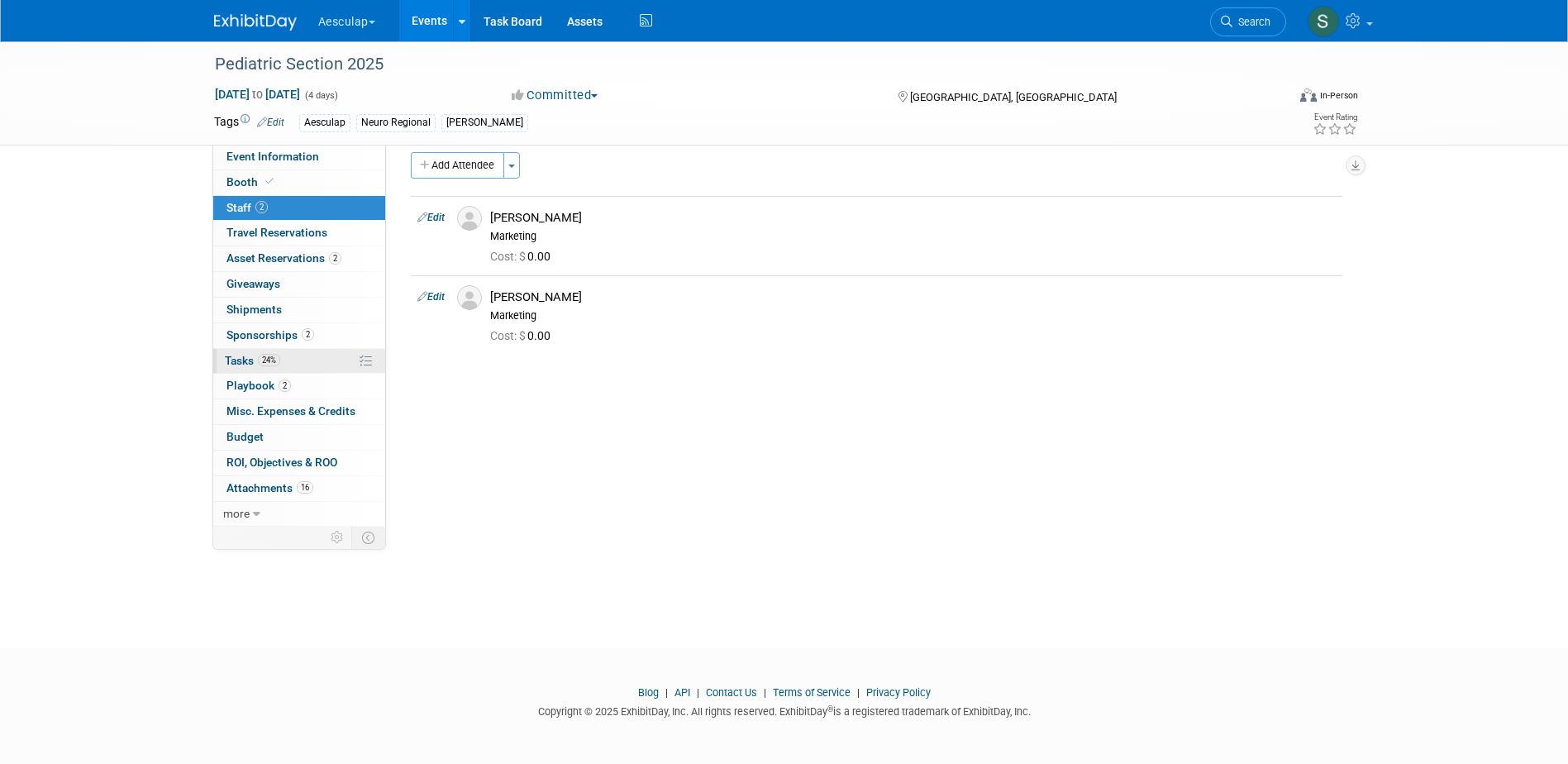
click at [246, 365] on span "Tasks 24%" at bounding box center [252, 360] width 56 height 13
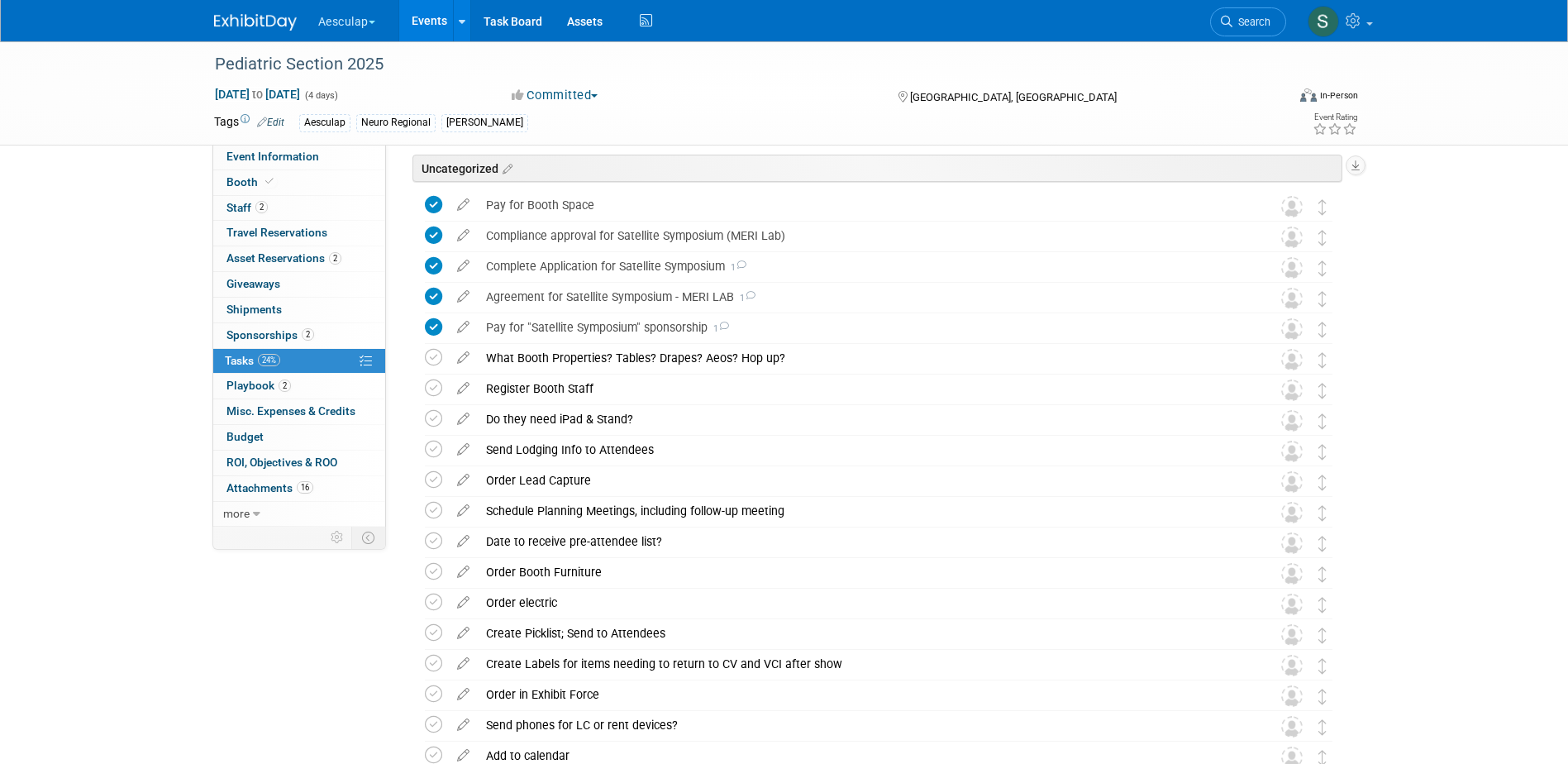
scroll to position [0, 0]
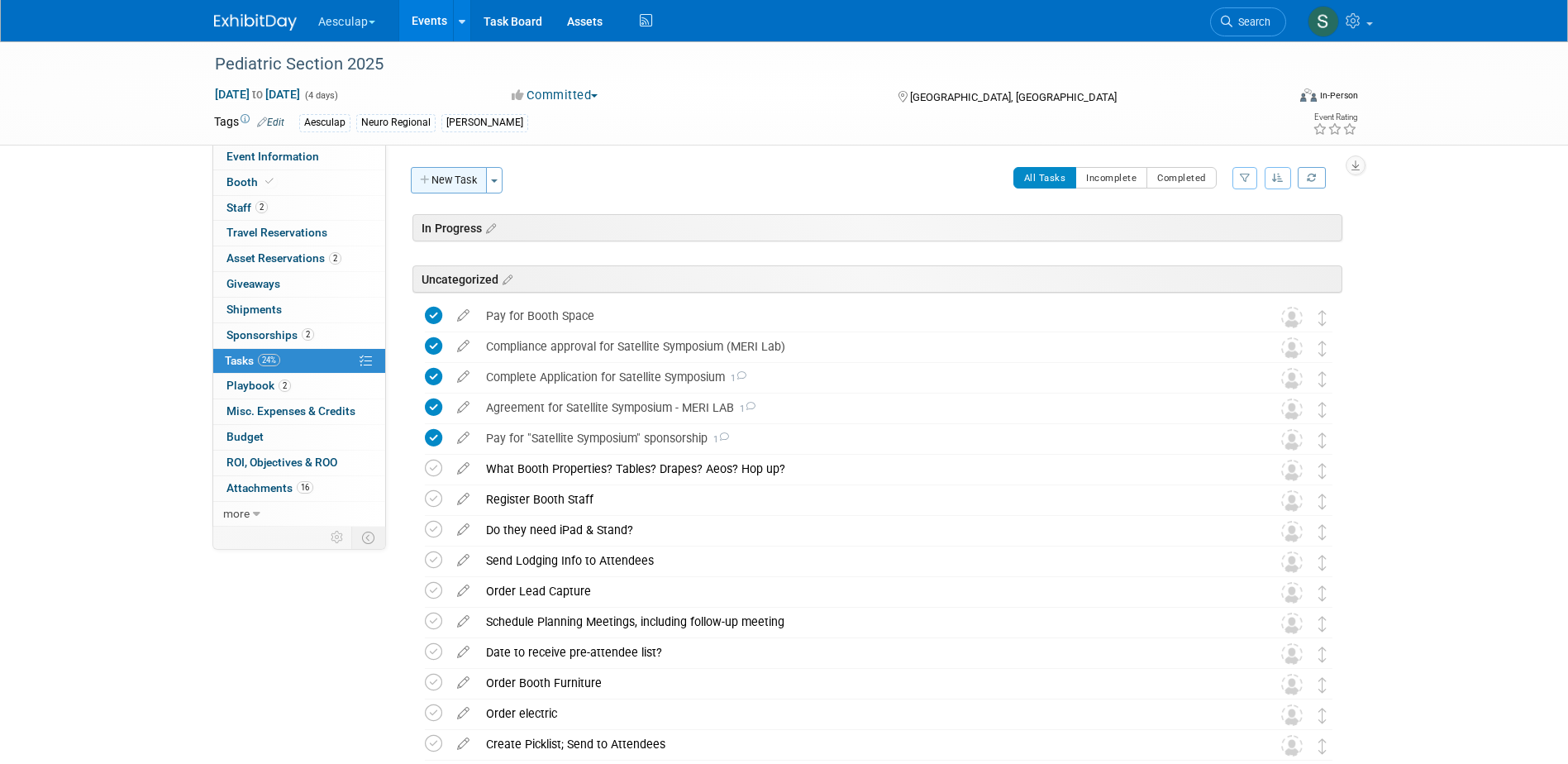
click at [453, 169] on button "New Task" at bounding box center [449, 181] width 76 height 27
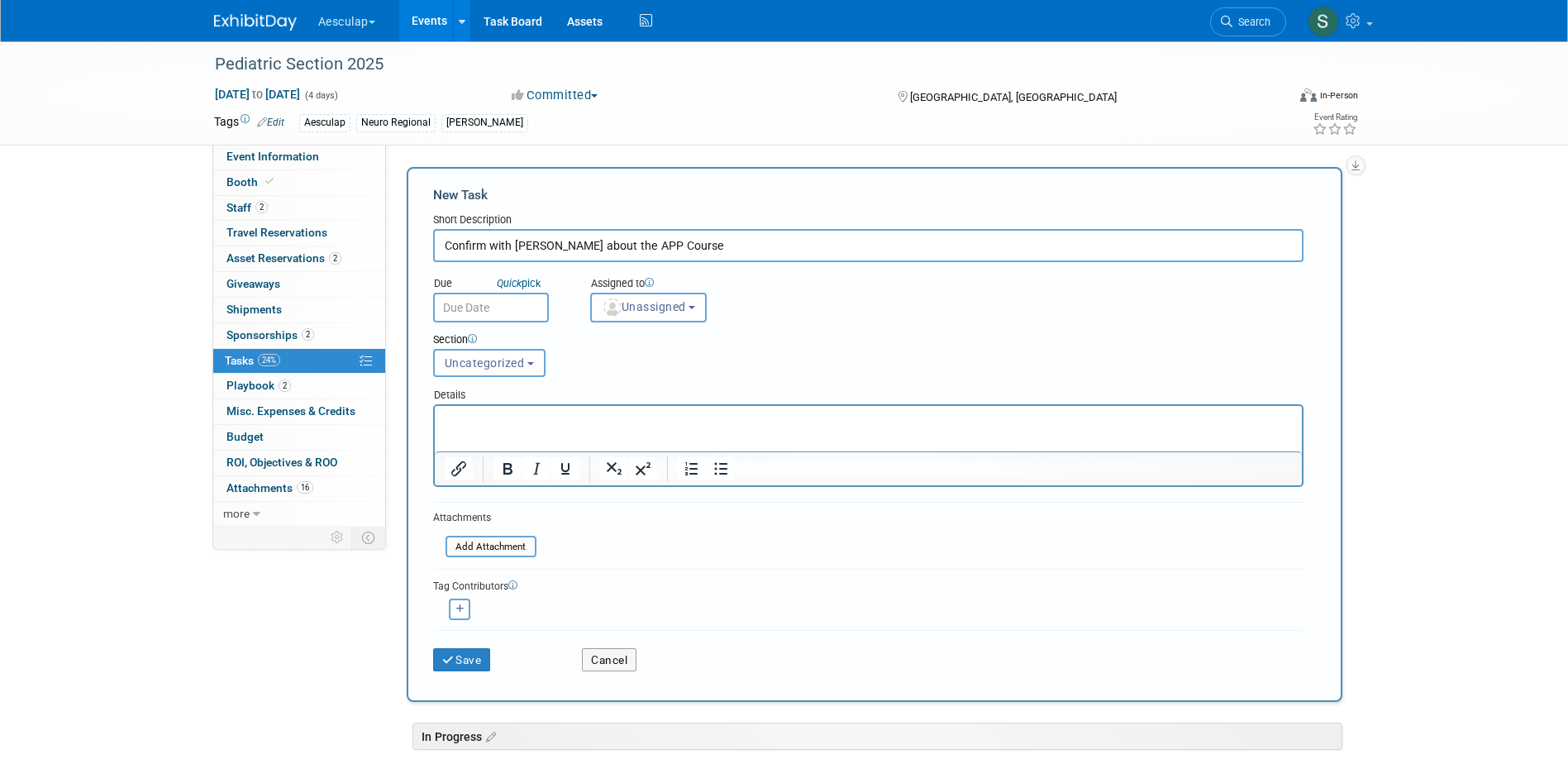
type input "Confirm with [PERSON_NAME] about the APP Course"
click at [497, 421] on p "Rich Text Area. Press ALT-0 for help." at bounding box center [868, 421] width 848 height 17
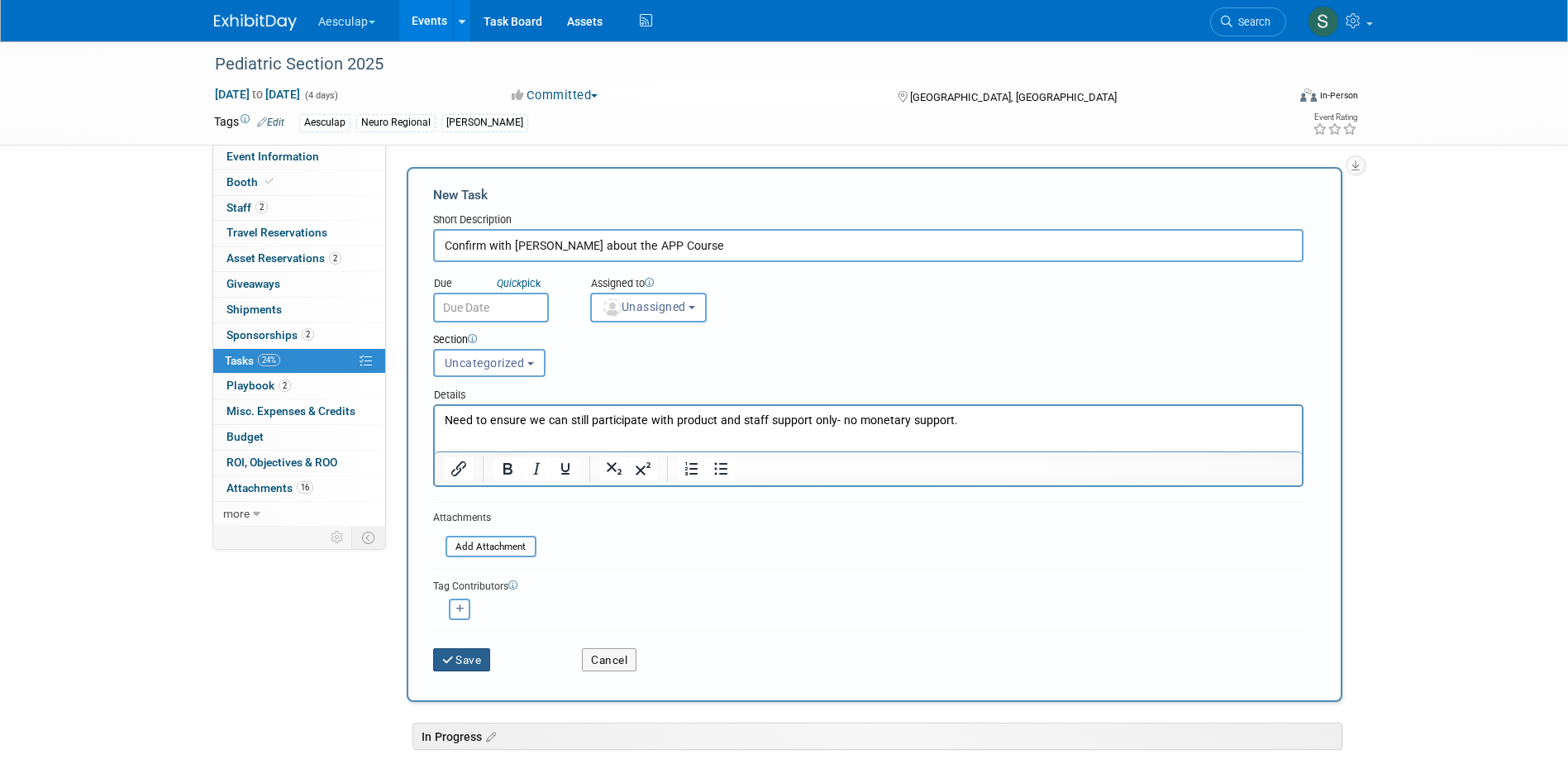
click at [475, 668] on button "Save" at bounding box center [461, 660] width 58 height 23
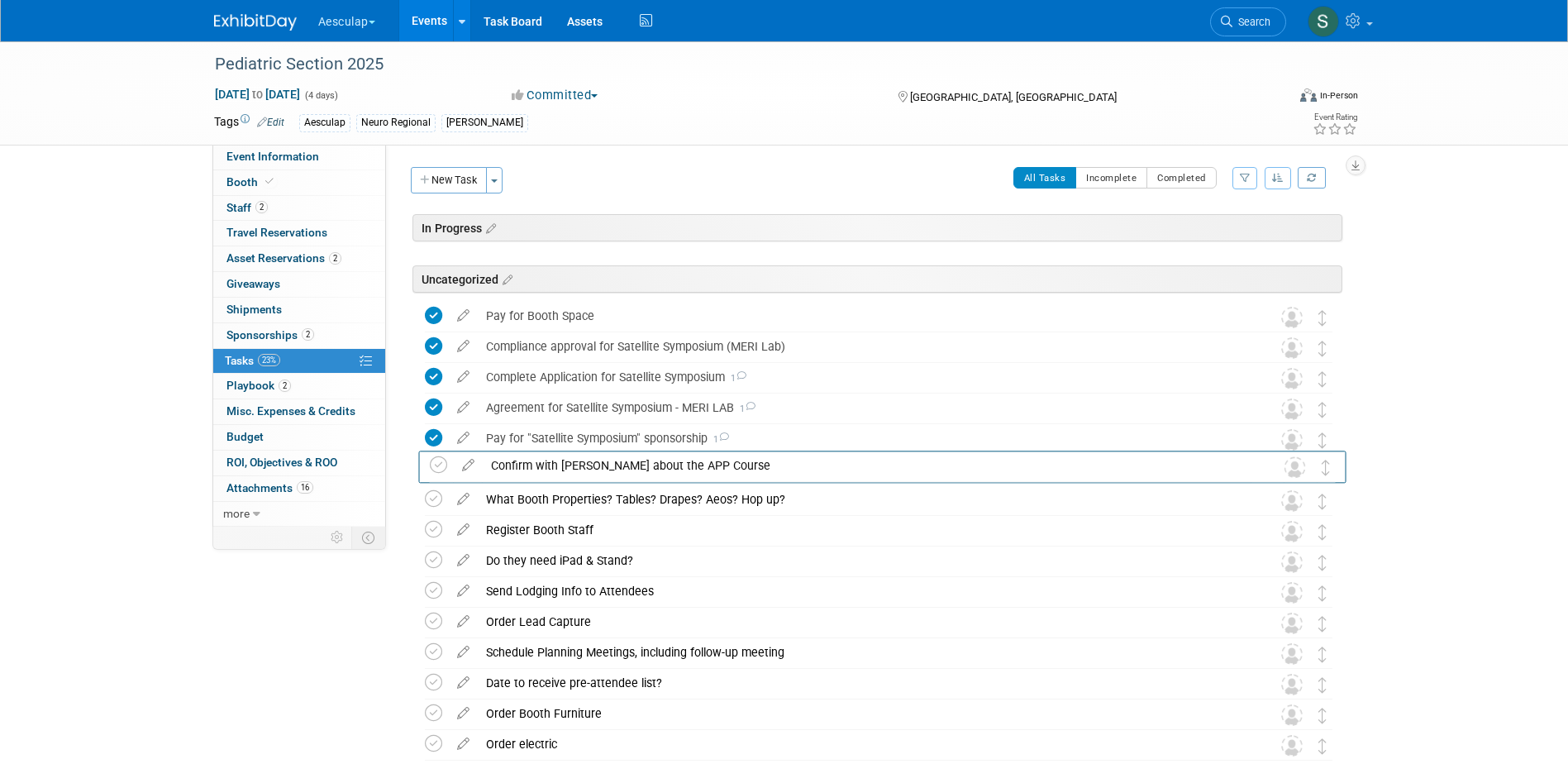
drag, startPoint x: 1326, startPoint y: 315, endPoint x: 1331, endPoint y: 464, distance: 149.1
